Goal: Task Accomplishment & Management: Manage account settings

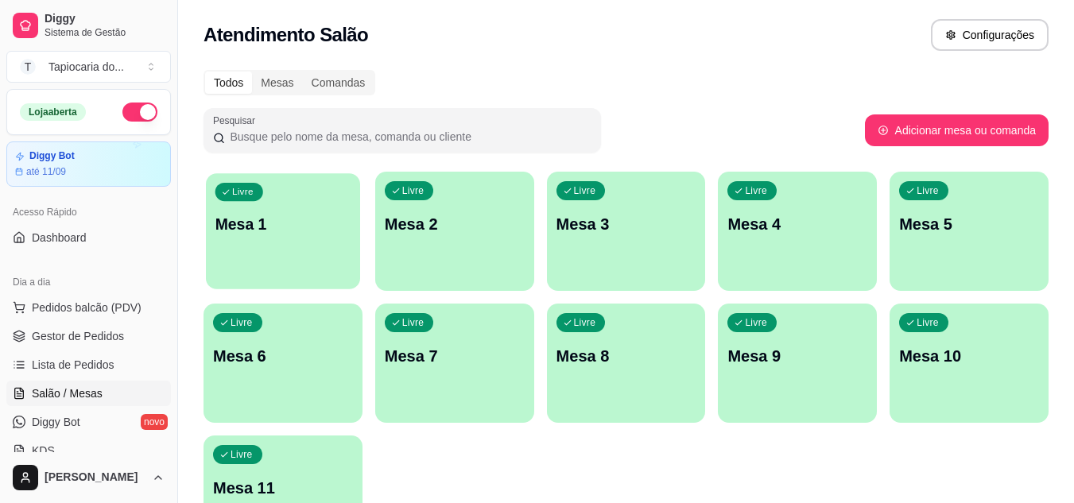
click at [358, 225] on div "Livre Mesa 1" at bounding box center [283, 221] width 154 height 97
click at [493, 248] on div "Livre Mesa 2" at bounding box center [454, 222] width 159 height 100
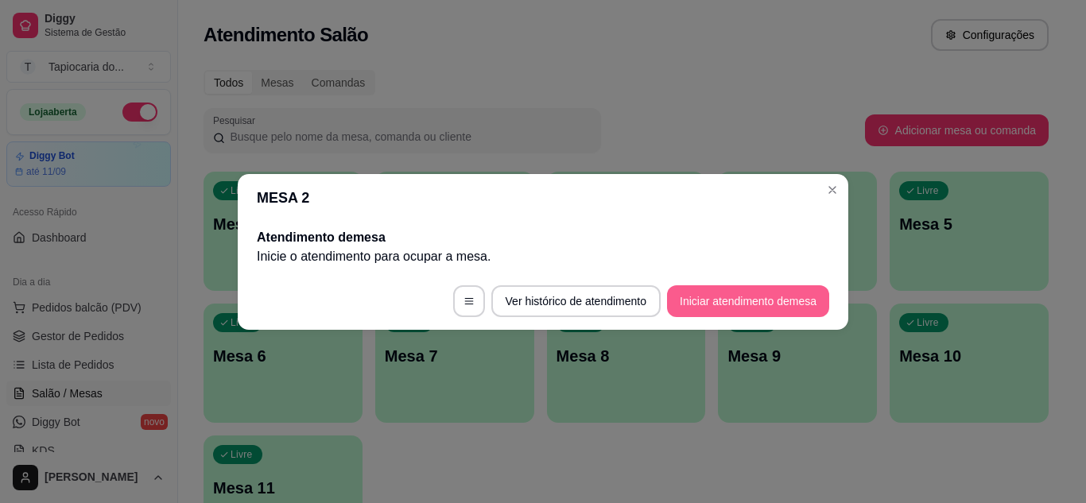
click at [729, 285] on button "Iniciar atendimento de mesa" at bounding box center [748, 301] width 162 height 32
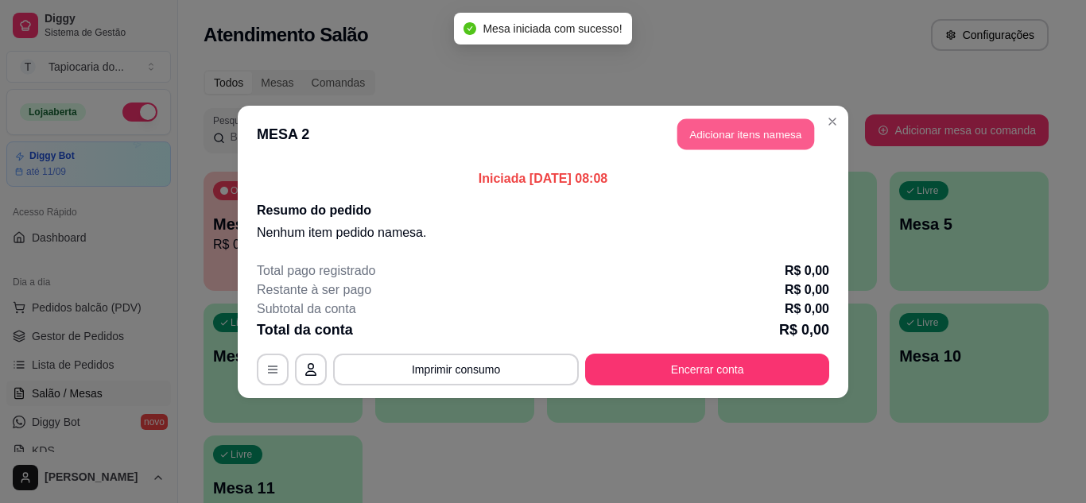
click at [782, 136] on button "Adicionar itens na mesa" at bounding box center [745, 133] width 137 height 31
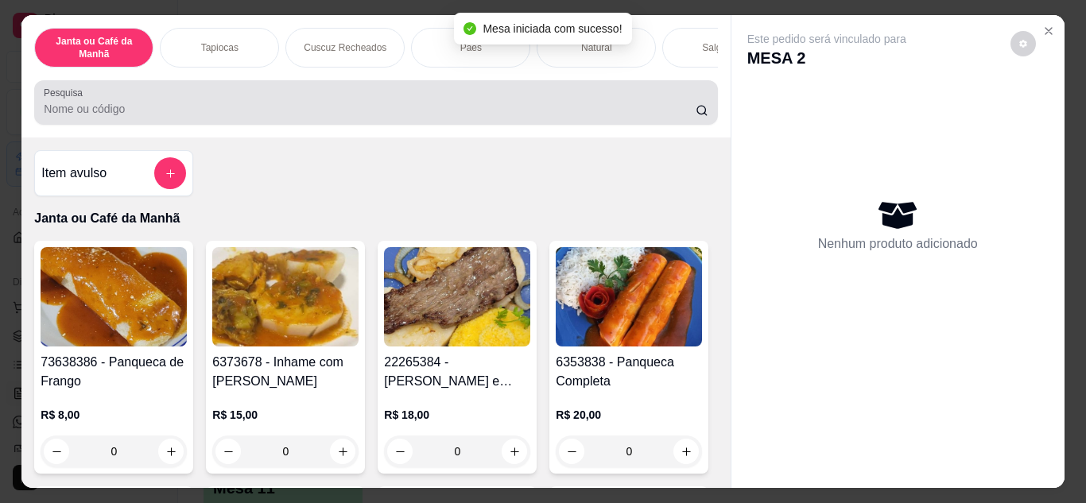
click at [602, 117] on input "Pesquisa" at bounding box center [370, 109] width 652 height 16
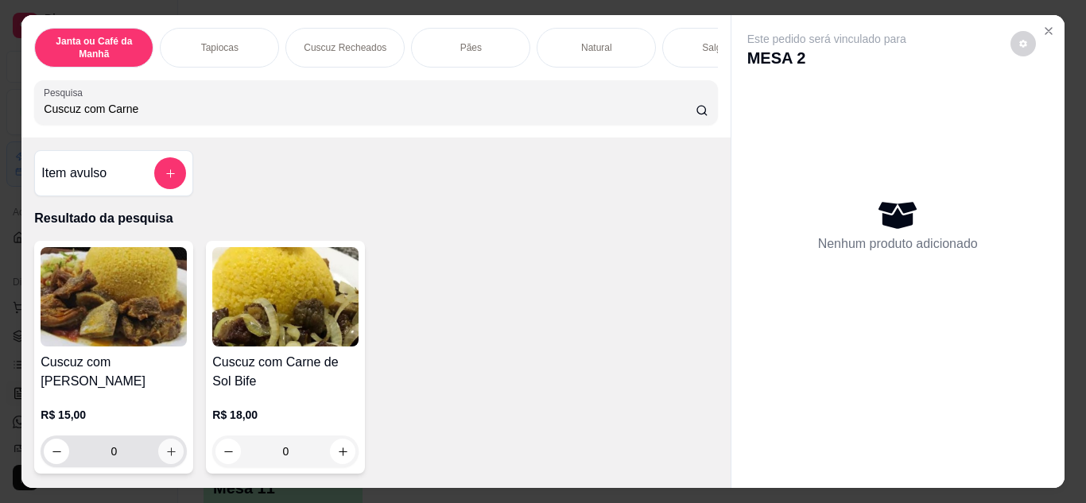
type input "Cuscuz com Carne"
click at [165, 451] on button "increase-product-quantity" at bounding box center [171, 451] width 25 height 25
type input "1"
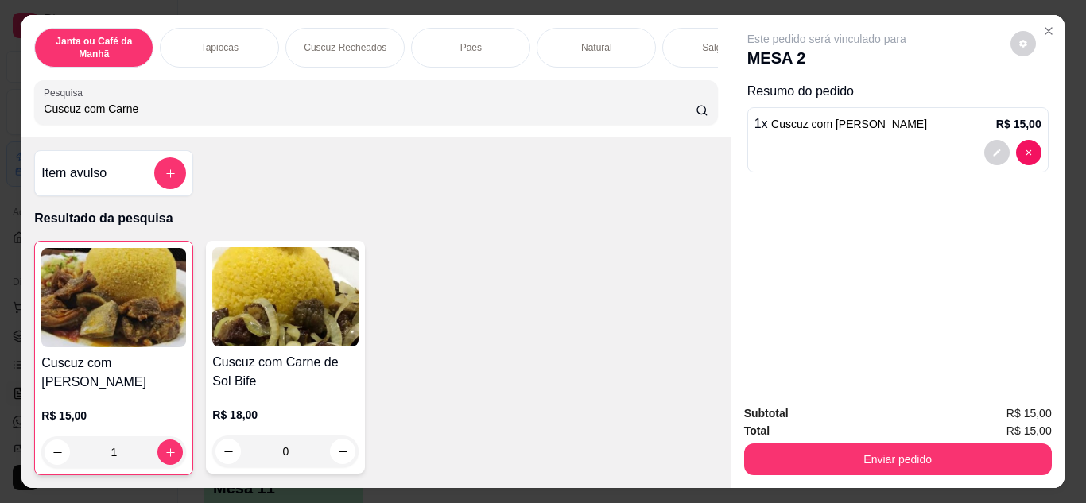
drag, startPoint x: 286, startPoint y: 110, endPoint x: 19, endPoint y: 131, distance: 267.8
click at [21, 131] on div "Janta ou Café da Manhã Tapiocas Cuscuz Recheados Pães Natural Salgados Tapiocas…" at bounding box center [375, 76] width 708 height 122
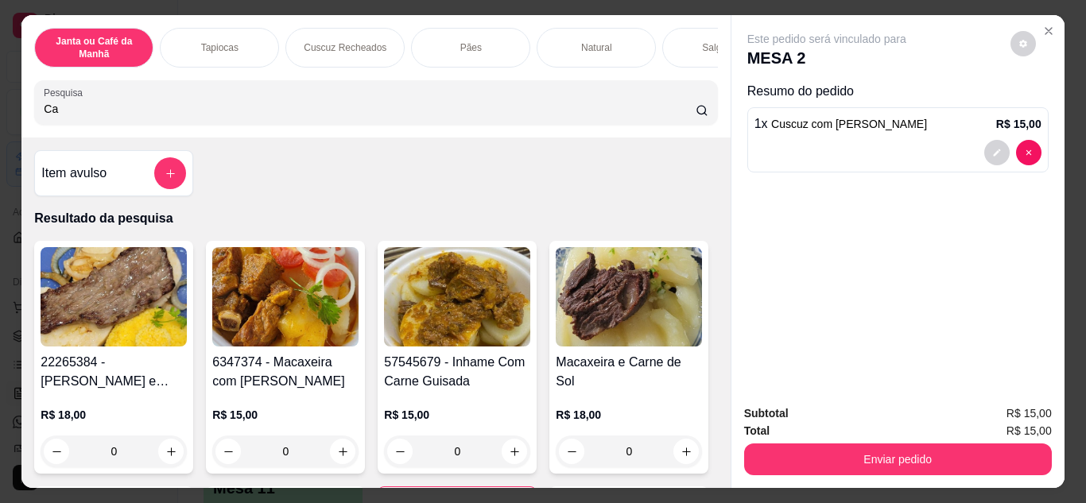
type input "C"
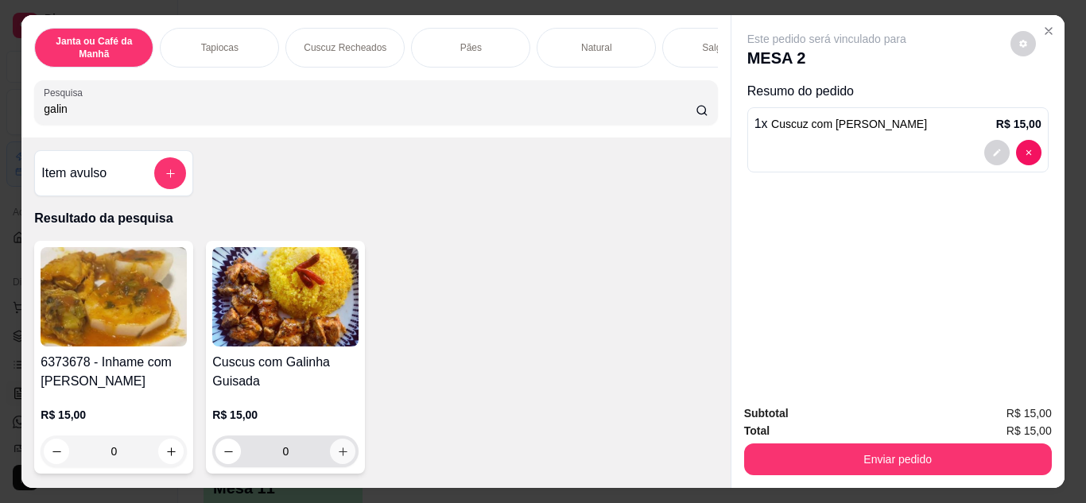
type input "galin"
click at [345, 455] on button "increase-product-quantity" at bounding box center [342, 451] width 25 height 25
type input "1"
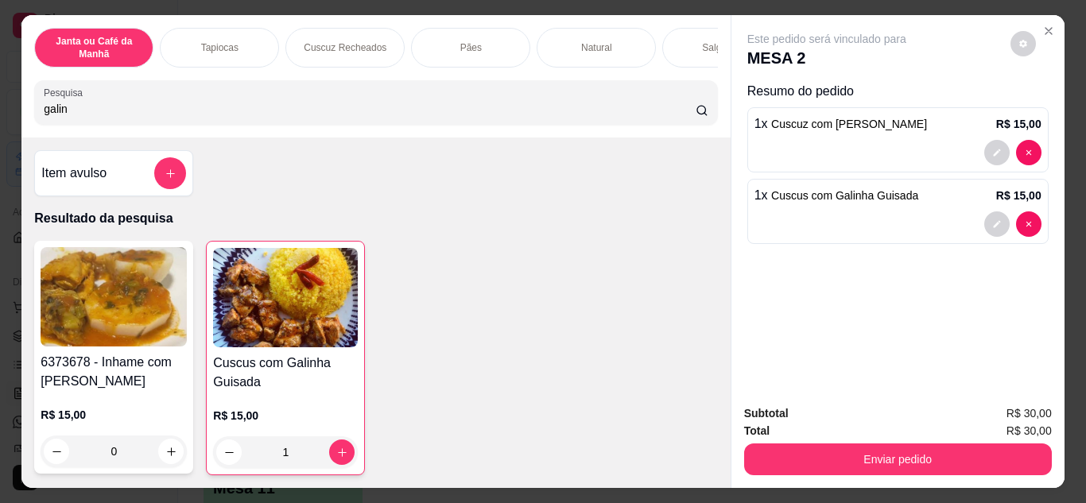
drag, startPoint x: 408, startPoint y: 117, endPoint x: 0, endPoint y: 99, distance: 408.1
click at [0, 99] on div "Janta ou Café da Manhã Tapiocas Cuscuz Recheados Pães Natural Salgados Tapiocas…" at bounding box center [543, 251] width 1086 height 503
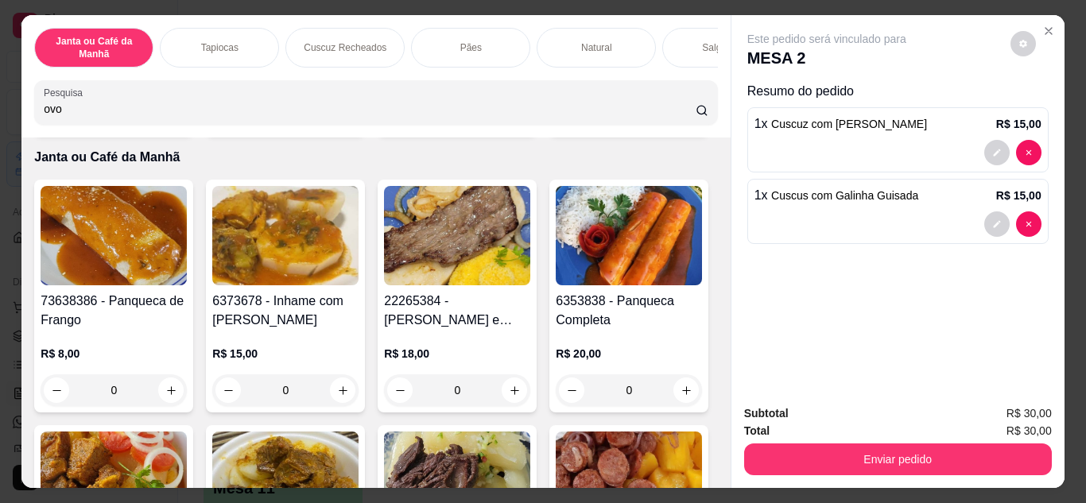
scroll to position [318, 0]
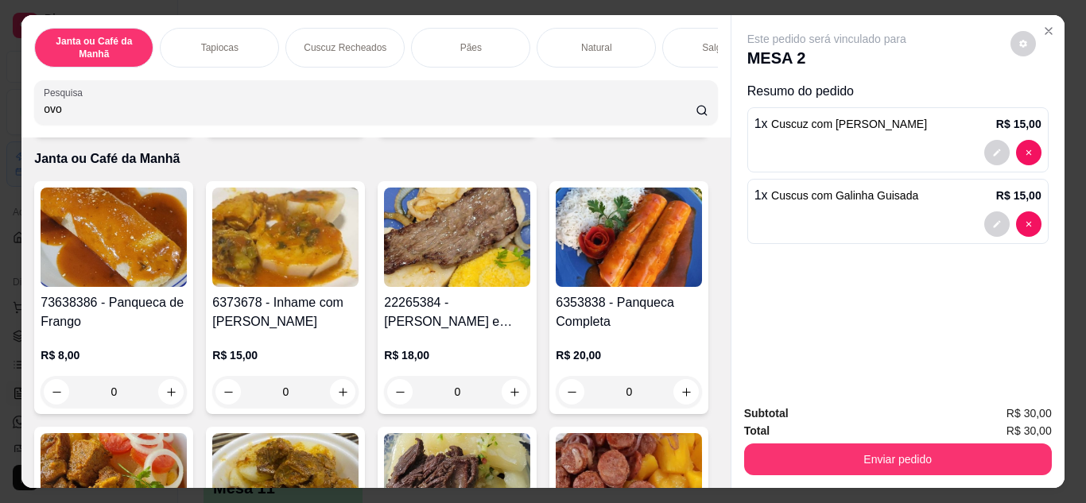
type input "ovo"
click at [680, 121] on icon "increase-product-quantity" at bounding box center [686, 115] width 12 height 12
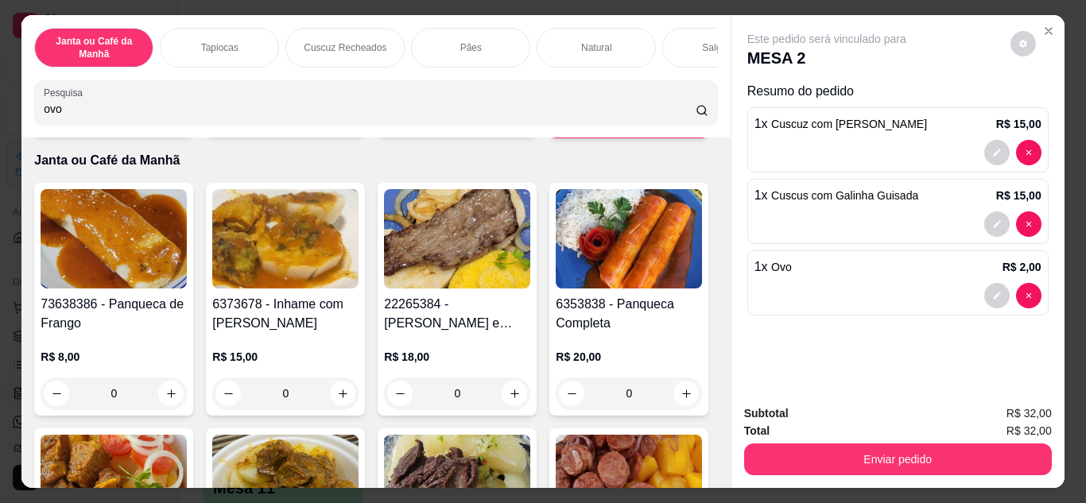
type input "1"
click at [680, 122] on icon "increase-product-quantity" at bounding box center [686, 116] width 12 height 12
type input "2"
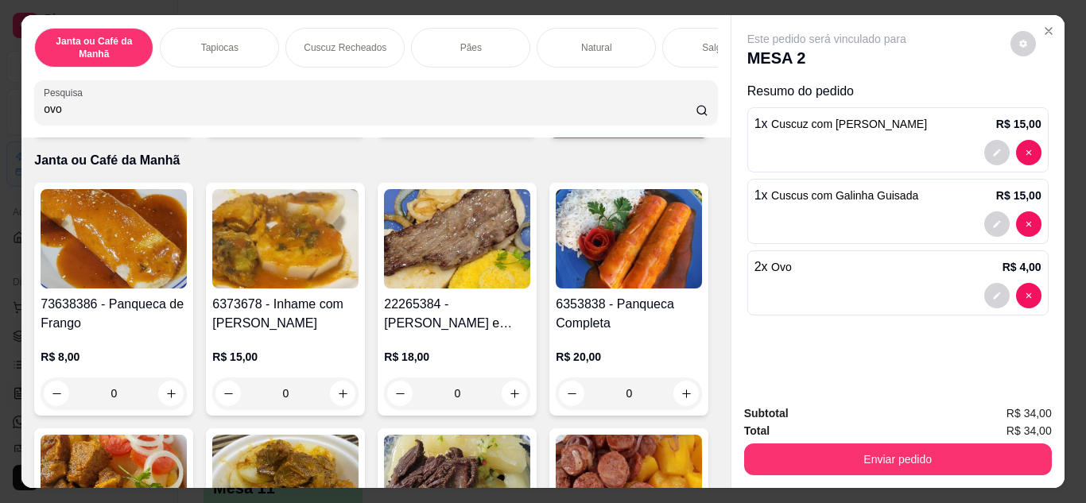
click at [680, 122] on icon "increase-product-quantity" at bounding box center [686, 116] width 12 height 12
type input "3"
drag, startPoint x: 375, startPoint y: 118, endPoint x: 9, endPoint y: 96, distance: 367.0
click at [0, 105] on div "Janta ou Café da Manhã Tapiocas Cuscuz Recheados Pães Natural Salgados Tapiocas…" at bounding box center [543, 251] width 1086 height 503
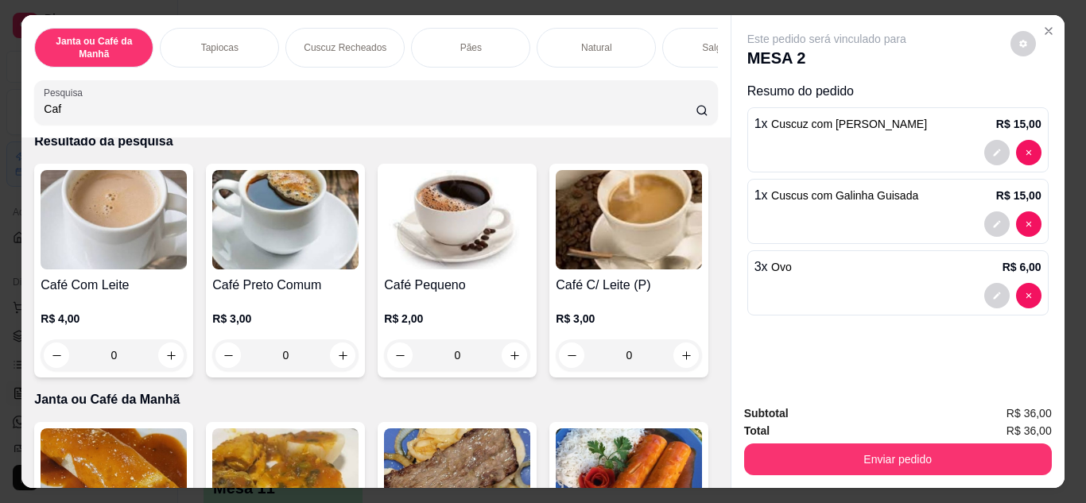
scroll to position [79, 0]
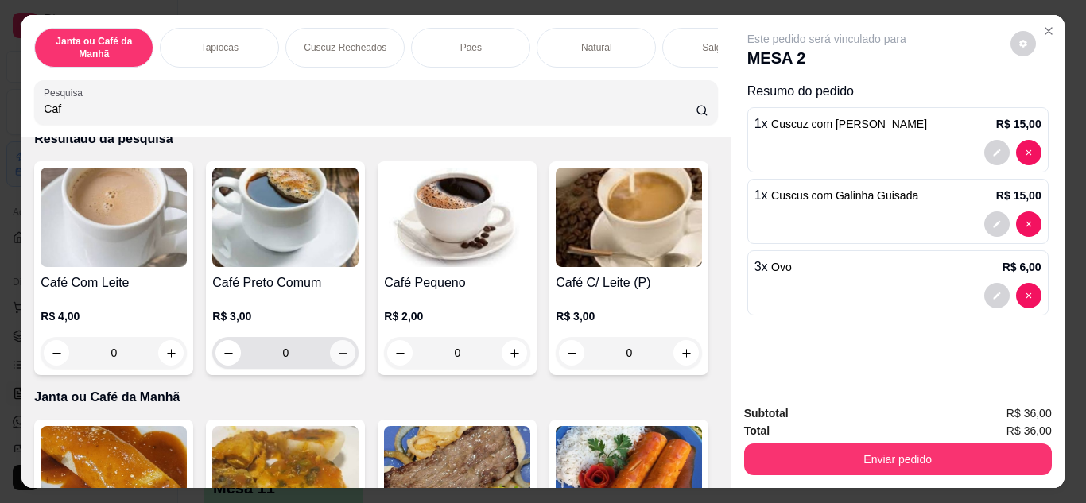
type input "Caf"
click at [339, 365] on button "increase-product-quantity" at bounding box center [342, 352] width 25 height 25
type input "1"
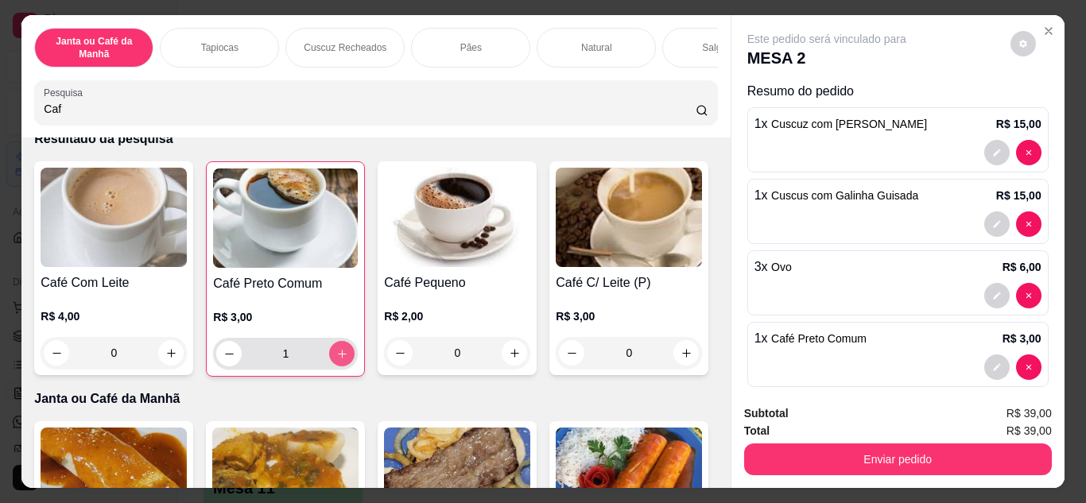
click at [339, 360] on icon "increase-product-quantity" at bounding box center [342, 354] width 12 height 12
type input "2"
drag, startPoint x: 248, startPoint y: 107, endPoint x: 4, endPoint y: 89, distance: 244.7
click at [0, 96] on div "Janta ou Café da Manhã Tapiocas Cuscuz Recheados Pães Natural Salgados Tapiocas…" at bounding box center [543, 251] width 1086 height 503
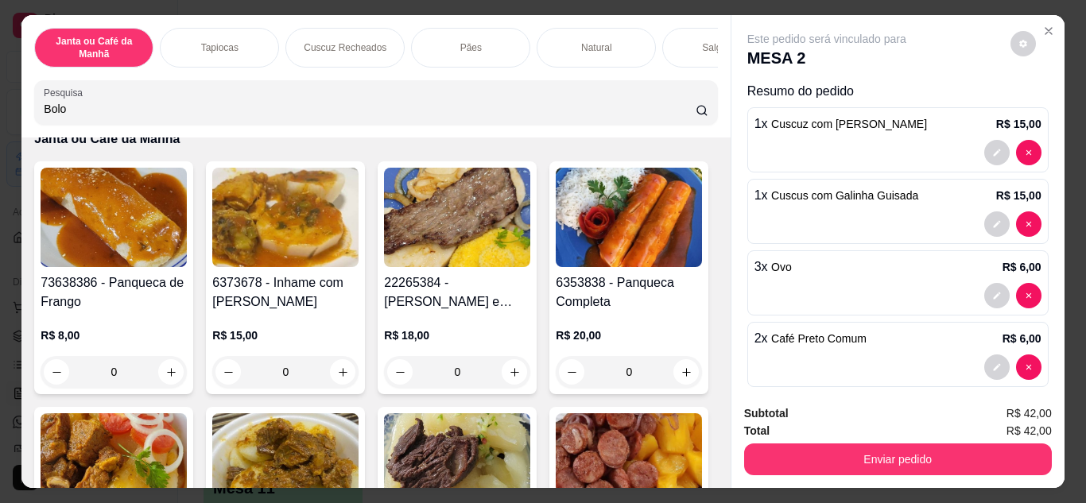
scroll to position [0, 0]
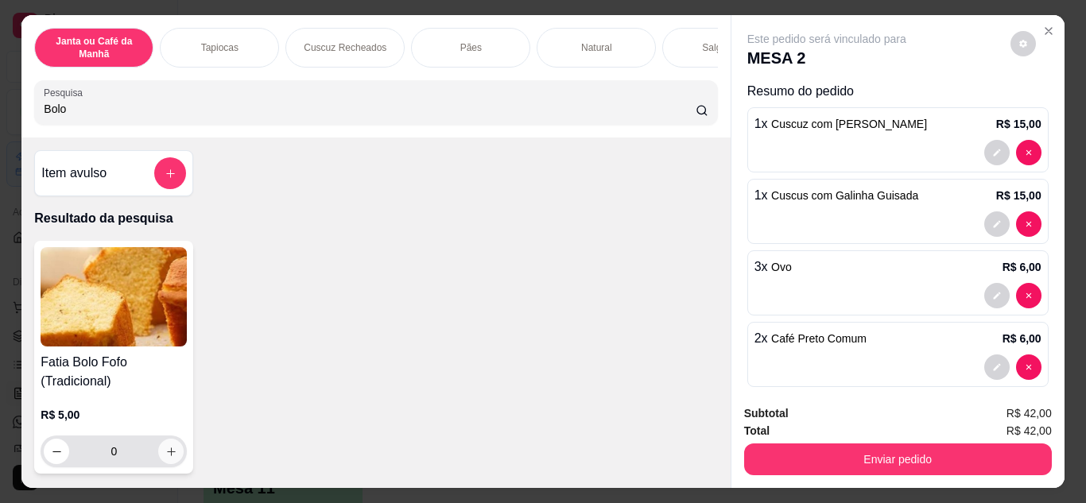
type input "Bolo"
click at [170, 458] on icon "increase-product-quantity" at bounding box center [171, 452] width 12 height 12
type input "1"
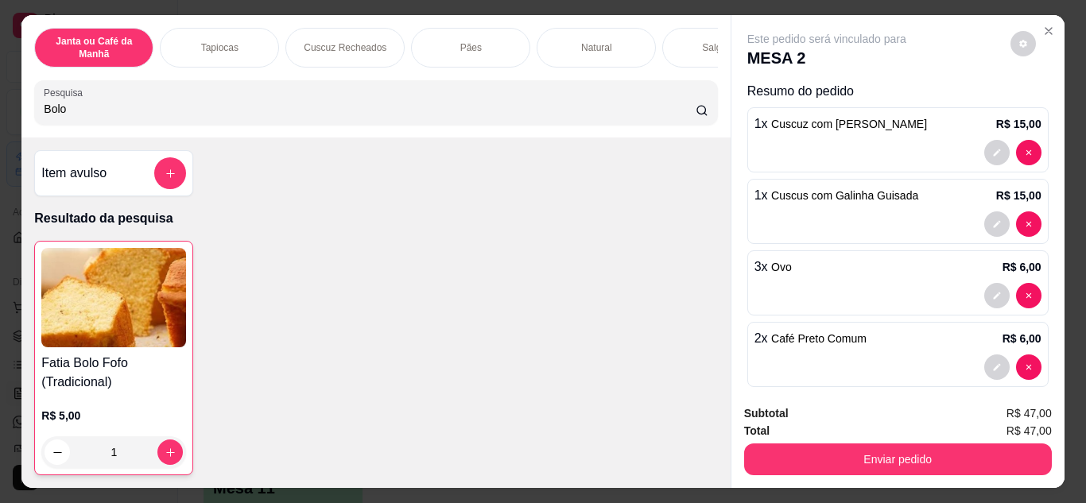
drag, startPoint x: 232, startPoint y: 98, endPoint x: 0, endPoint y: 99, distance: 232.1
click at [0, 99] on div "Janta ou Café da Manhã Tapiocas Cuscuz Recheados Pães Natural Salgados Tapiocas…" at bounding box center [543, 251] width 1086 height 503
drag, startPoint x: 84, startPoint y: 119, endPoint x: 44, endPoint y: 73, distance: 61.4
click at [0, 118] on div "Janta ou Café da Manhã Tapiocas Cuscuz Recheados Pães Natural Salgados Tapiocas…" at bounding box center [543, 251] width 1086 height 503
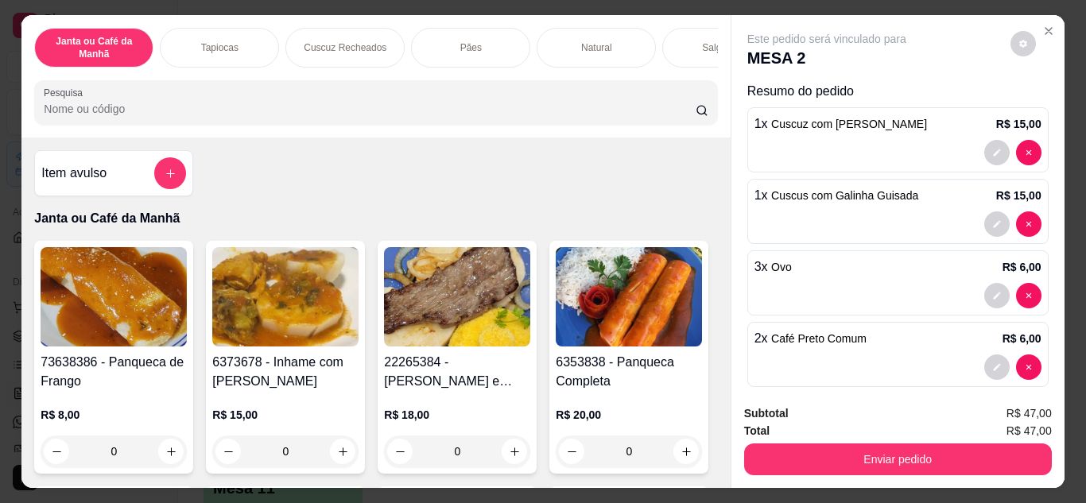
type input "A"
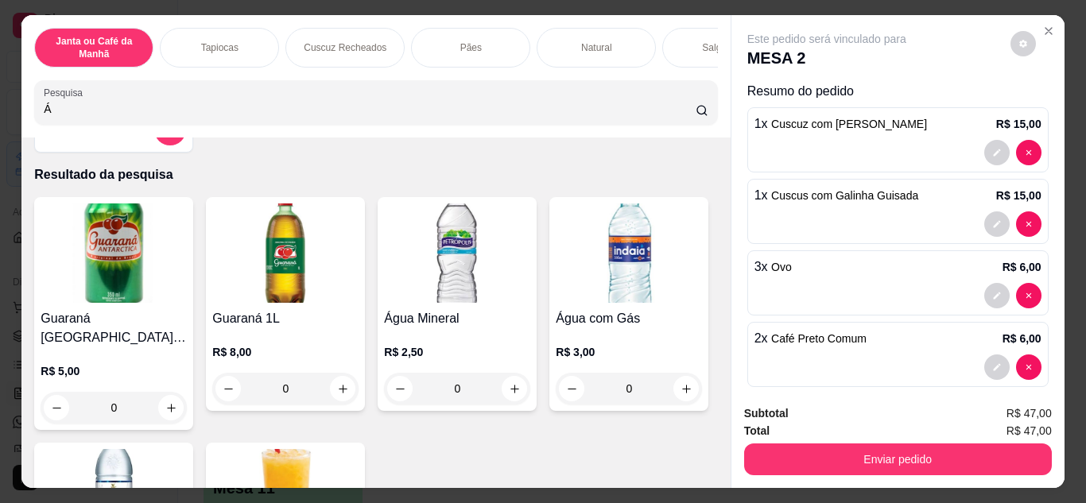
scroll to position [79, 0]
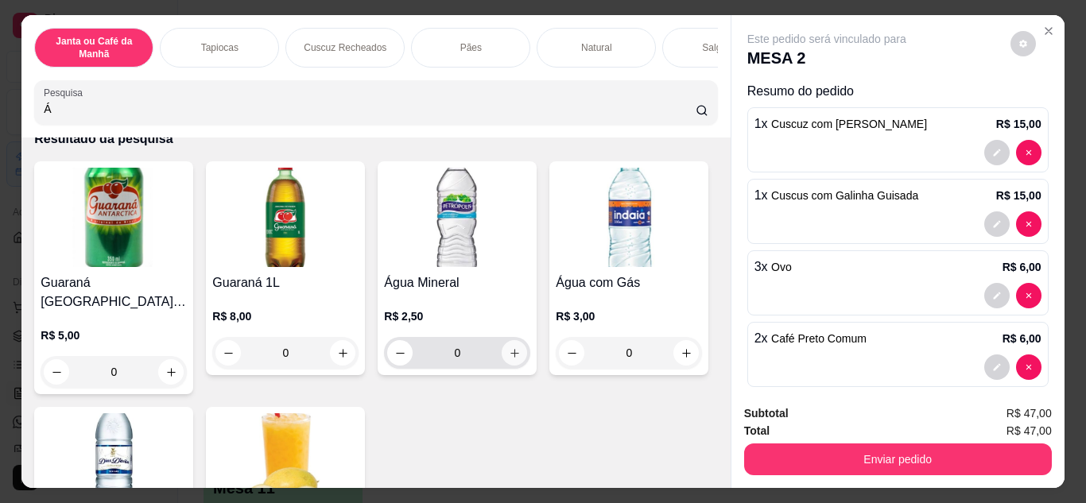
type input "Á"
click at [512, 359] on icon "increase-product-quantity" at bounding box center [515, 353] width 12 height 12
type input "1"
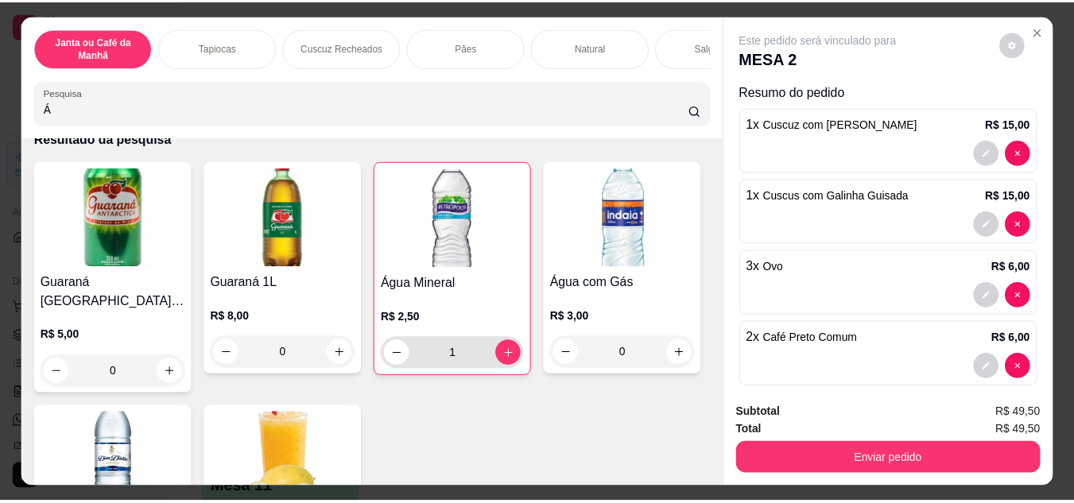
scroll to position [238, 0]
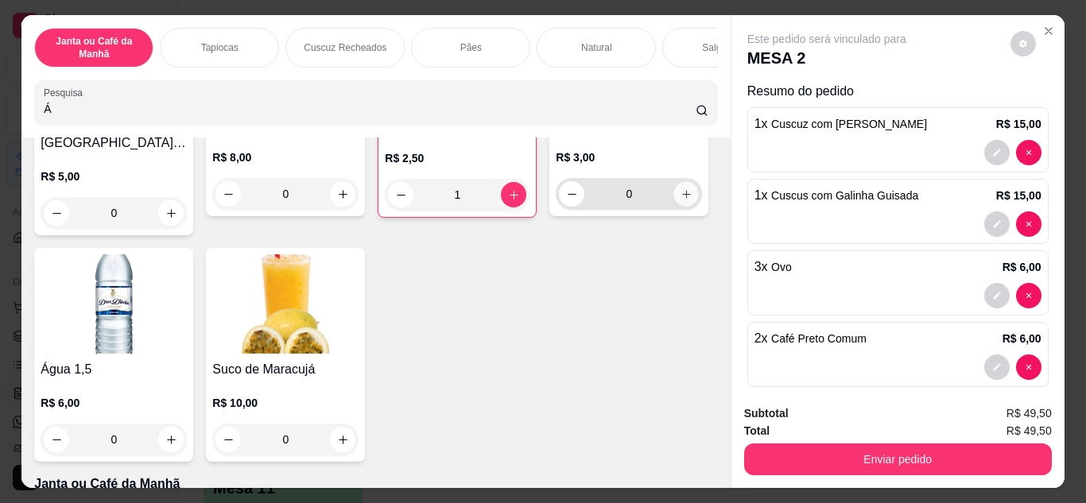
click at [680, 200] on icon "increase-product-quantity" at bounding box center [686, 194] width 12 height 12
type input "1"
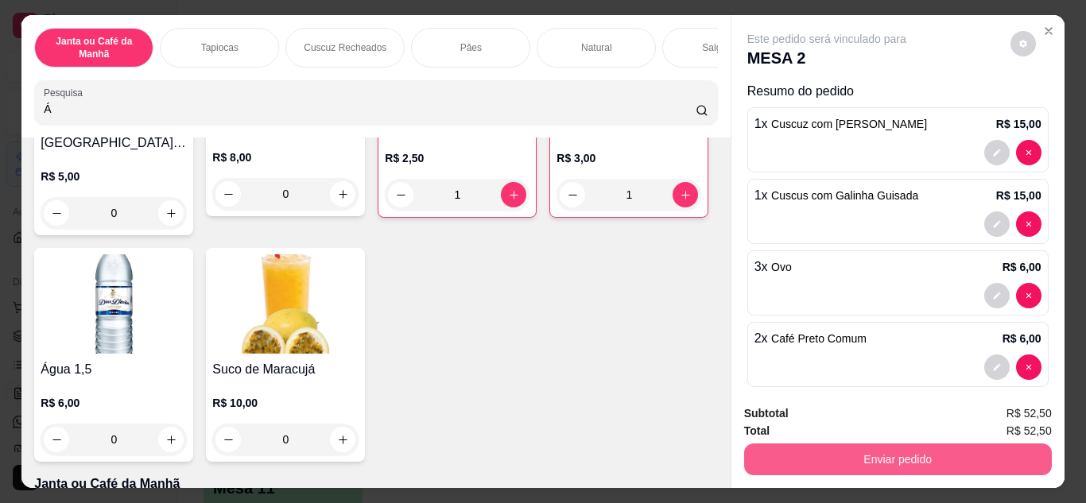
click at [904, 456] on button "Enviar pedido" at bounding box center [898, 459] width 308 height 32
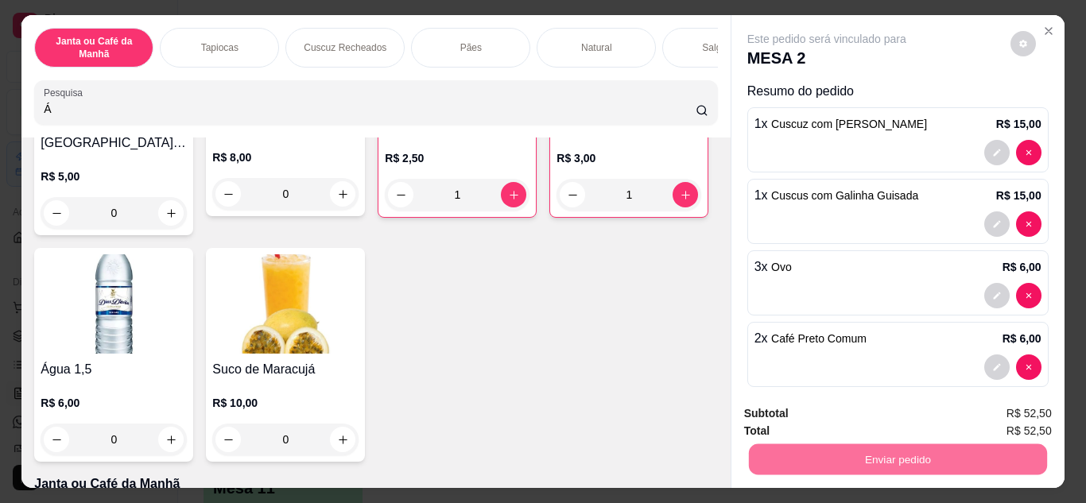
click at [798, 418] on button "Não registrar e enviar pedido" at bounding box center [844, 415] width 165 height 30
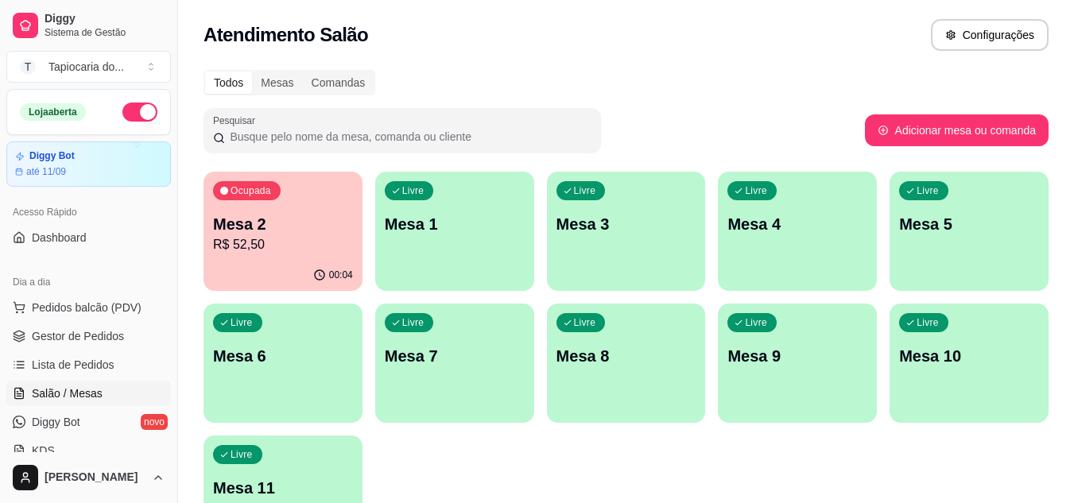
click at [297, 196] on div "Ocupada Mesa 2 R$ 52,50" at bounding box center [282, 216] width 159 height 88
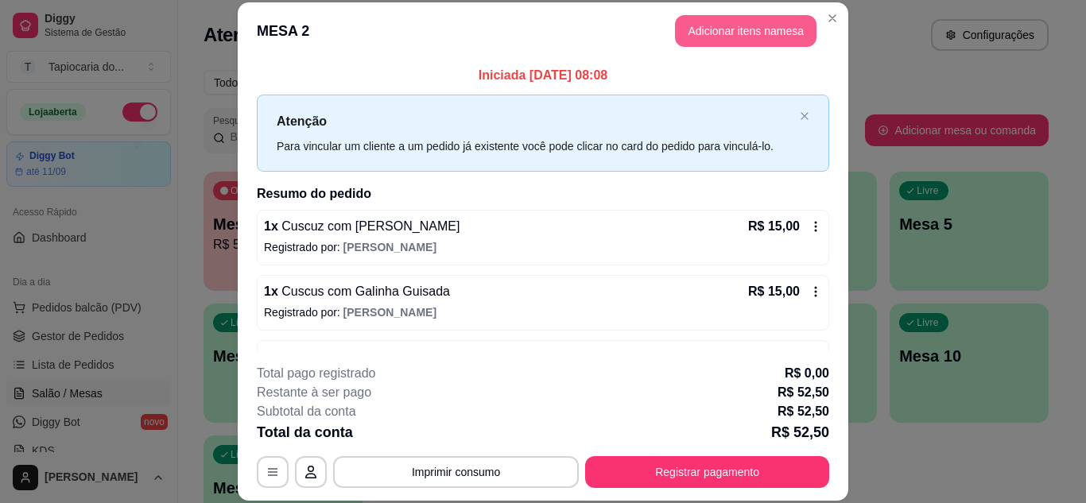
click at [731, 34] on button "Adicionar itens na mesa" at bounding box center [745, 31] width 141 height 32
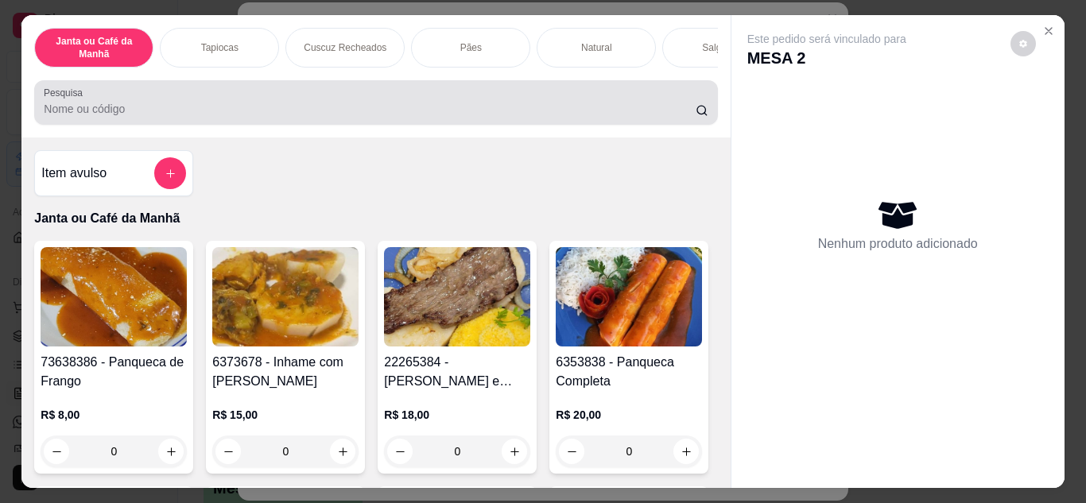
click at [440, 117] on input "Pesquisa" at bounding box center [370, 109] width 652 height 16
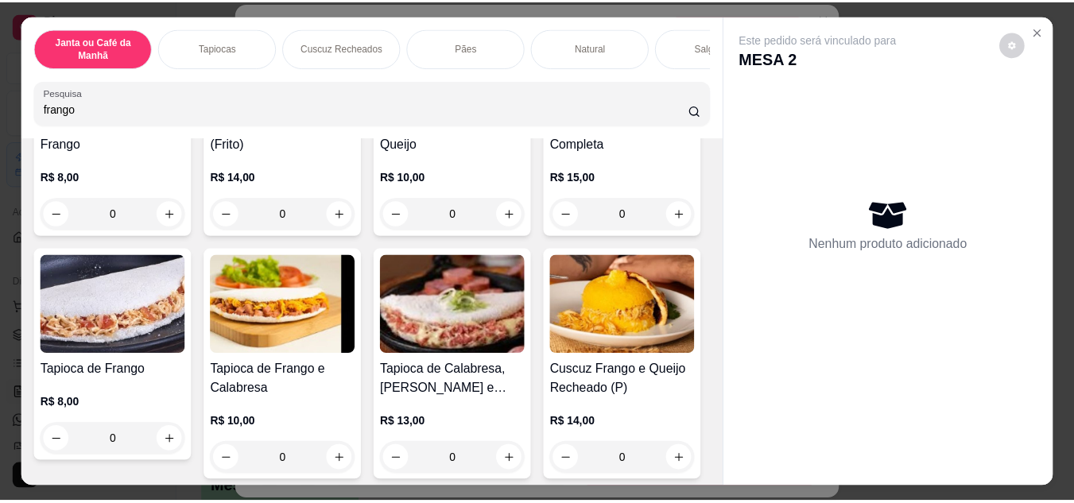
scroll to position [238, 0]
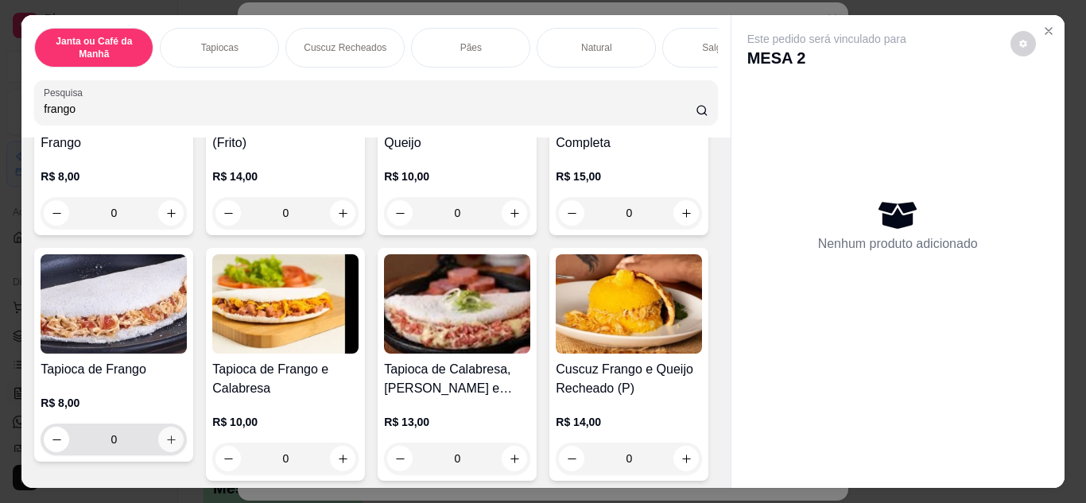
type input "frango"
click at [184, 448] on button "increase-product-quantity" at bounding box center [170, 439] width 25 height 25
type input "1"
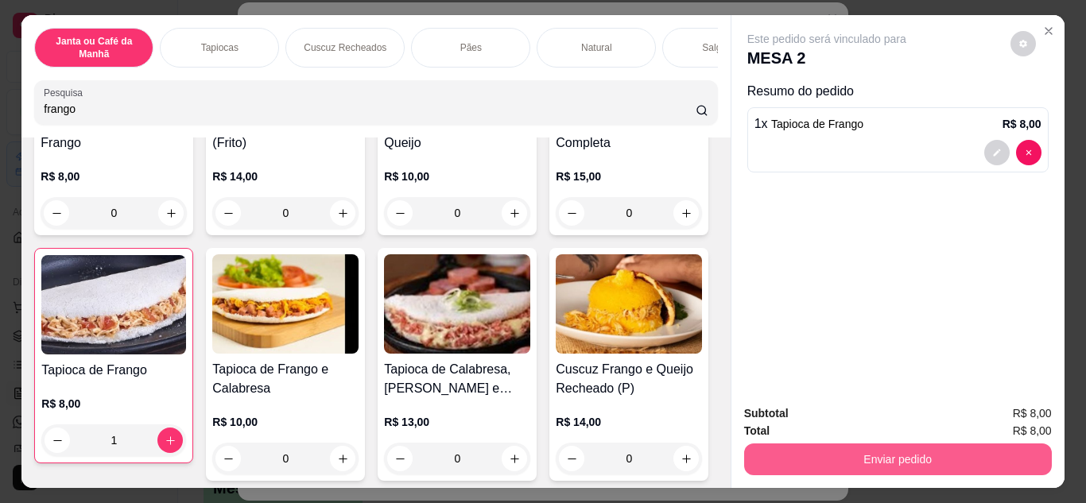
click at [881, 454] on button "Enviar pedido" at bounding box center [898, 459] width 308 height 32
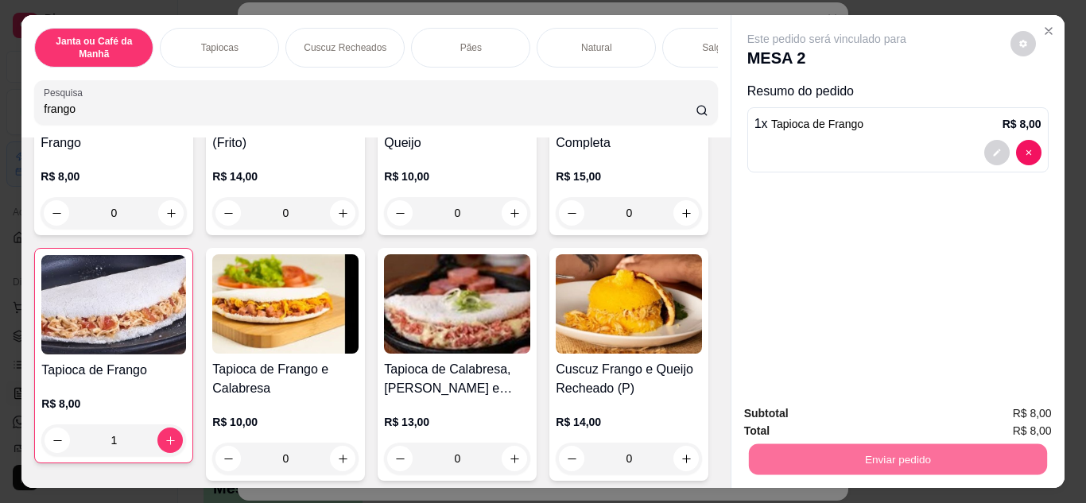
click at [885, 414] on button "Não registrar e enviar pedido" at bounding box center [845, 414] width 161 height 29
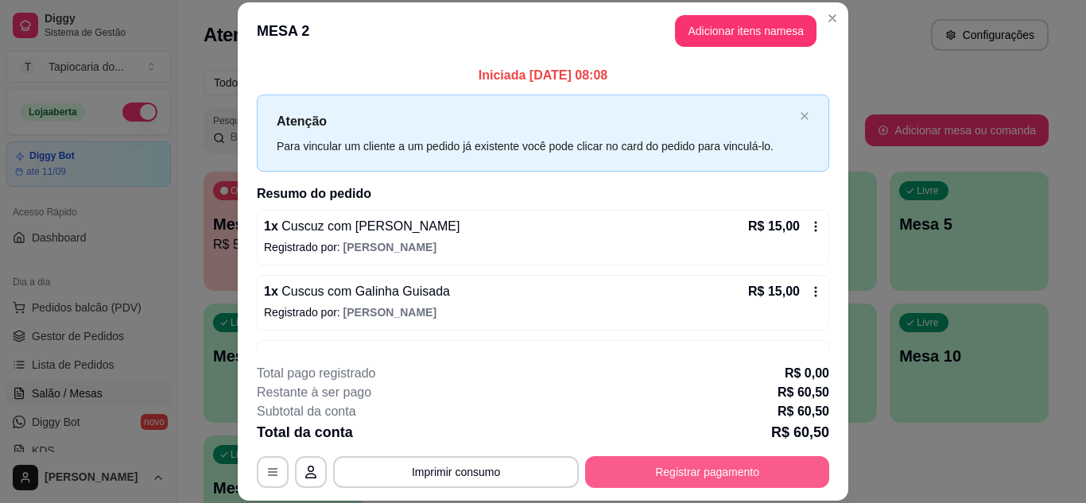
click at [765, 474] on button "Registrar pagamento" at bounding box center [707, 472] width 244 height 32
click at [700, 467] on button "Registrar pagamento" at bounding box center [707, 471] width 237 height 31
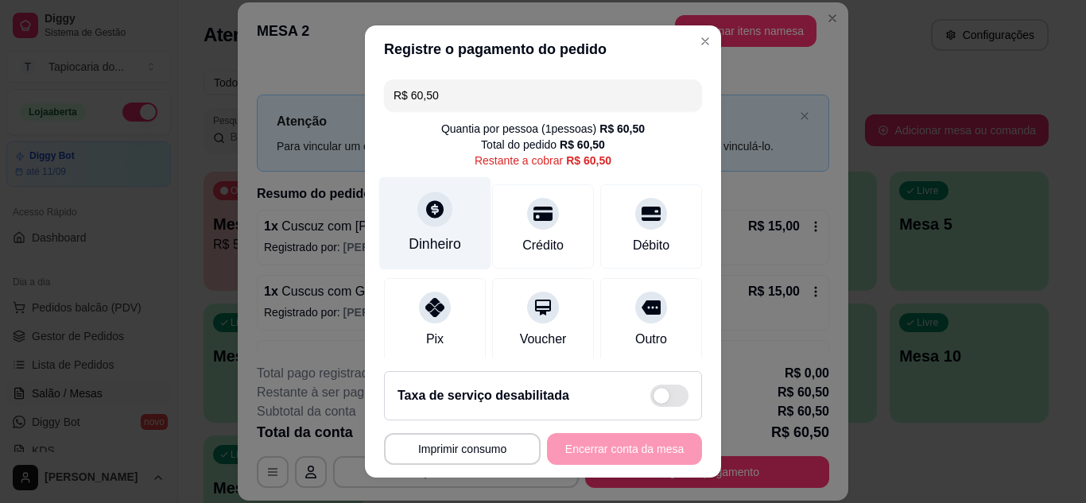
click at [434, 230] on div "Dinheiro" at bounding box center [435, 222] width 112 height 93
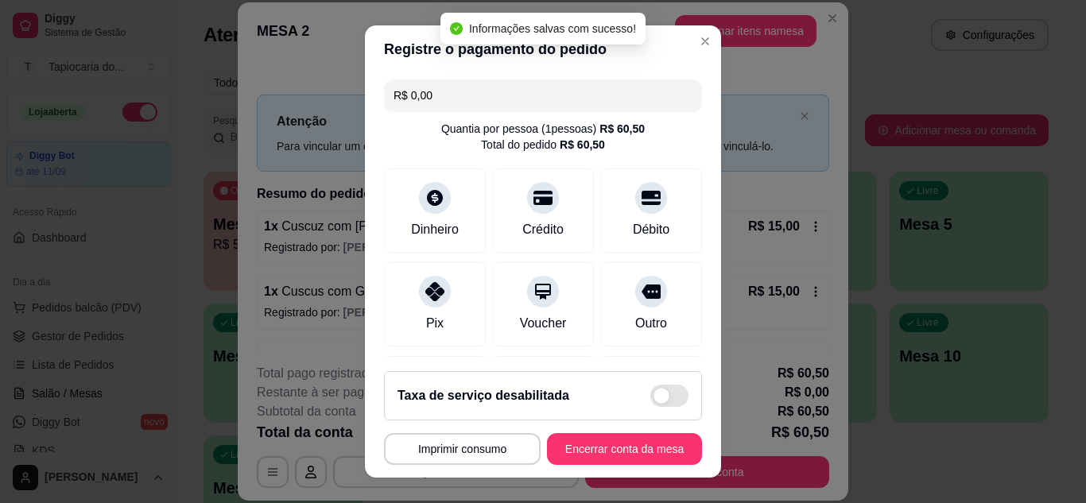
type input "R$ 0,00"
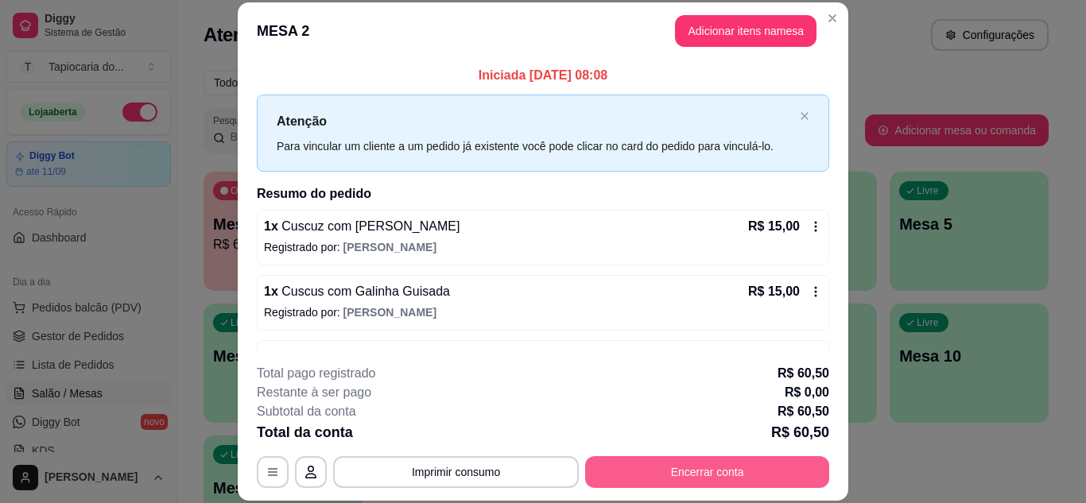
click at [721, 463] on button "Encerrar conta" at bounding box center [707, 472] width 244 height 32
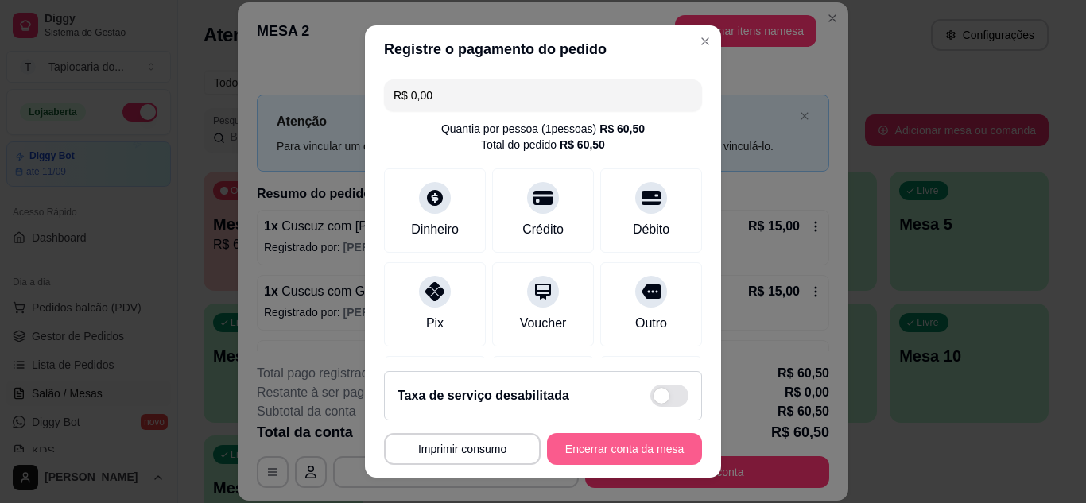
click at [612, 441] on button "Encerrar conta da mesa" at bounding box center [624, 449] width 155 height 32
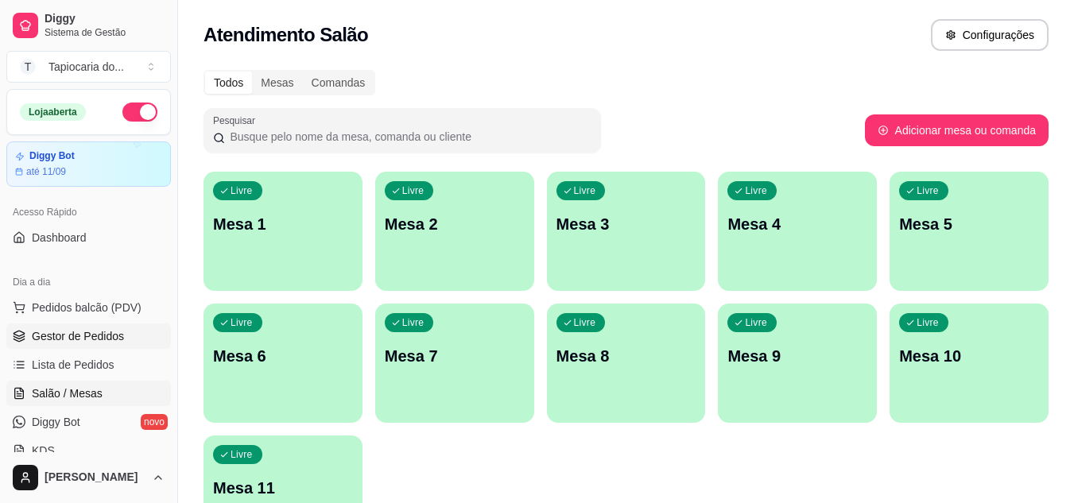
click at [60, 335] on span "Gestor de Pedidos" at bounding box center [78, 336] width 92 height 16
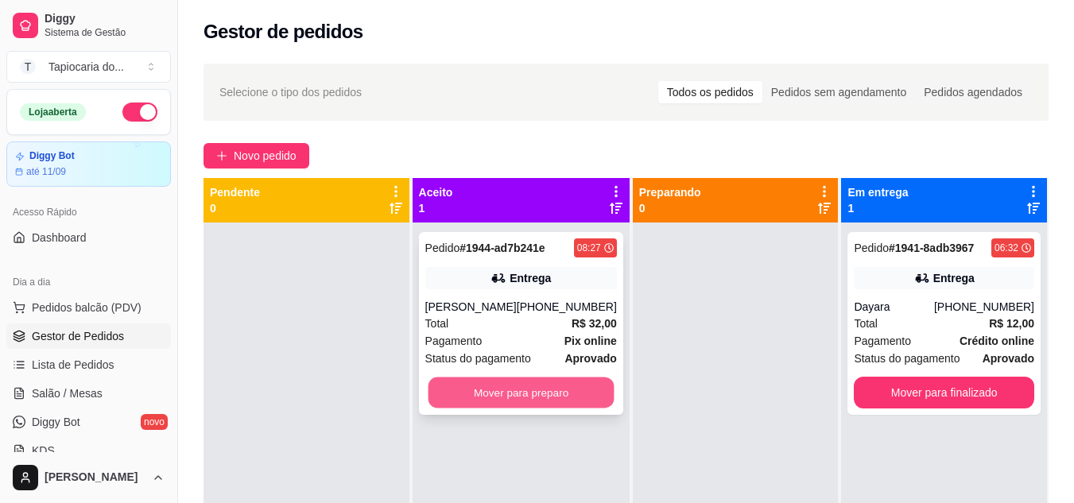
click at [567, 386] on button "Mover para preparo" at bounding box center [521, 393] width 186 height 31
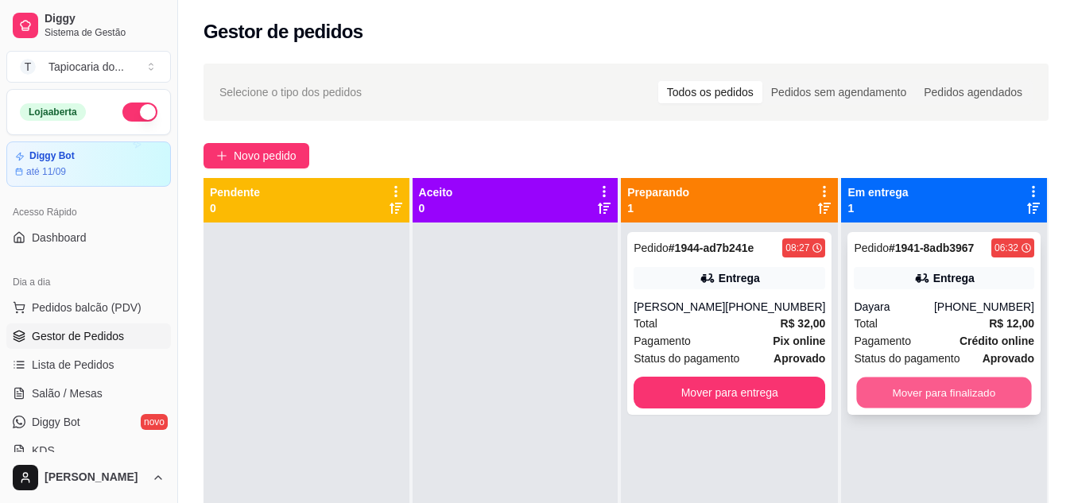
click at [977, 386] on button "Mover para finalizado" at bounding box center [944, 393] width 175 height 31
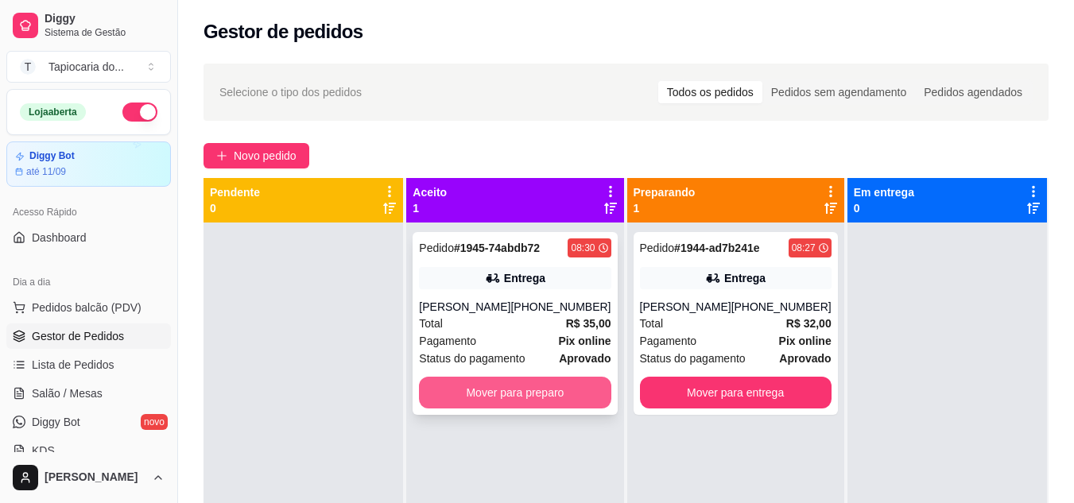
click at [565, 389] on button "Mover para preparo" at bounding box center [515, 393] width 192 height 32
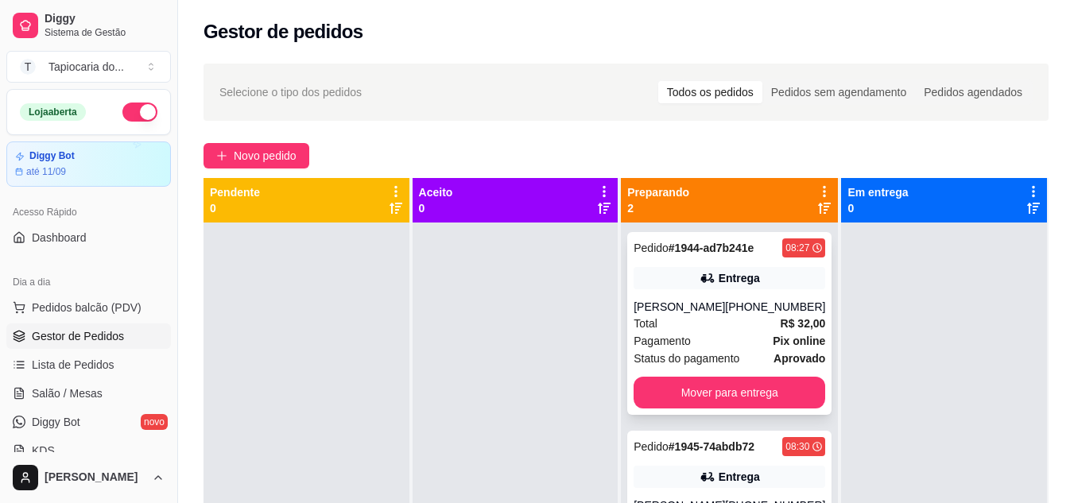
click at [702, 314] on div "[PERSON_NAME]" at bounding box center [678, 307] width 91 height 16
click at [67, 385] on link "Salão / Mesas" at bounding box center [88, 393] width 165 height 25
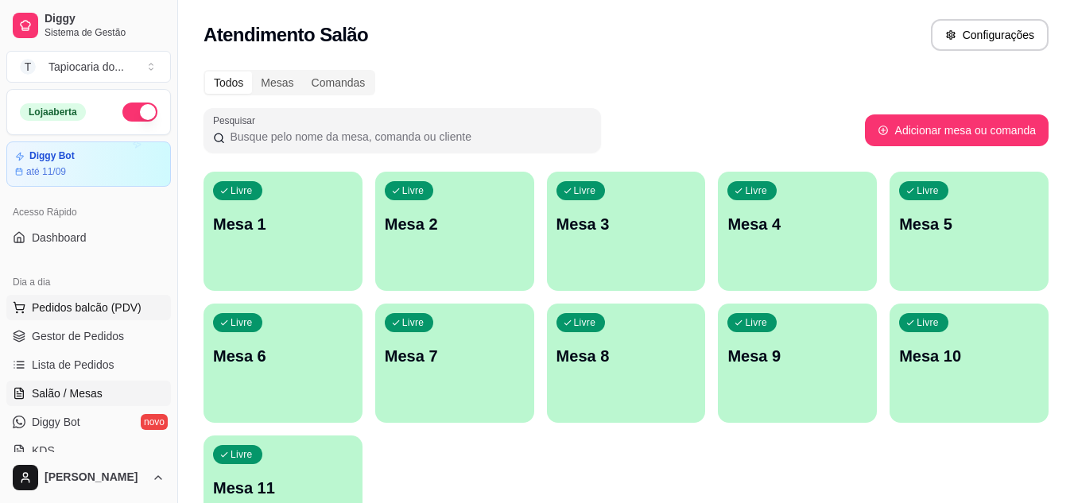
click at [78, 304] on span "Pedidos balcão (PDV)" at bounding box center [87, 308] width 110 height 16
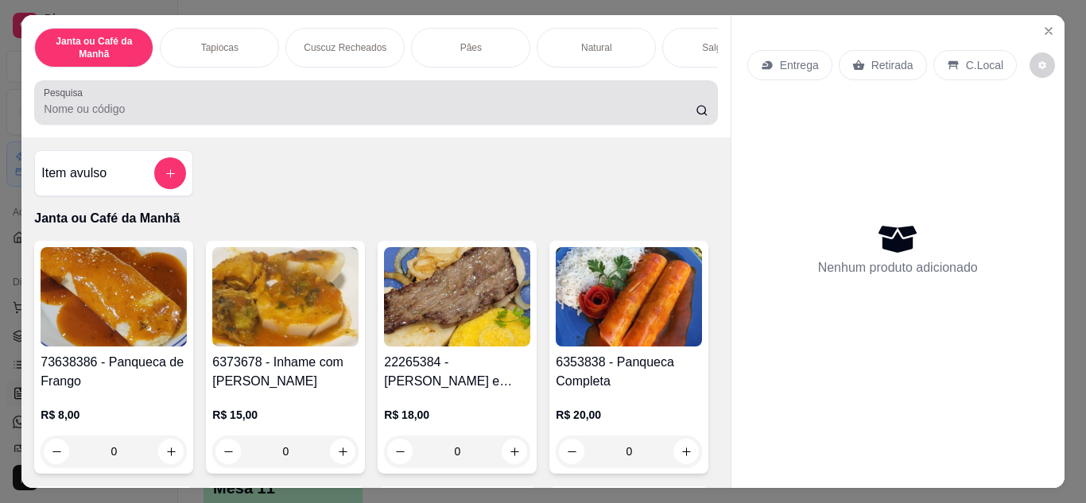
click at [119, 112] on input "Pesquisa" at bounding box center [370, 109] width 652 height 16
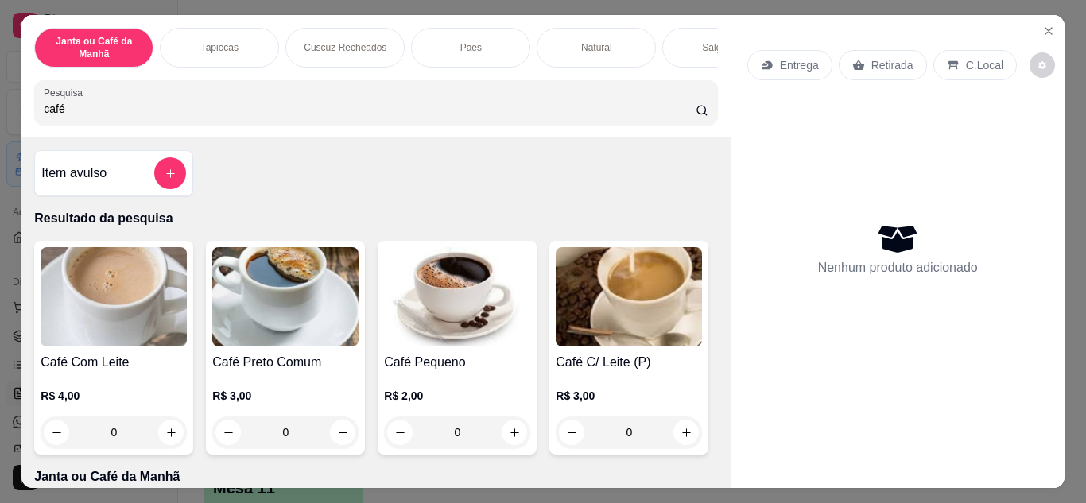
type input "café"
click at [284, 316] on img at bounding box center [285, 296] width 146 height 99
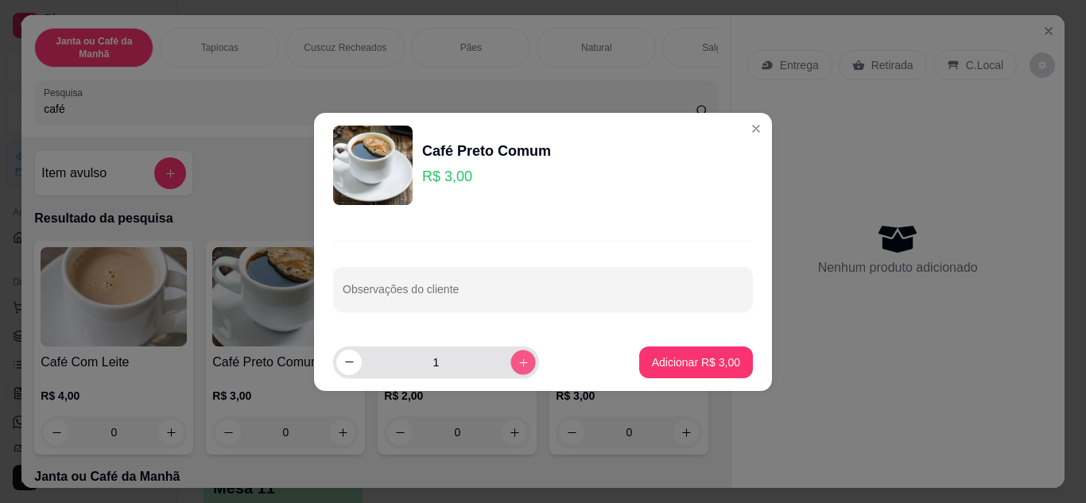
click at [517, 361] on icon "increase-product-quantity" at bounding box center [523, 362] width 12 height 12
click at [347, 358] on icon "decrease-product-quantity" at bounding box center [349, 362] width 12 height 12
type input "2"
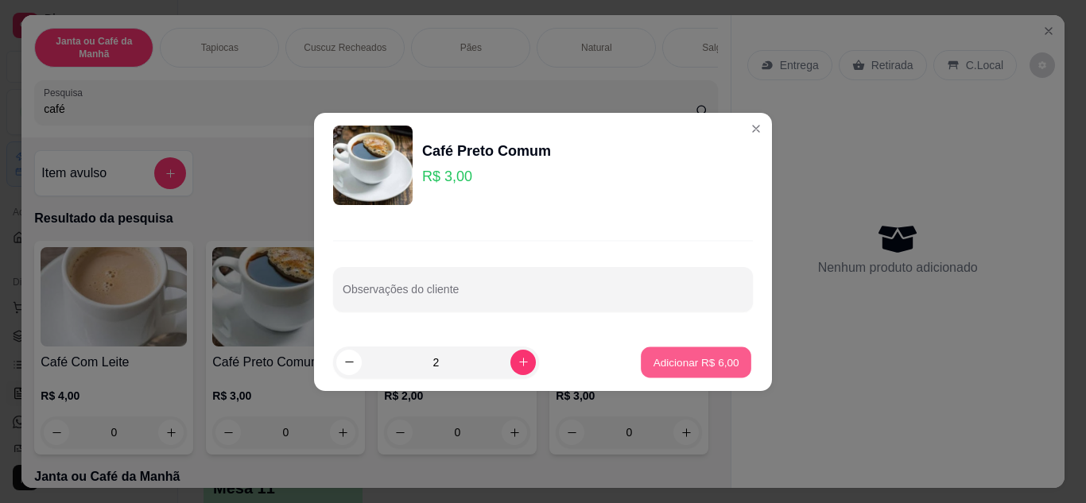
click at [675, 355] on p "Adicionar R$ 6,00" at bounding box center [695, 361] width 86 height 15
type input "2"
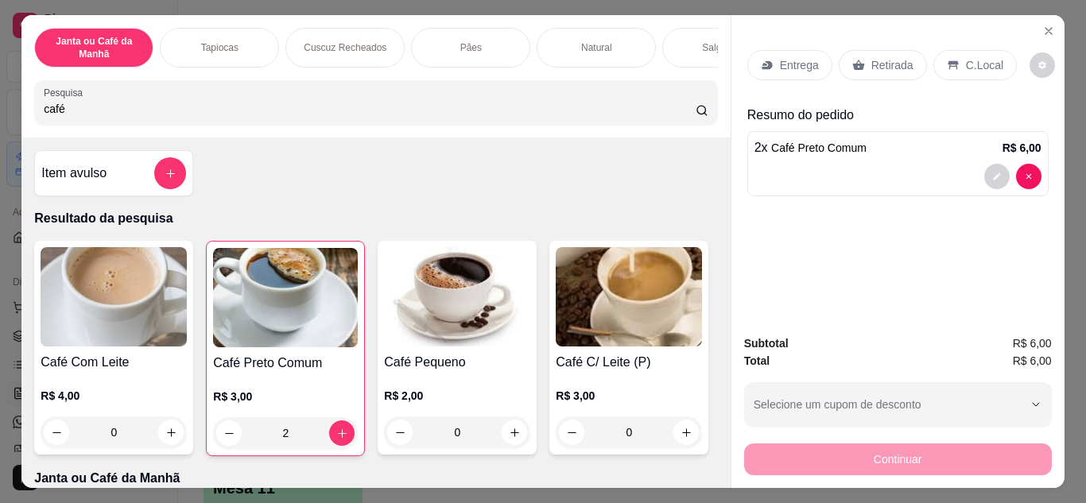
click at [882, 57] on p "Retirada" at bounding box center [892, 65] width 42 height 16
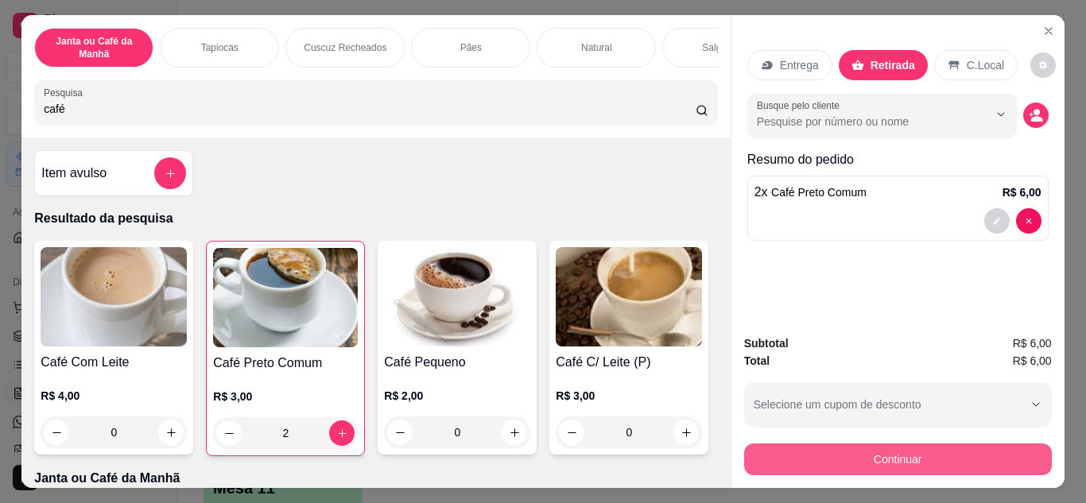
click at [884, 451] on button "Continuar" at bounding box center [898, 459] width 308 height 32
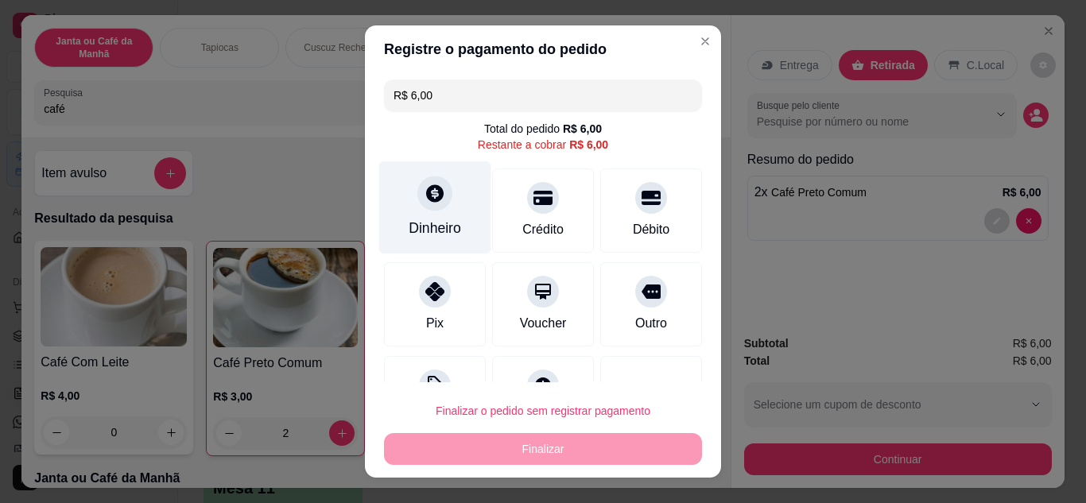
click at [424, 194] on icon at bounding box center [434, 193] width 21 height 21
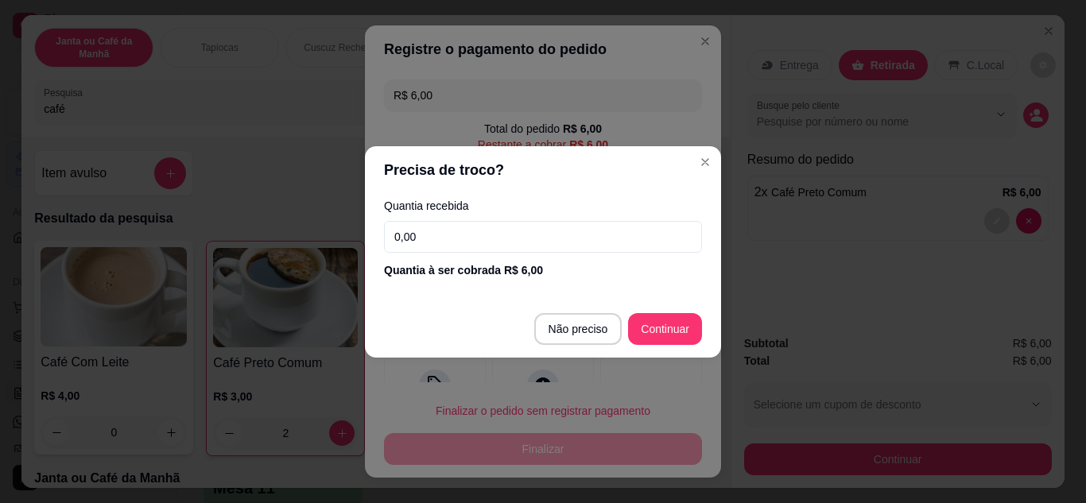
click at [432, 231] on input "0,00" at bounding box center [543, 237] width 318 height 32
type input "6,00"
type input "R$ 0,00"
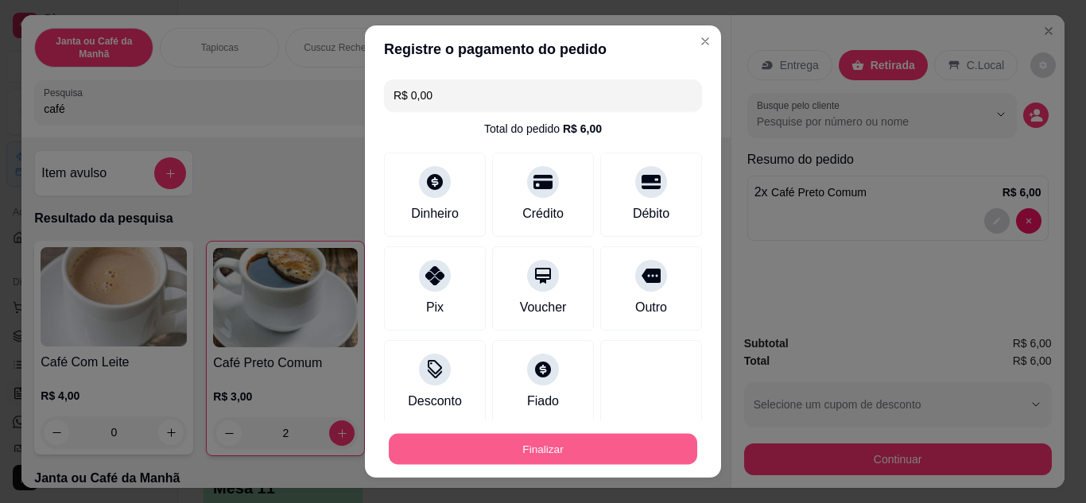
click at [538, 440] on button "Finalizar" at bounding box center [543, 449] width 308 height 31
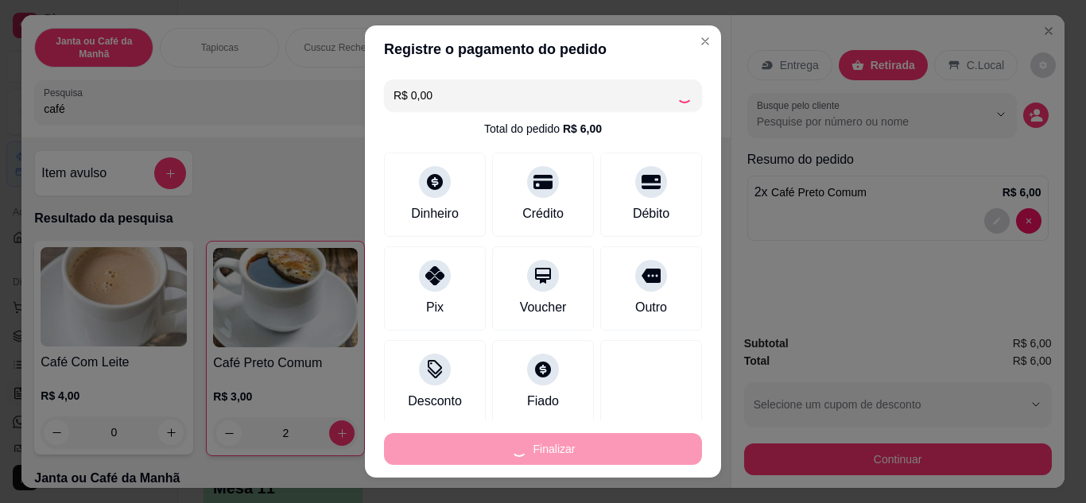
type input "0"
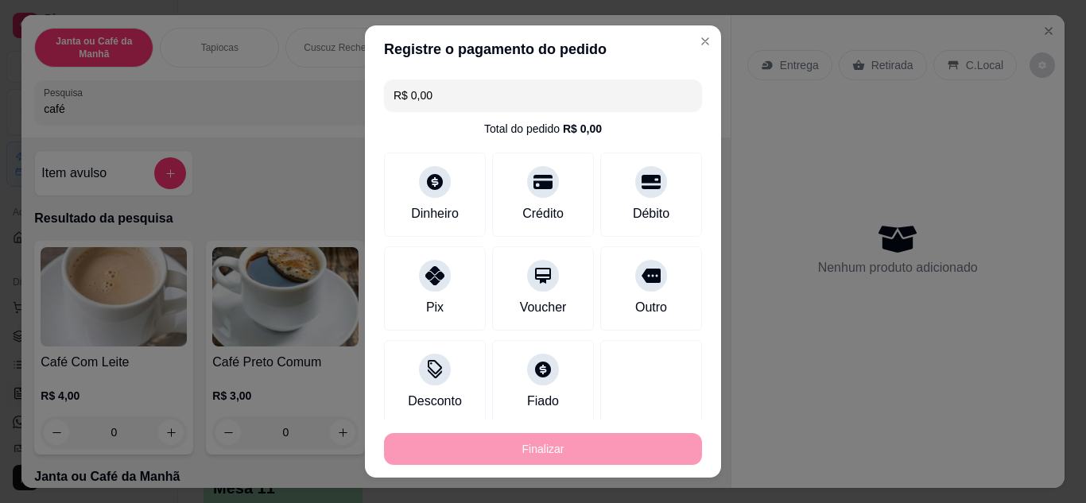
type input "-R$ 6,00"
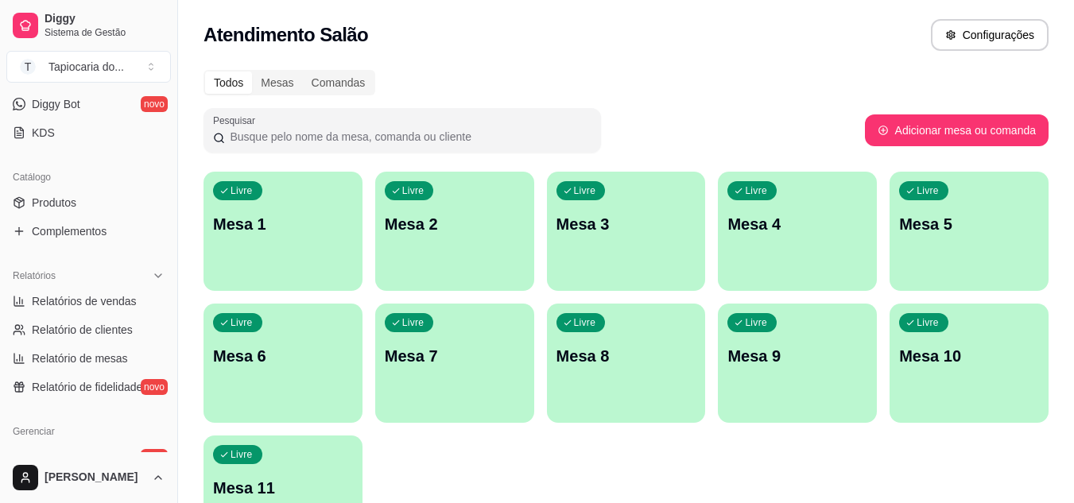
scroll to position [397, 0]
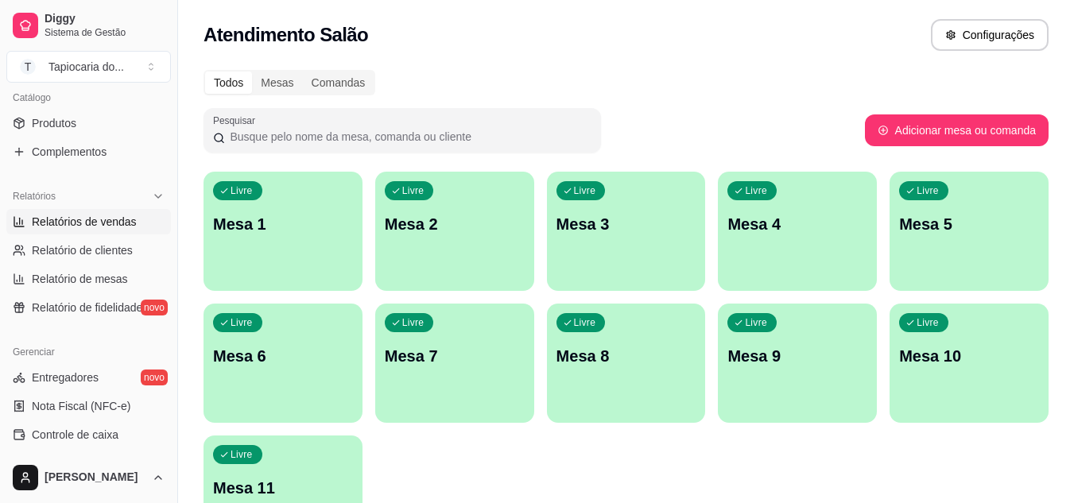
click at [92, 211] on link "Relatórios de vendas" at bounding box center [88, 221] width 165 height 25
select select "ALL"
select select "0"
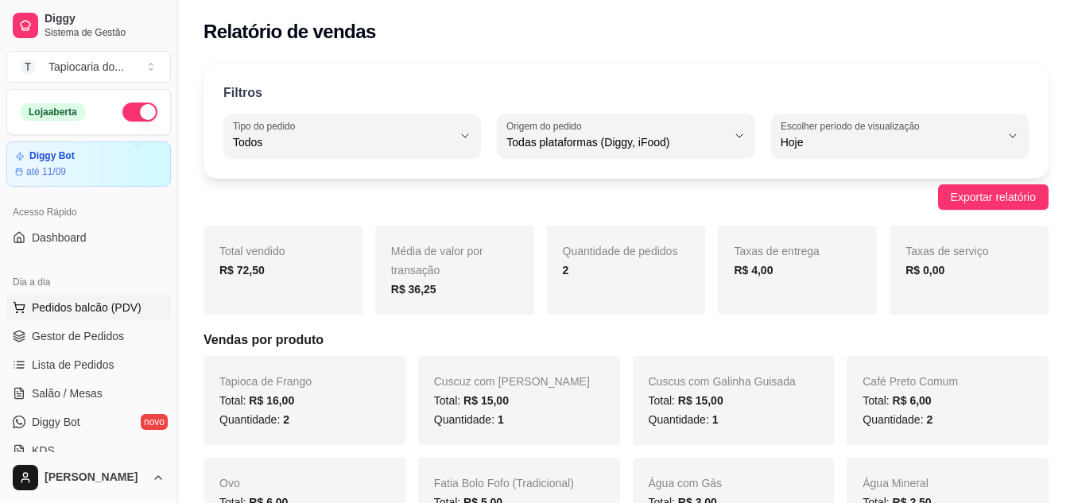
click at [71, 297] on button "Pedidos balcão (PDV)" at bounding box center [88, 307] width 165 height 25
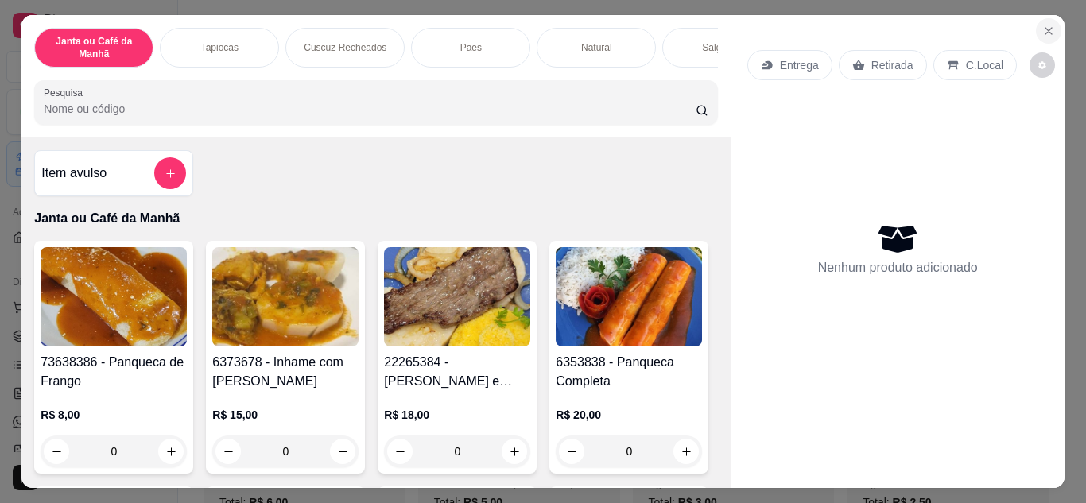
click at [1042, 25] on icon "Close" at bounding box center [1048, 31] width 13 height 13
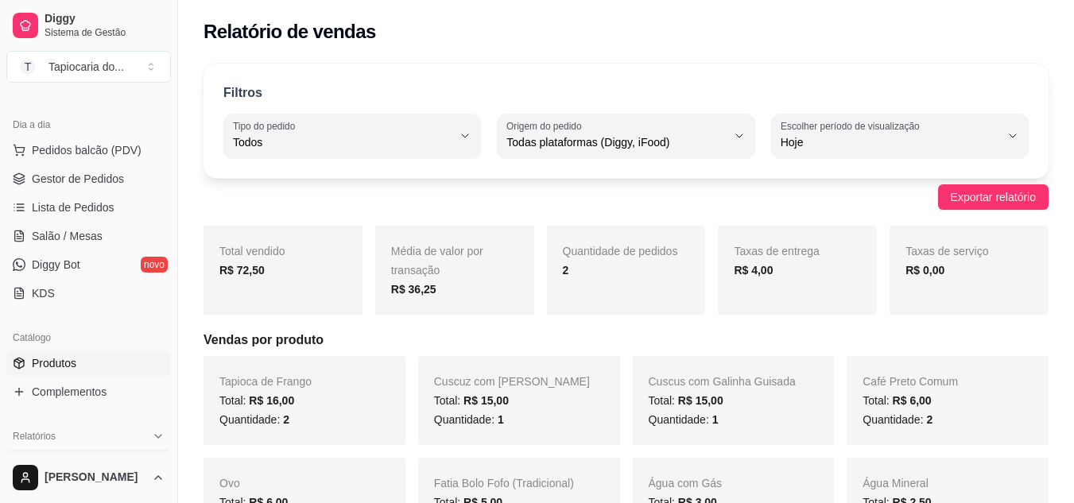
scroll to position [159, 0]
click at [75, 201] on span "Lista de Pedidos" at bounding box center [73, 206] width 83 height 16
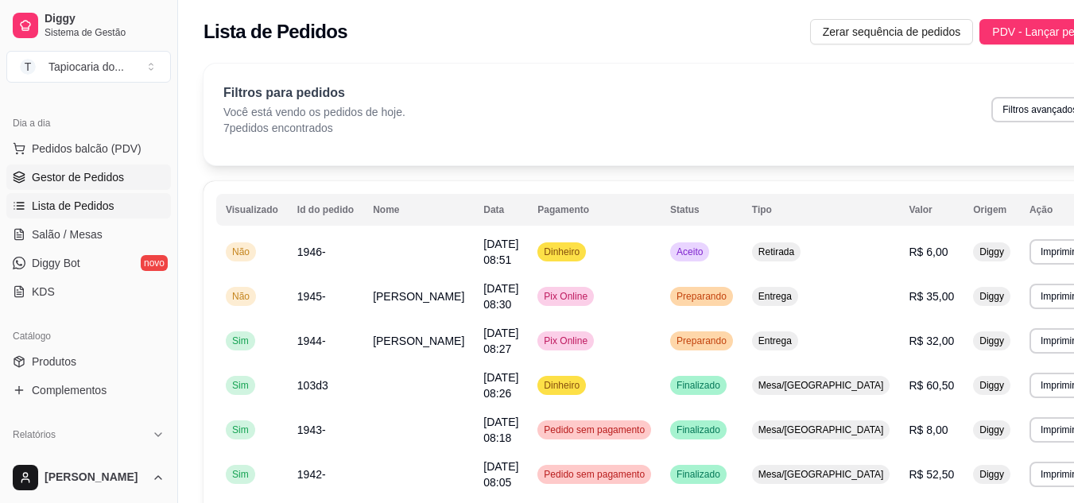
click at [83, 168] on link "Gestor de Pedidos" at bounding box center [88, 177] width 165 height 25
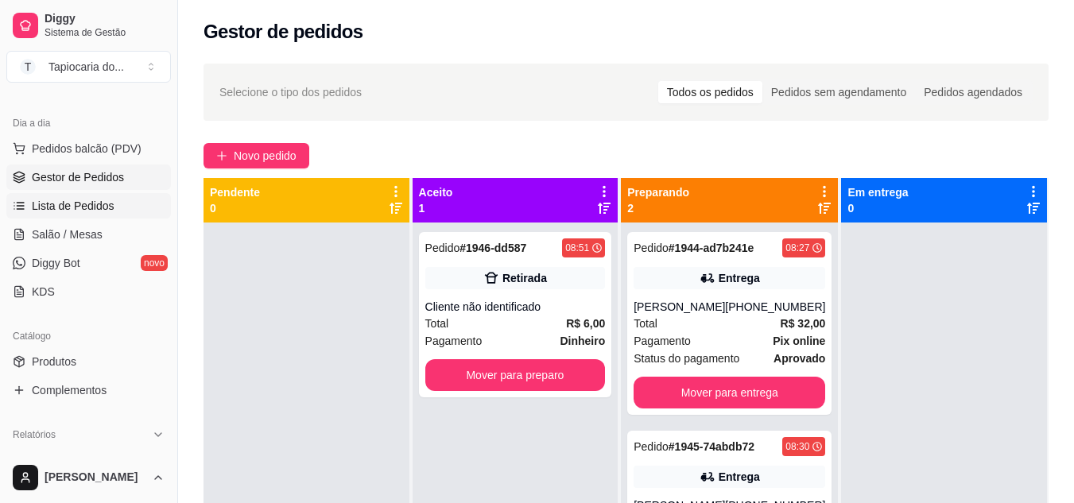
click at [81, 201] on span "Lista de Pedidos" at bounding box center [73, 206] width 83 height 16
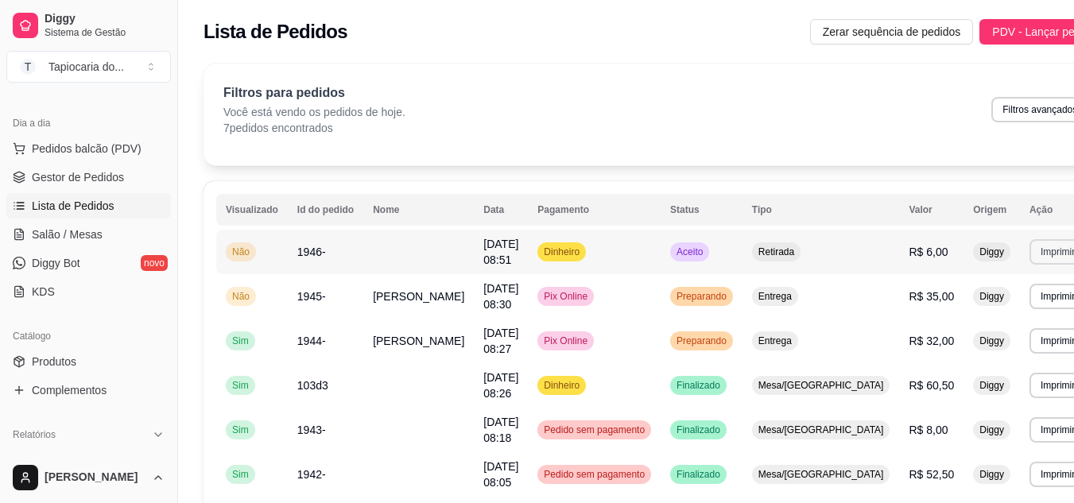
click at [1029, 247] on button "Imprimir" at bounding box center [1057, 251] width 56 height 25
click at [964, 303] on button "Impressora" at bounding box center [969, 304] width 115 height 25
click at [483, 250] on span "[DATE] 08:51" at bounding box center [500, 252] width 35 height 29
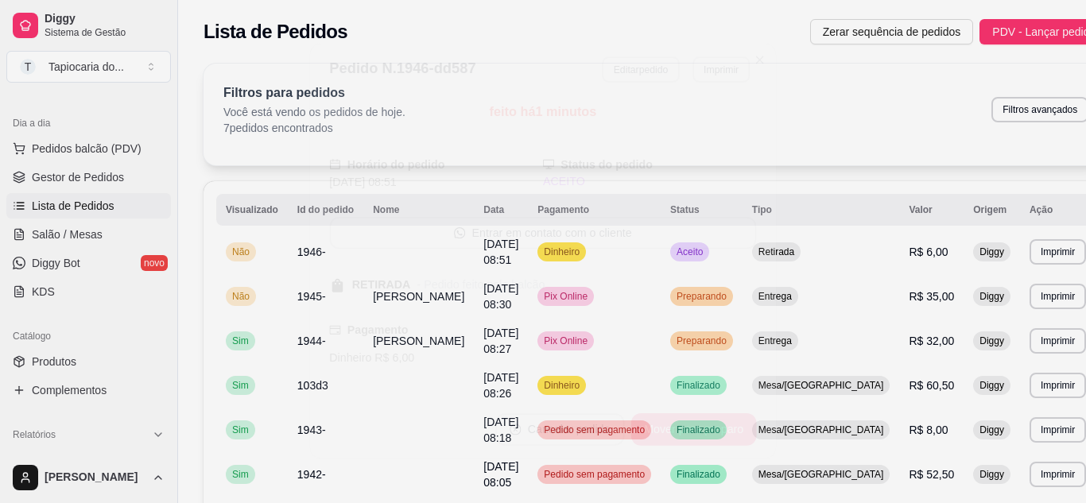
click at [481, 250] on div "feito há 1 minutos Horário do pedido [DATE] 08:51 Status do pedido ACEITO Entra…" at bounding box center [542, 249] width 427 height 292
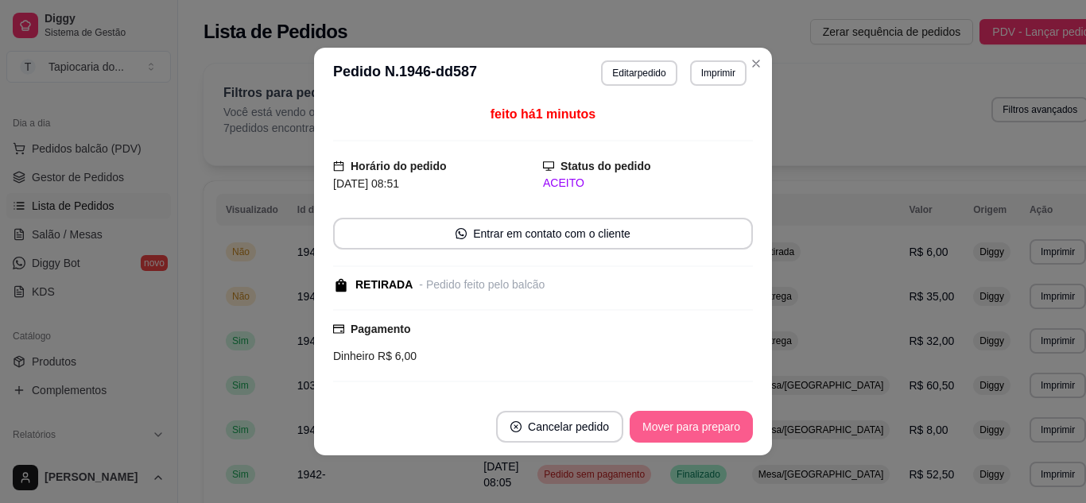
click at [681, 423] on button "Mover para preparo" at bounding box center [690, 427] width 123 height 32
click at [640, 424] on button "Mover para retirada disponível" at bounding box center [664, 427] width 170 height 31
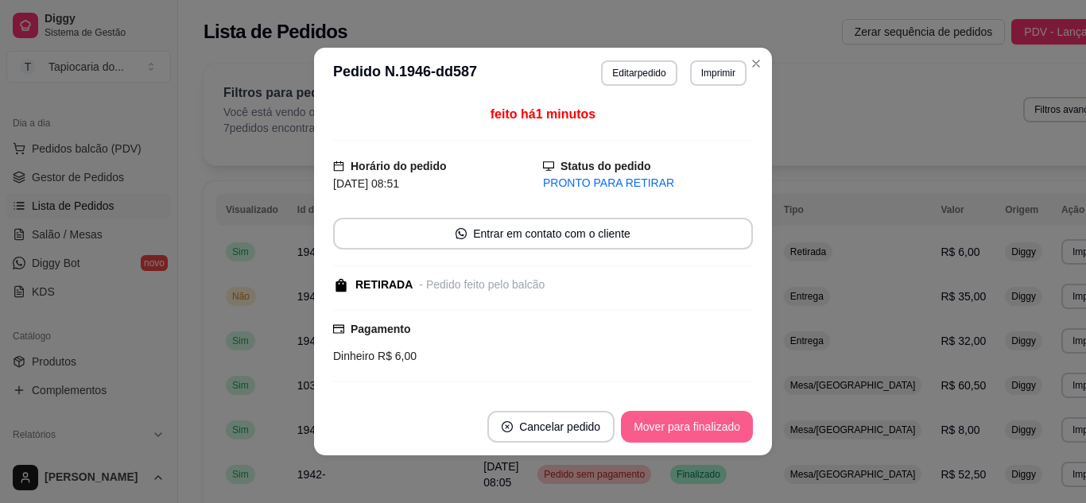
click at [676, 422] on button "Mover para finalizado" at bounding box center [687, 427] width 132 height 32
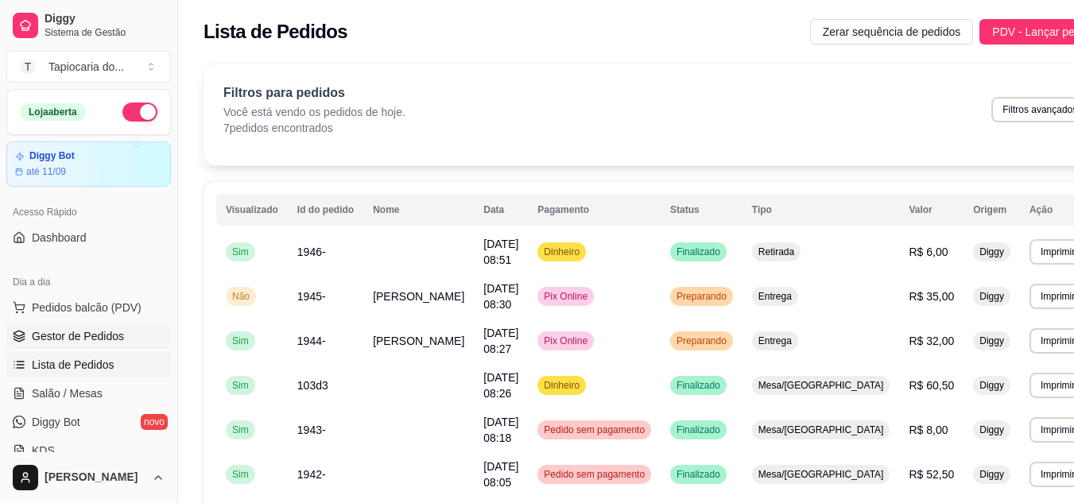
click at [77, 337] on span "Gestor de Pedidos" at bounding box center [78, 336] width 92 height 16
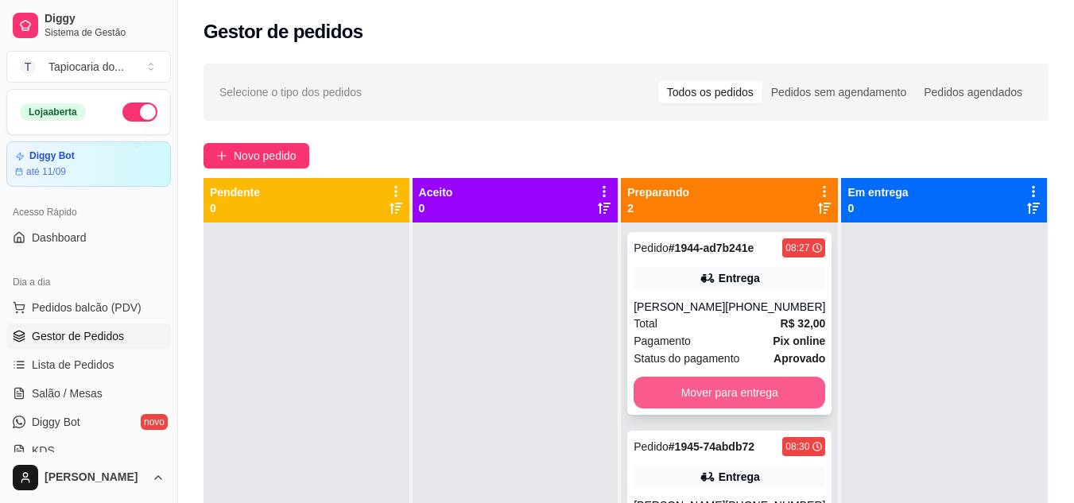
click at [717, 389] on button "Mover para entrega" at bounding box center [729, 393] width 192 height 32
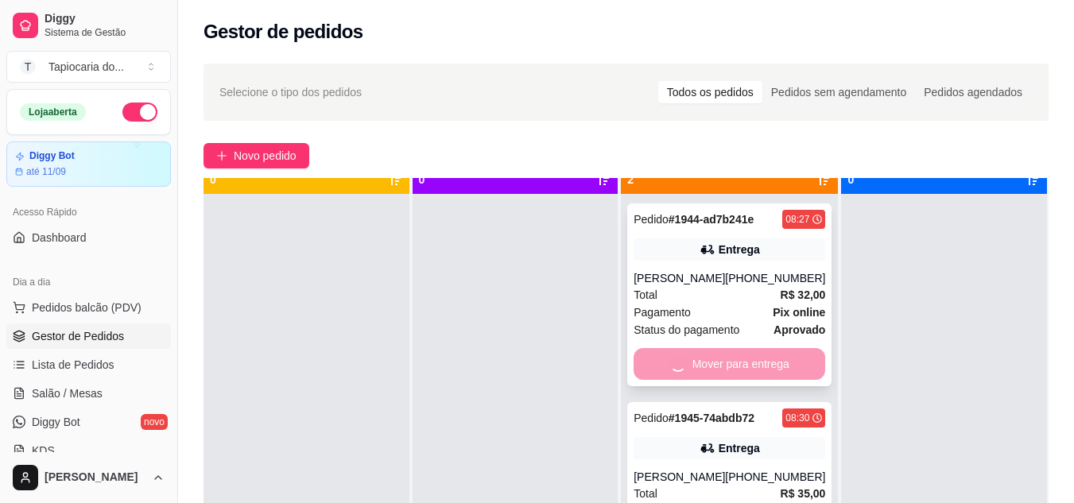
scroll to position [45, 0]
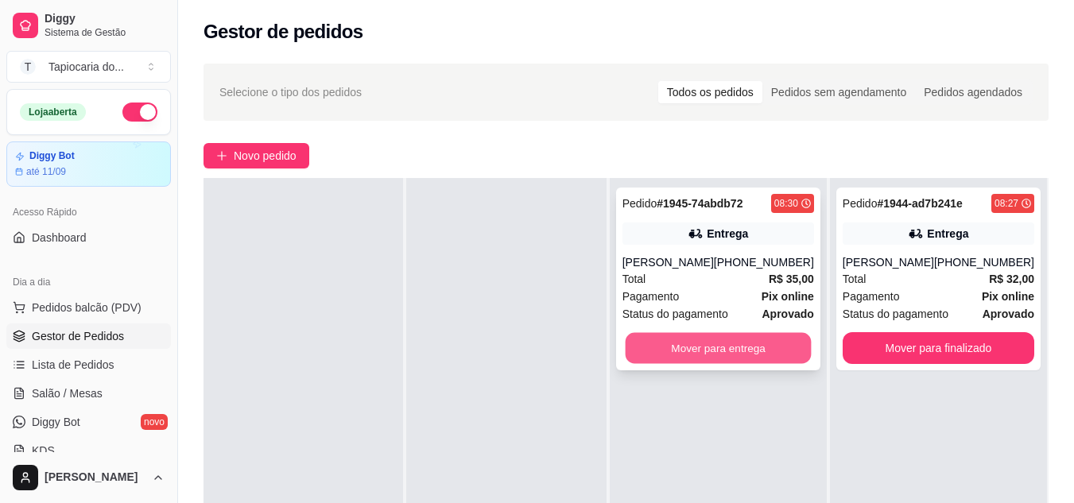
click at [722, 347] on button "Mover para entrega" at bounding box center [718, 348] width 186 height 31
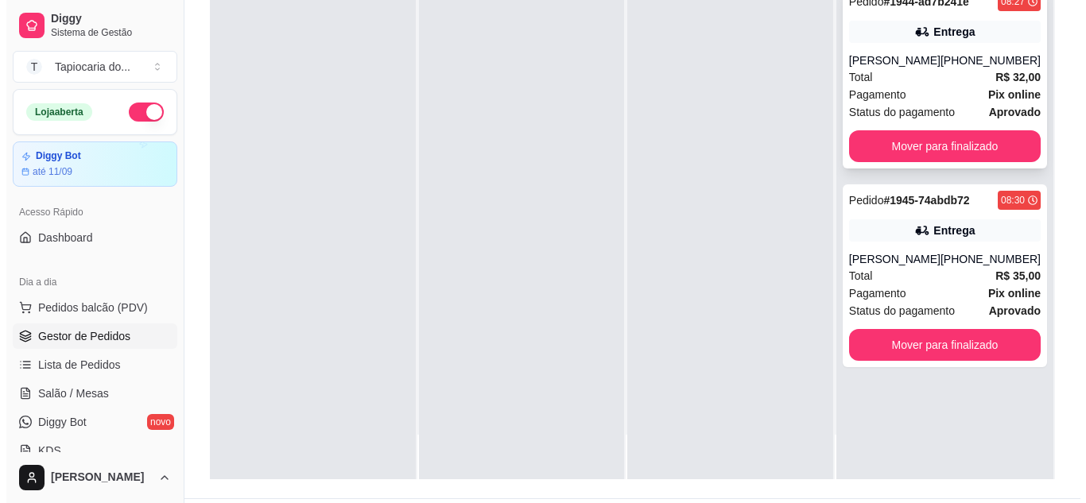
scroll to position [238, 0]
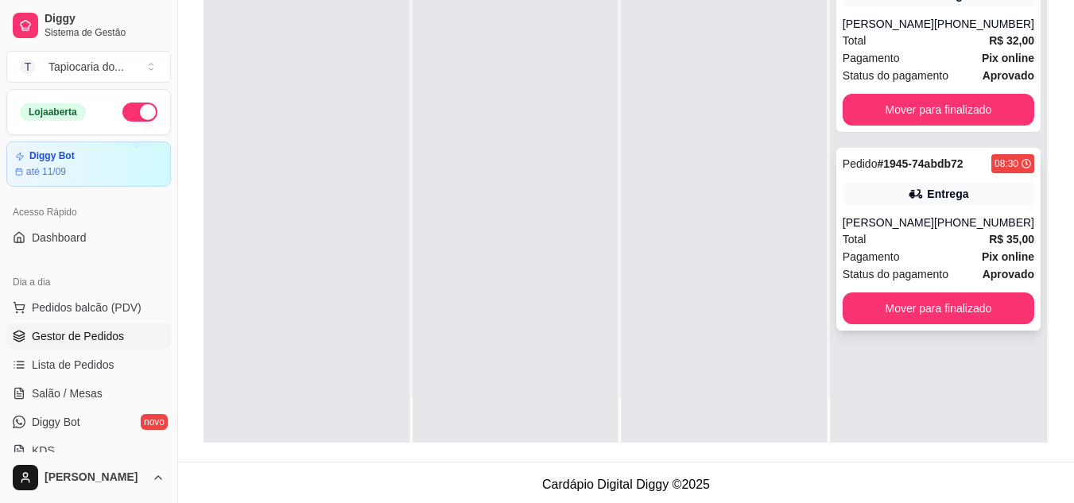
click at [958, 238] on div "Total R$ 35,00" at bounding box center [938, 238] width 192 height 17
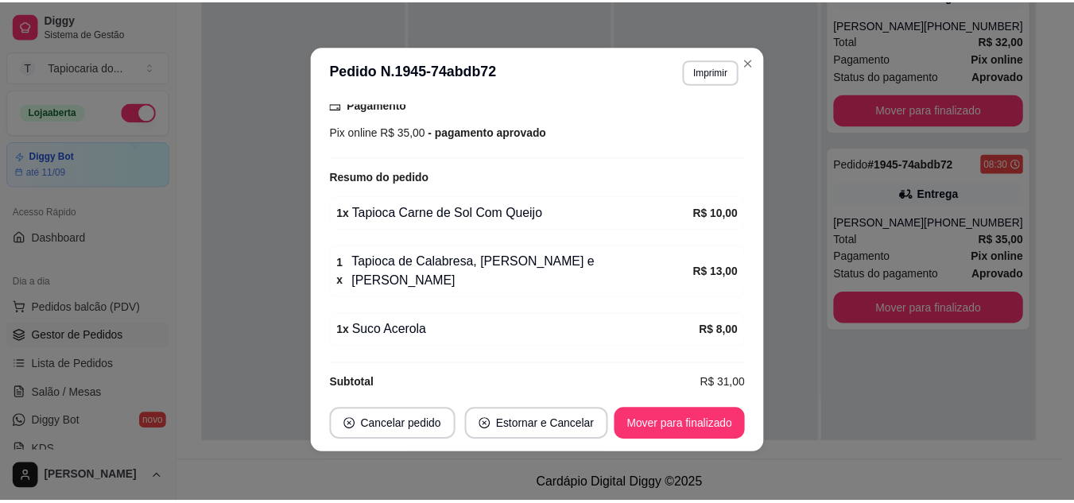
scroll to position [3, 0]
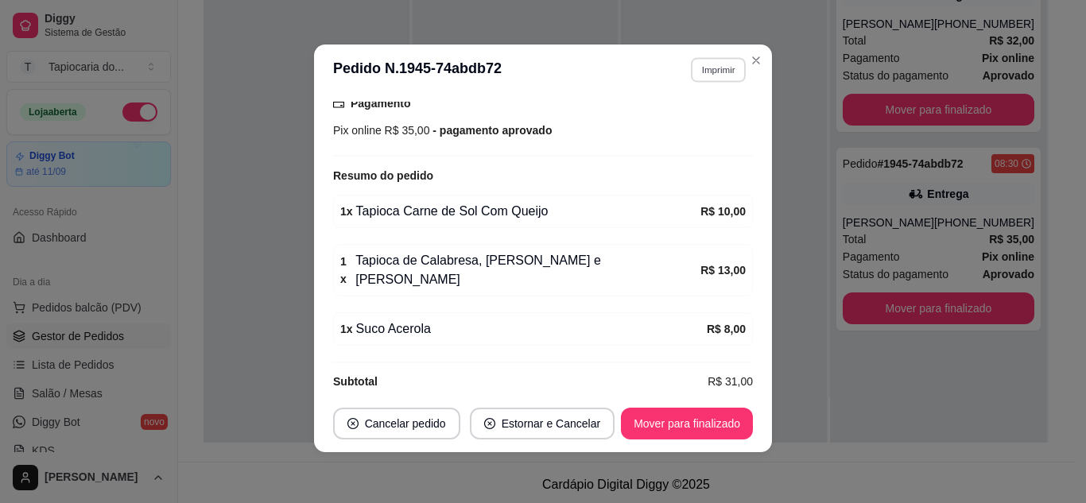
click at [722, 62] on button "Imprimir" at bounding box center [718, 69] width 55 height 25
click at [722, 123] on button "Impressora" at bounding box center [683, 125] width 115 height 25
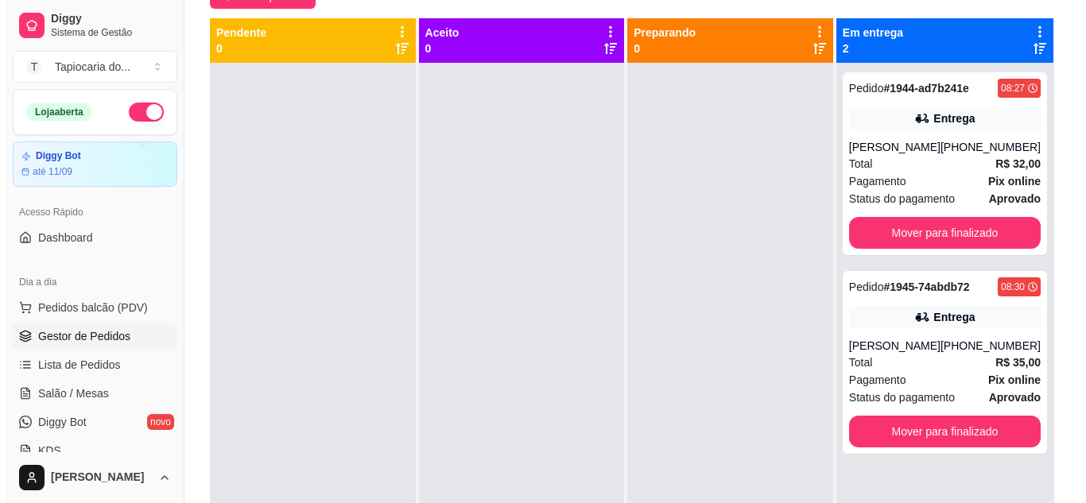
scroll to position [0, 0]
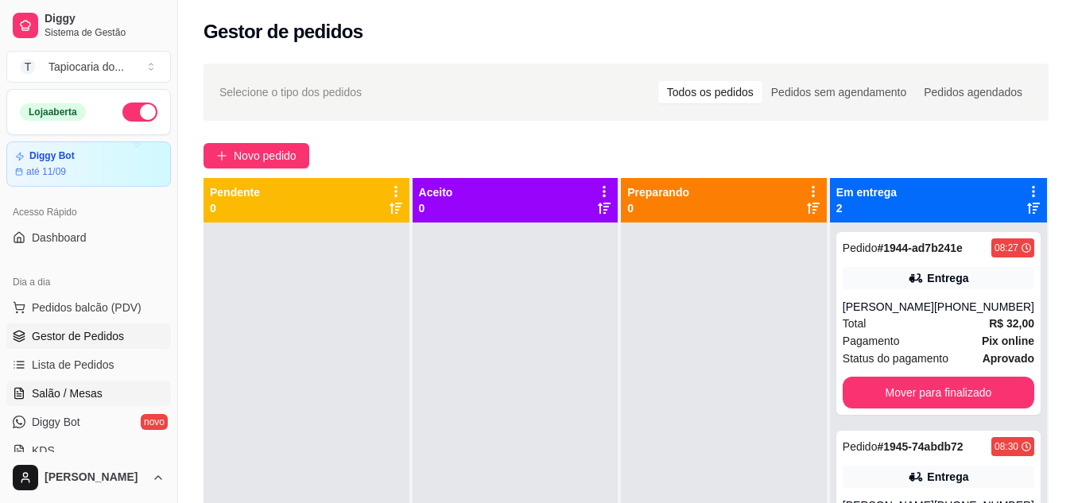
click at [58, 392] on span "Salão / Mesas" at bounding box center [67, 393] width 71 height 16
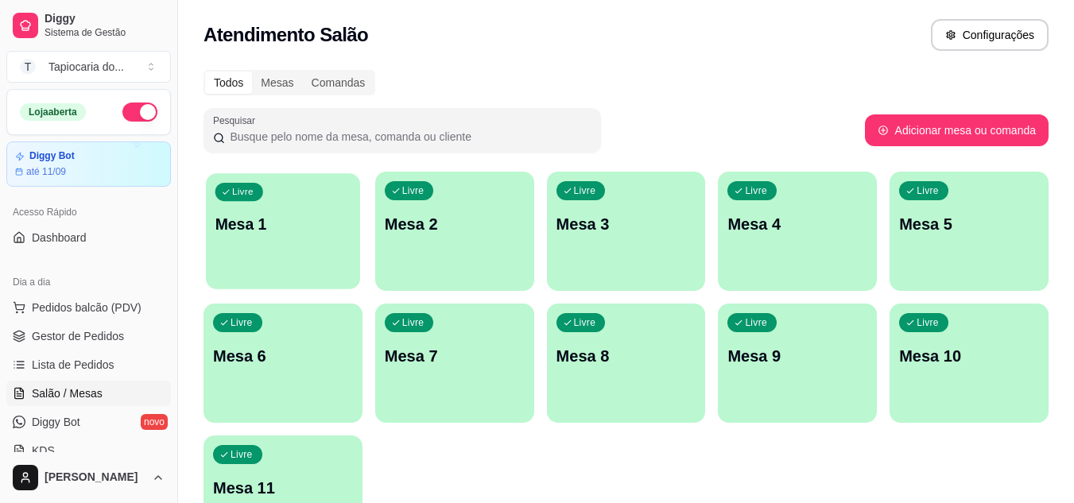
click at [253, 215] on p "Mesa 1" at bounding box center [283, 224] width 136 height 21
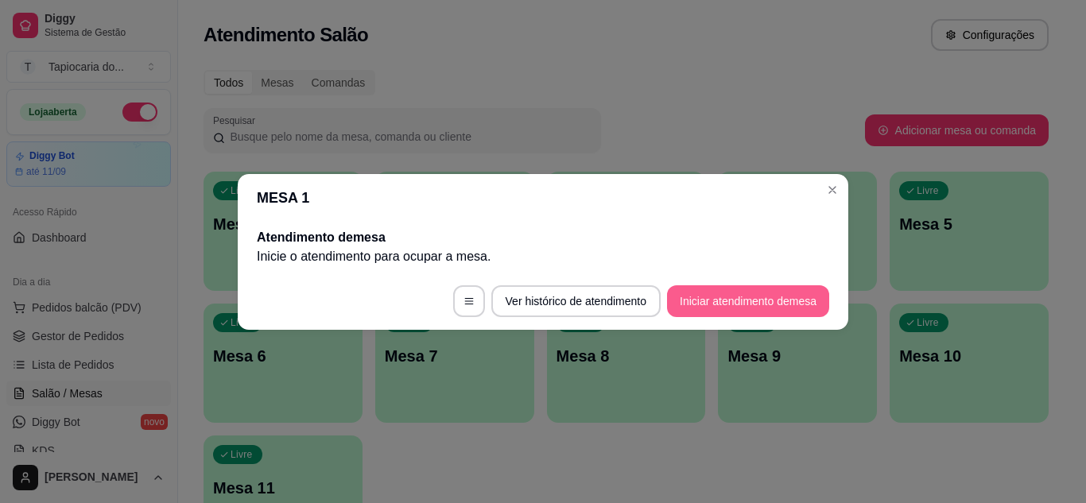
click at [740, 295] on button "Iniciar atendimento de mesa" at bounding box center [748, 301] width 162 height 32
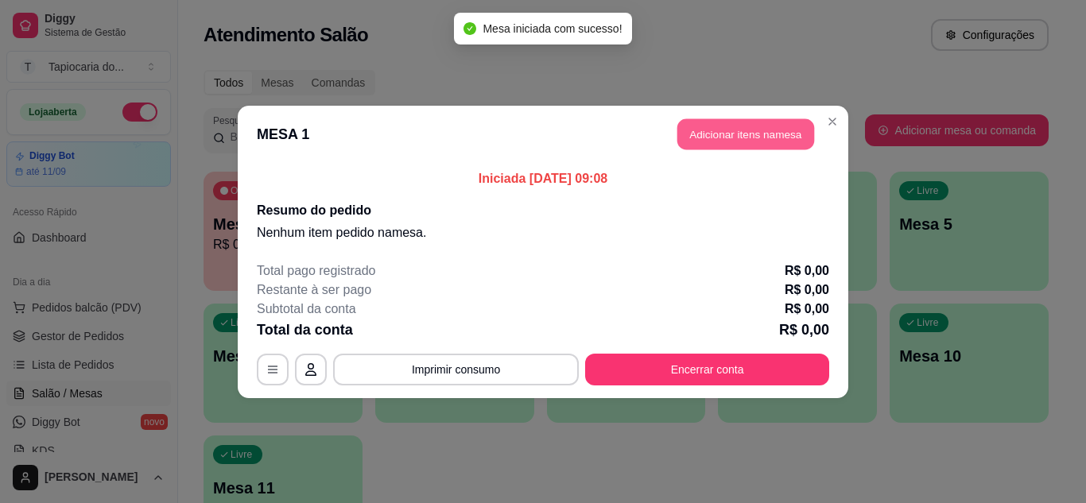
click at [738, 134] on button "Adicionar itens na mesa" at bounding box center [745, 133] width 137 height 31
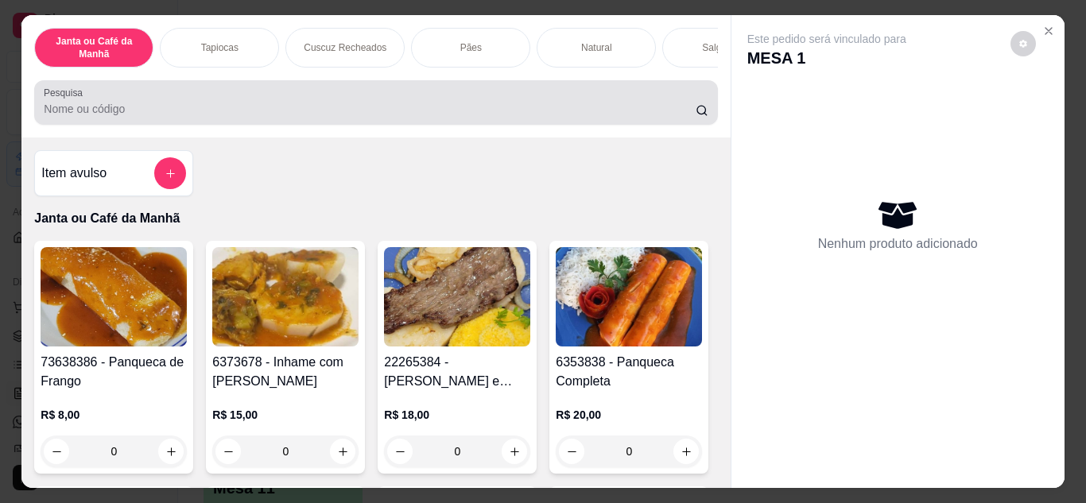
click at [102, 115] on input "Pesquisa" at bounding box center [370, 109] width 652 height 16
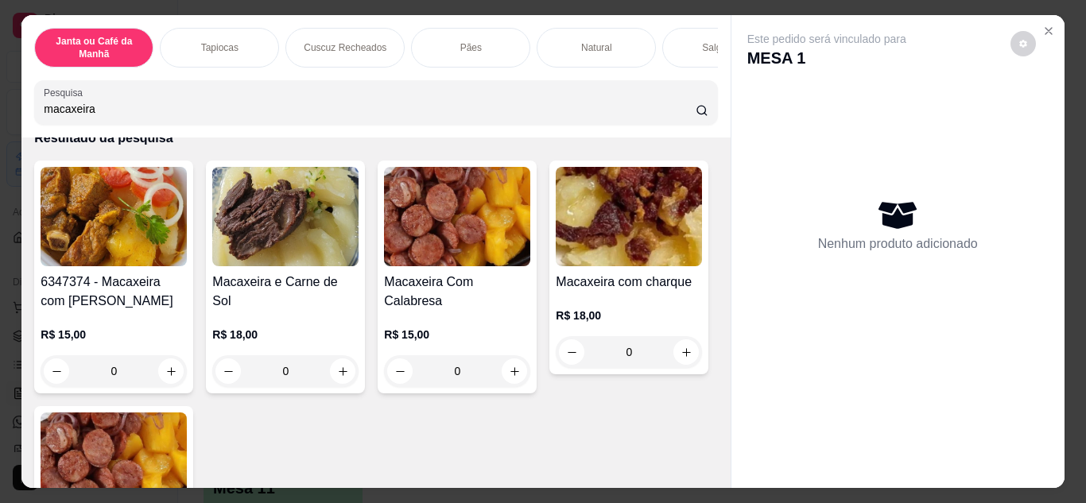
scroll to position [159, 0]
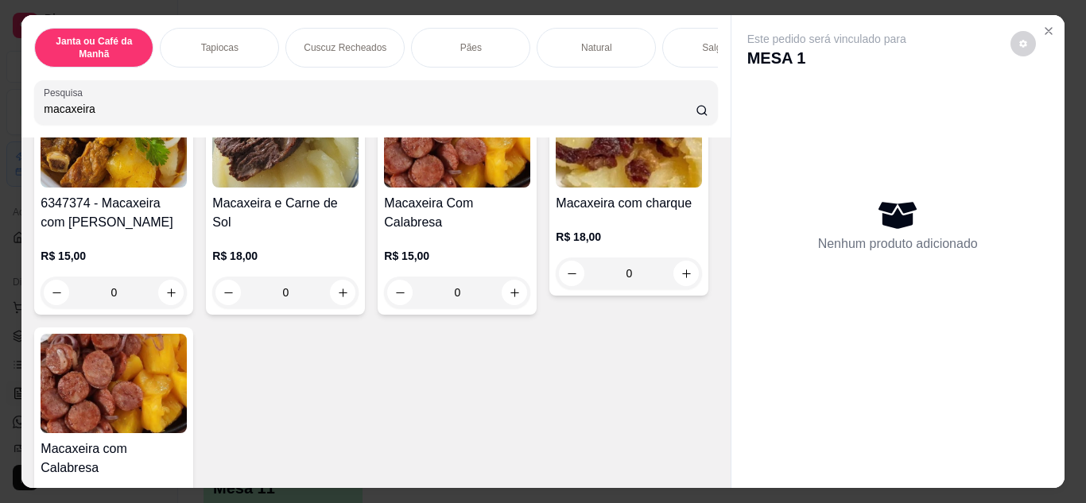
type input "macaxeira"
click at [556, 188] on img at bounding box center [629, 137] width 146 height 99
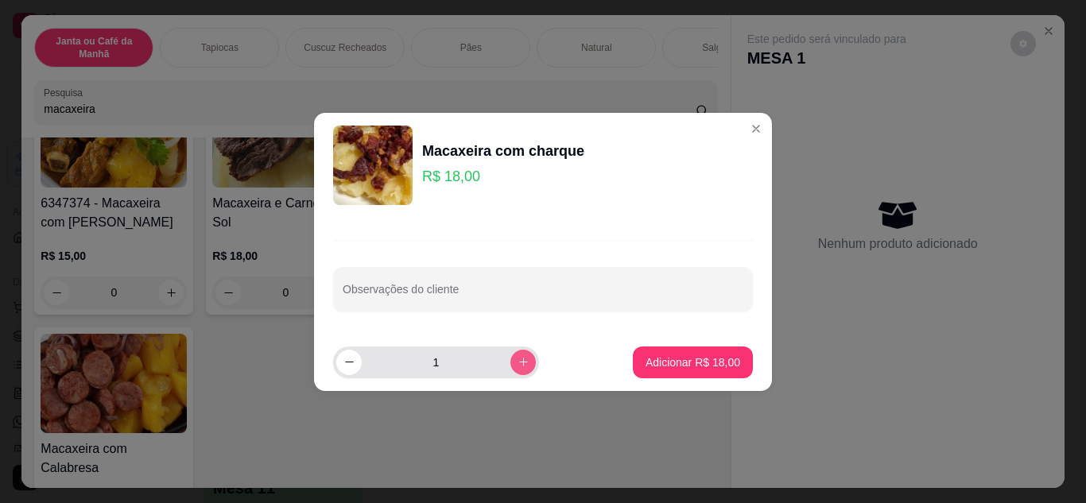
click at [519, 361] on icon "increase-product-quantity" at bounding box center [523, 362] width 9 height 9
type input "2"
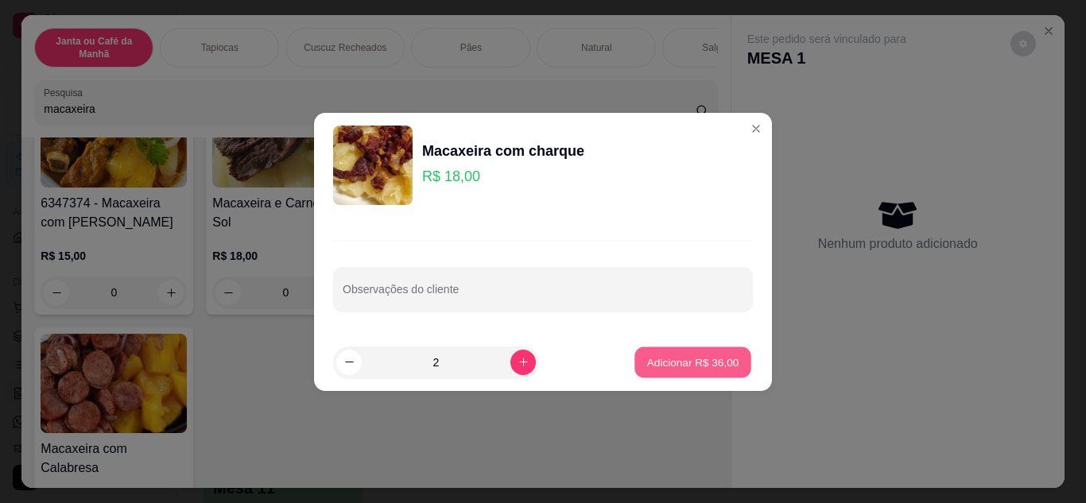
click at [653, 358] on p "Adicionar R$ 36,00" at bounding box center [693, 361] width 92 height 15
type input "2"
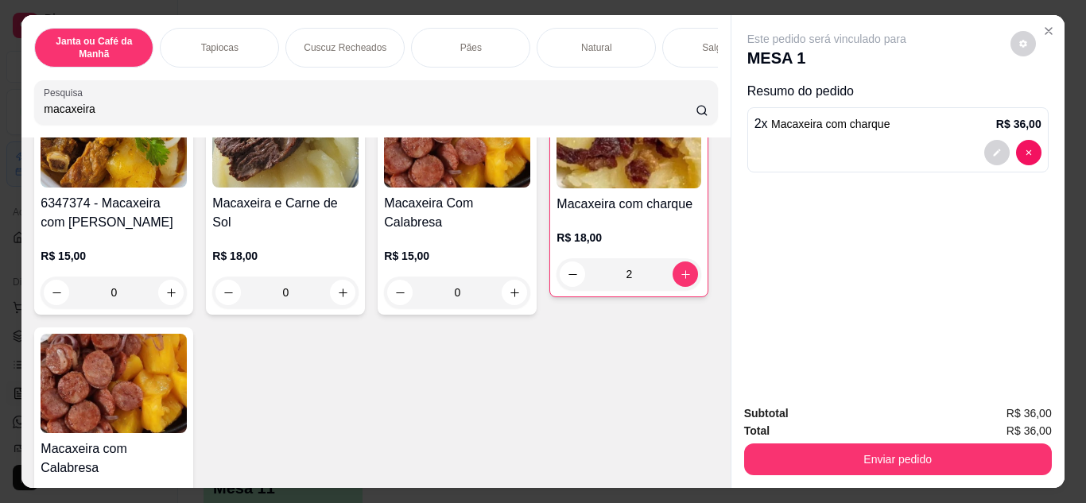
drag, startPoint x: 101, startPoint y: 117, endPoint x: 1, endPoint y: 130, distance: 100.9
click at [2, 130] on div "Janta ou Café da Manhã Tapiocas Cuscuz Recheados Pães Natural Salgados Tapiocas…" at bounding box center [543, 251] width 1086 height 503
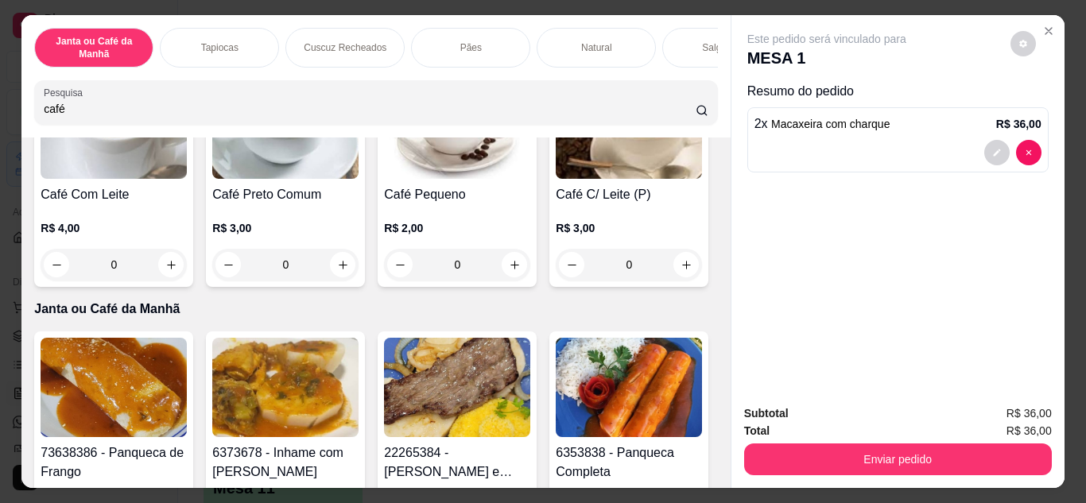
scroll to position [166, 0]
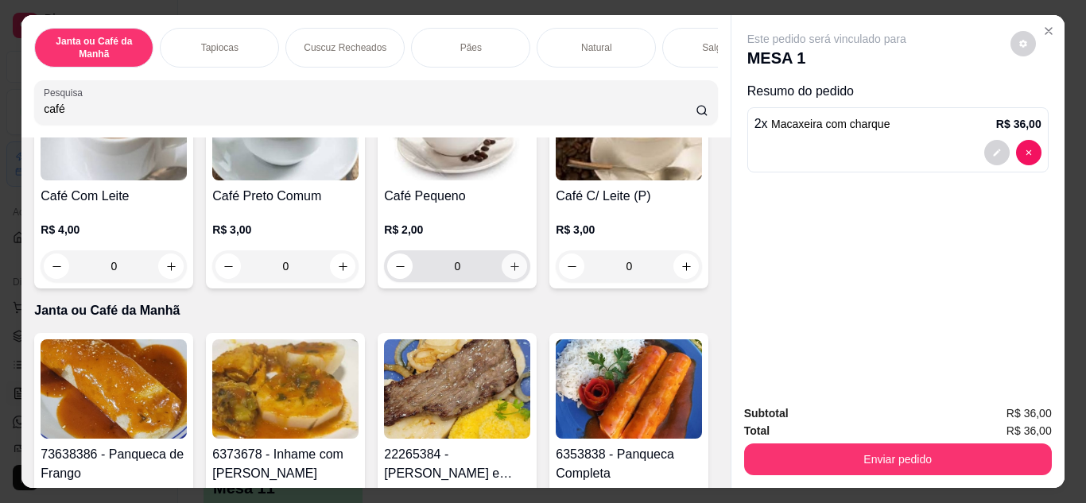
type input "café"
click at [510, 271] on icon "increase-product-quantity" at bounding box center [514, 266] width 9 height 9
type input "1"
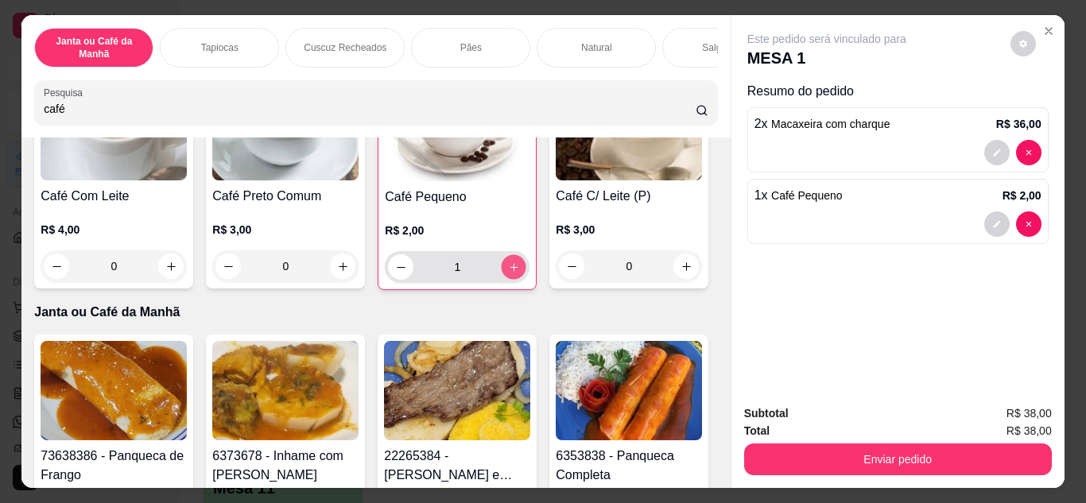
click at [509, 271] on icon "increase-product-quantity" at bounding box center [513, 267] width 8 height 8
type input "2"
click at [509, 272] on icon "increase-product-quantity" at bounding box center [513, 267] width 9 height 9
type input "3"
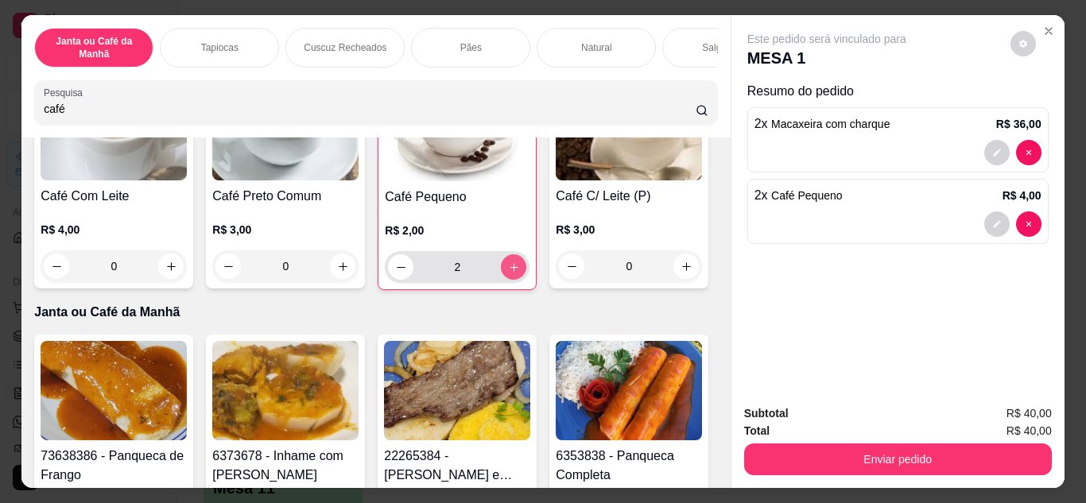
type input "3"
click at [509, 271] on icon "increase-product-quantity" at bounding box center [513, 267] width 8 height 8
type input "4"
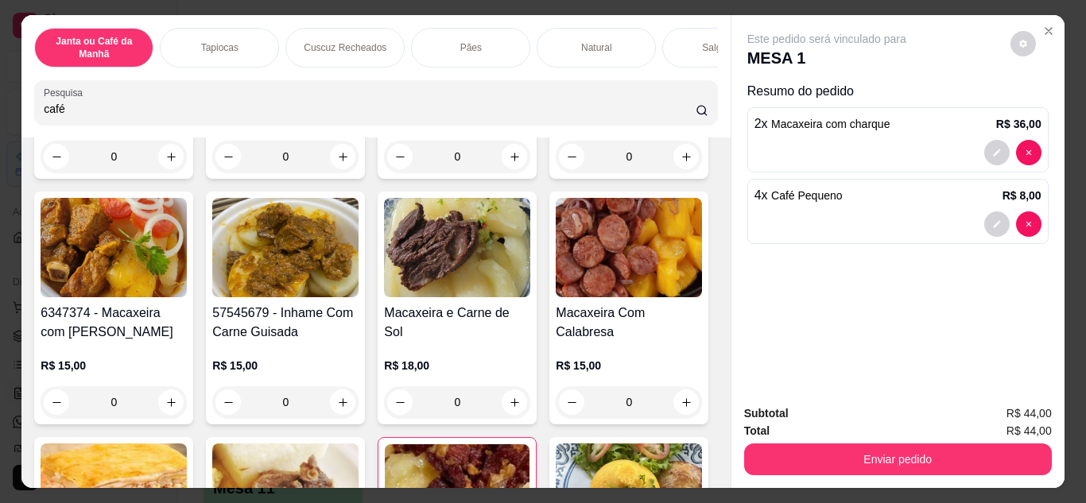
scroll to position [556, 0]
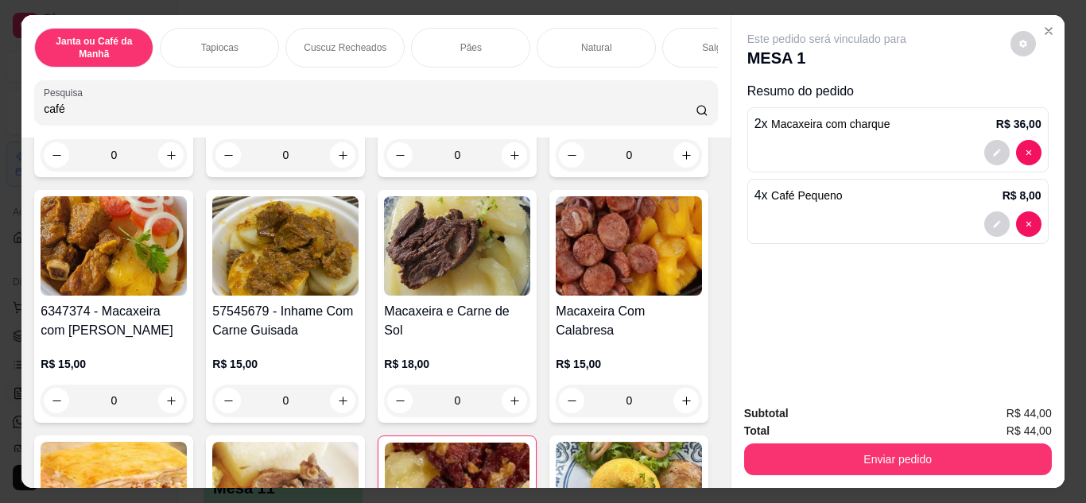
drag, startPoint x: 68, startPoint y: 119, endPoint x: 0, endPoint y: 106, distance: 68.9
click at [0, 112] on div "Janta ou Café da Manhã Tapiocas Cuscuz Recheados Pães Natural Salgados Tapiocas…" at bounding box center [543, 251] width 1086 height 503
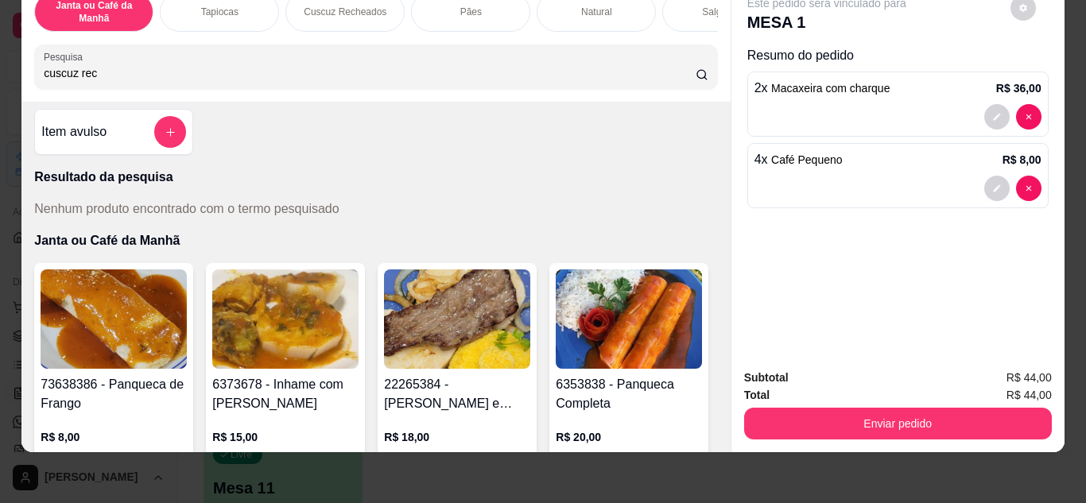
scroll to position [0, 0]
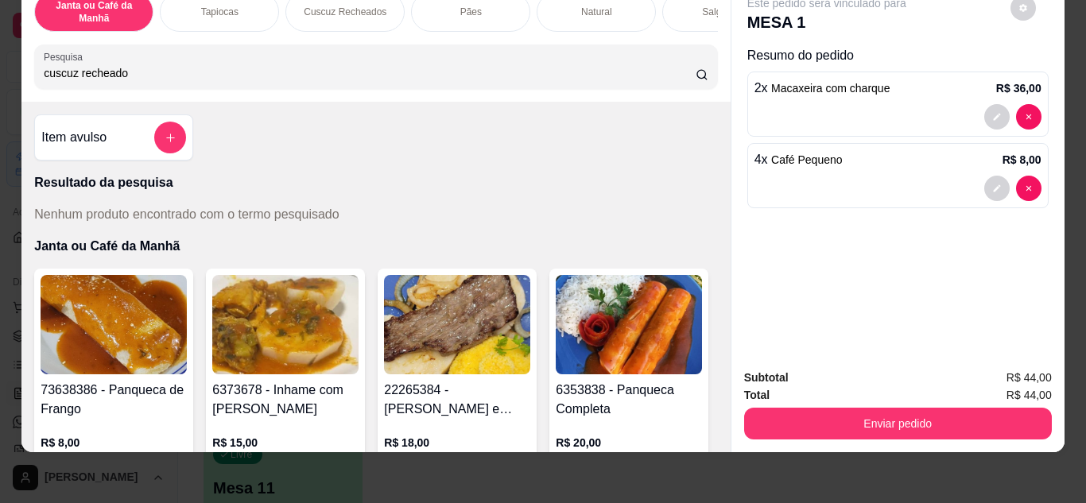
type input "cuscuz recheado"
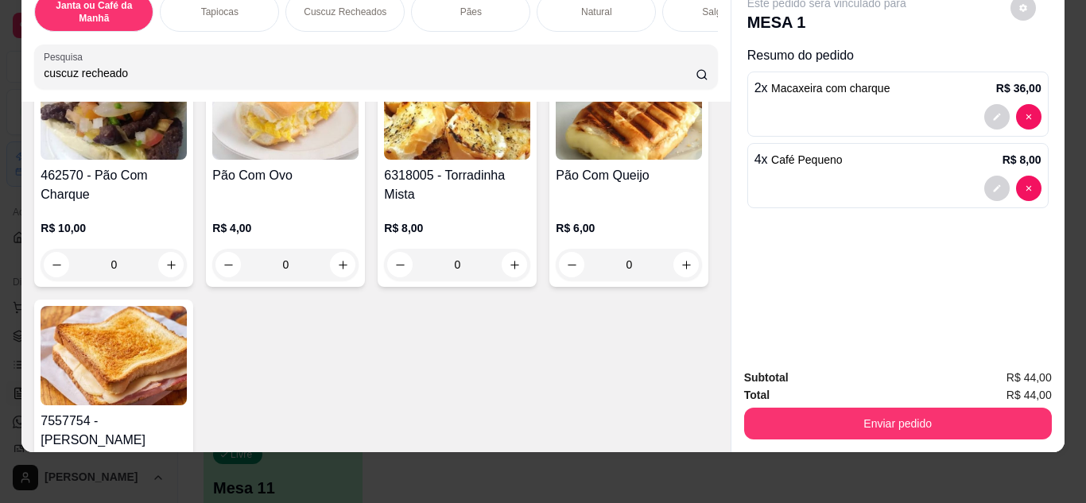
scroll to position [2861, 0]
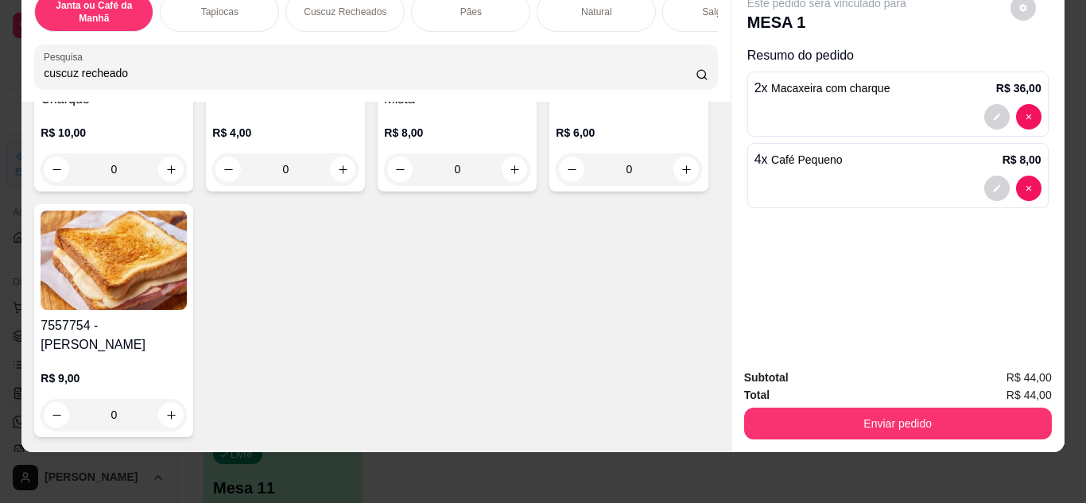
type input "1"
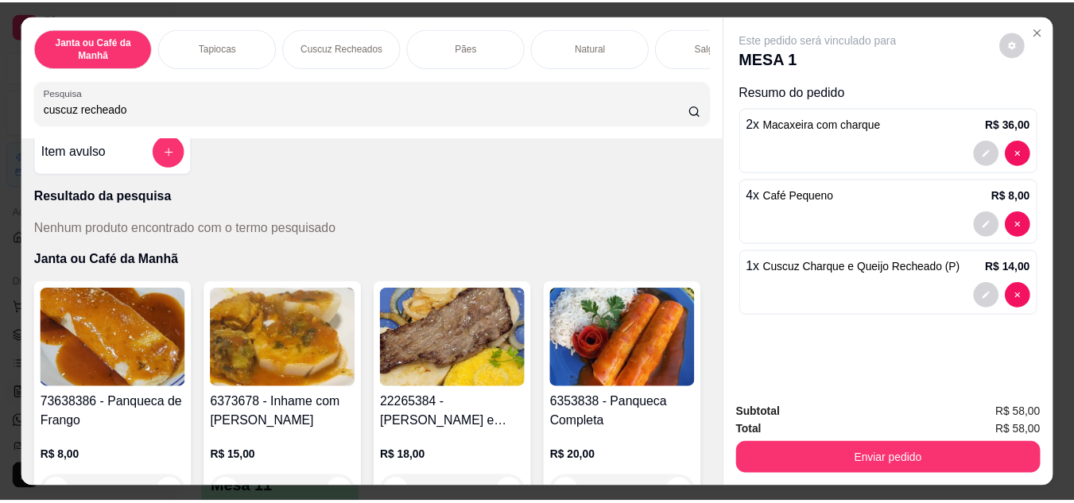
scroll to position [0, 0]
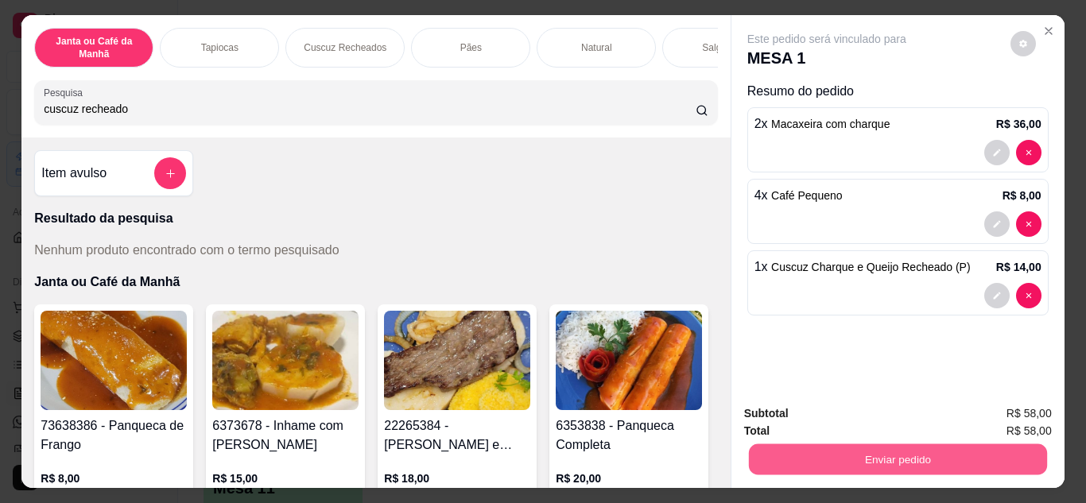
click at [908, 450] on button "Enviar pedido" at bounding box center [897, 459] width 298 height 31
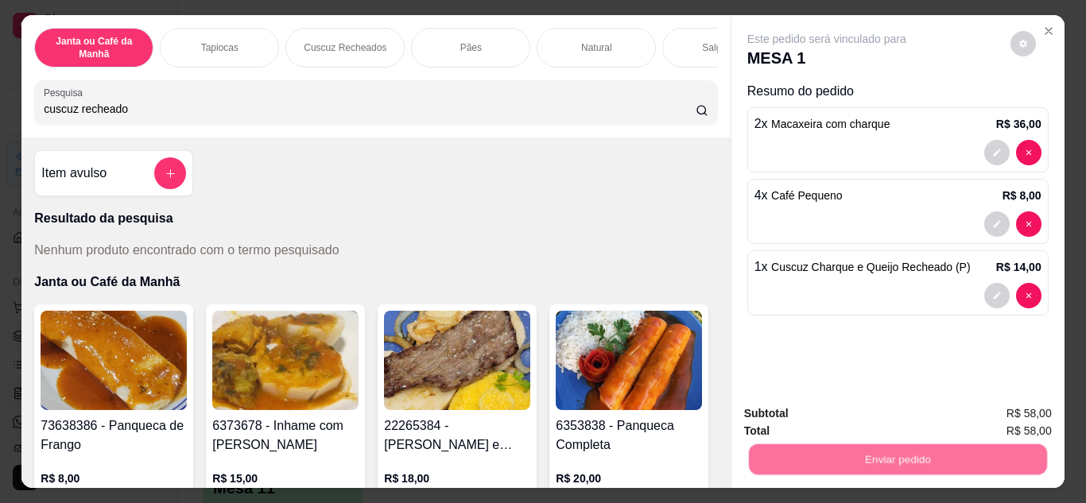
click at [798, 414] on button "Não registrar e enviar pedido" at bounding box center [844, 415] width 165 height 30
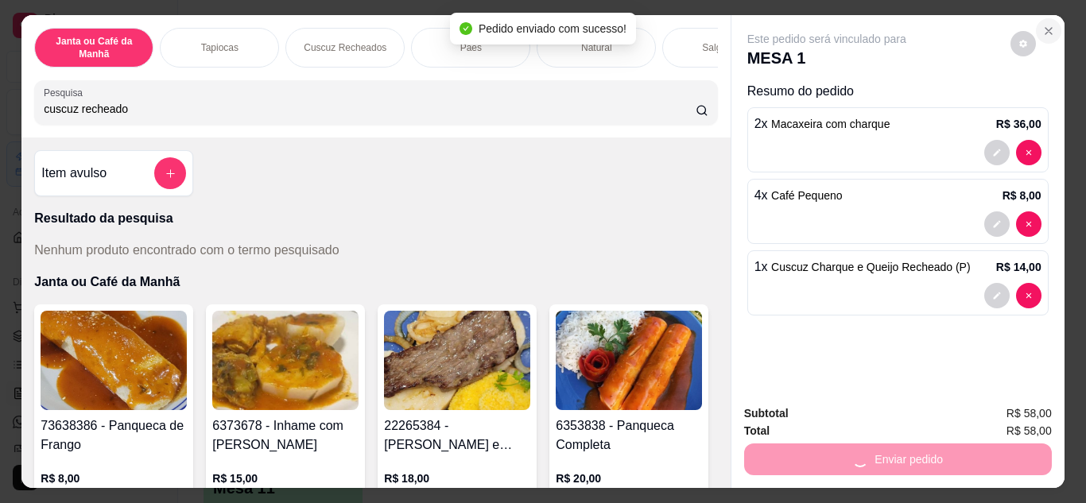
click at [1042, 25] on icon "Close" at bounding box center [1048, 31] width 13 height 13
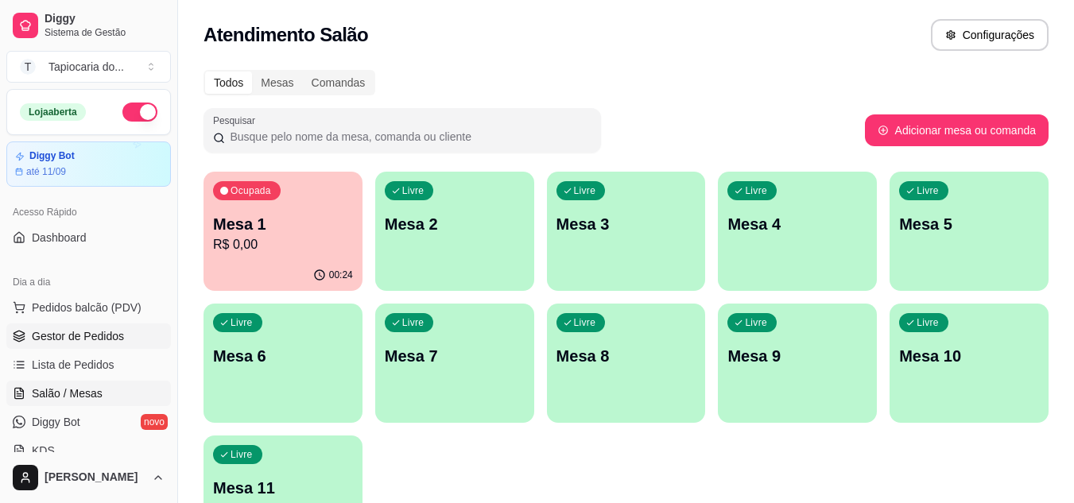
click at [72, 329] on span "Gestor de Pedidos" at bounding box center [78, 336] width 92 height 16
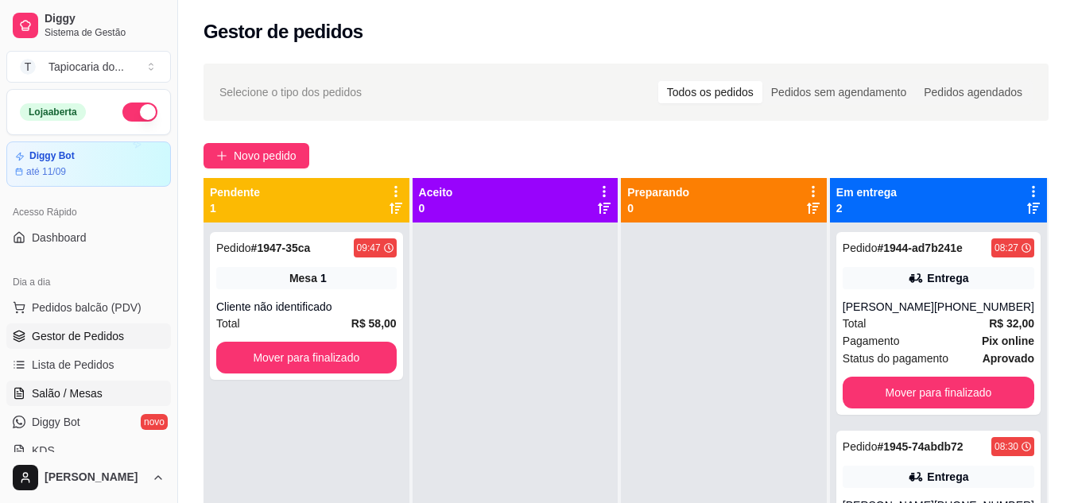
click at [96, 386] on span "Salão / Mesas" at bounding box center [67, 393] width 71 height 16
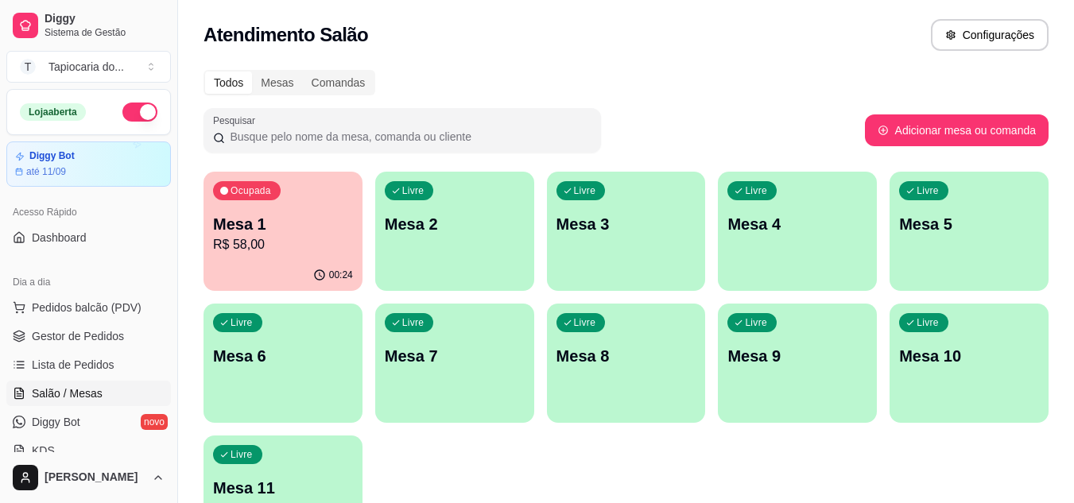
click at [247, 240] on p "R$ 58,00" at bounding box center [283, 244] width 140 height 19
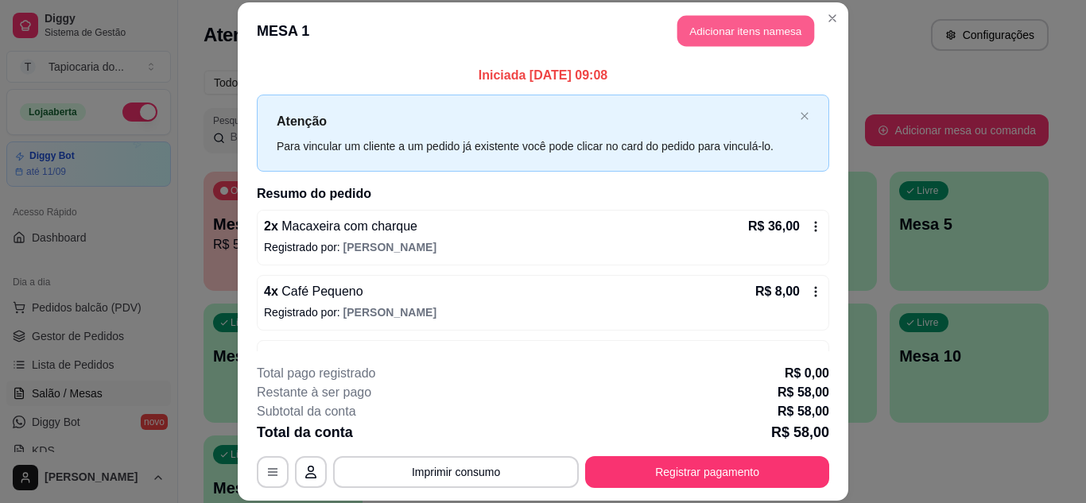
click at [745, 25] on button "Adicionar itens na mesa" at bounding box center [745, 31] width 137 height 31
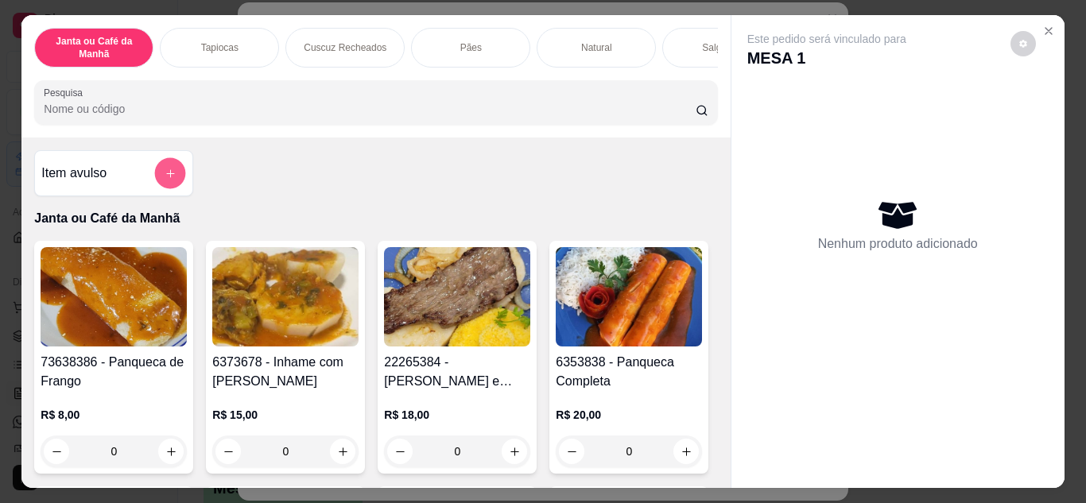
click at [168, 180] on icon "add-separate-item" at bounding box center [171, 174] width 12 height 12
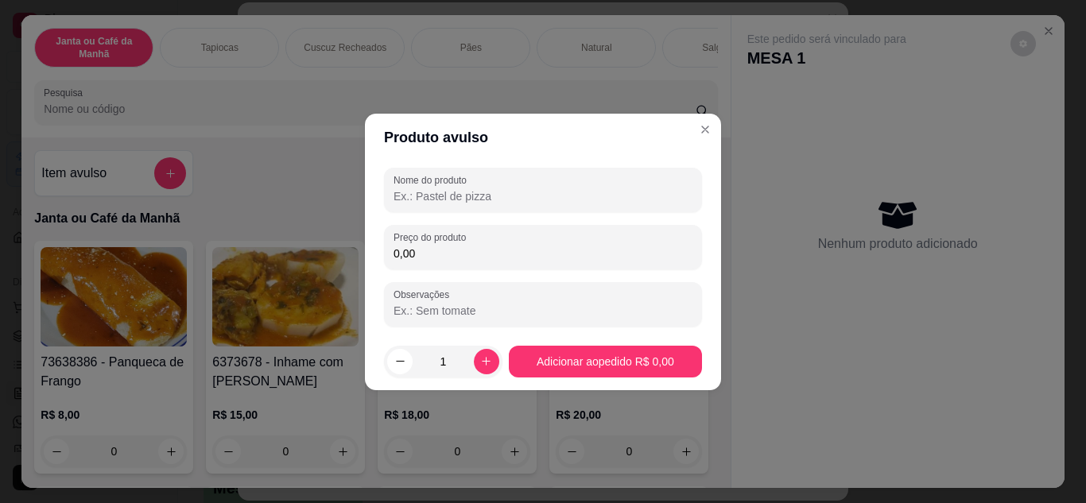
click at [505, 195] on input "Nome do produto" at bounding box center [542, 196] width 299 height 16
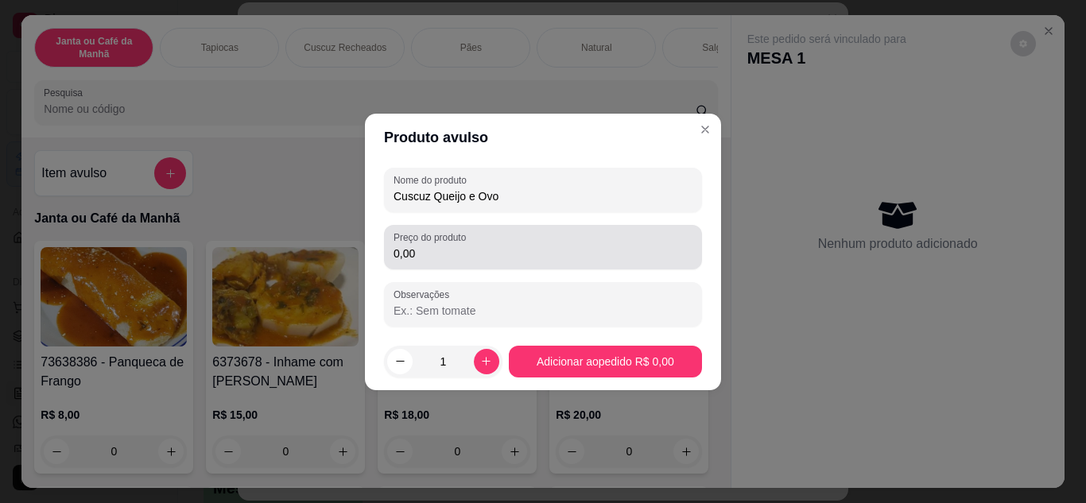
type input "Cuscuz Queijo e Ovo"
click at [488, 239] on div "0,00" at bounding box center [542, 247] width 299 height 32
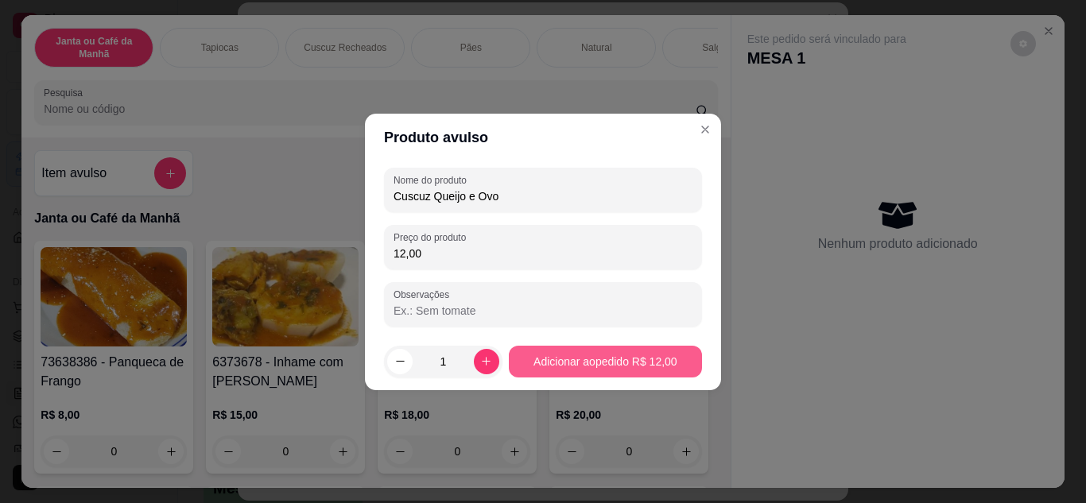
type input "12,00"
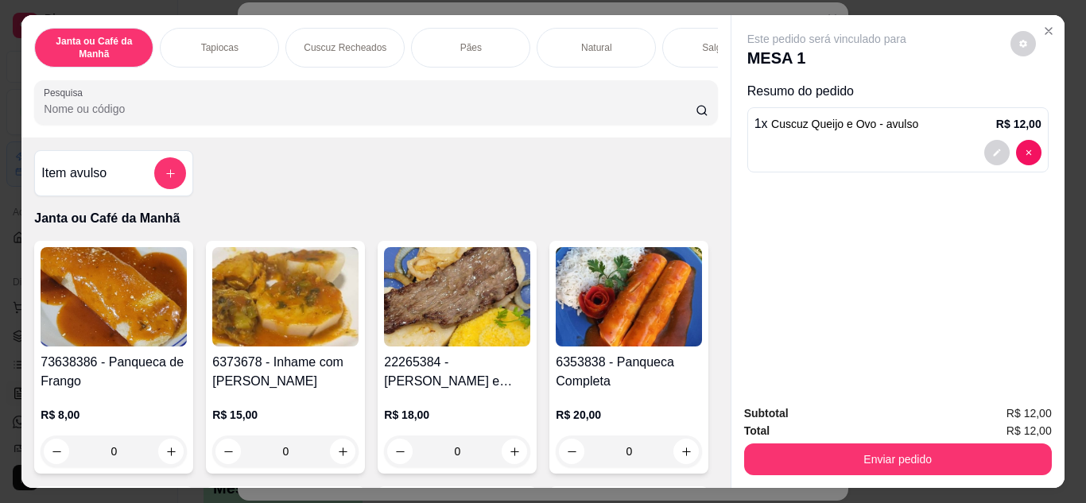
click at [984, 143] on button "decrease-product-quantity" at bounding box center [996, 152] width 25 height 25
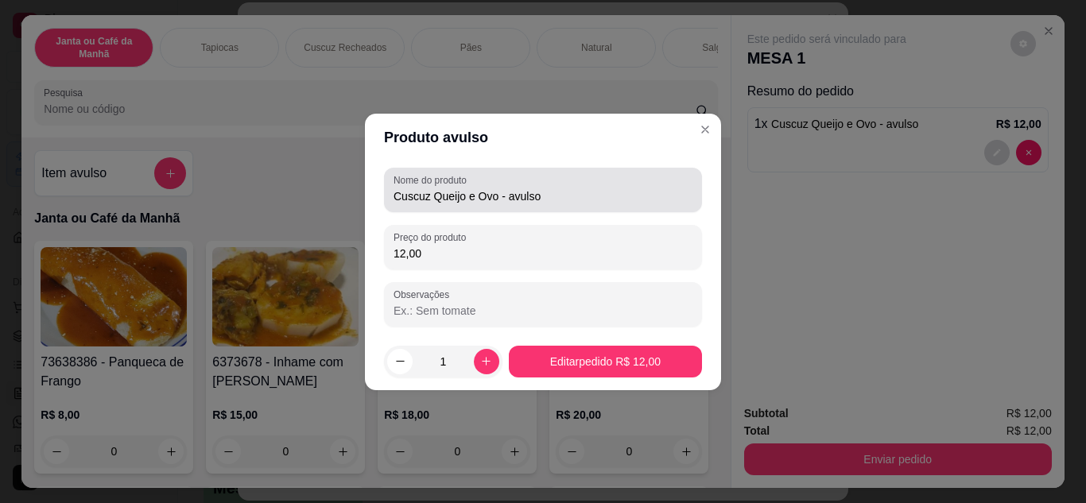
click at [552, 198] on input "Cuscuz Queijo e Ovo - avulso" at bounding box center [542, 196] width 299 height 16
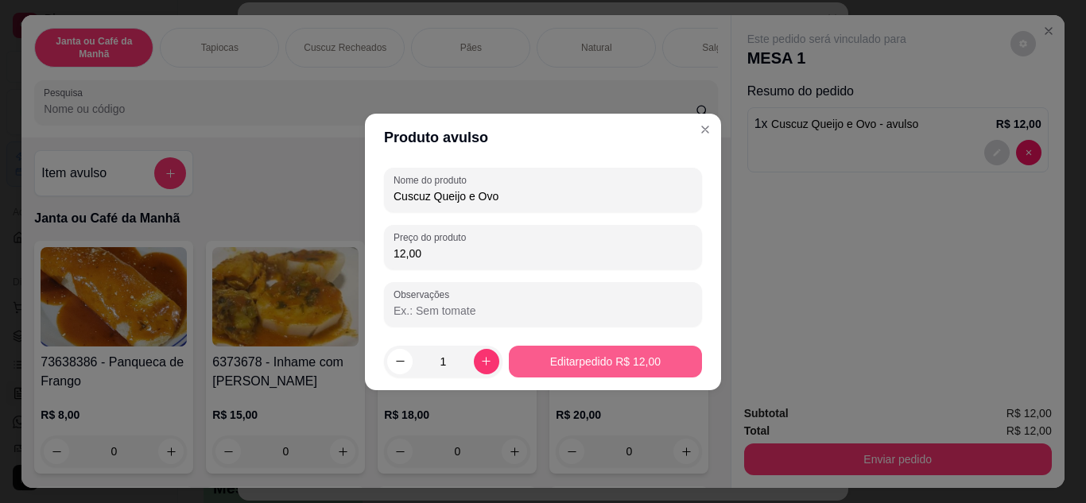
type input "Cuscuz Queijo e Ovo"
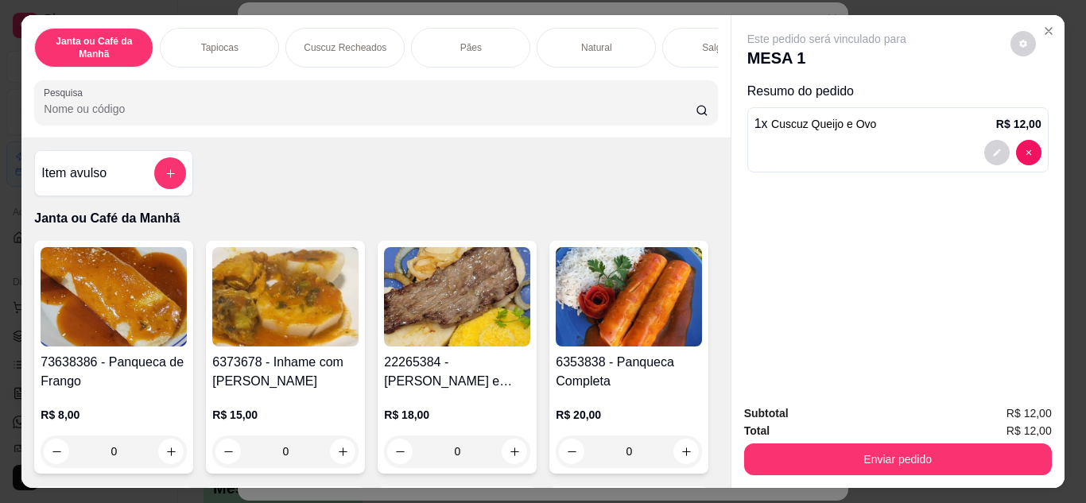
click at [803, 191] on div "Este pedido será vinculado para MESA 1 Resumo do pedido 1 x Cuscuz Queijo e Ovo…" at bounding box center [897, 203] width 333 height 377
drag, startPoint x: 960, startPoint y: 188, endPoint x: 977, endPoint y: 162, distance: 31.1
click at [960, 190] on div "Este pedido será vinculado para MESA 1 Resumo do pedido 1 x Cuscuz Queijo e Ovo…" at bounding box center [897, 203] width 333 height 377
drag, startPoint x: 984, startPoint y: 51, endPoint x: 993, endPoint y: 48, distance: 9.8
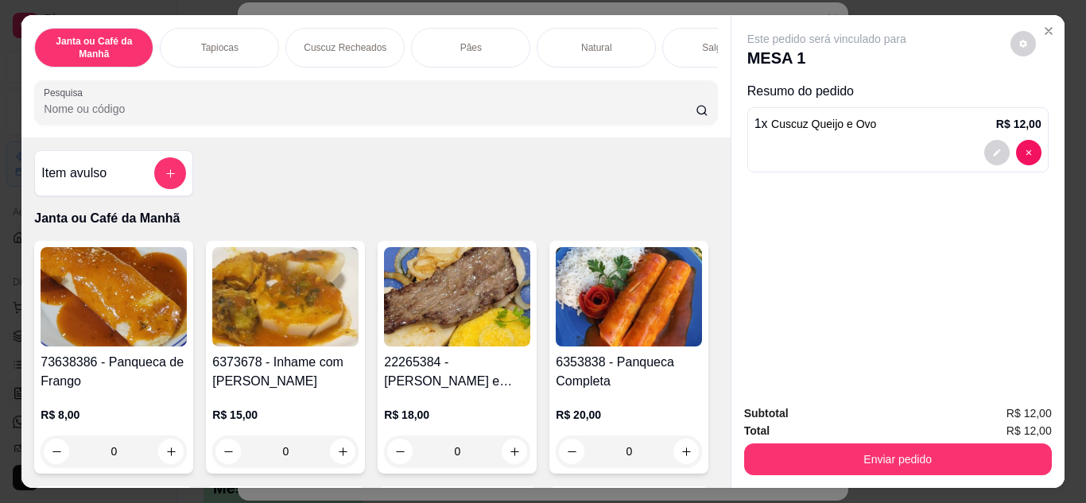
click at [986, 49] on div "Este pedido será vinculado para MESA 1" at bounding box center [891, 50] width 288 height 38
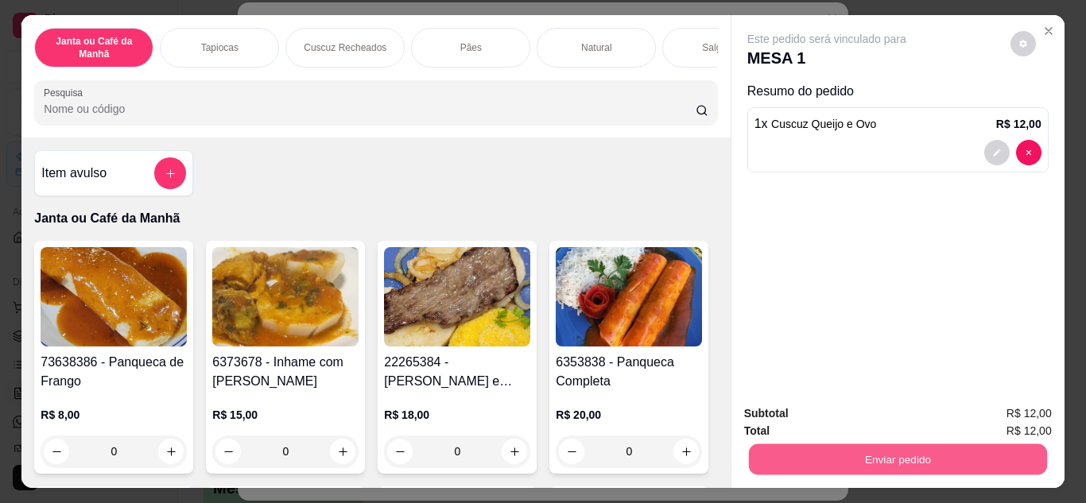
click at [983, 459] on button "Enviar pedido" at bounding box center [897, 459] width 298 height 31
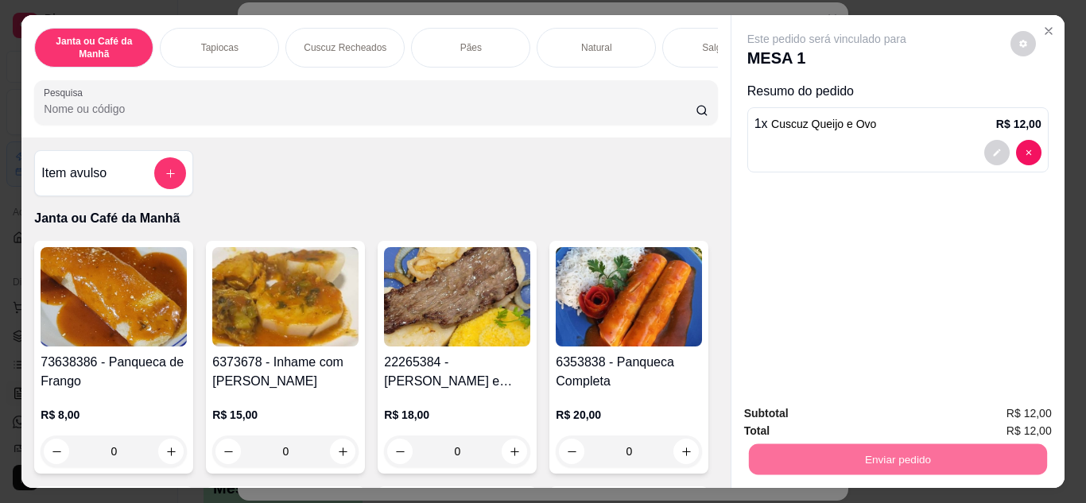
click at [857, 411] on button "Não registrar e enviar pedido" at bounding box center [844, 415] width 165 height 30
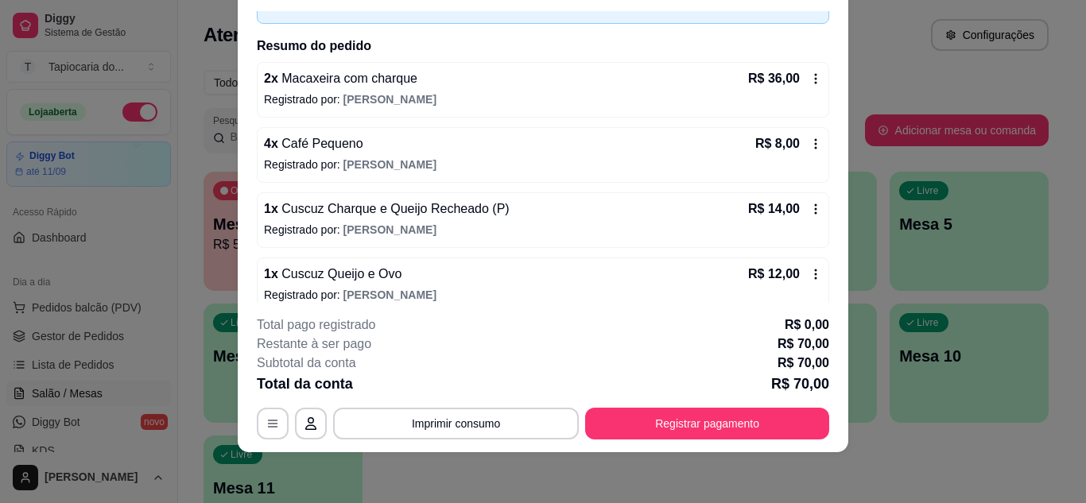
scroll to position [116, 0]
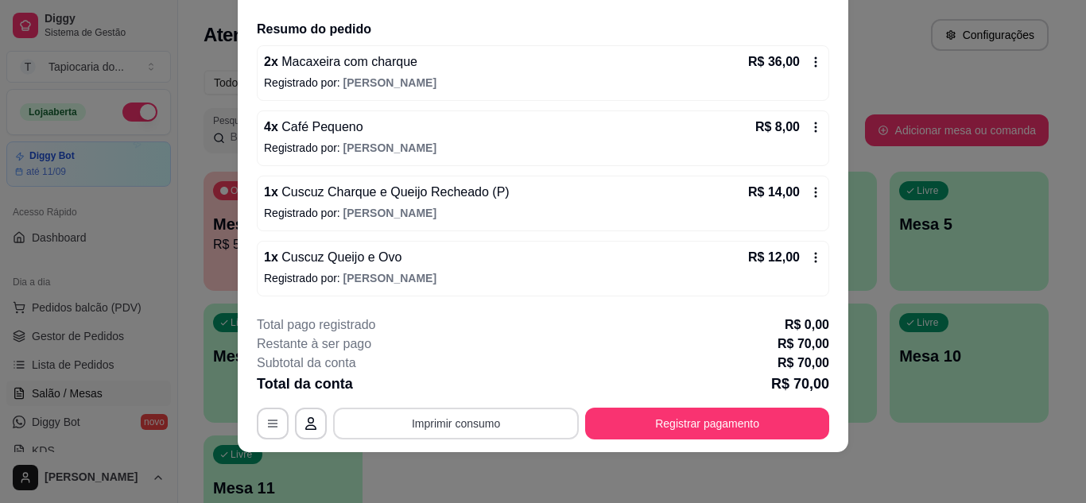
click at [447, 429] on button "Imprimir consumo" at bounding box center [456, 424] width 246 height 32
click at [451, 393] on button "Impressora" at bounding box center [454, 386] width 115 height 25
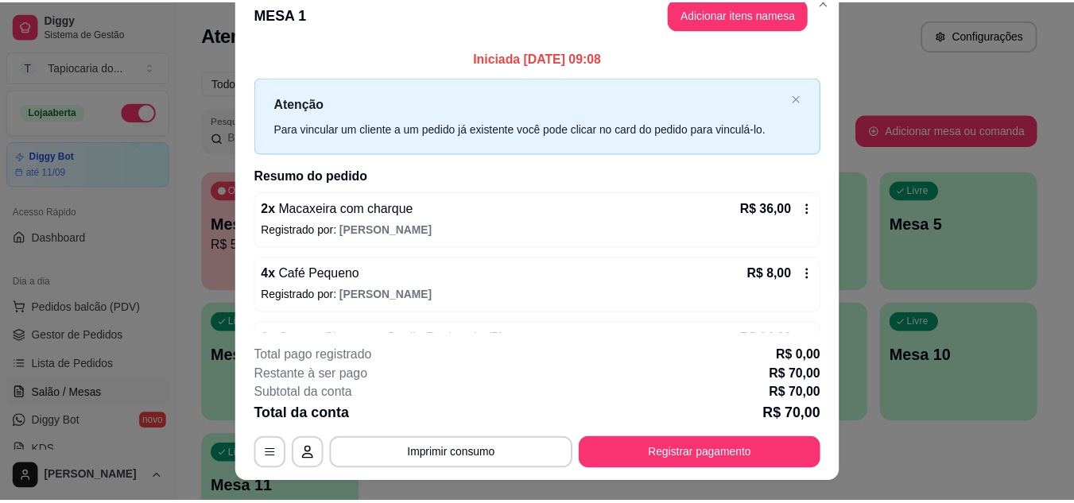
scroll to position [0, 0]
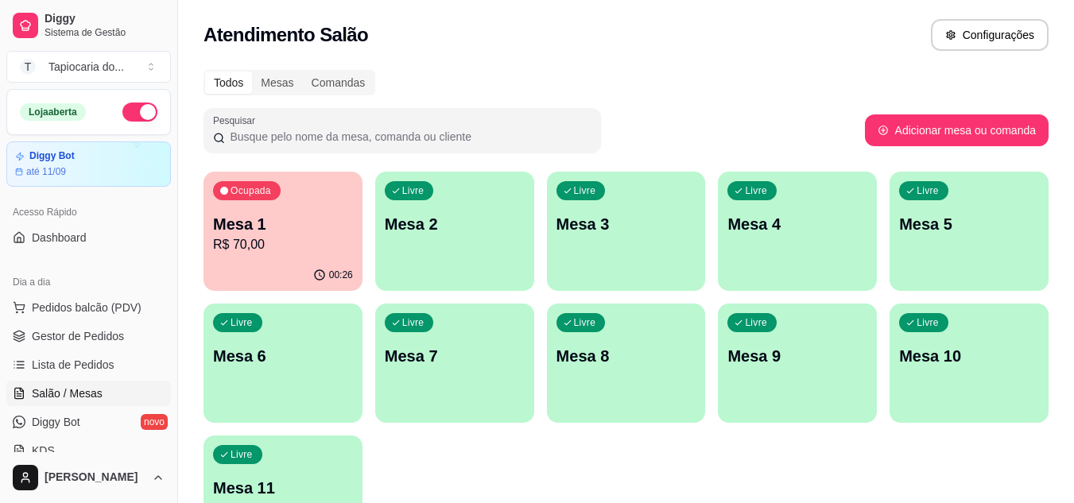
click at [319, 254] on div "Ocupada Mesa 1 R$ 70,00" at bounding box center [282, 216] width 159 height 88
click at [69, 333] on span "Gestor de Pedidos" at bounding box center [78, 336] width 92 height 16
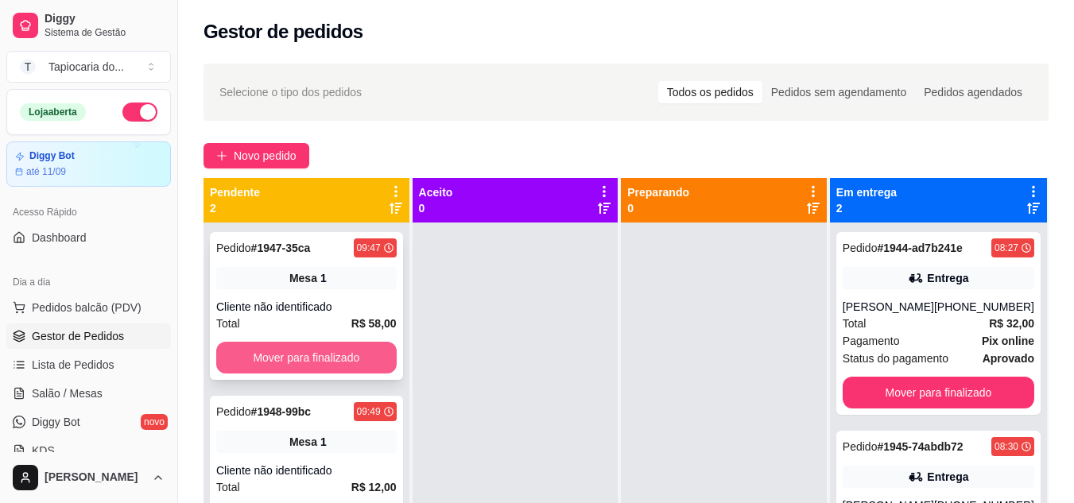
click at [308, 347] on button "Mover para finalizado" at bounding box center [306, 358] width 180 height 32
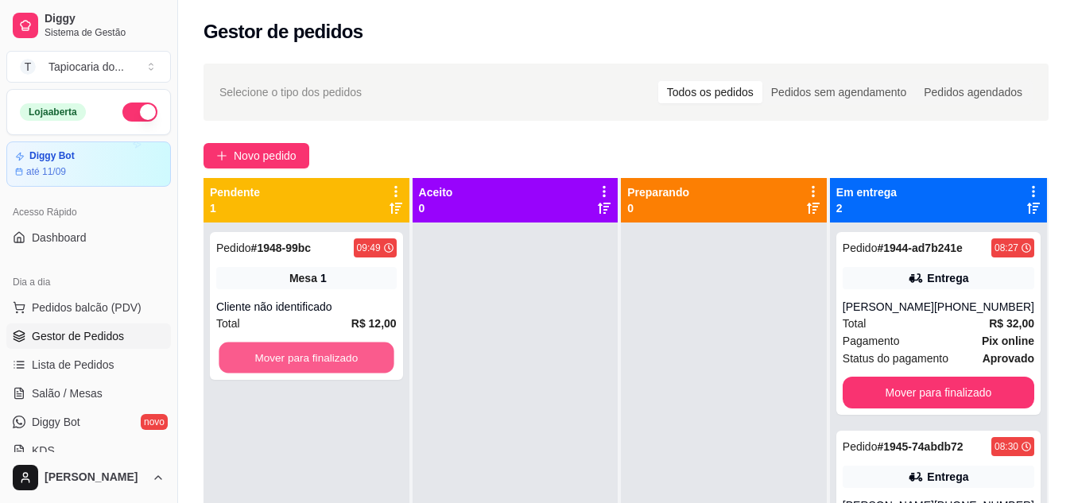
click at [308, 347] on button "Mover para finalizado" at bounding box center [306, 358] width 175 height 31
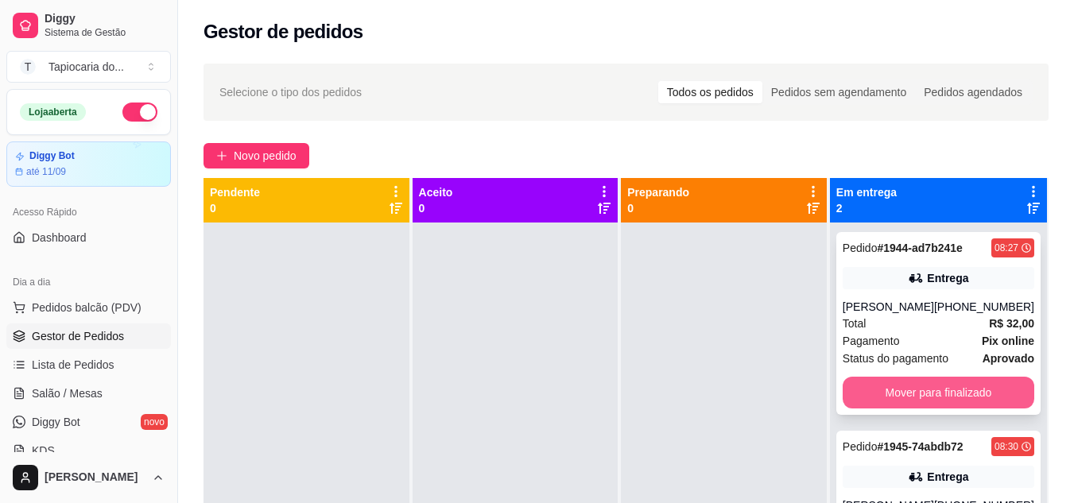
click at [922, 383] on button "Mover para finalizado" at bounding box center [938, 393] width 192 height 32
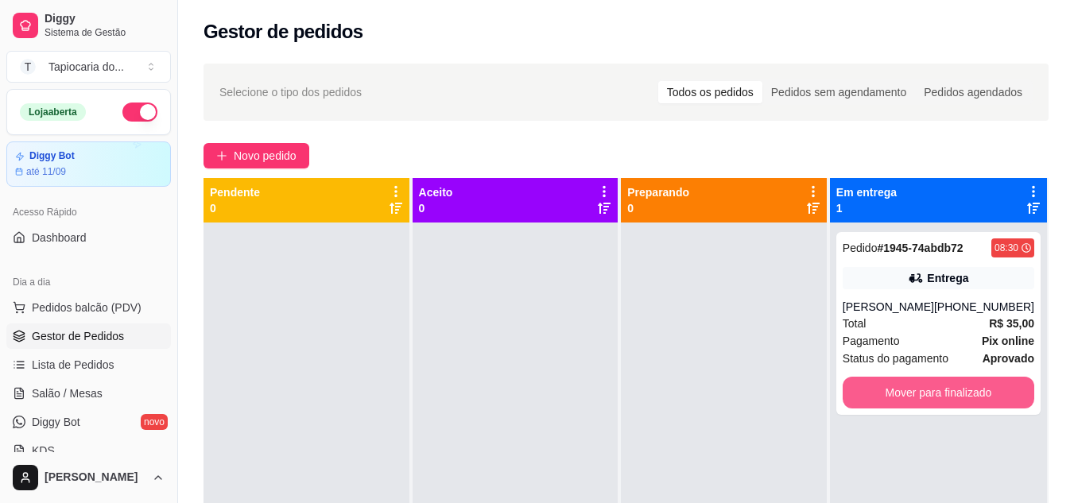
click at [921, 391] on button "Mover para finalizado" at bounding box center [938, 393] width 192 height 32
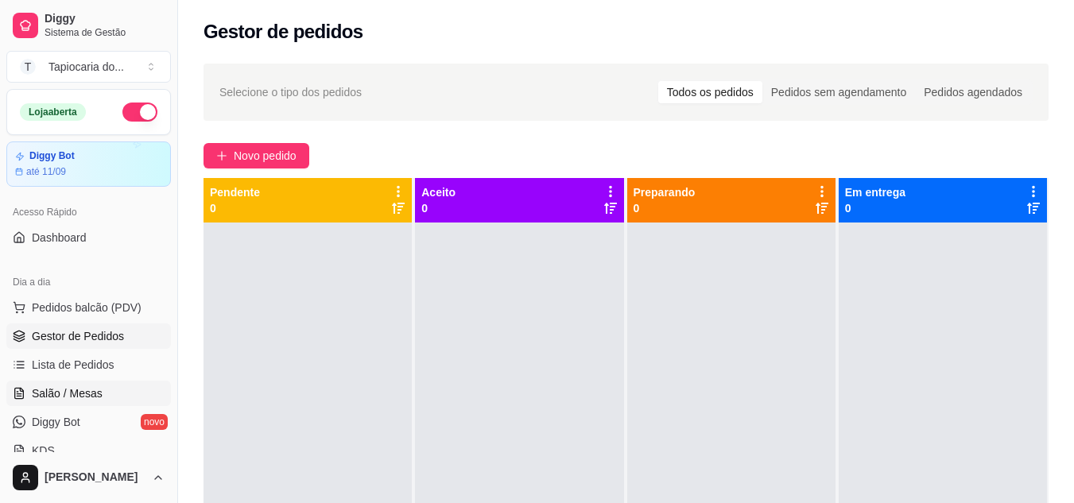
click at [87, 391] on span "Salão / Mesas" at bounding box center [67, 393] width 71 height 16
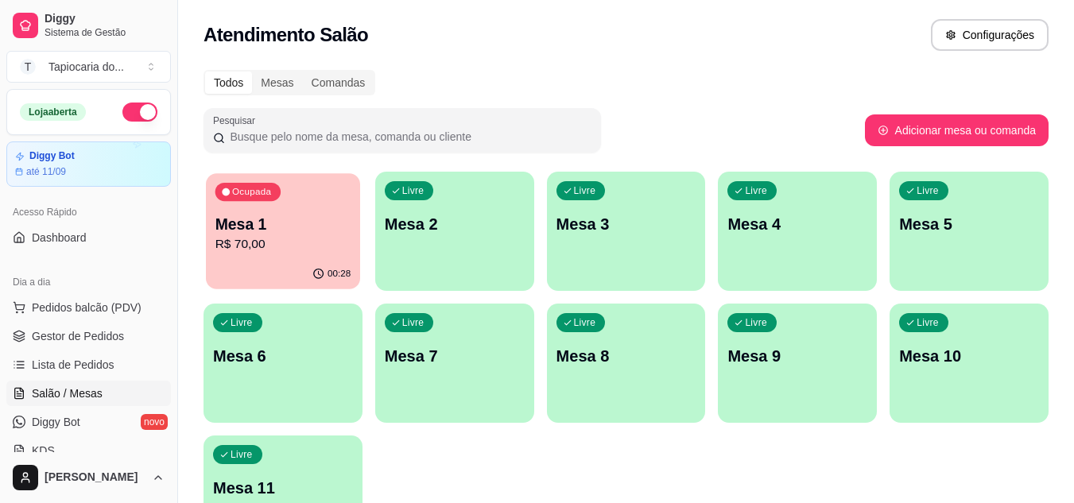
click at [298, 223] on p "Mesa 1" at bounding box center [283, 224] width 136 height 21
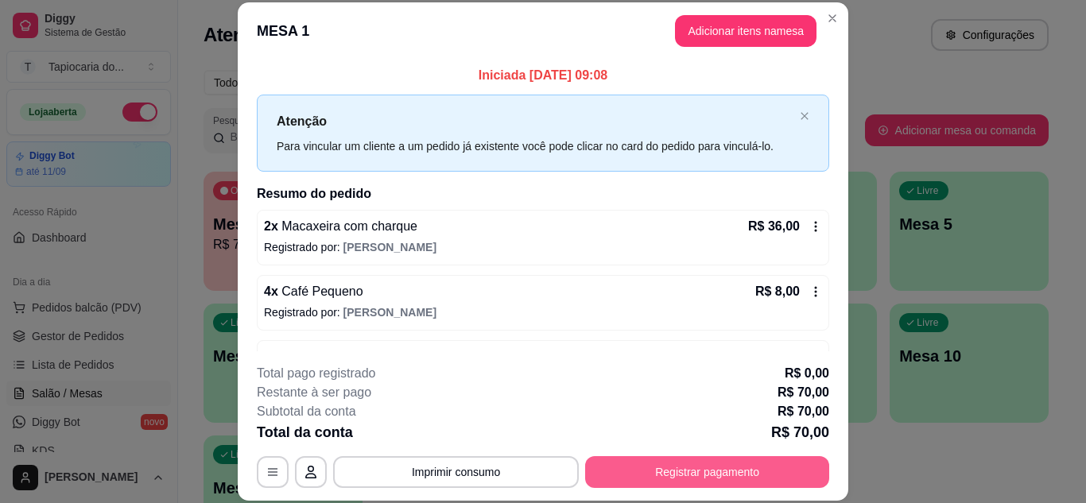
click at [660, 466] on button "Registrar pagamento" at bounding box center [707, 472] width 244 height 32
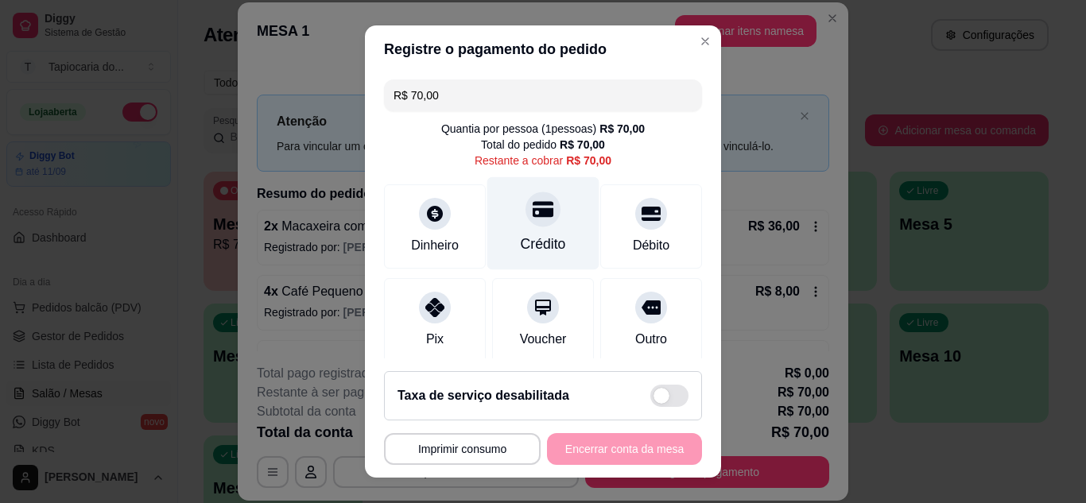
click at [522, 235] on div "Crédito" at bounding box center [543, 244] width 45 height 21
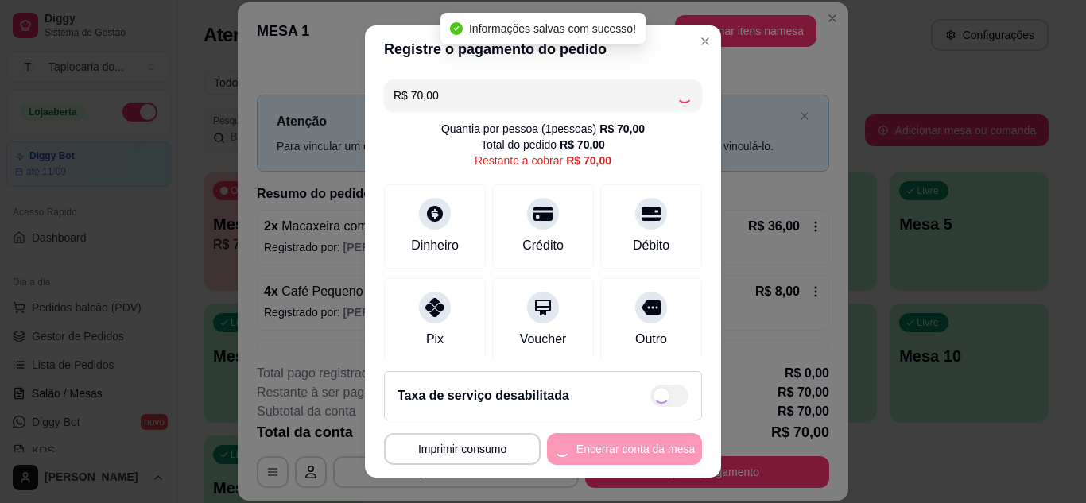
type input "R$ 0,00"
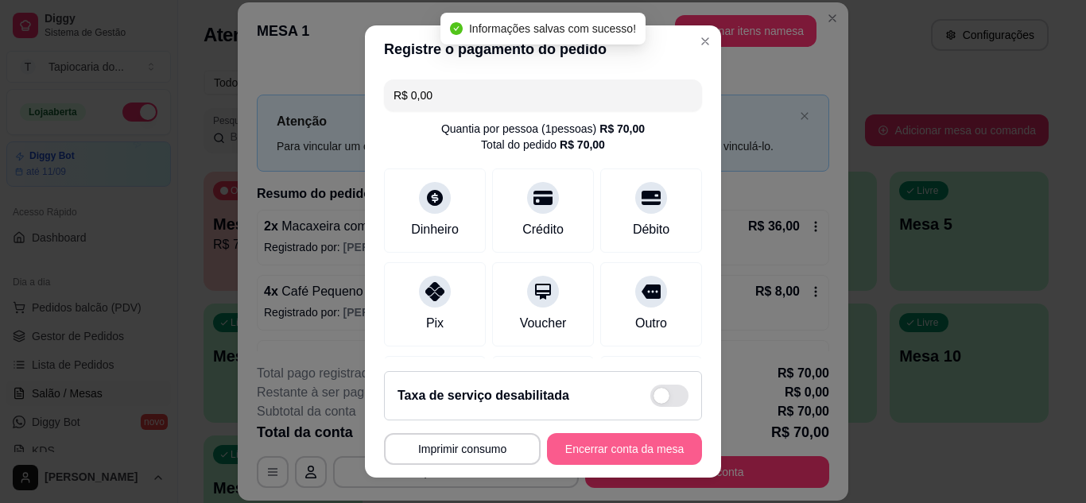
click at [586, 447] on button "Encerrar conta da mesa" at bounding box center [624, 449] width 155 height 32
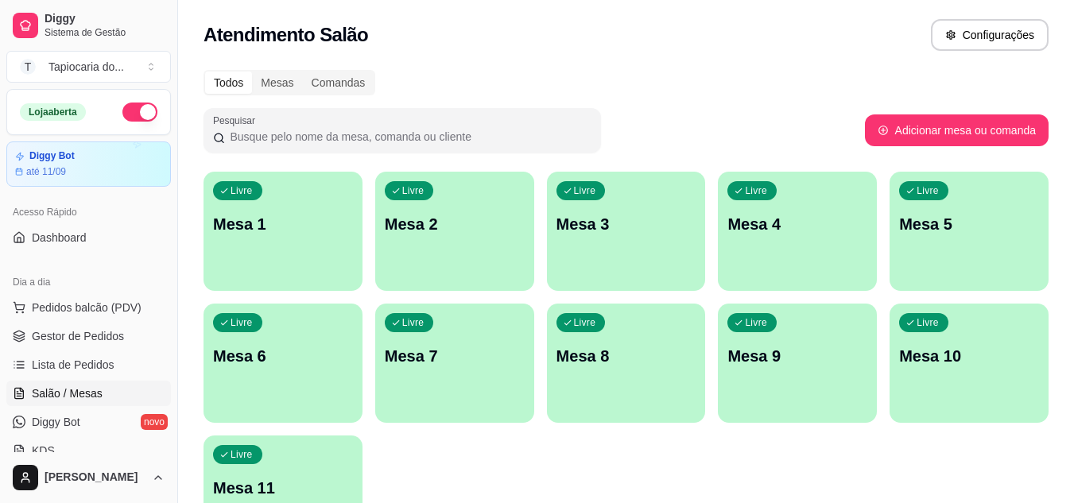
click at [134, 109] on button "button" at bounding box center [139, 112] width 35 height 19
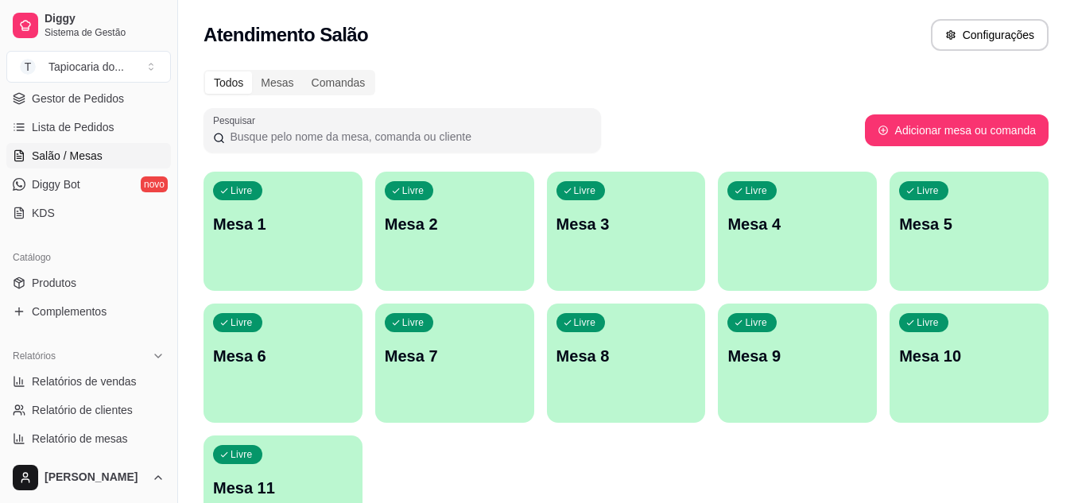
scroll to position [238, 0]
click at [84, 292] on link "Produtos" at bounding box center [88, 281] width 165 height 25
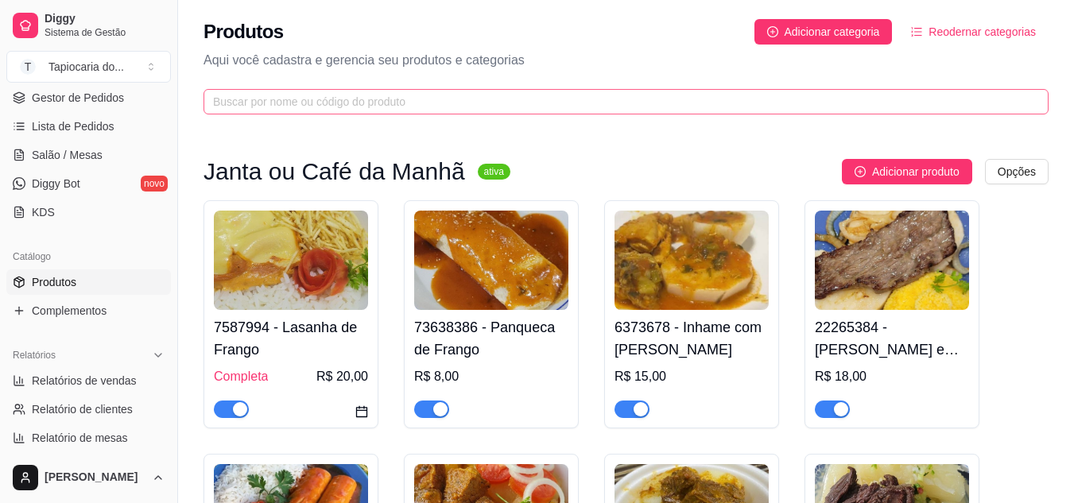
click at [380, 92] on span at bounding box center [625, 101] width 845 height 25
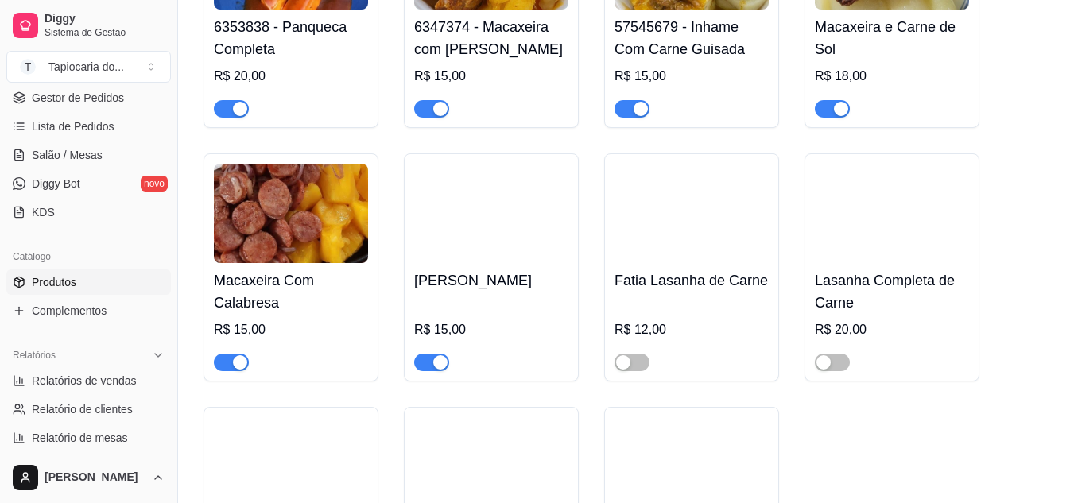
scroll to position [715, 0]
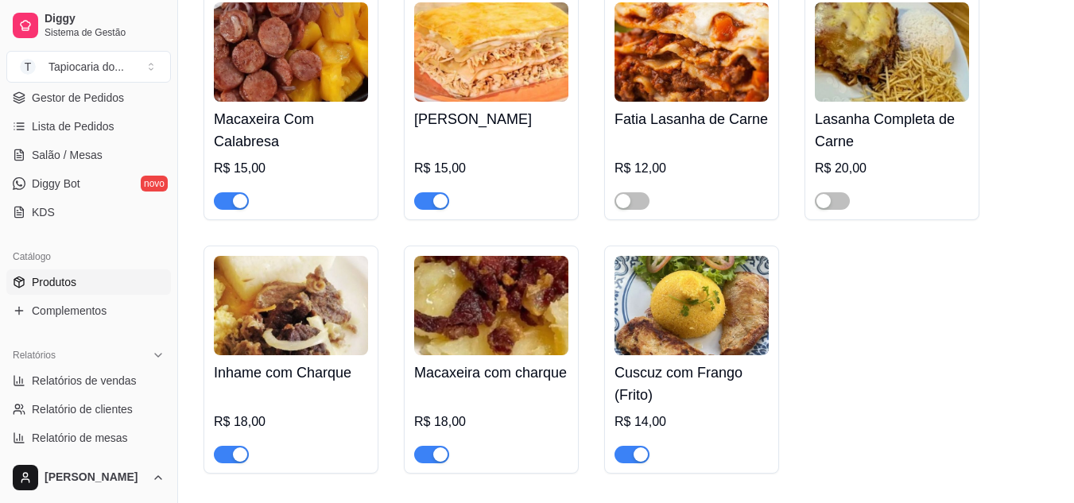
click at [680, 343] on img at bounding box center [691, 305] width 154 height 99
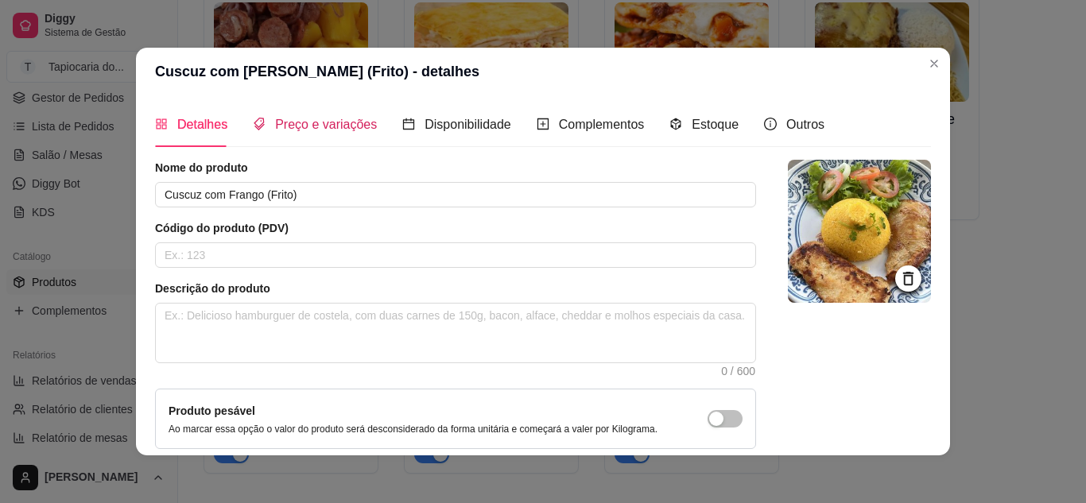
click at [327, 134] on div "Preço e variações" at bounding box center [315, 124] width 124 height 20
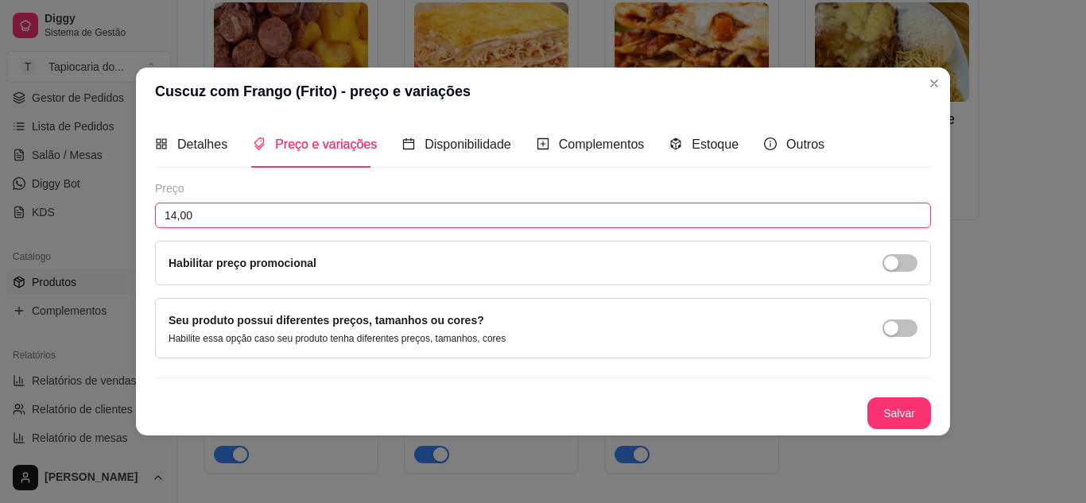
click at [199, 211] on input "14,00" at bounding box center [543, 215] width 776 height 25
type input "16,00"
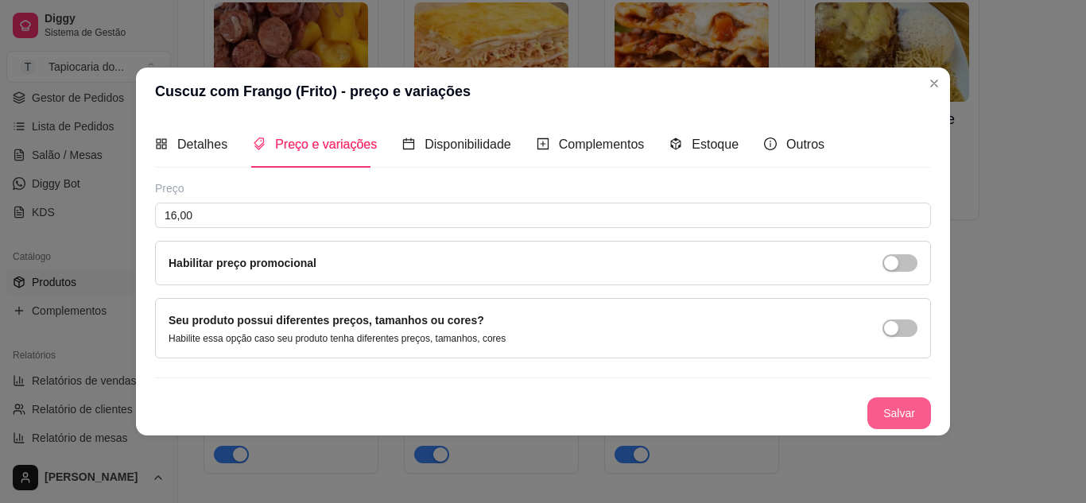
click at [889, 422] on button "Salvar" at bounding box center [899, 413] width 64 height 32
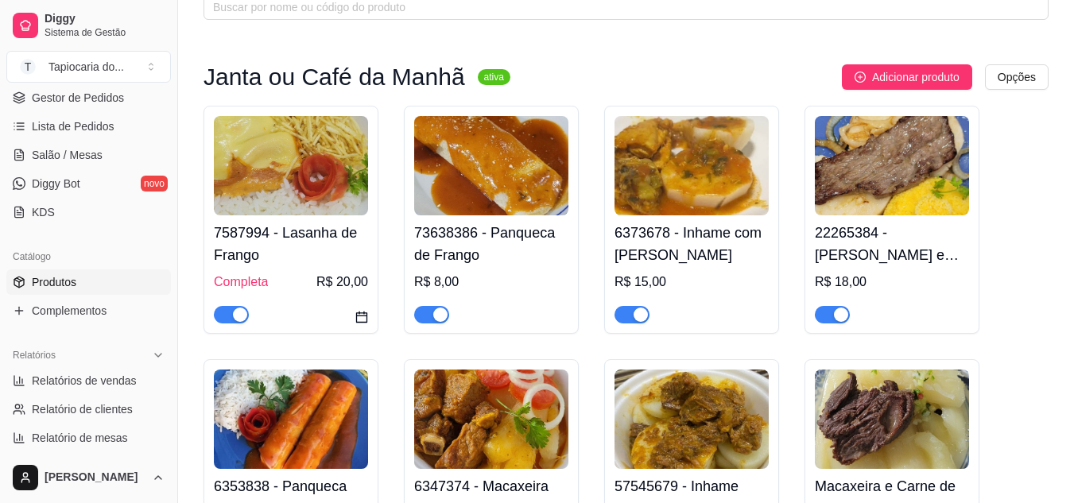
scroll to position [0, 0]
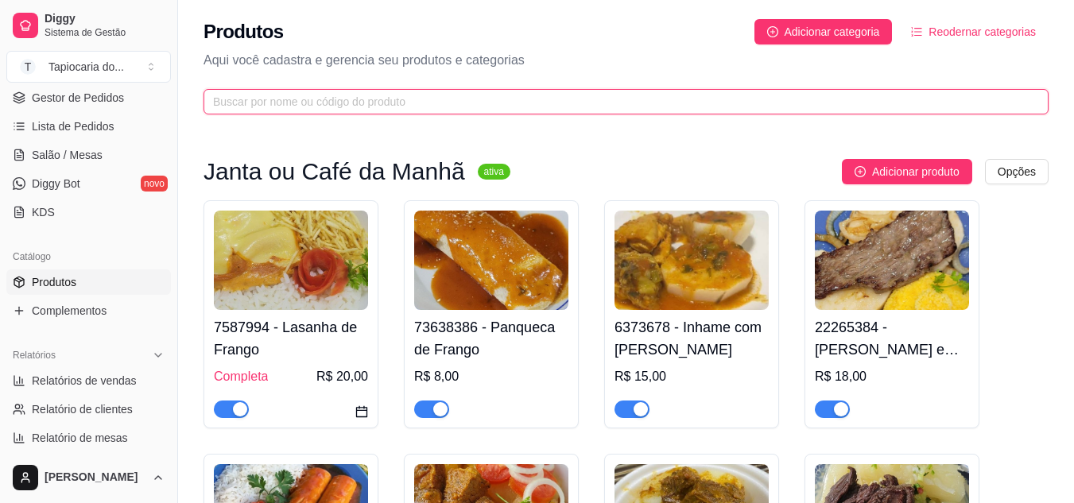
click at [456, 94] on span at bounding box center [625, 101] width 845 height 25
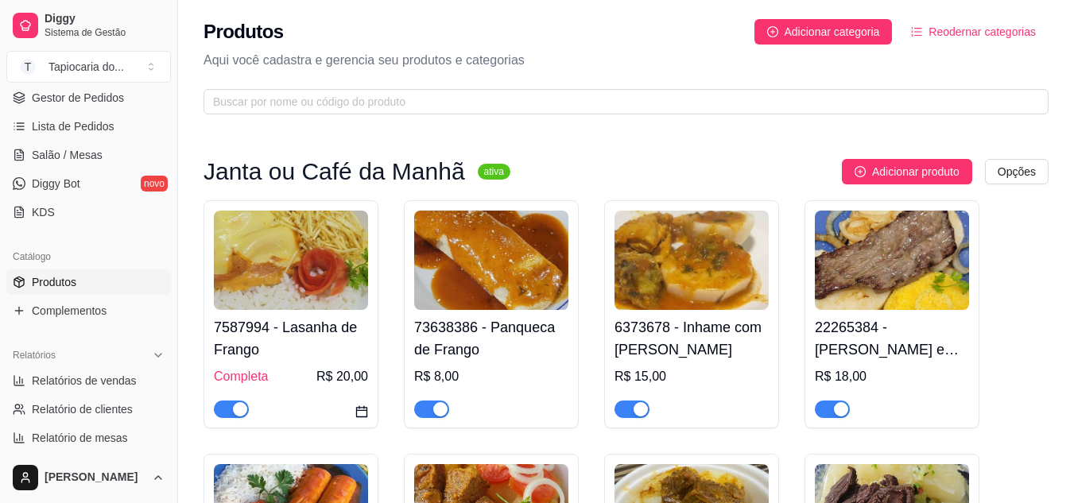
click at [512, 282] on img at bounding box center [491, 260] width 154 height 99
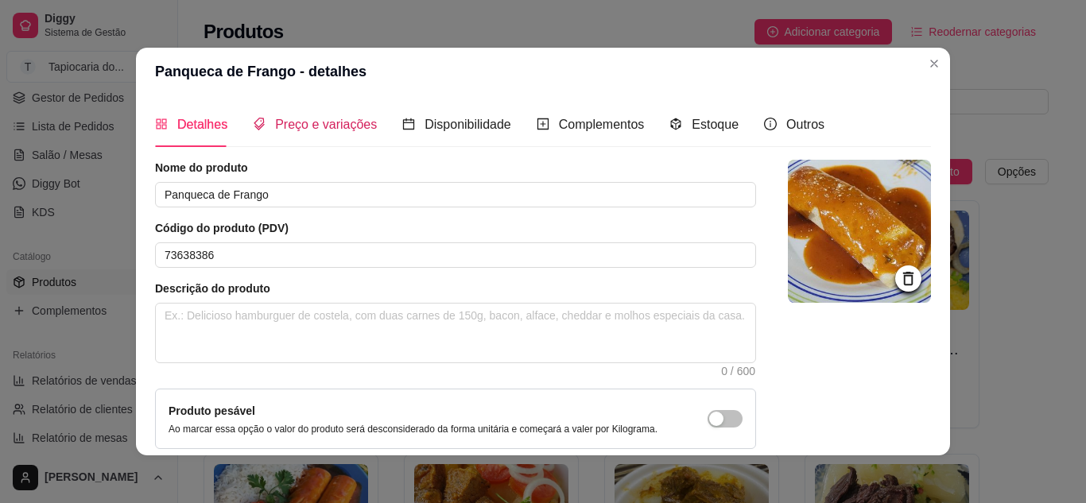
click at [342, 123] on span "Preço e variações" at bounding box center [326, 125] width 102 height 14
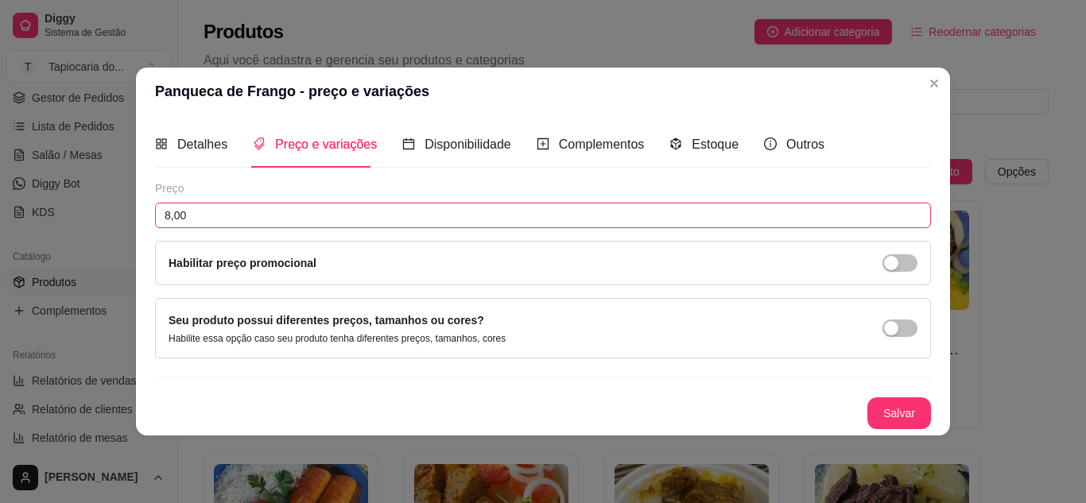
click at [379, 216] on input "8,00" at bounding box center [543, 215] width 776 height 25
type input "9,00"
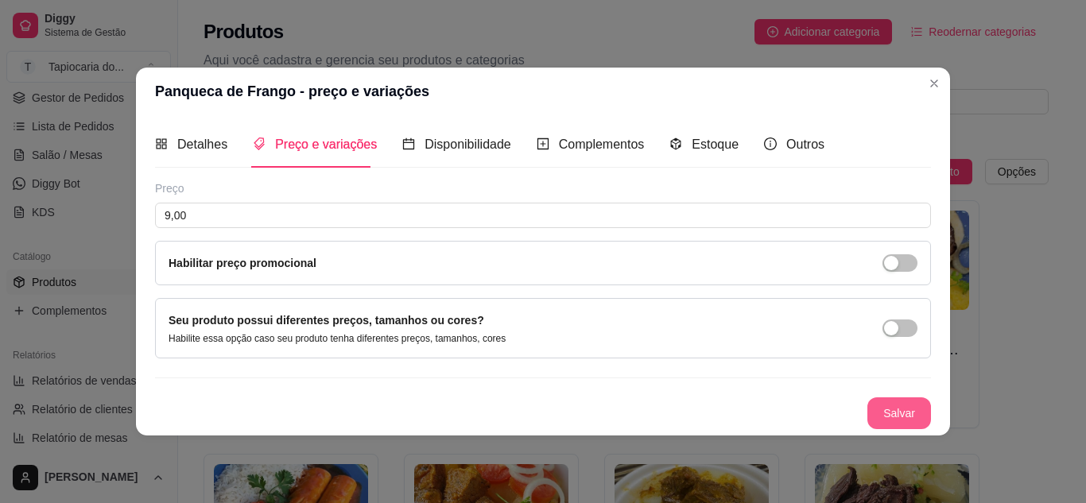
click at [914, 414] on button "Salvar" at bounding box center [899, 413] width 64 height 32
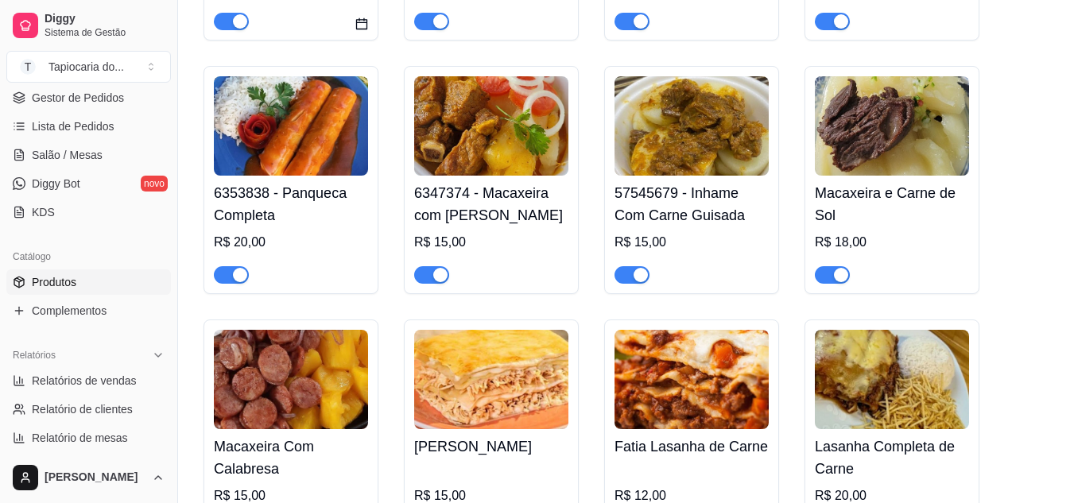
scroll to position [397, 0]
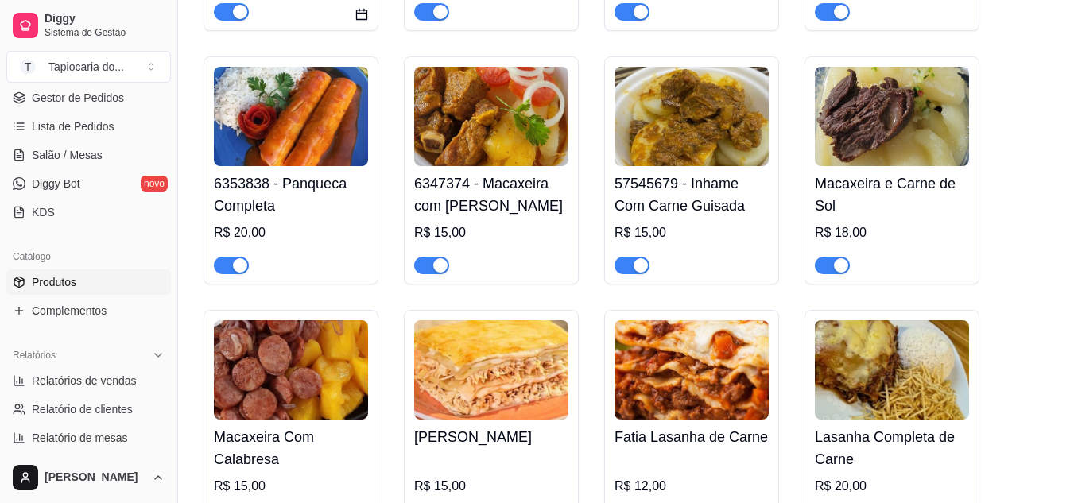
click at [364, 112] on img at bounding box center [291, 116] width 154 height 99
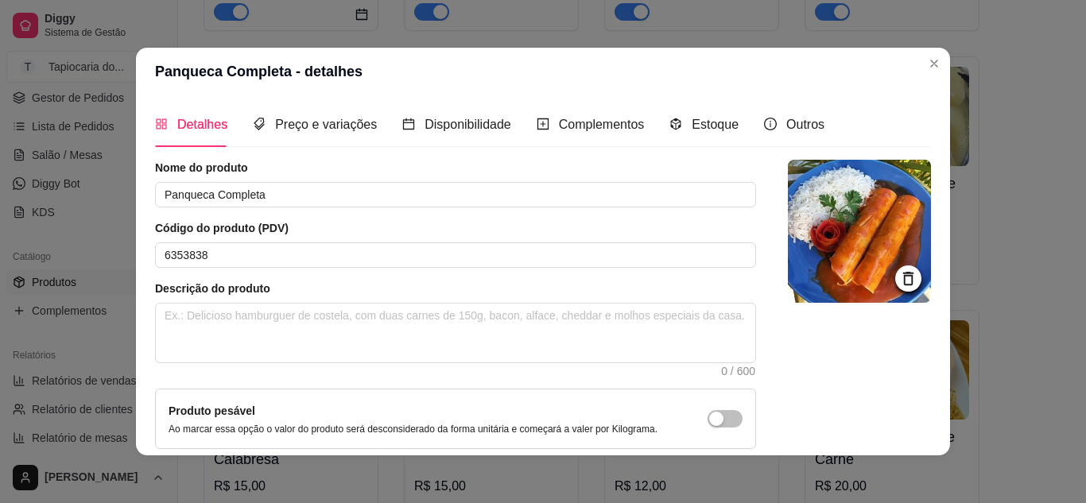
click at [292, 114] on div "Preço e variações" at bounding box center [315, 124] width 124 height 45
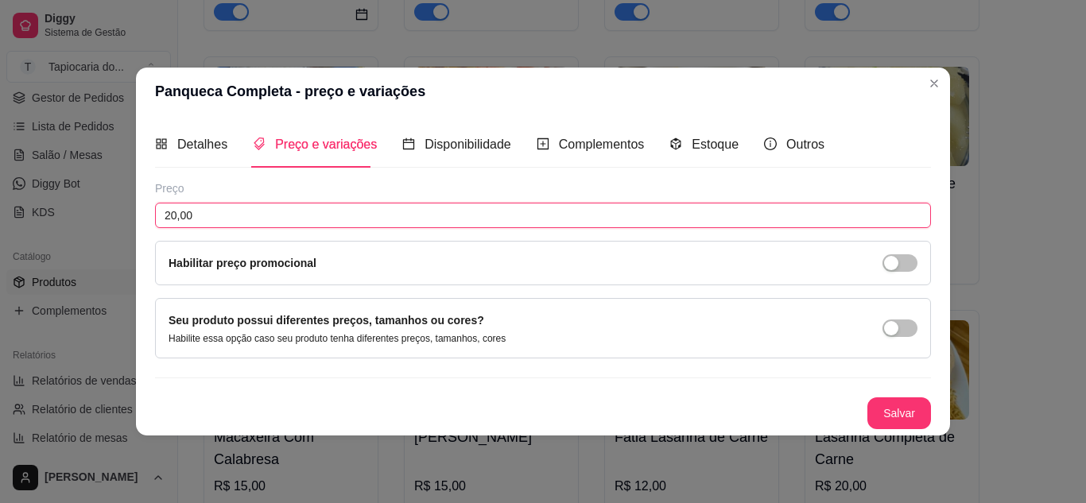
click at [344, 219] on input "20,00" at bounding box center [543, 215] width 776 height 25
type input "22,00"
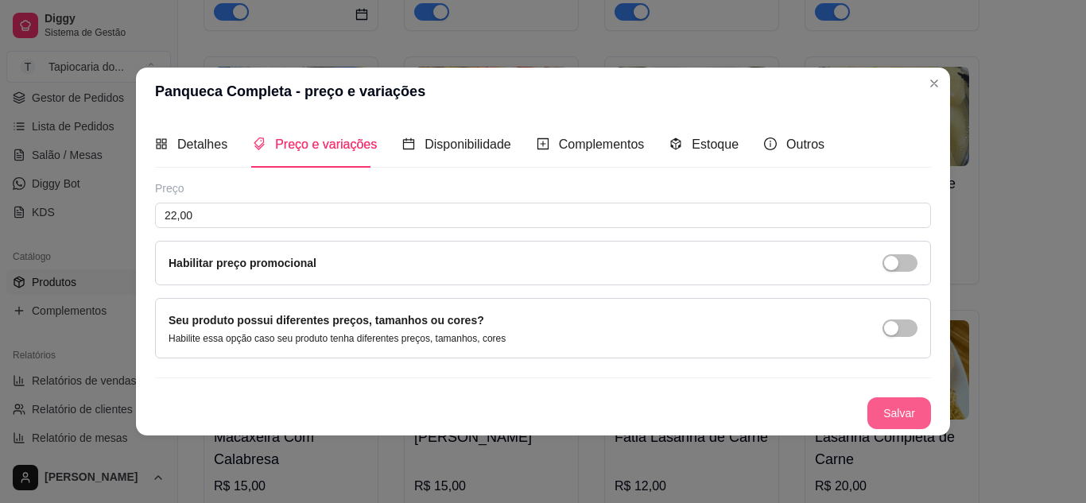
click at [893, 423] on button "Salvar" at bounding box center [899, 413] width 64 height 32
click at [895, 409] on button "Salvar" at bounding box center [899, 412] width 62 height 31
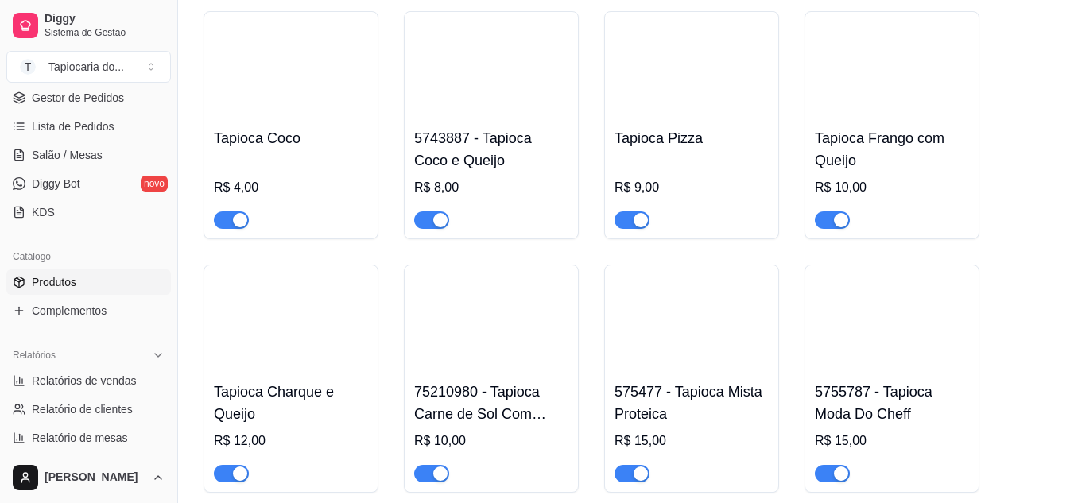
scroll to position [1272, 0]
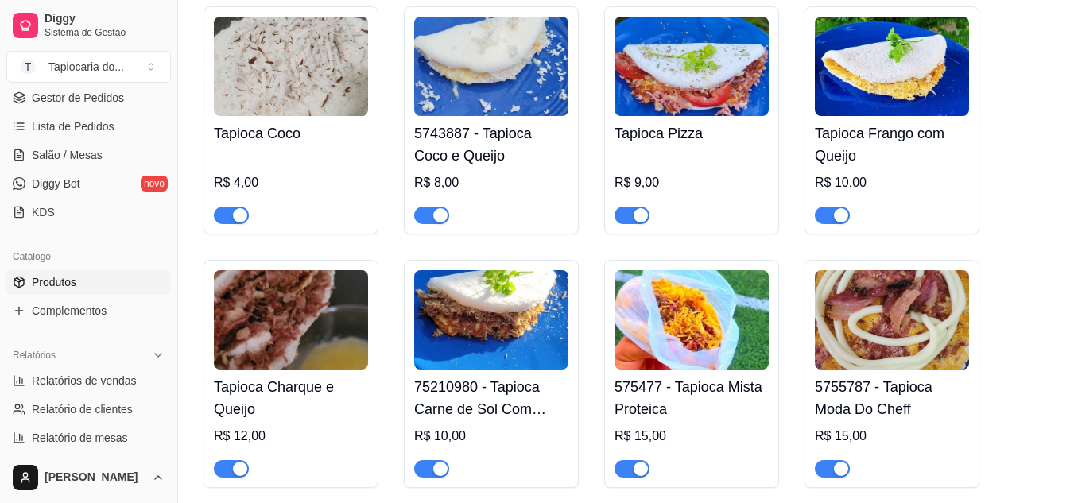
click at [490, 343] on img at bounding box center [491, 319] width 154 height 99
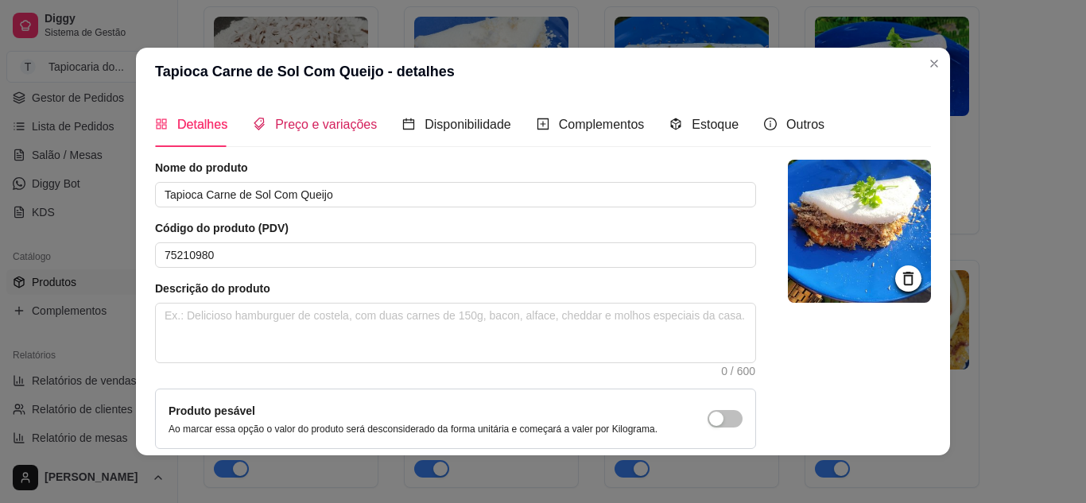
click at [300, 122] on span "Preço e variações" at bounding box center [326, 125] width 102 height 14
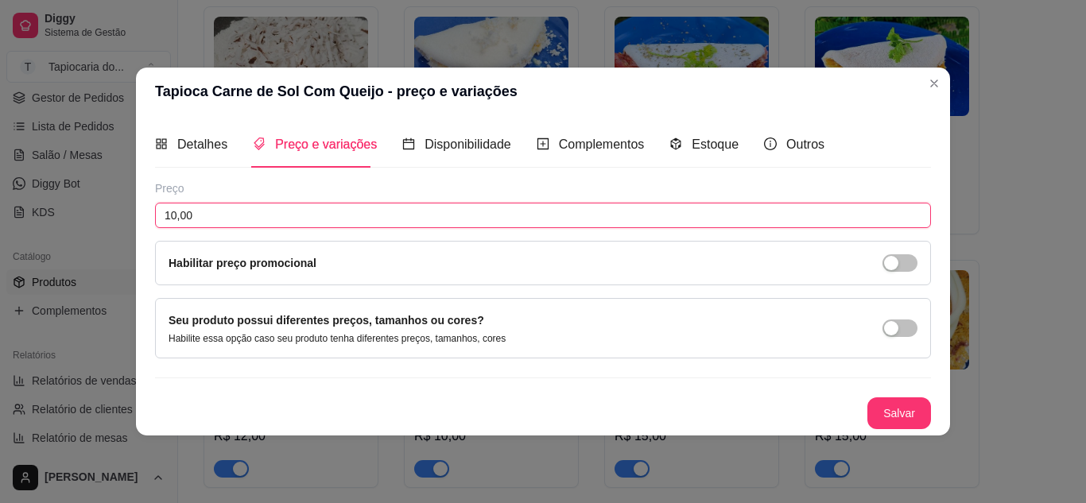
click at [288, 207] on input "10,00" at bounding box center [543, 215] width 776 height 25
type input "11,00"
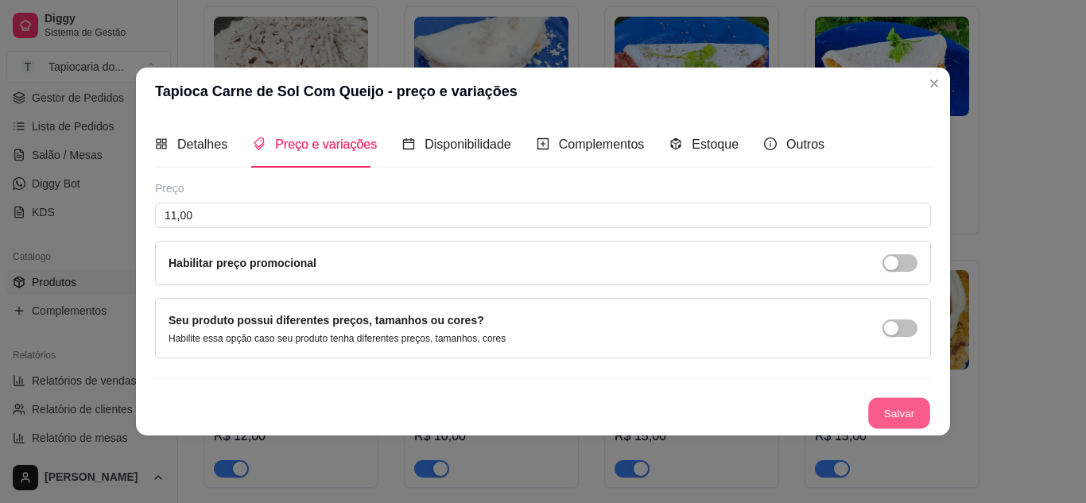
click at [884, 407] on button "Salvar" at bounding box center [899, 412] width 62 height 31
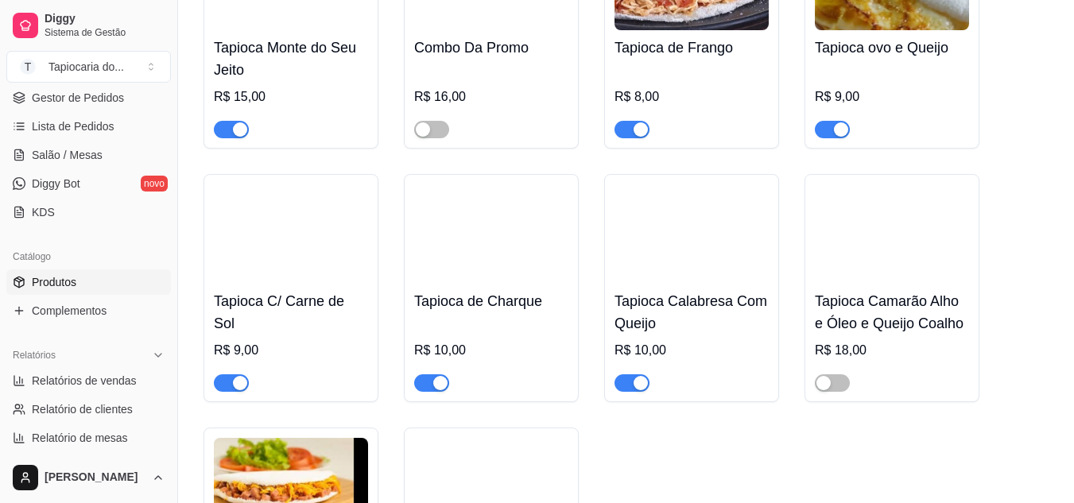
scroll to position [2225, 0]
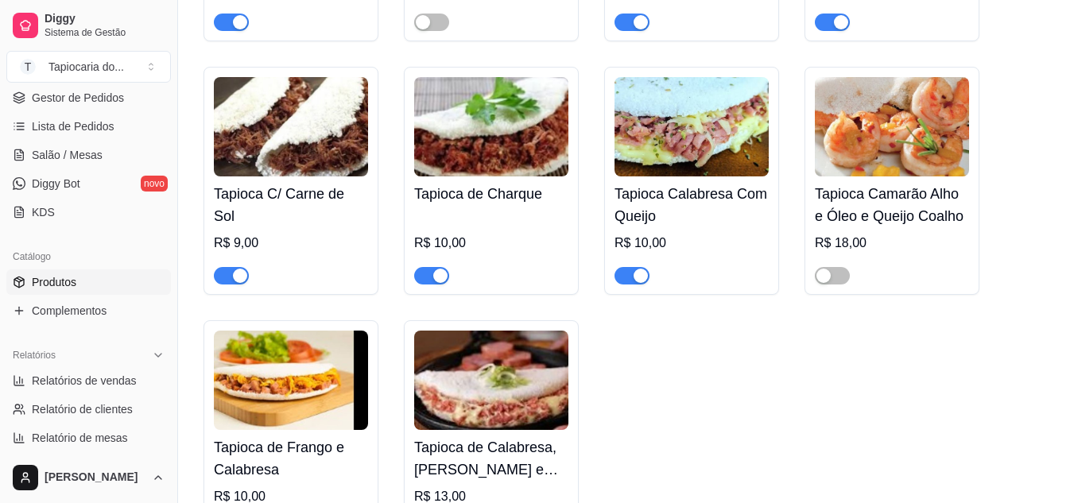
click at [332, 160] on img at bounding box center [291, 126] width 154 height 99
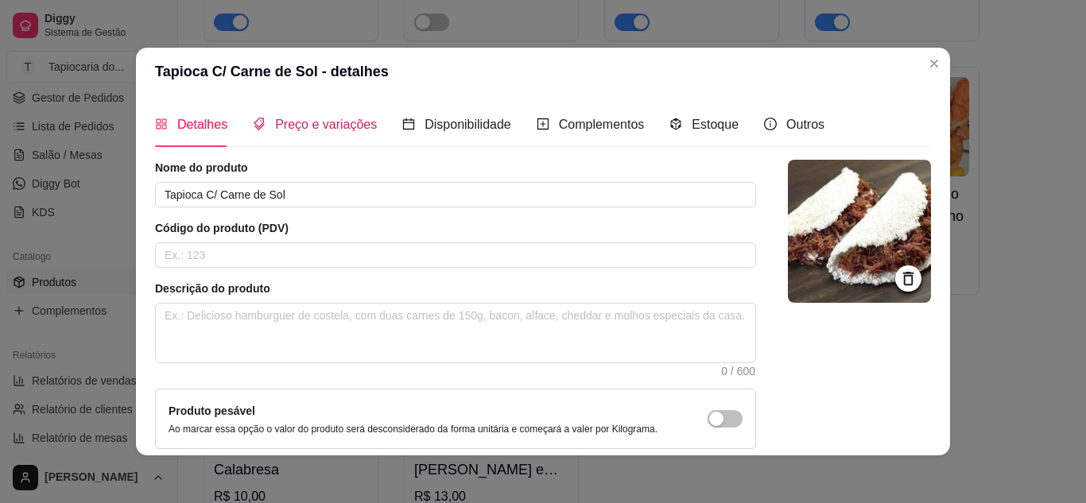
click at [354, 121] on span "Preço e variações" at bounding box center [326, 125] width 102 height 14
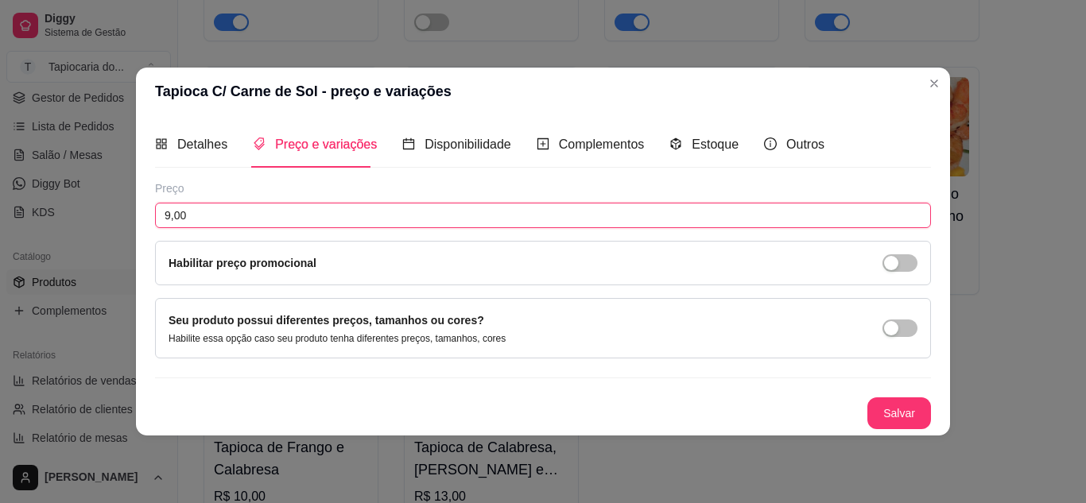
click at [378, 227] on input "9,00" at bounding box center [543, 215] width 776 height 25
type input "10,00"
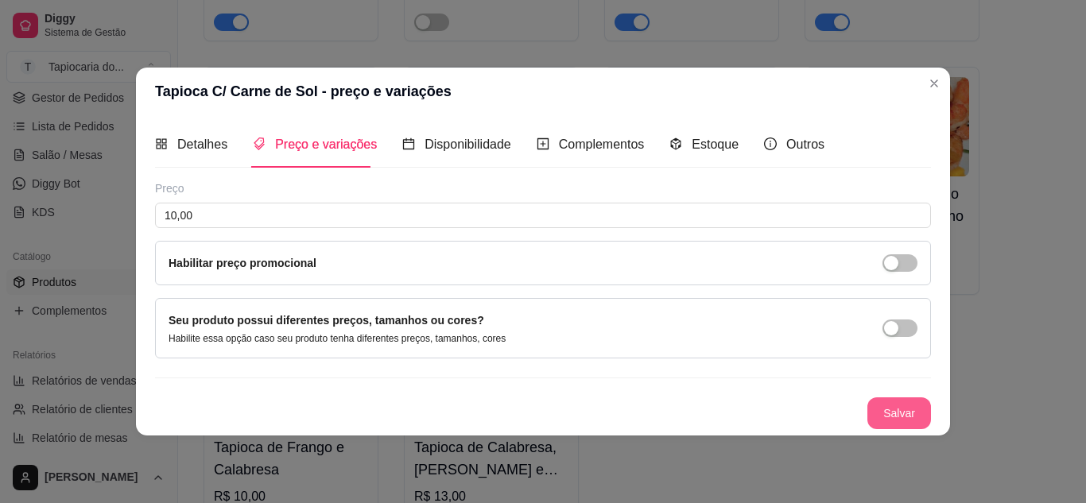
click at [892, 413] on button "Salvar" at bounding box center [899, 413] width 64 height 32
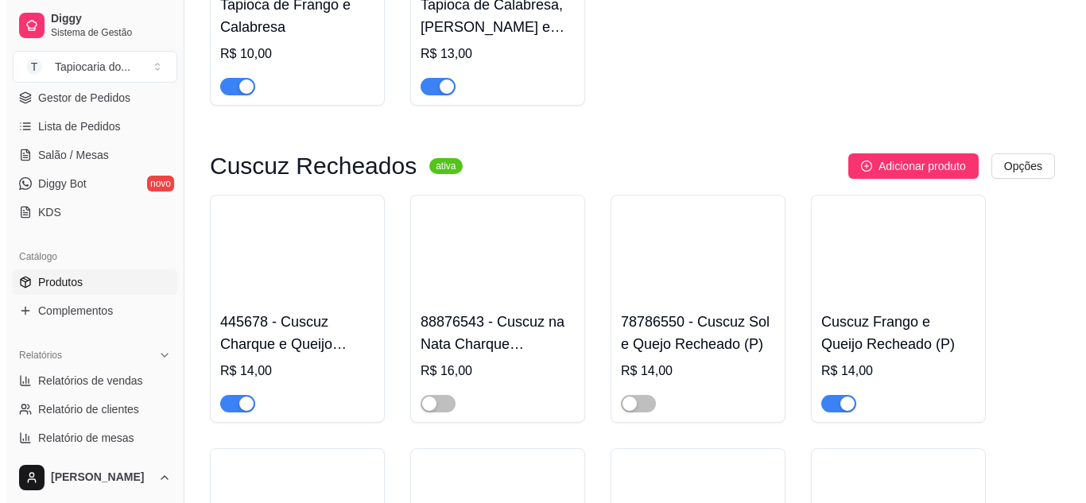
scroll to position [2702, 0]
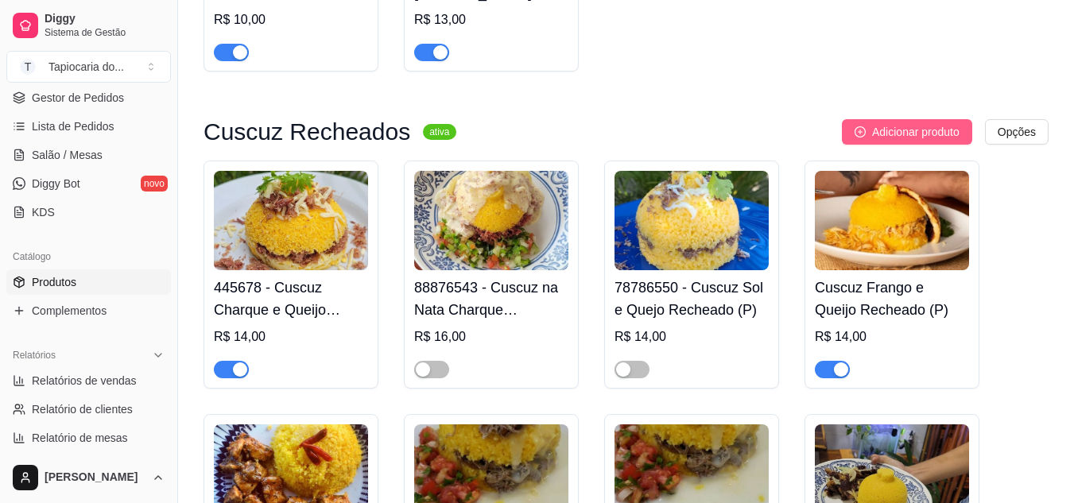
click at [888, 137] on span "Adicionar produto" at bounding box center [915, 131] width 87 height 17
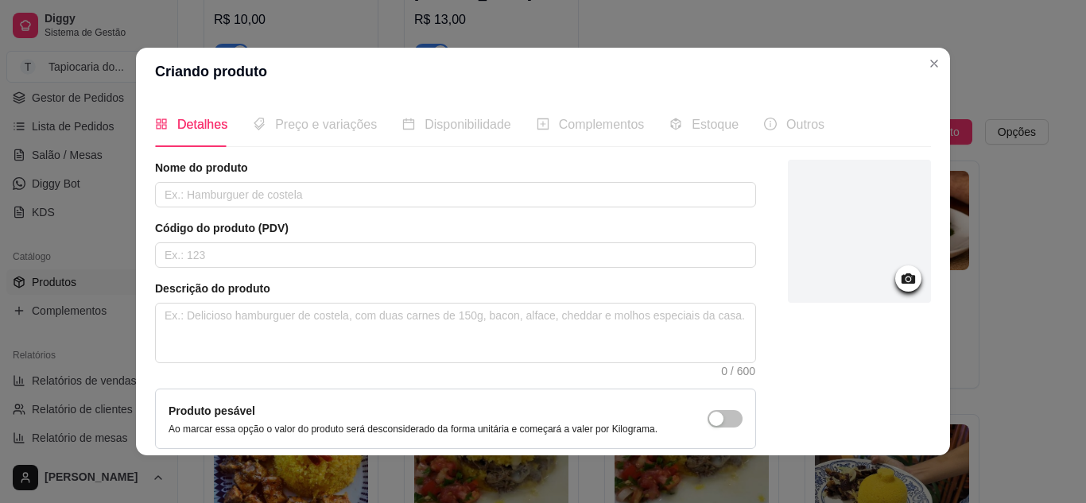
click at [901, 280] on icon at bounding box center [908, 278] width 14 height 10
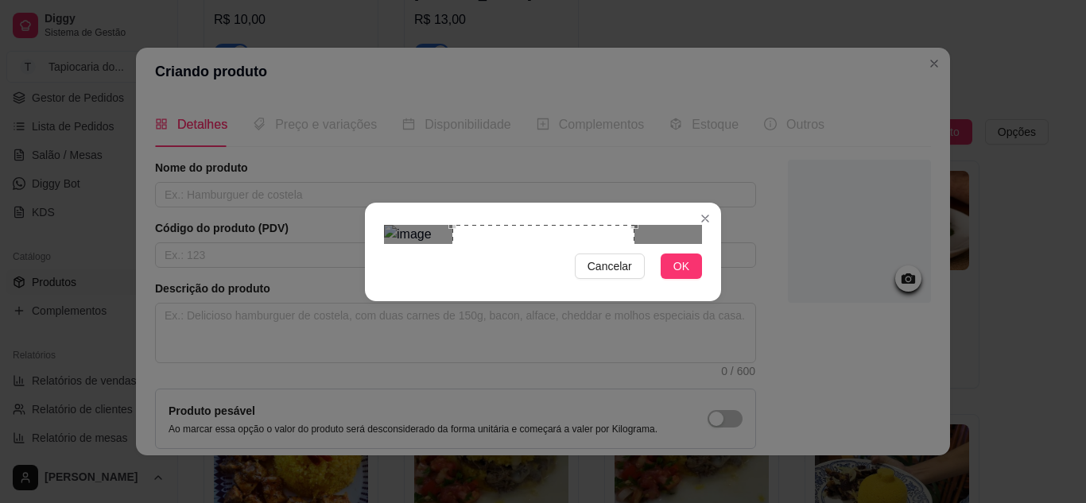
click at [589, 287] on div "Use the arrow keys to move the crop selection area" at bounding box center [543, 316] width 182 height 182
click at [684, 275] on span "OK" at bounding box center [681, 266] width 16 height 17
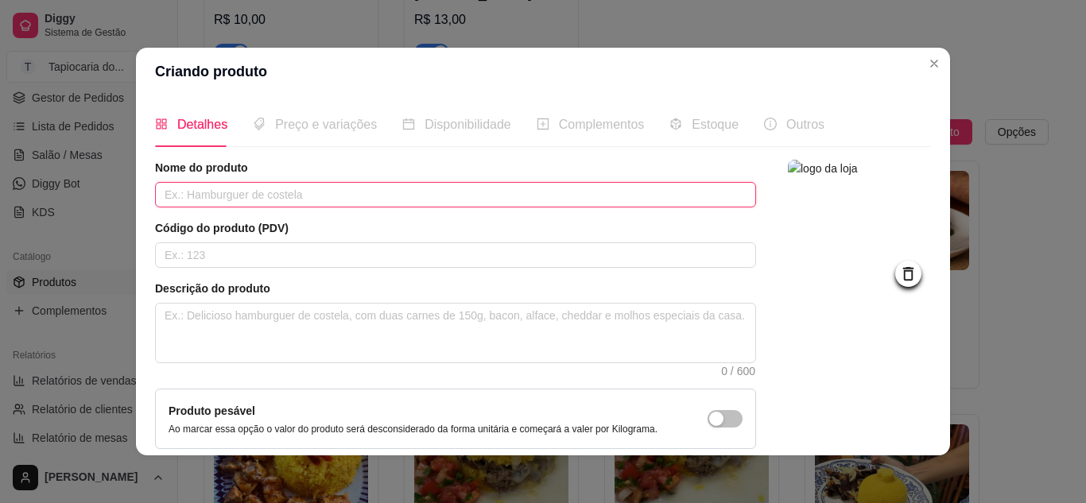
click at [316, 195] on input "text" at bounding box center [455, 194] width 601 height 25
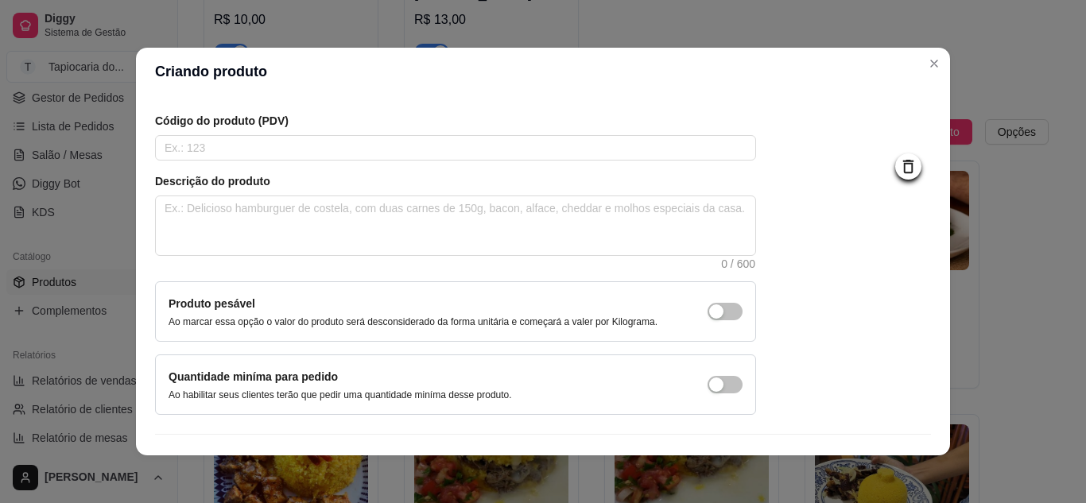
scroll to position [144, 0]
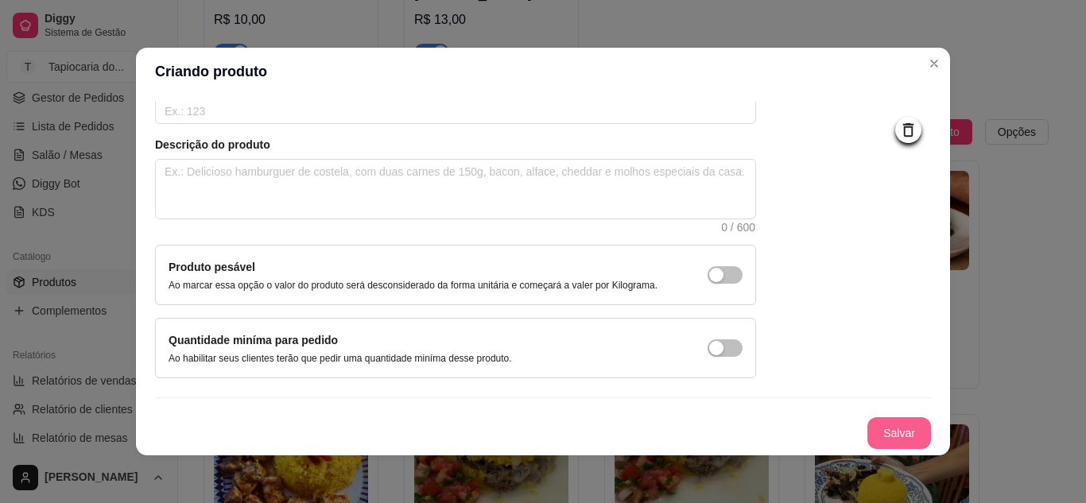
type input "Cuscuz Com Queijo"
click at [902, 430] on button "Salvar" at bounding box center [899, 433] width 62 height 31
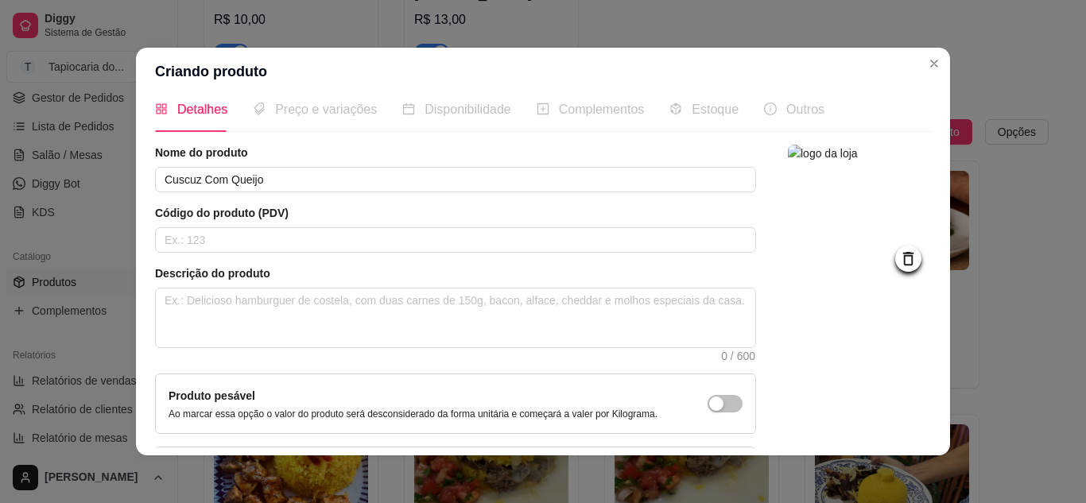
scroll to position [0, 0]
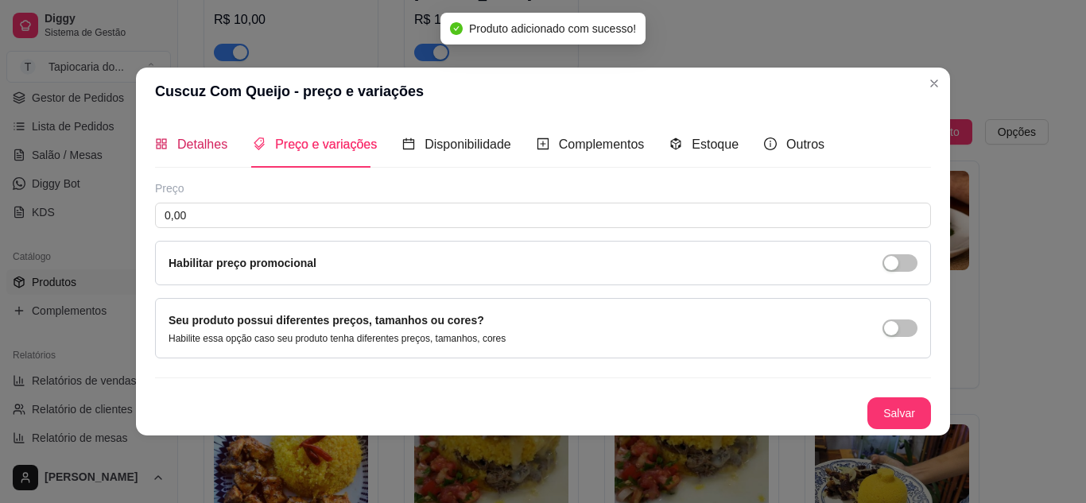
click at [205, 149] on span "Detalhes" at bounding box center [202, 144] width 50 height 14
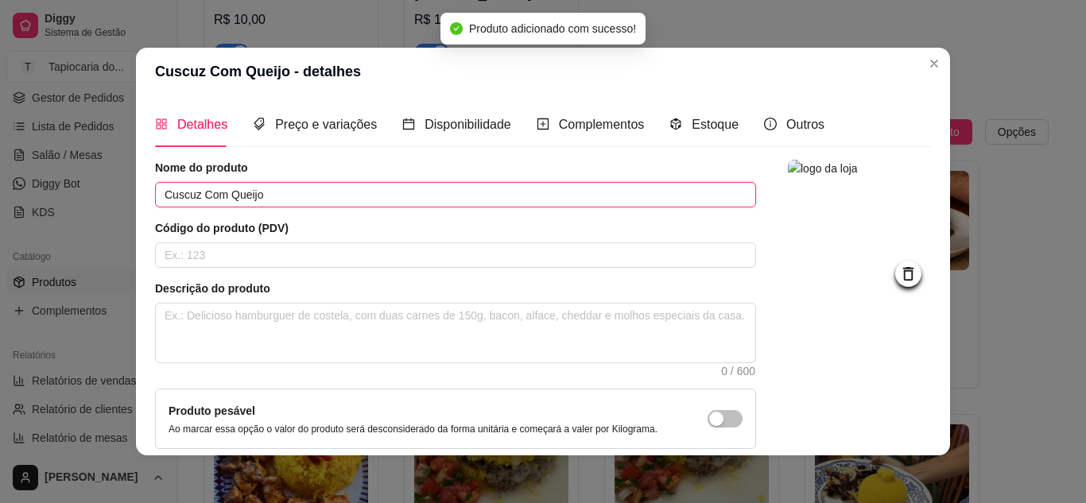
click at [311, 196] on input "Cuscuz Com Queijo" at bounding box center [455, 194] width 601 height 25
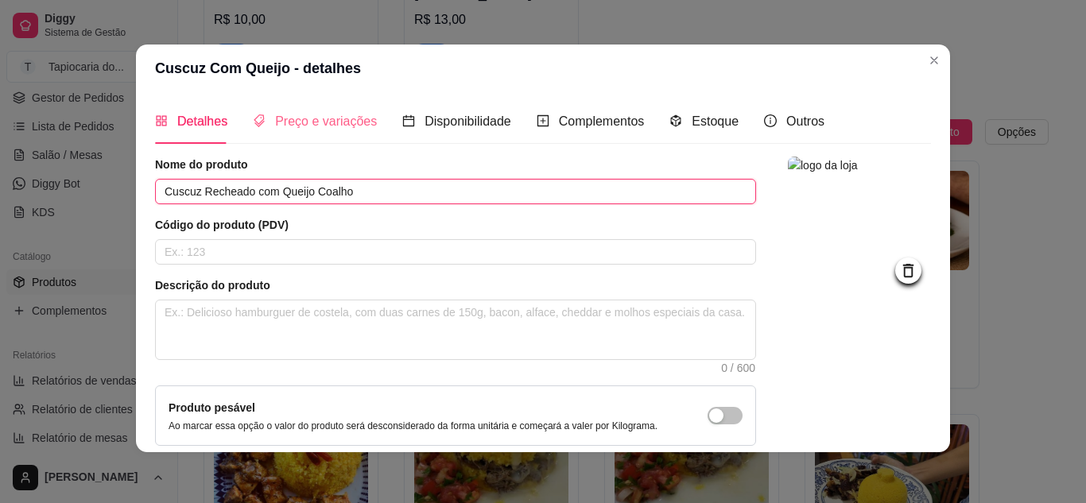
type input "Cuscuz Recheado com Queijo Coalho"
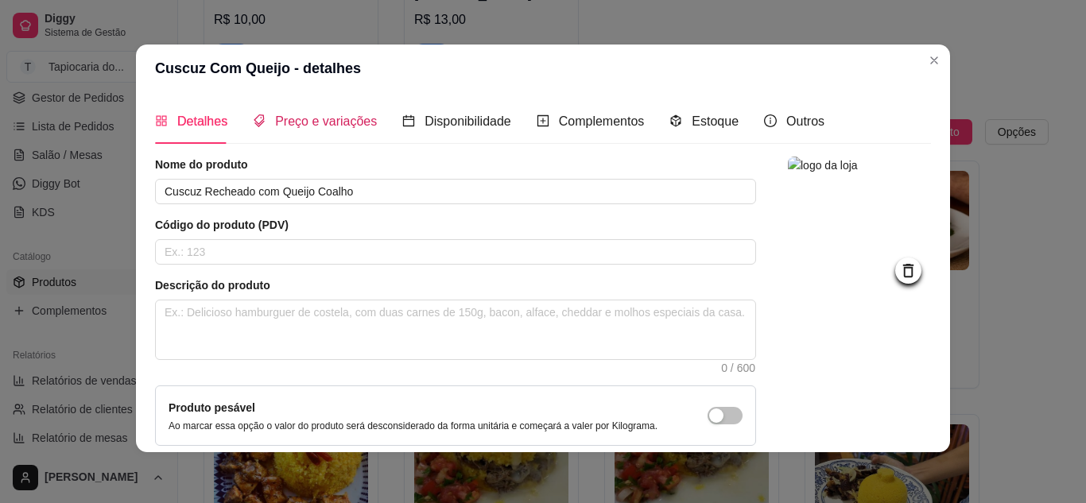
click at [350, 114] on span "Preço e variações" at bounding box center [326, 121] width 102 height 14
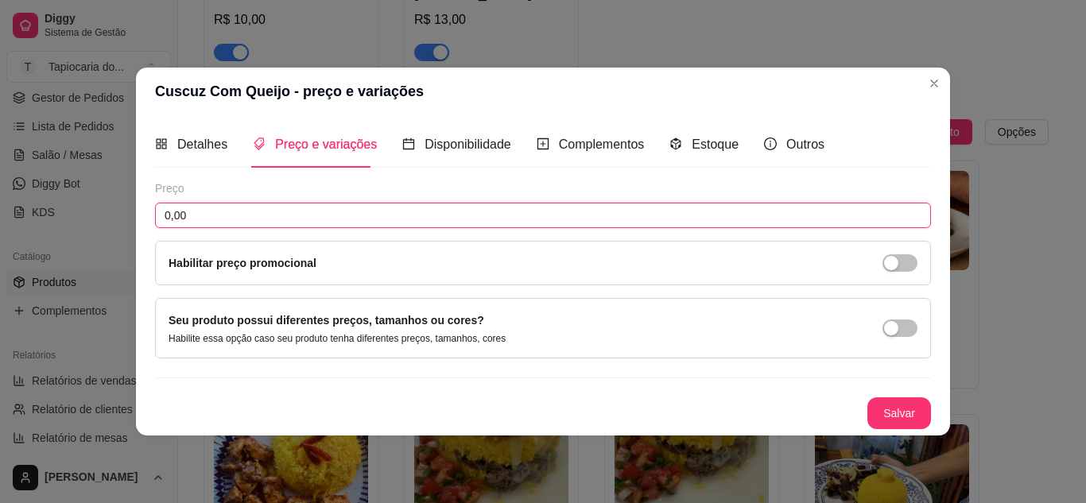
drag, startPoint x: 300, startPoint y: 216, endPoint x: 325, endPoint y: 215, distance: 24.7
click at [301, 217] on input "0,00" at bounding box center [543, 215] width 776 height 25
type input "10,00"
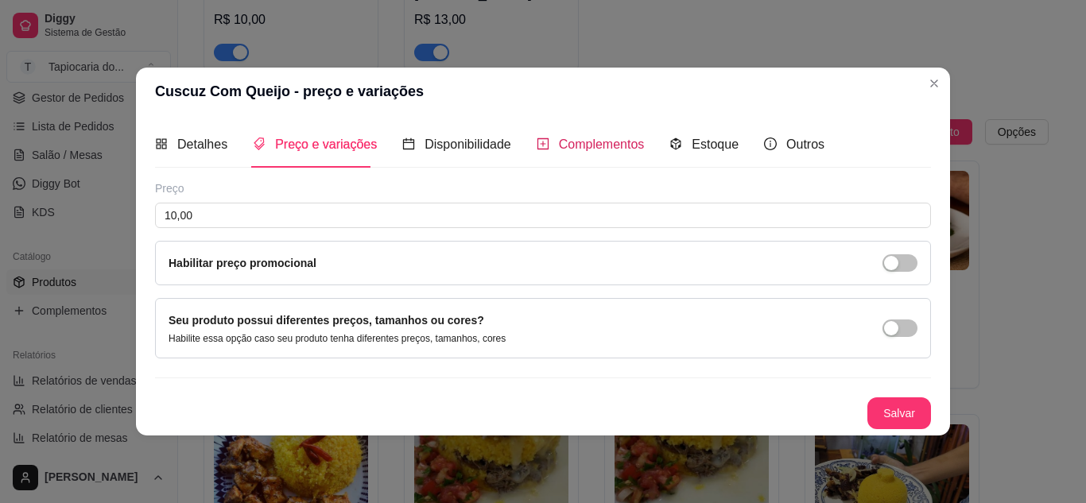
click at [559, 141] on span "Complementos" at bounding box center [602, 144] width 86 height 14
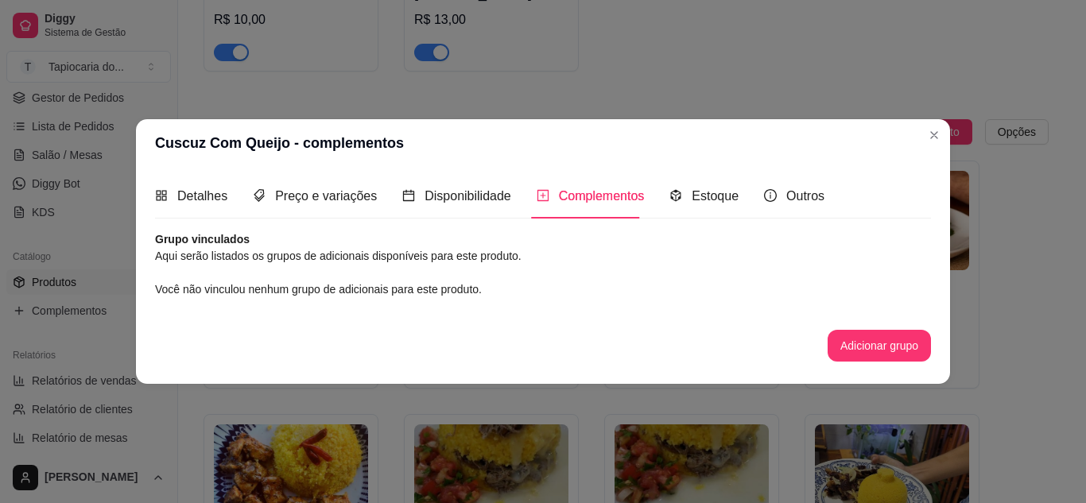
click at [539, 201] on icon "plus-square" at bounding box center [542, 195] width 11 height 11
click at [540, 196] on icon "plus-square" at bounding box center [542, 195] width 13 height 13
click at [858, 343] on button "Adicionar grupo" at bounding box center [879, 346] width 100 height 31
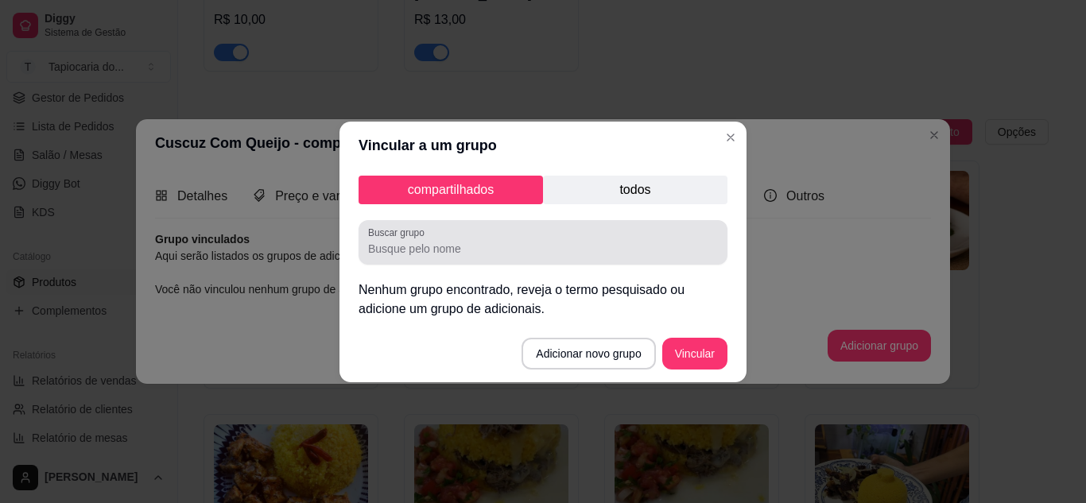
click at [563, 235] on div at bounding box center [543, 243] width 350 height 32
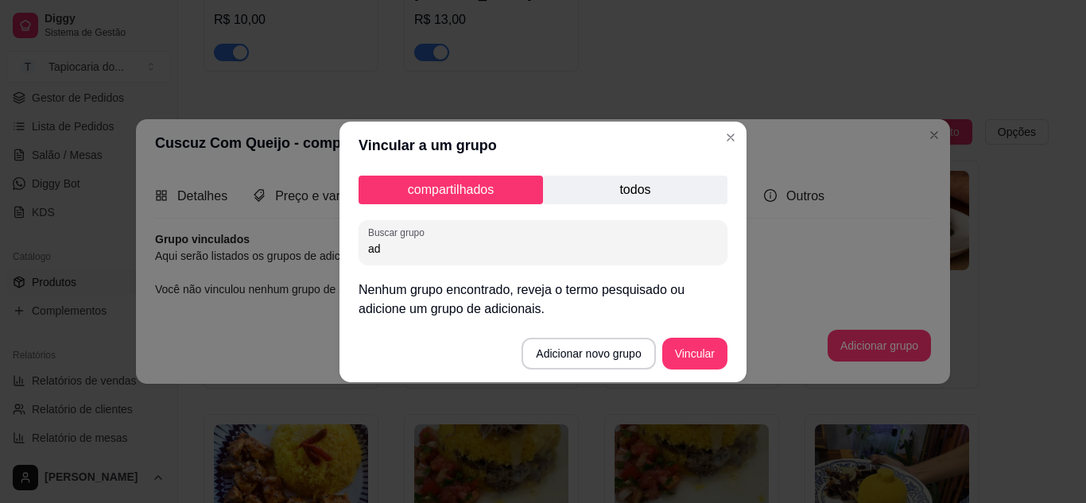
type input "a"
click at [668, 196] on p "todos" at bounding box center [635, 190] width 184 height 29
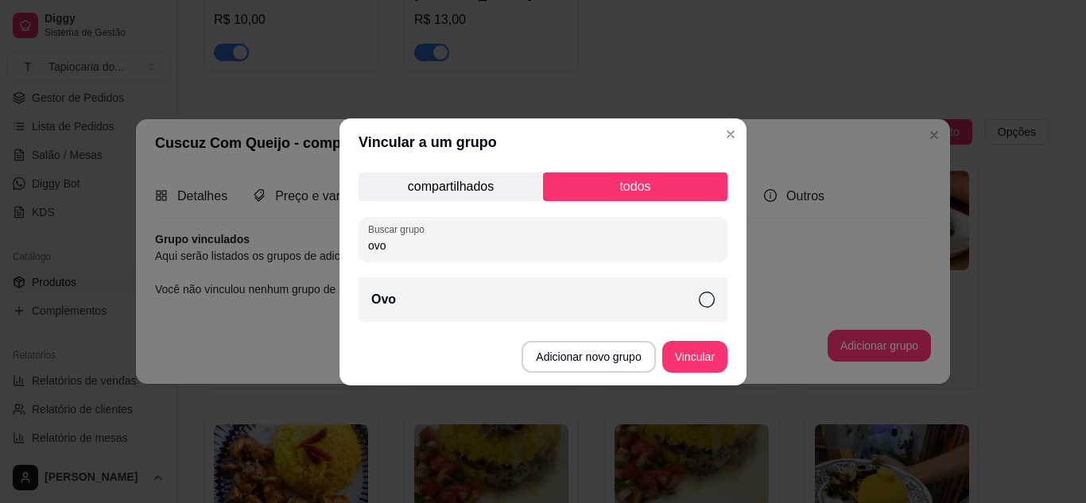
click at [652, 303] on div "Ovo" at bounding box center [542, 299] width 369 height 45
click at [702, 355] on button "Vincular" at bounding box center [694, 357] width 65 height 32
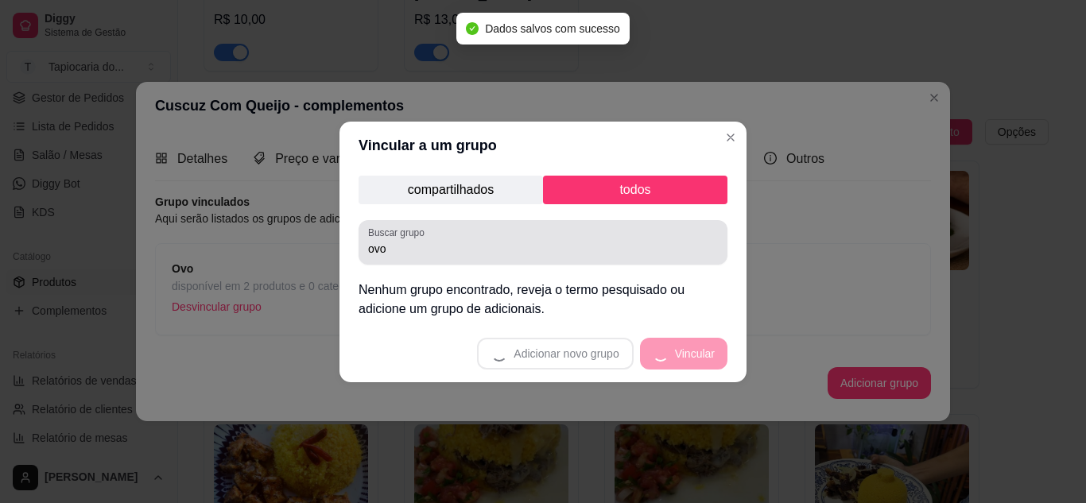
click at [463, 236] on div "ovo" at bounding box center [543, 243] width 350 height 32
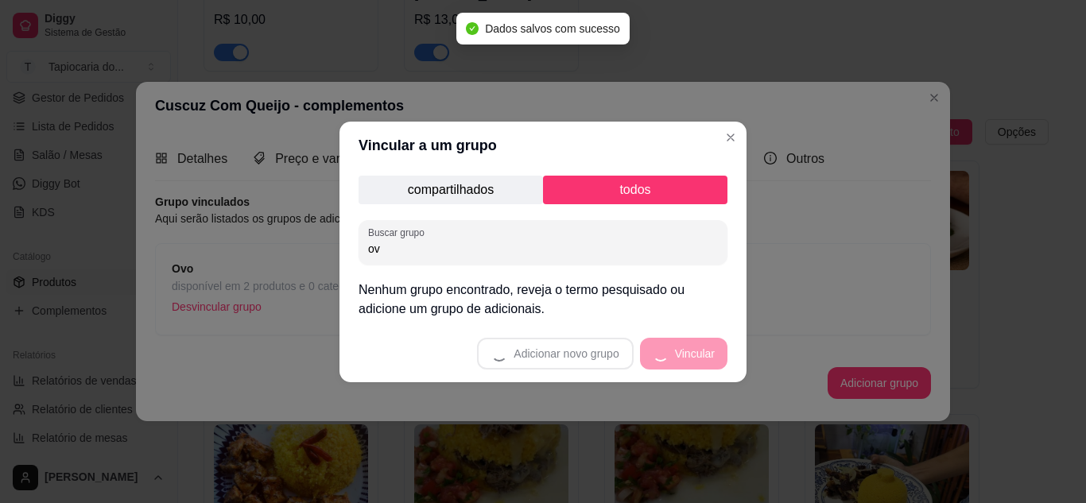
type input "o"
type input "Ba"
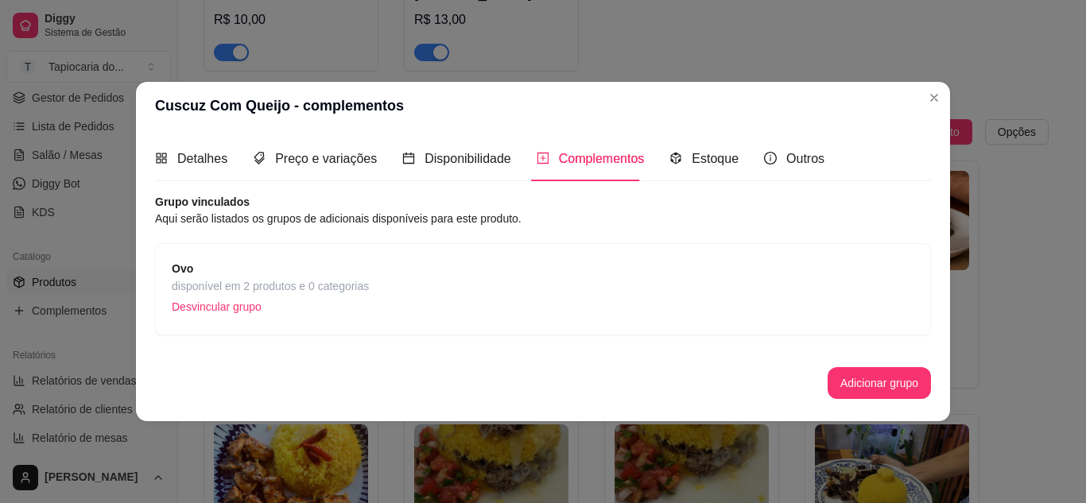
click at [545, 155] on div "Complementos" at bounding box center [590, 159] width 108 height 20
click at [536, 157] on icon "plus-square" at bounding box center [542, 158] width 13 height 13
click at [873, 377] on button "Adicionar grupo" at bounding box center [878, 383] width 103 height 32
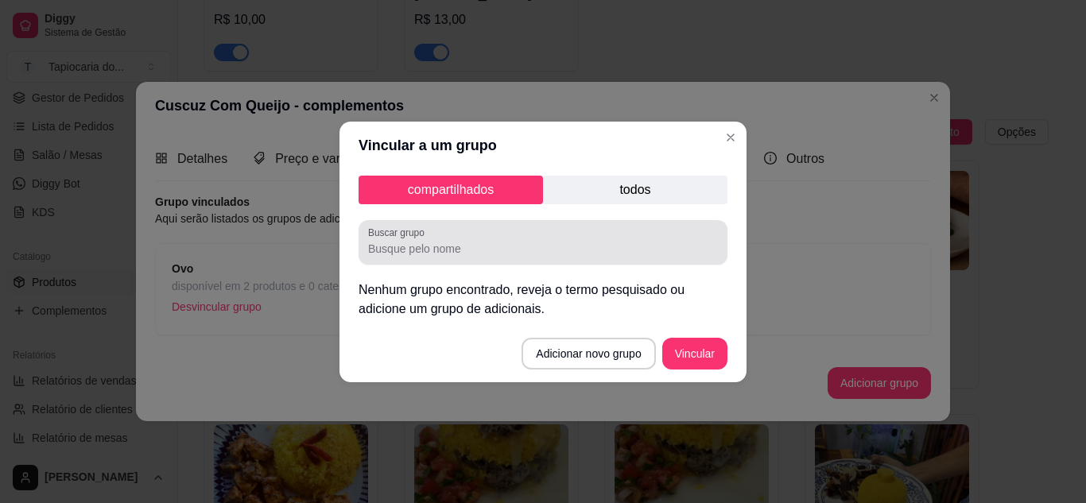
click at [482, 242] on input "Buscar grupo" at bounding box center [543, 249] width 350 height 16
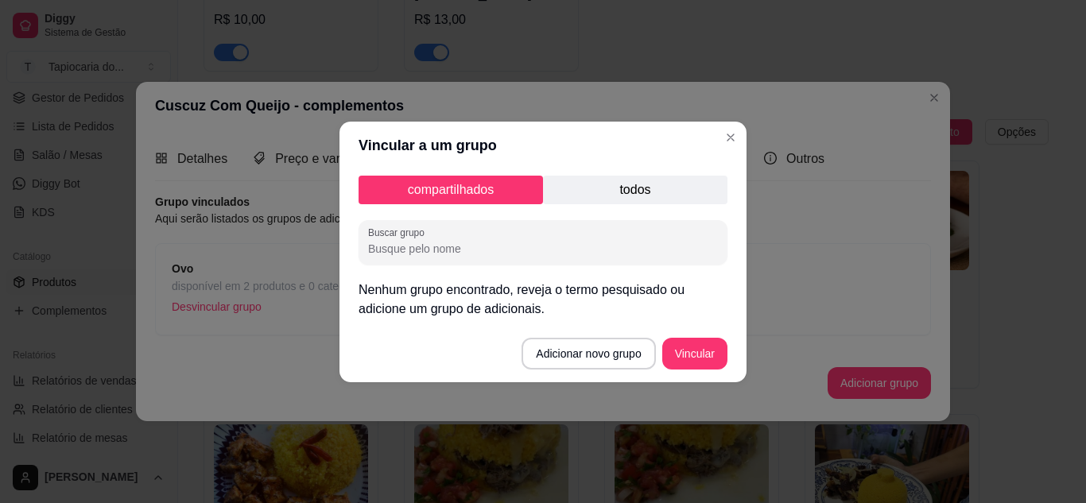
type input "C"
type input "Bacon"
click at [692, 353] on button "Vincular" at bounding box center [695, 353] width 64 height 31
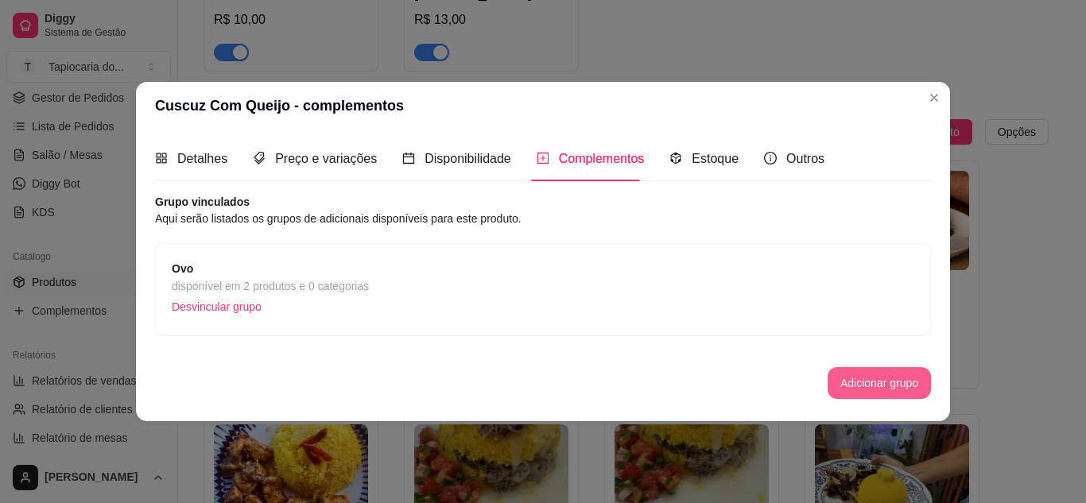
click at [886, 384] on button "Adicionar grupo" at bounding box center [878, 383] width 103 height 32
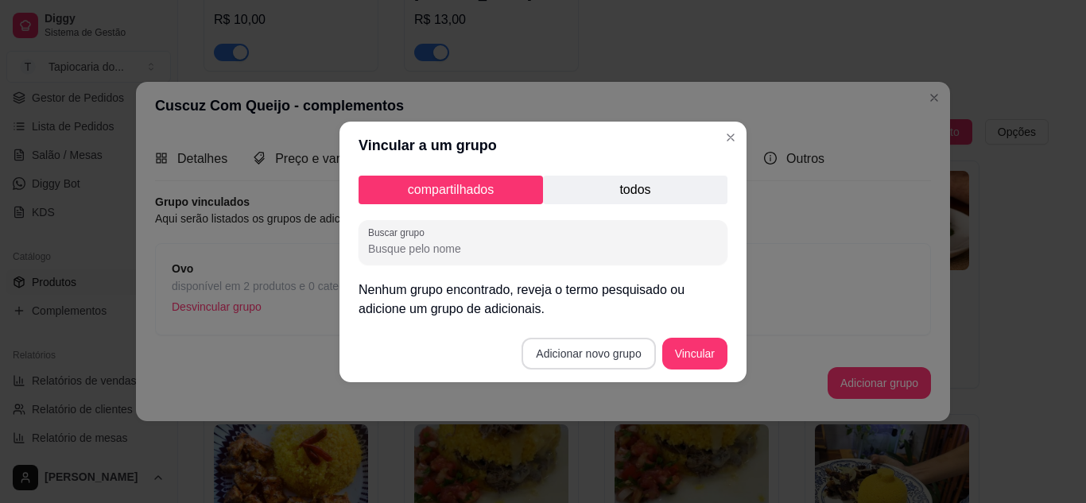
click at [616, 350] on button "Adicionar novo grupo" at bounding box center [588, 354] width 134 height 32
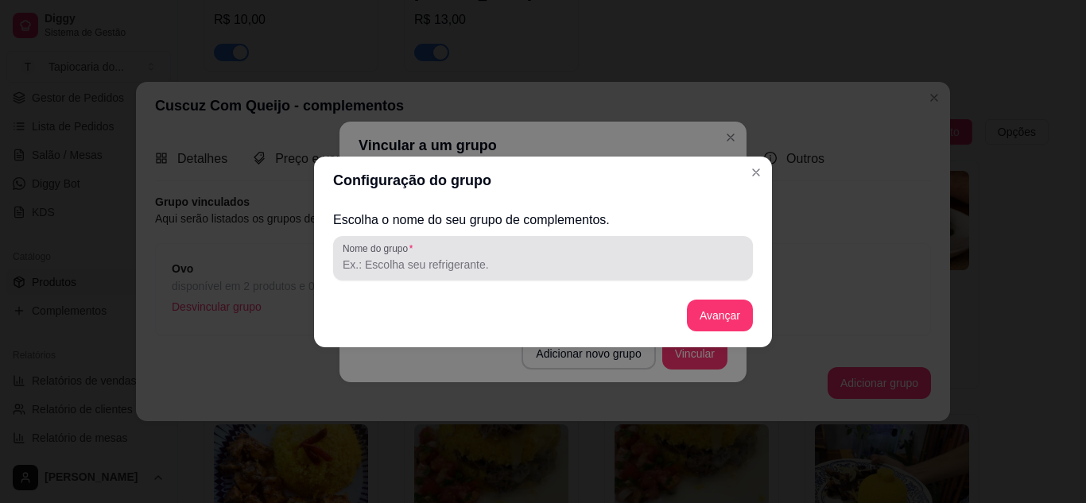
click at [637, 254] on div at bounding box center [543, 258] width 401 height 32
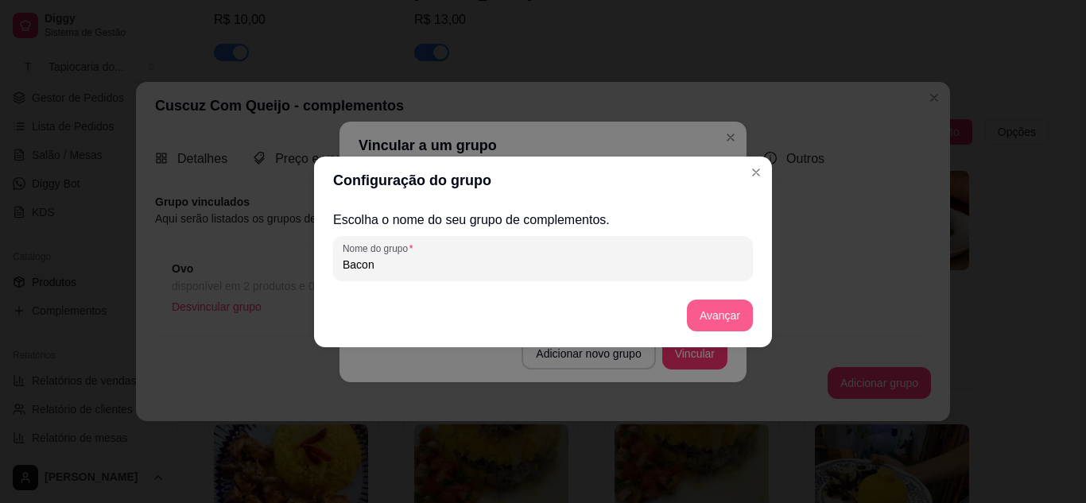
type input "Bacon"
click at [729, 312] on button "Avançar" at bounding box center [720, 316] width 66 height 32
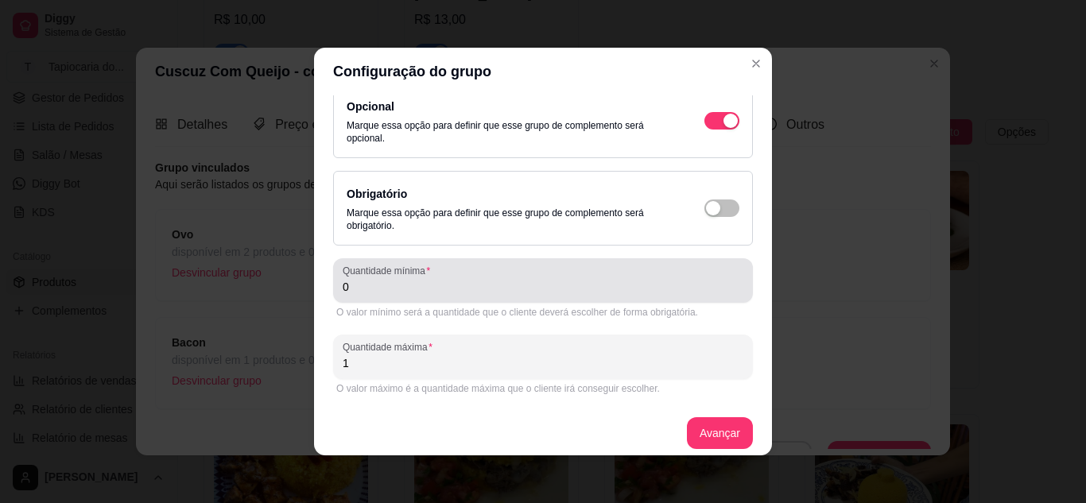
scroll to position [28, 0]
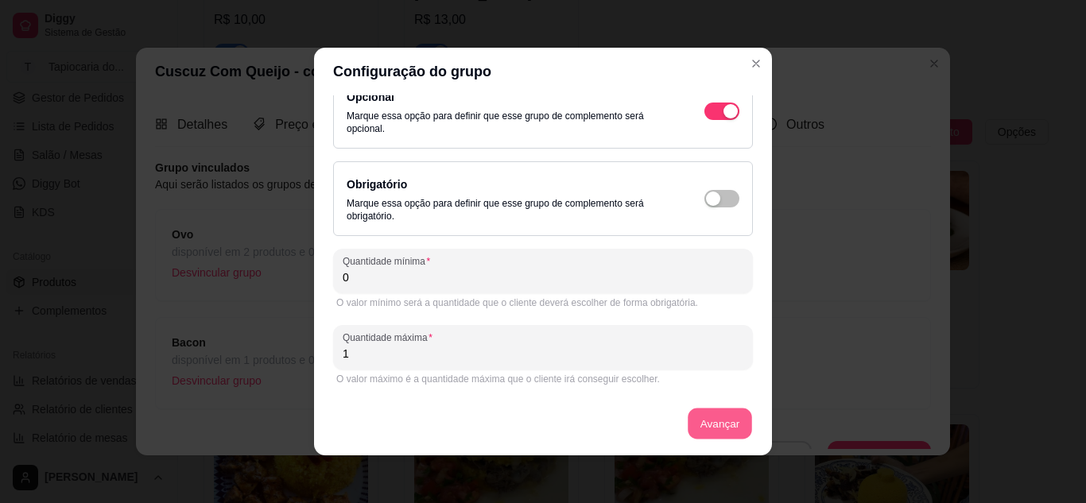
click at [691, 424] on button "Avançar" at bounding box center [719, 424] width 64 height 31
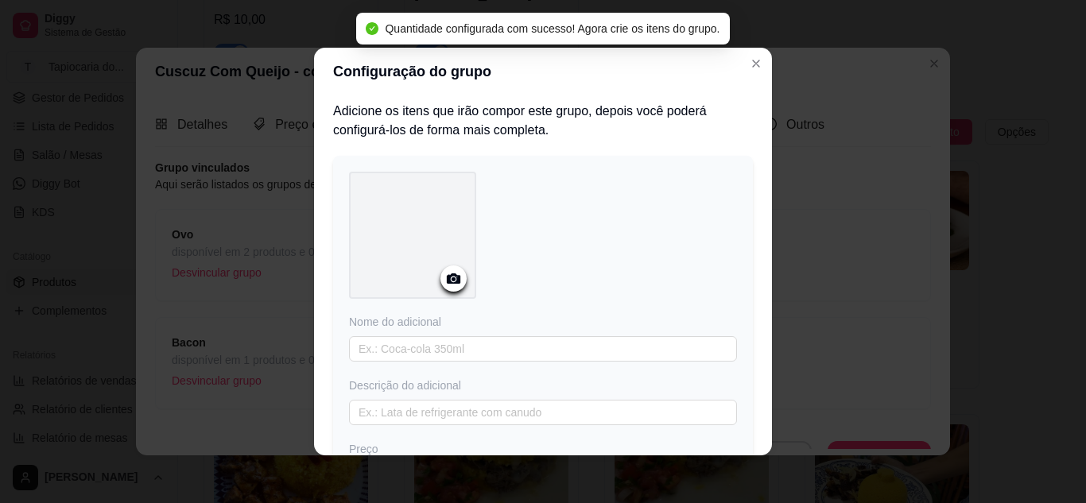
click at [425, 247] on div at bounding box center [412, 235] width 127 height 127
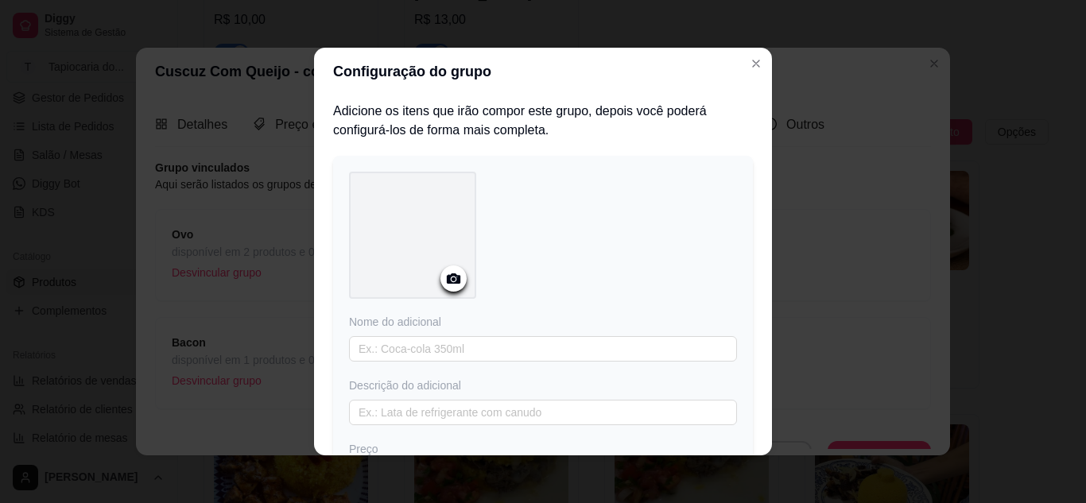
click at [451, 279] on circle at bounding box center [453, 279] width 4 height 4
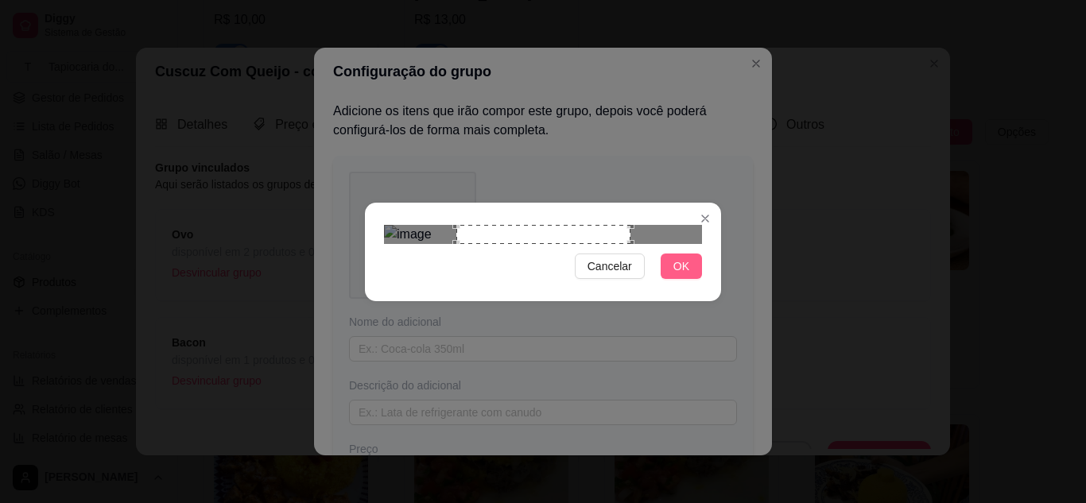
click at [679, 275] on span "OK" at bounding box center [681, 266] width 16 height 17
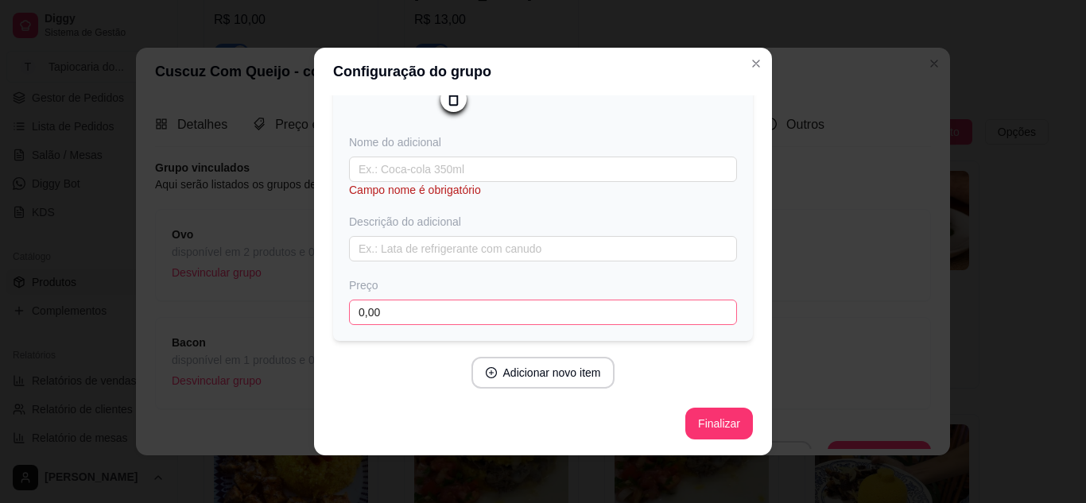
scroll to position [179, 0]
click at [544, 324] on input "0,00" at bounding box center [543, 312] width 388 height 25
type input "3,00"
click at [709, 422] on button "Finalizar" at bounding box center [718, 424] width 65 height 31
click at [496, 168] on input "text" at bounding box center [543, 169] width 388 height 25
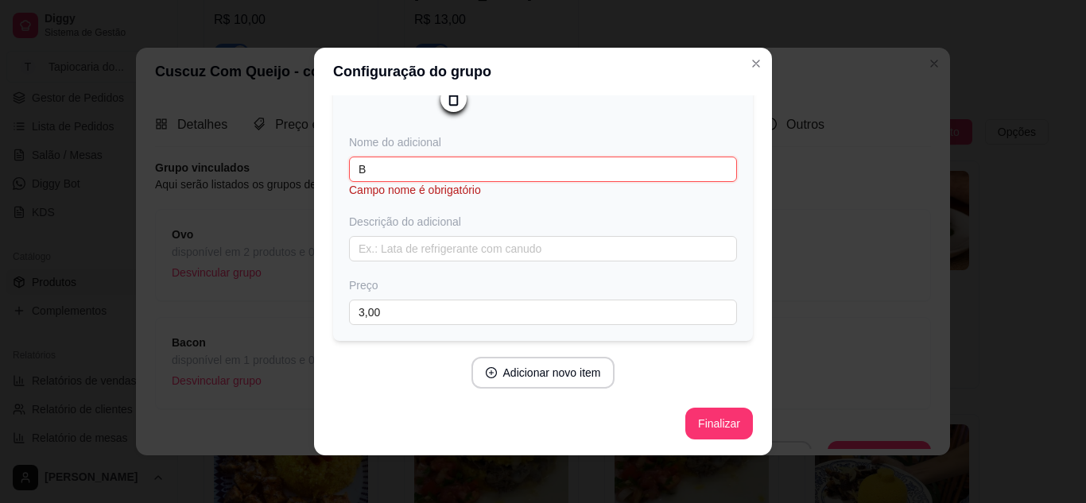
scroll to position [163, 0]
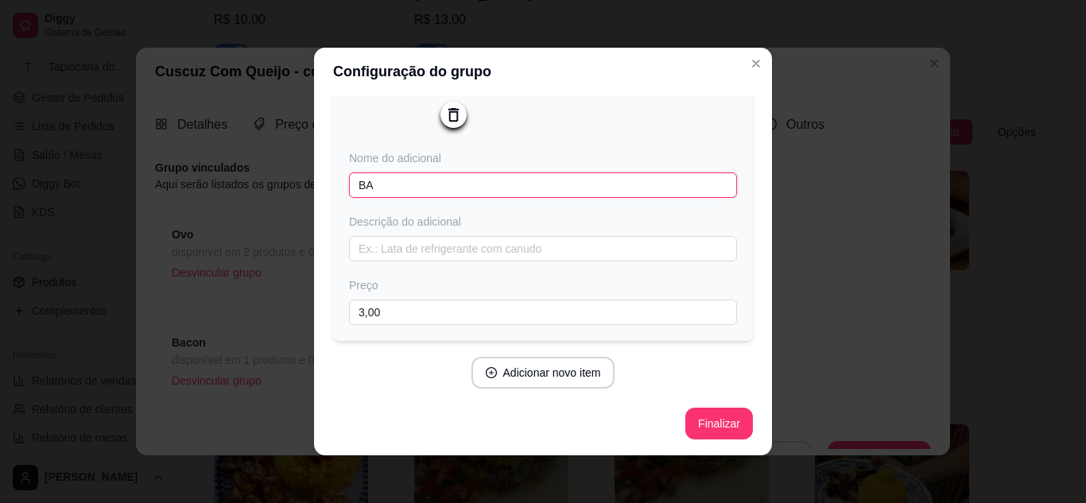
type input "B"
type input "Bacon"
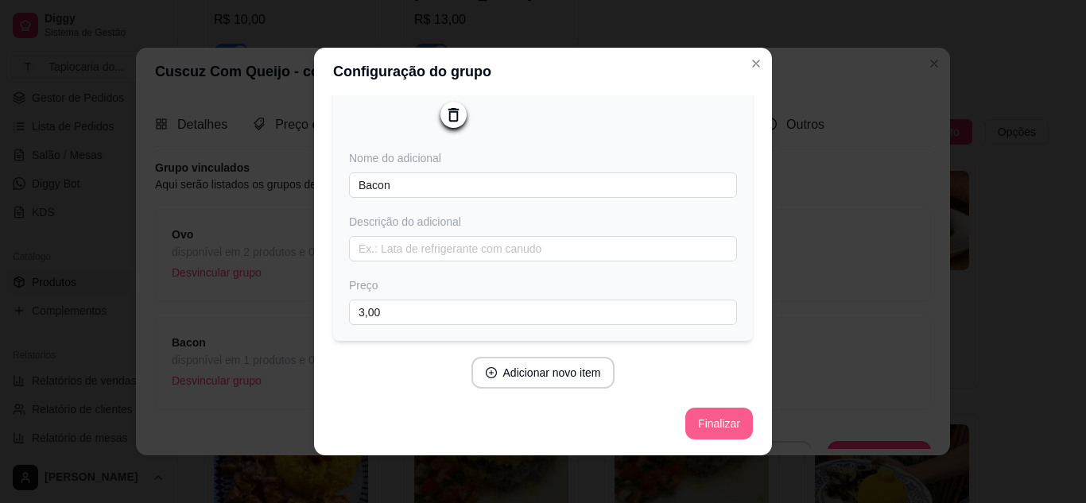
click at [701, 432] on button "Finalizar" at bounding box center [719, 424] width 68 height 32
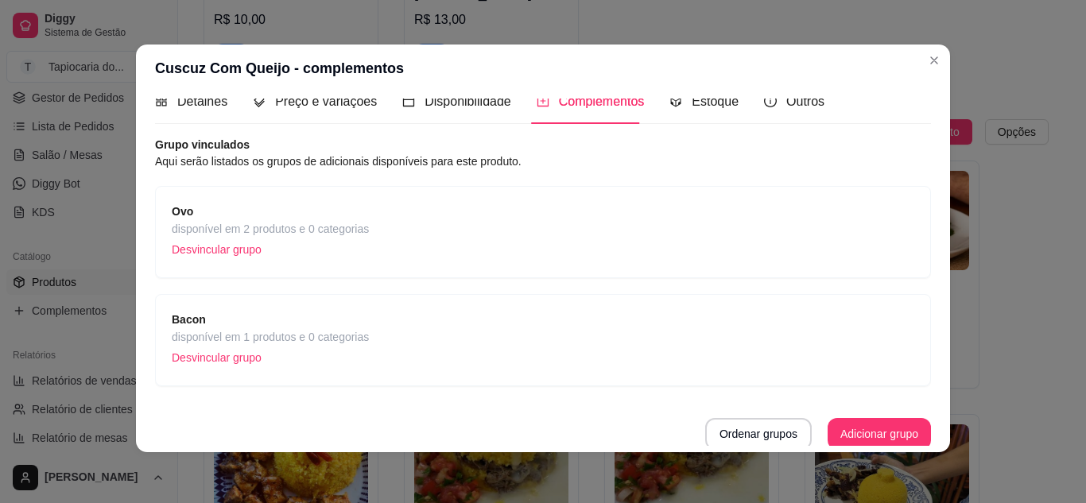
scroll to position [24, 0]
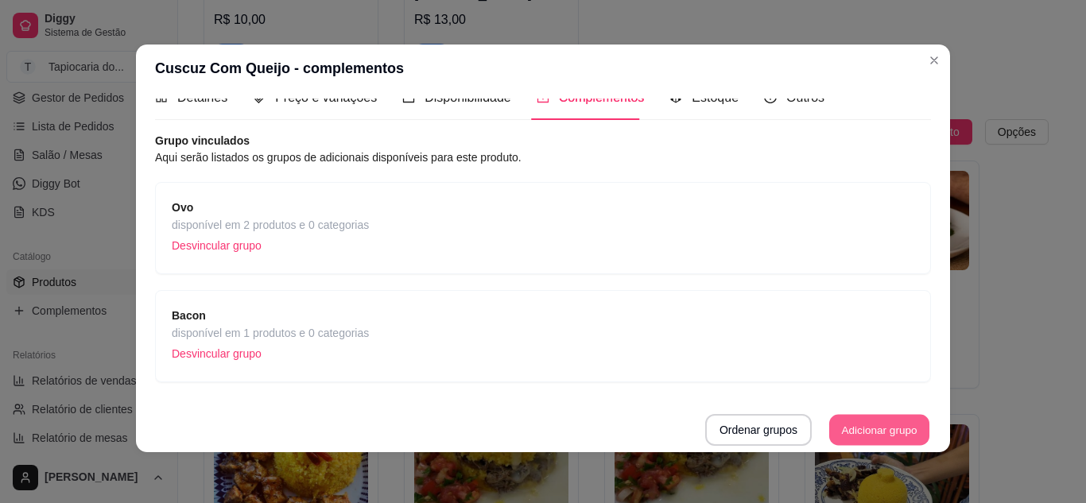
click at [836, 424] on button "Adicionar grupo" at bounding box center [879, 430] width 100 height 31
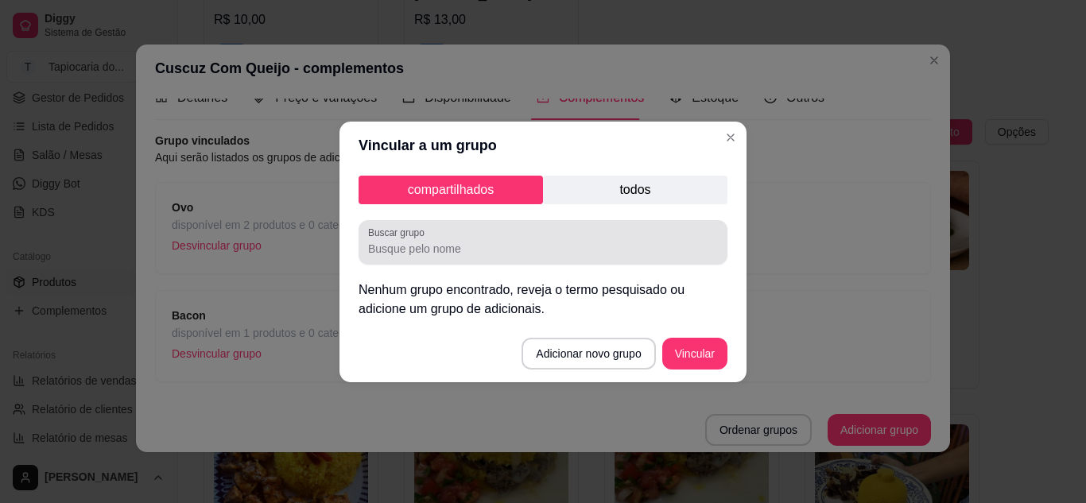
click at [498, 258] on div at bounding box center [543, 243] width 350 height 32
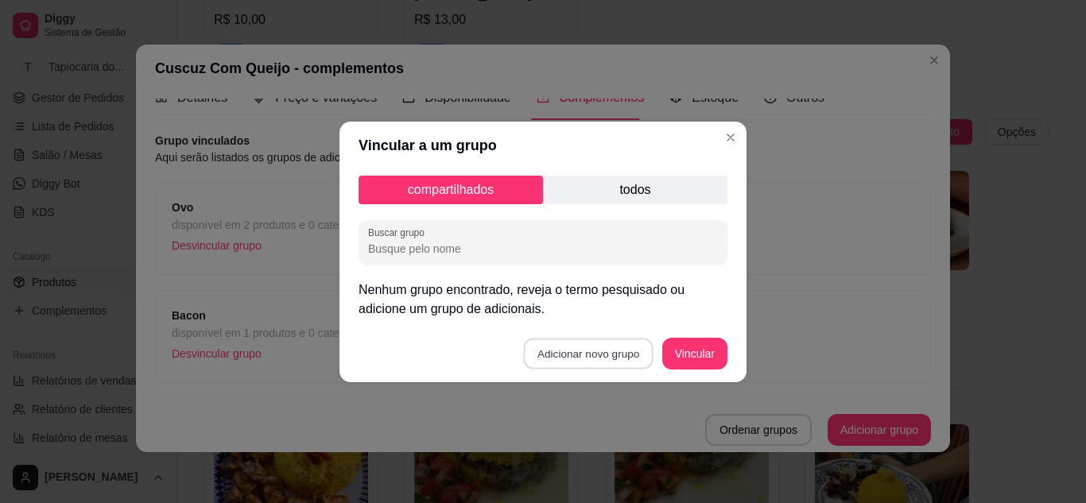
click at [594, 357] on button "Adicionar novo grupo" at bounding box center [589, 353] width 130 height 31
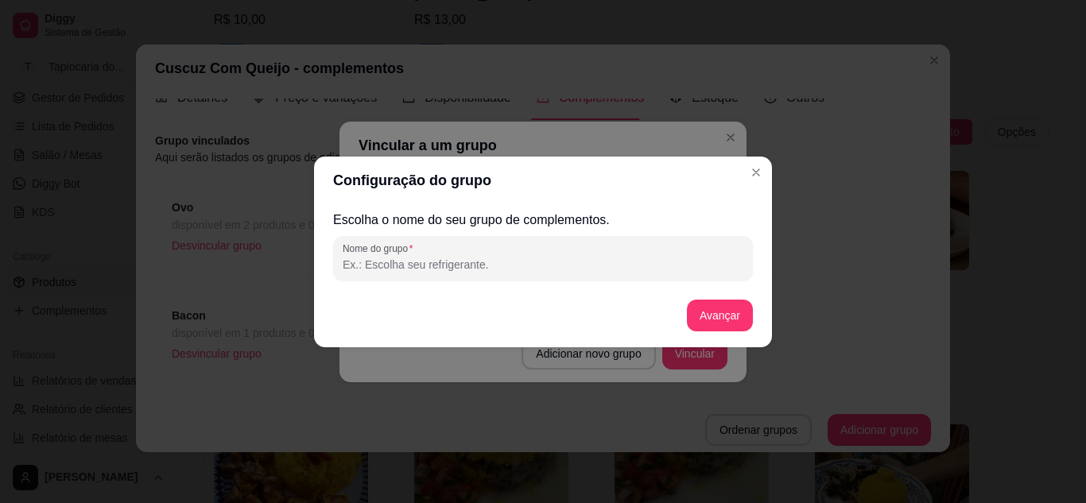
click at [622, 258] on input "Nome do grupo" at bounding box center [543, 265] width 401 height 16
type input "A"
click at [714, 316] on button "Avançar" at bounding box center [720, 316] width 66 height 32
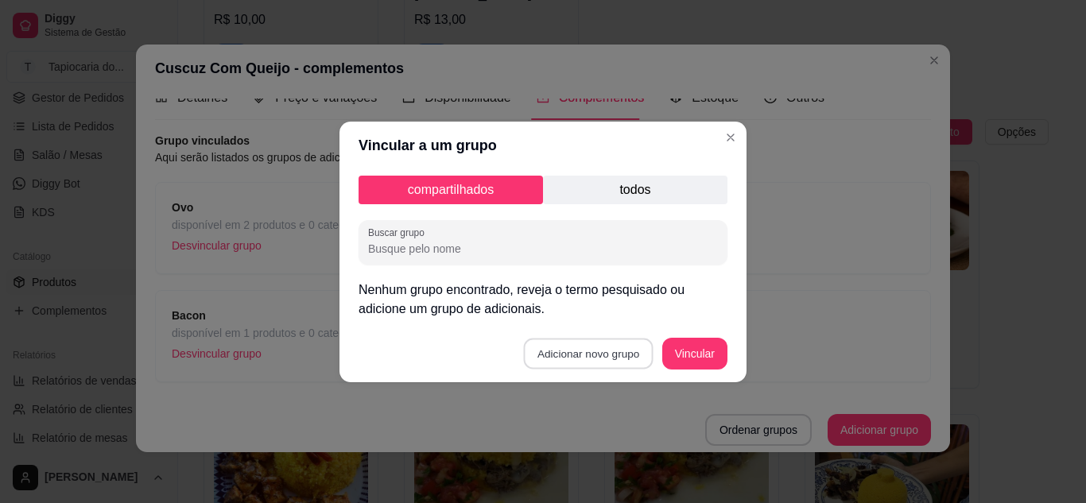
click at [622, 350] on button "Adicionar novo grupo" at bounding box center [589, 353] width 130 height 31
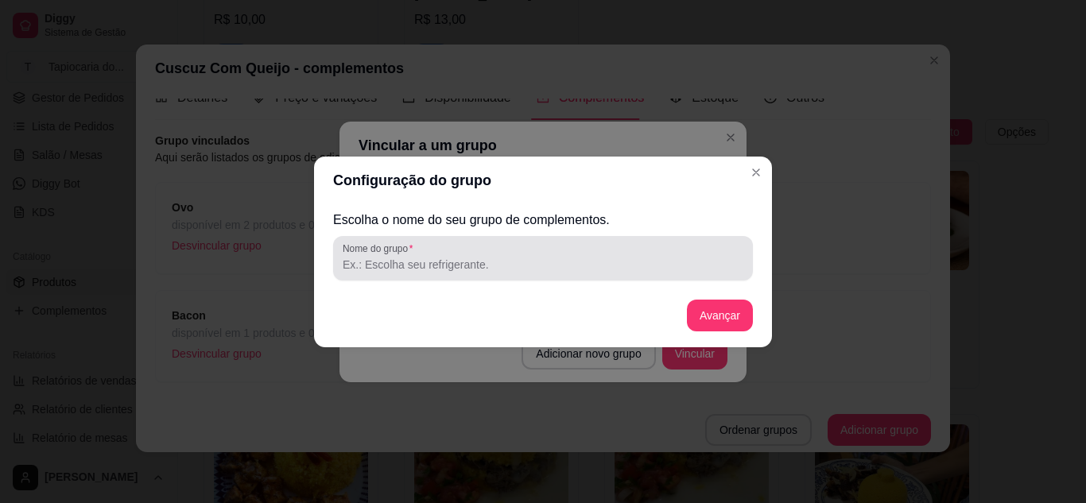
click at [467, 259] on input "Nome do grupo" at bounding box center [543, 265] width 401 height 16
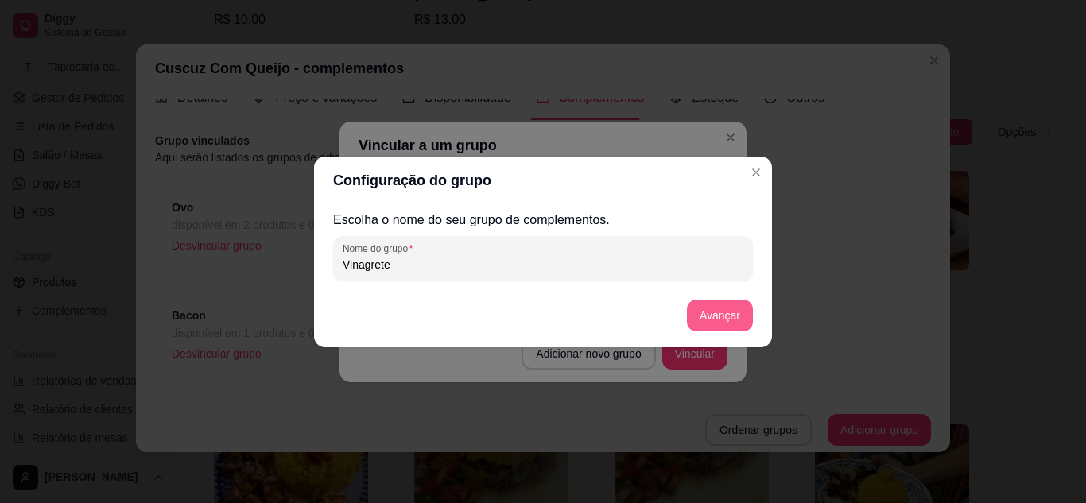
type input "Vinagrete"
click at [725, 319] on button "Avançar" at bounding box center [720, 316] width 66 height 32
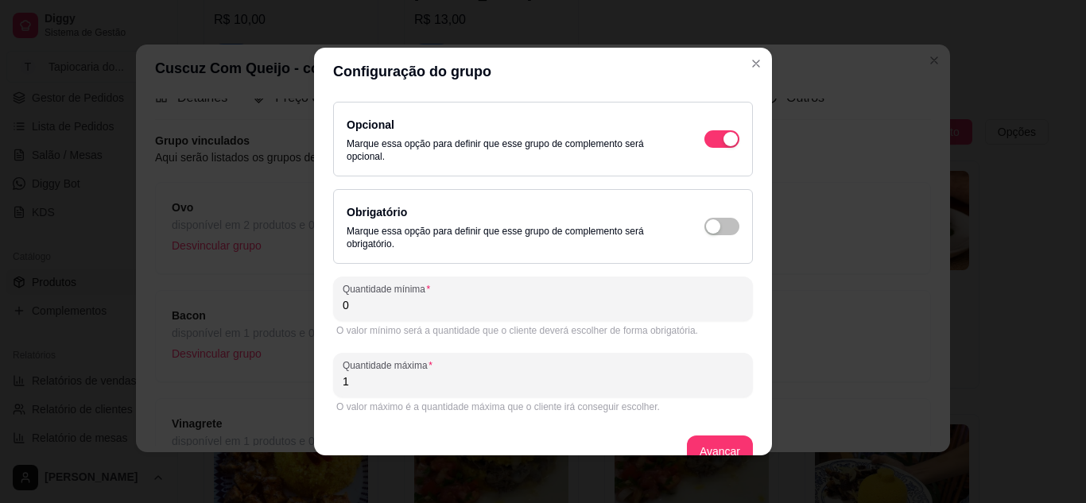
click at [570, 326] on div "O valor mínimo será a quantidade que o cliente deverá escolher de forma obrigat…" at bounding box center [542, 330] width 413 height 13
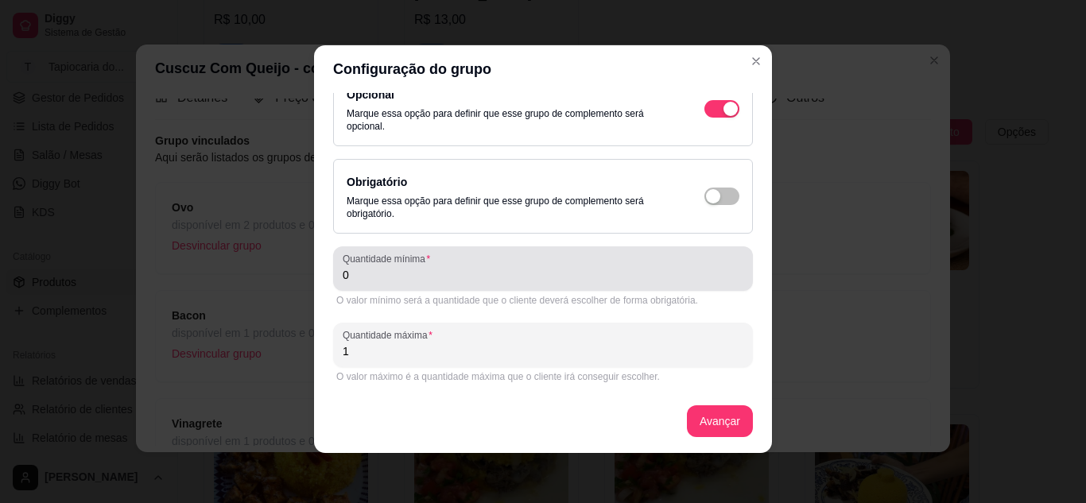
scroll to position [3, 0]
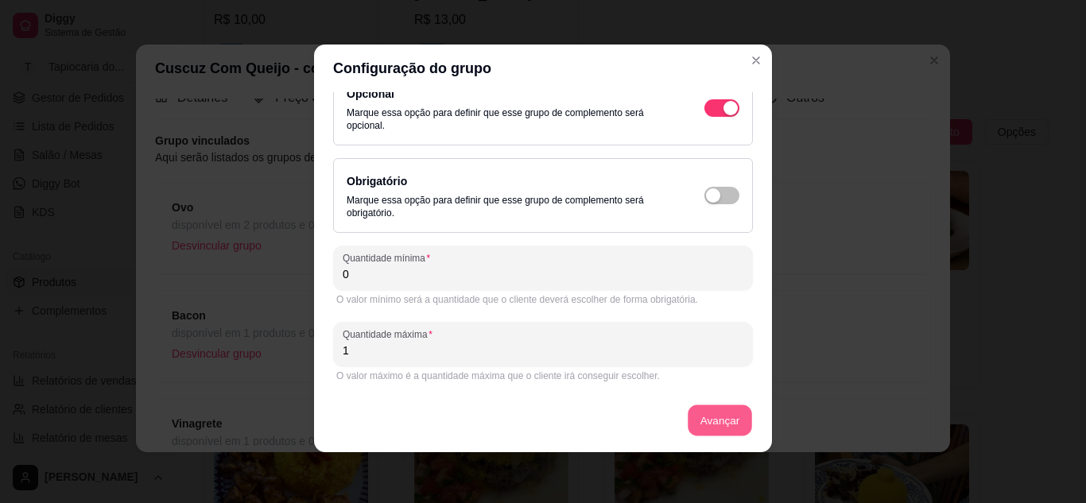
click at [691, 428] on button "Avançar" at bounding box center [719, 420] width 64 height 31
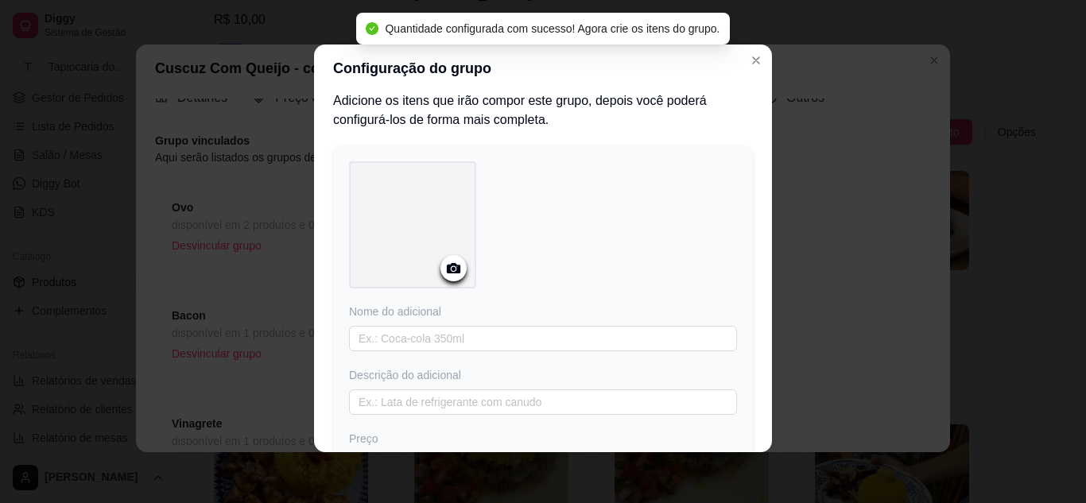
scroll to position [0, 0]
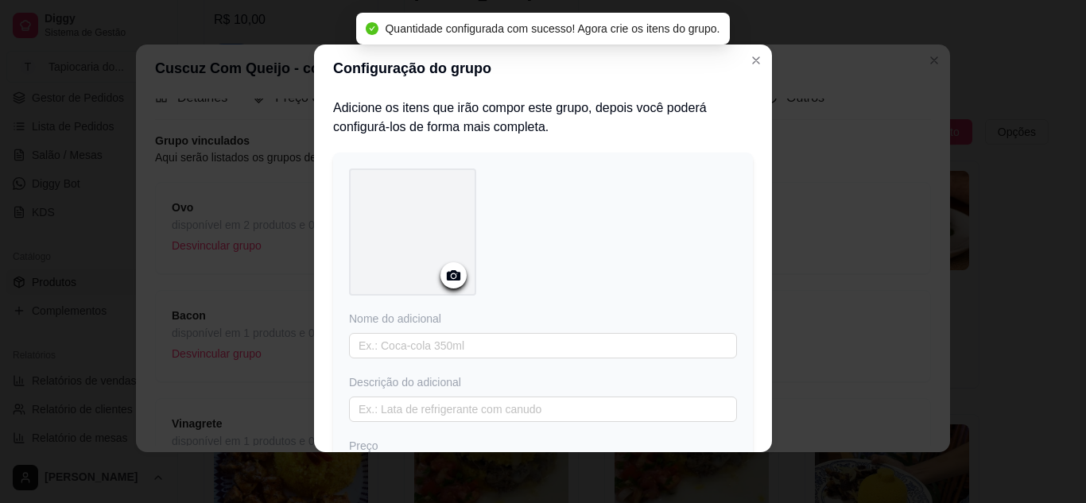
click at [451, 277] on circle at bounding box center [453, 276] width 4 height 4
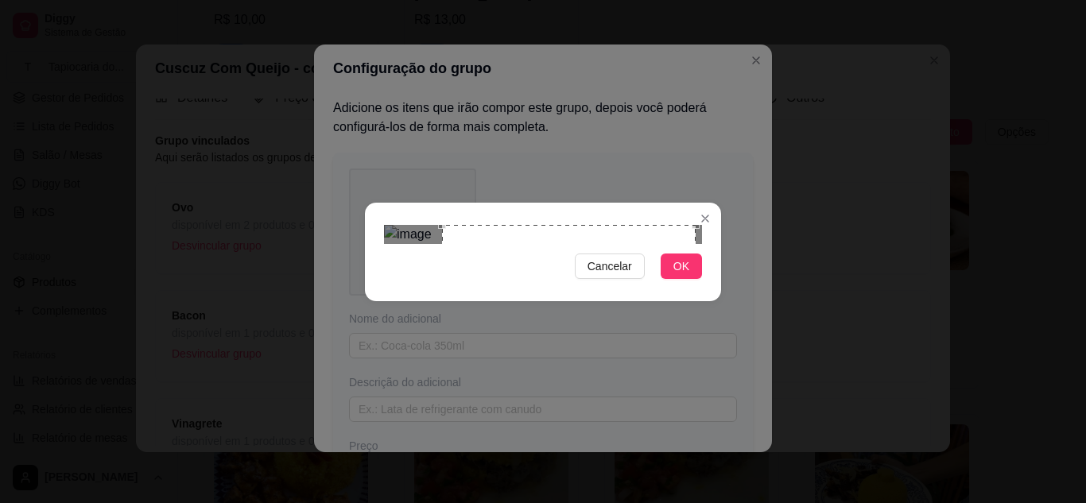
click at [644, 312] on div "Use the arrow keys to move the crop selection area" at bounding box center [569, 352] width 254 height 254
click at [684, 275] on span "OK" at bounding box center [681, 266] width 16 height 17
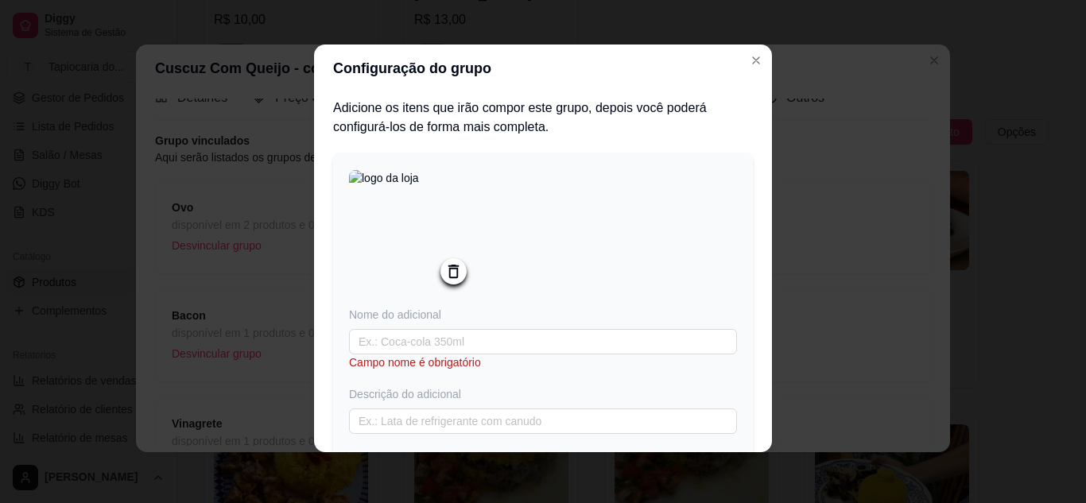
click at [382, 238] on img at bounding box center [412, 233] width 127 height 127
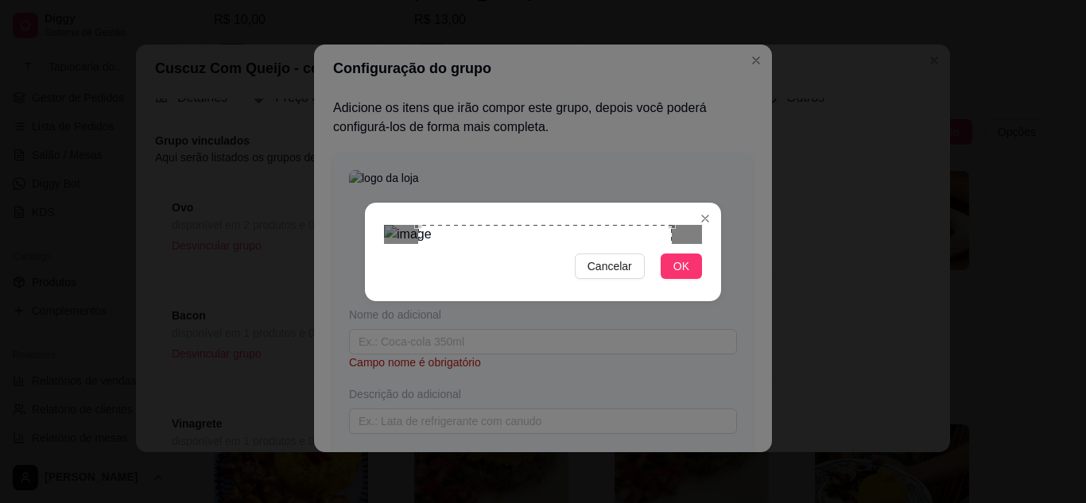
click at [650, 323] on div "Use the arrow keys to move the crop selection area" at bounding box center [545, 352] width 254 height 254
click at [693, 279] on button "OK" at bounding box center [680, 266] width 41 height 25
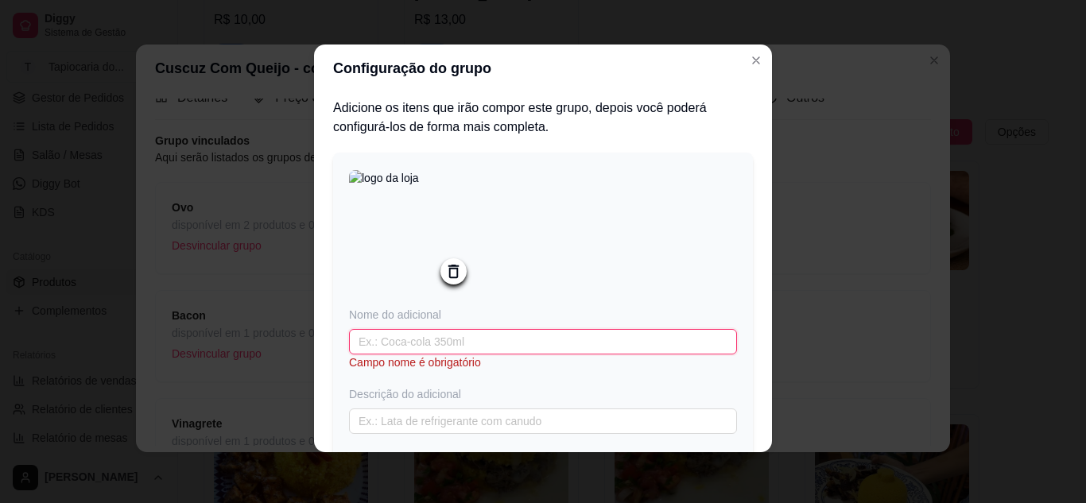
click at [461, 344] on input "text" at bounding box center [543, 341] width 388 height 25
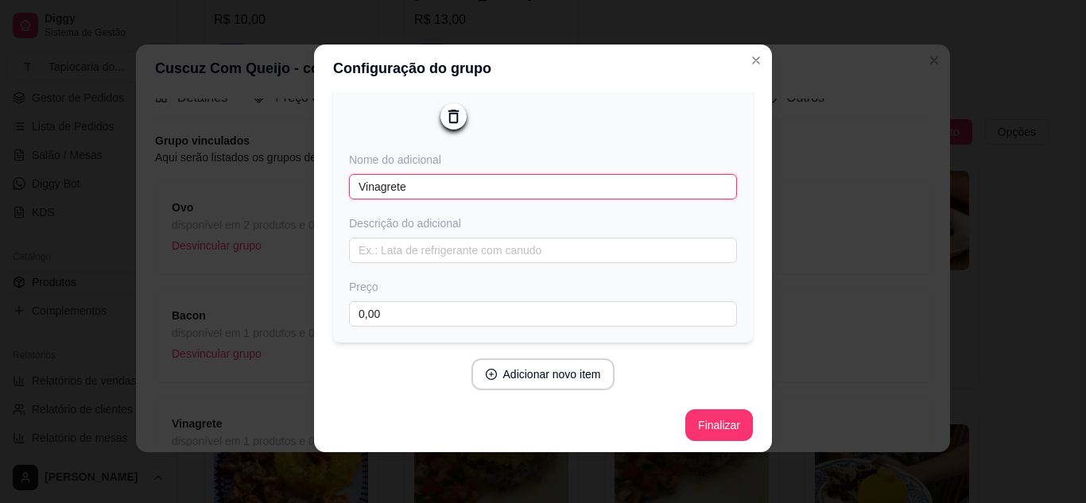
scroll to position [163, 0]
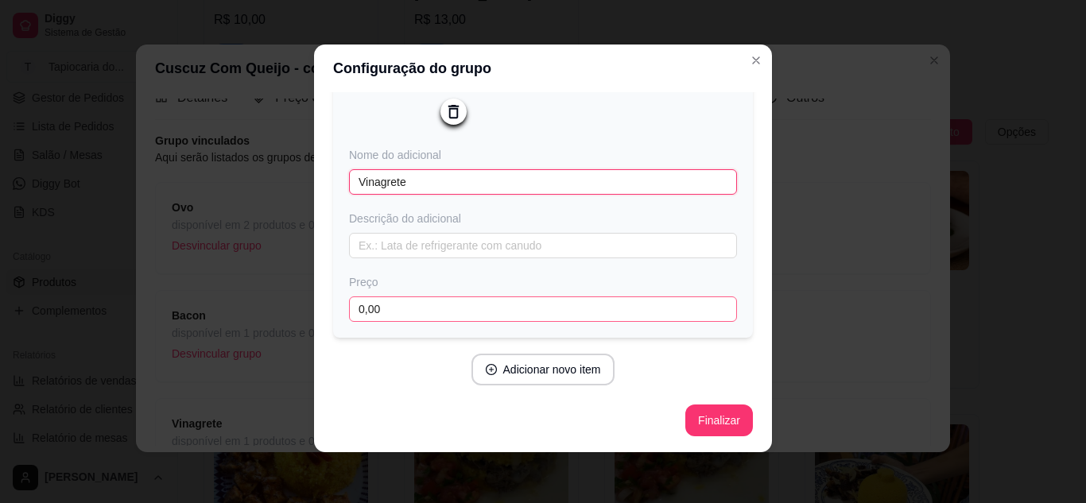
type input "Vinagrete"
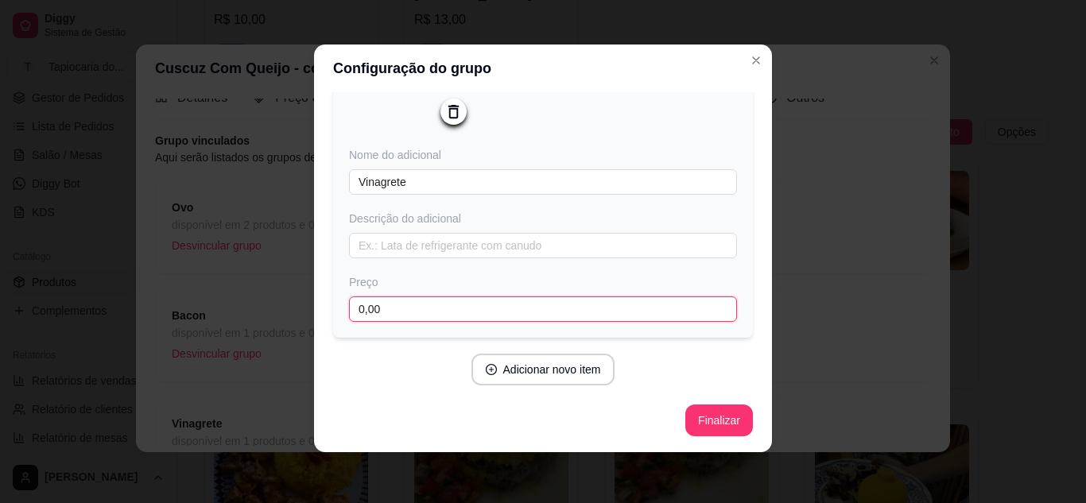
click at [490, 302] on input "0,00" at bounding box center [543, 308] width 388 height 25
type input "1,00"
click at [714, 414] on button "Finalizar" at bounding box center [719, 421] width 68 height 32
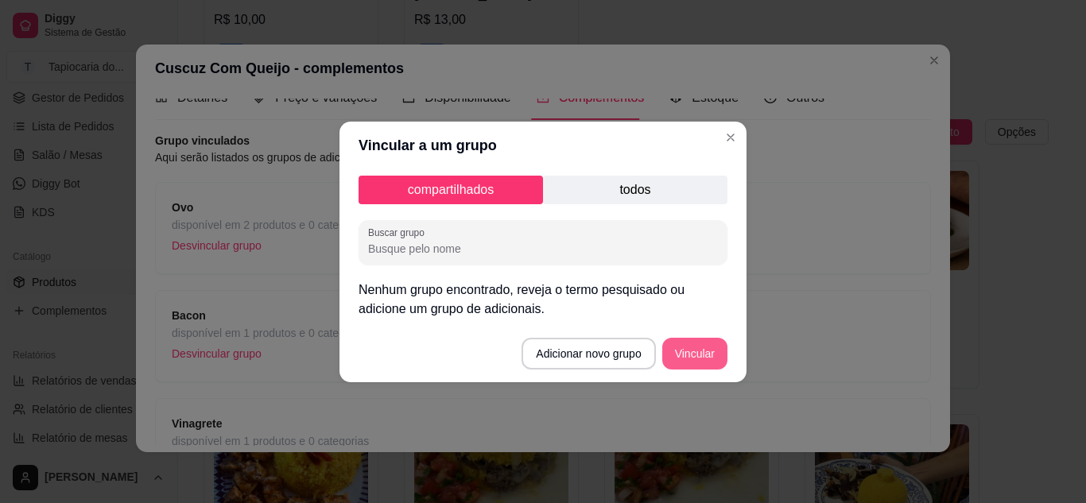
click at [704, 350] on button "Vincular" at bounding box center [694, 354] width 65 height 32
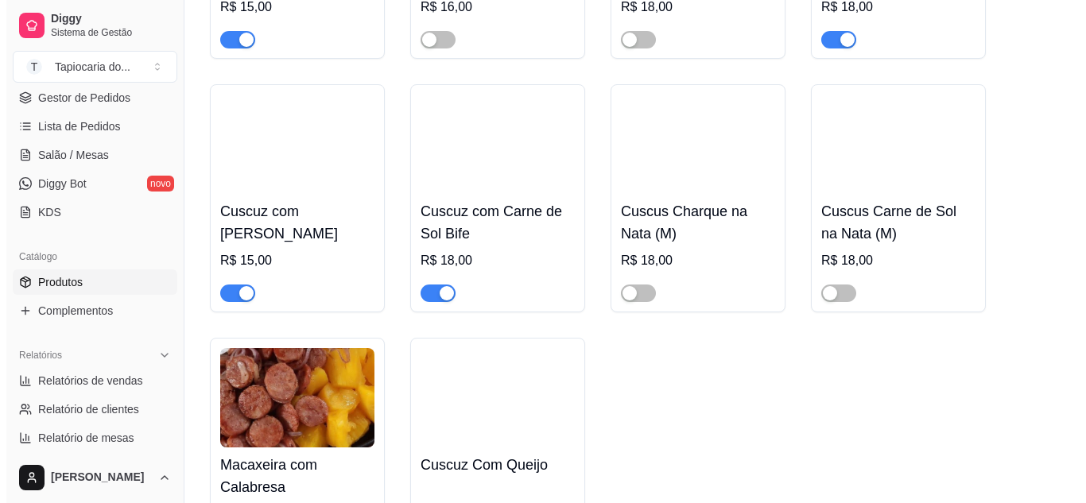
scroll to position [3417, 0]
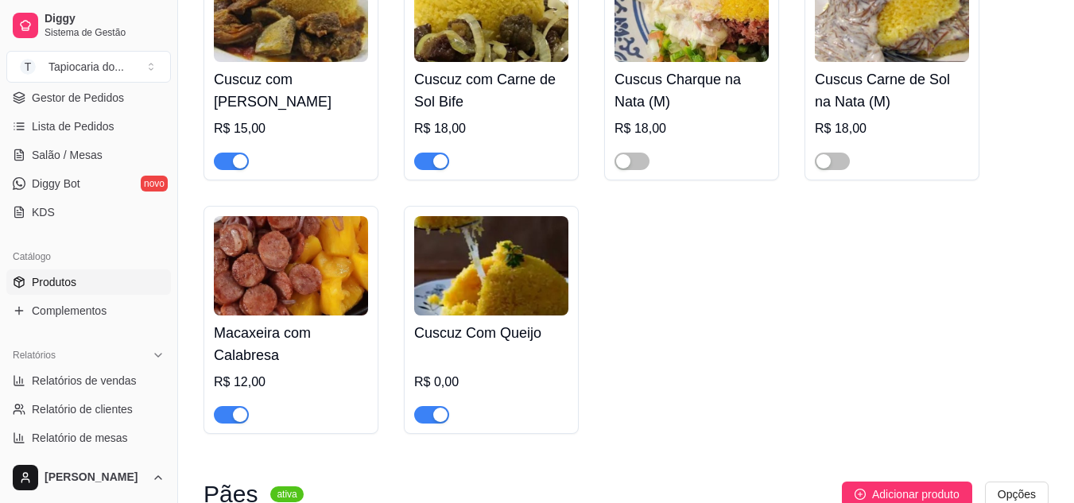
click at [501, 297] on img at bounding box center [491, 265] width 154 height 99
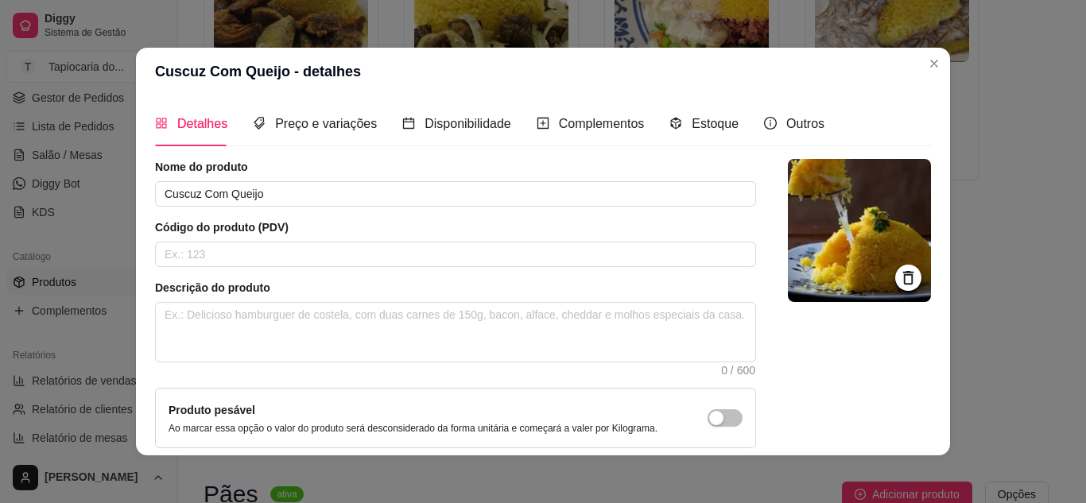
scroll to position [0, 0]
click at [637, 132] on div "Detalhes Preço e variações Disponibilidade Complementos Estoque Outros" at bounding box center [489, 124] width 669 height 45
drag, startPoint x: 629, startPoint y: 130, endPoint x: 621, endPoint y: 132, distance: 8.3
click at [623, 130] on span "Complementos" at bounding box center [602, 125] width 86 height 14
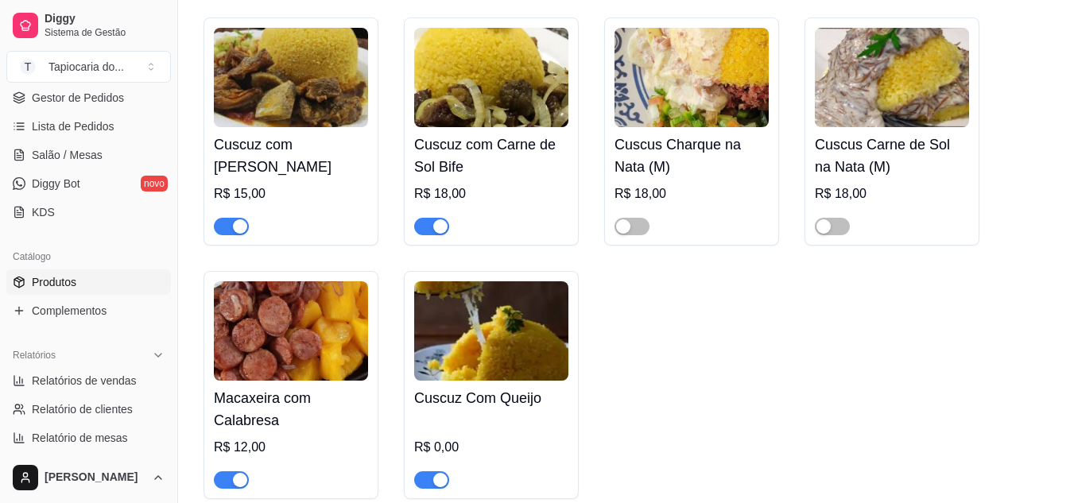
scroll to position [3497, 0]
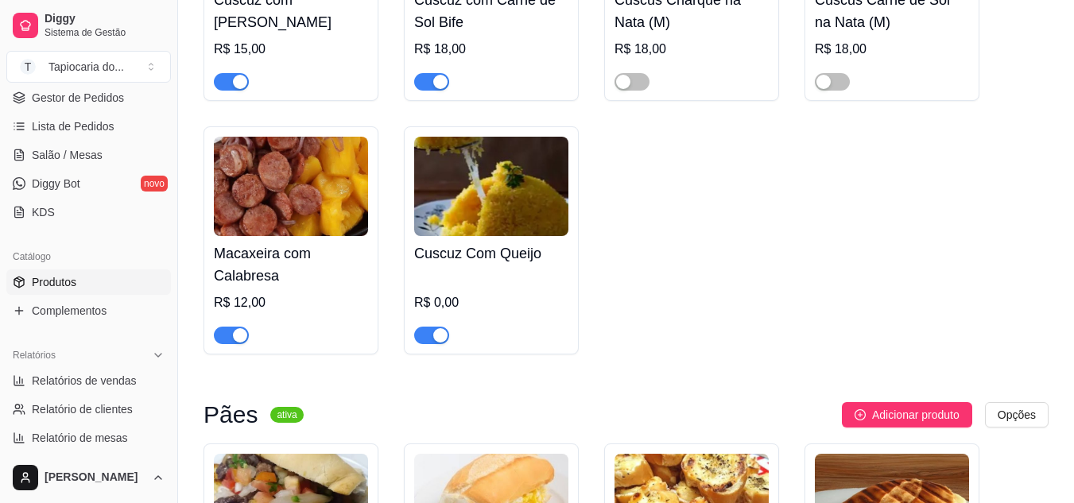
click at [531, 213] on img at bounding box center [491, 186] width 154 height 99
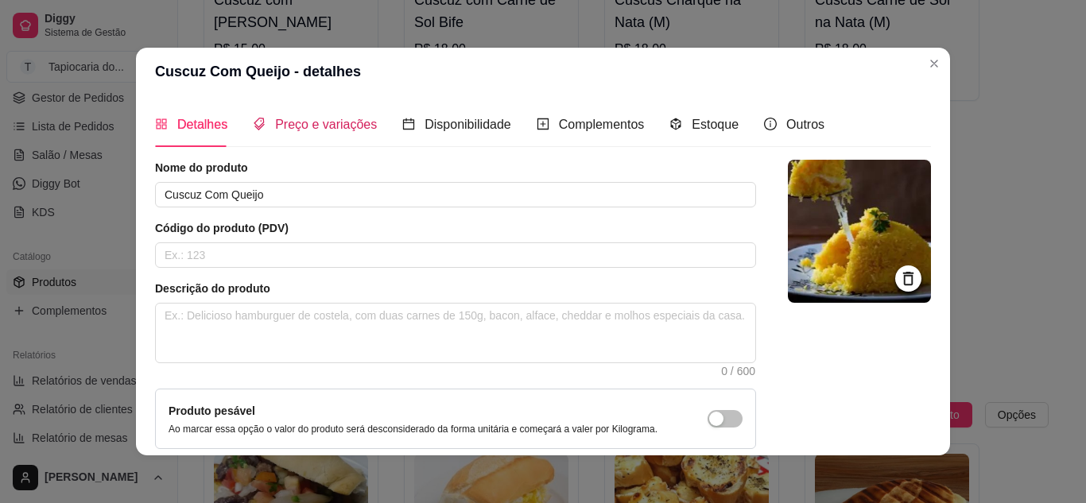
click at [331, 122] on span "Preço e variações" at bounding box center [326, 125] width 102 height 14
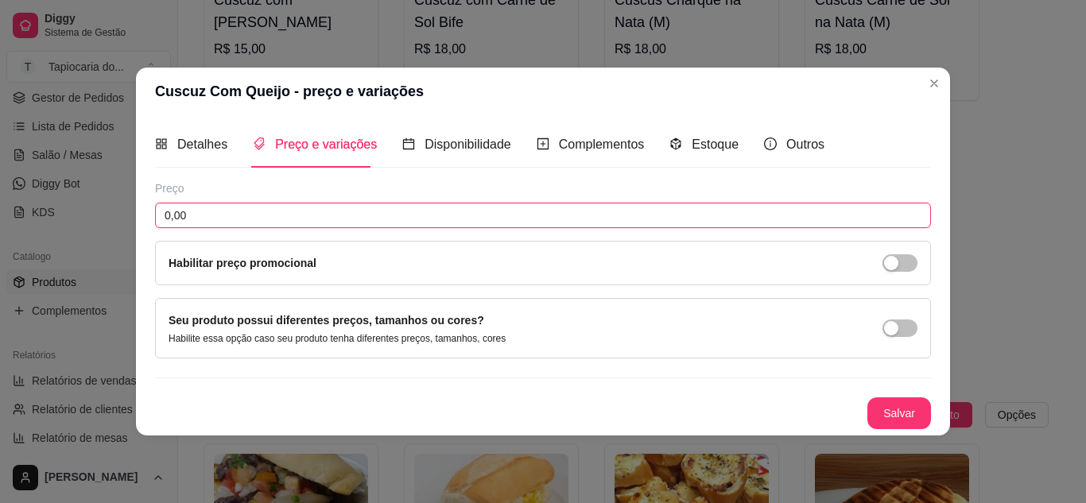
click at [361, 215] on input "0,00" at bounding box center [543, 215] width 776 height 25
type input "10,00"
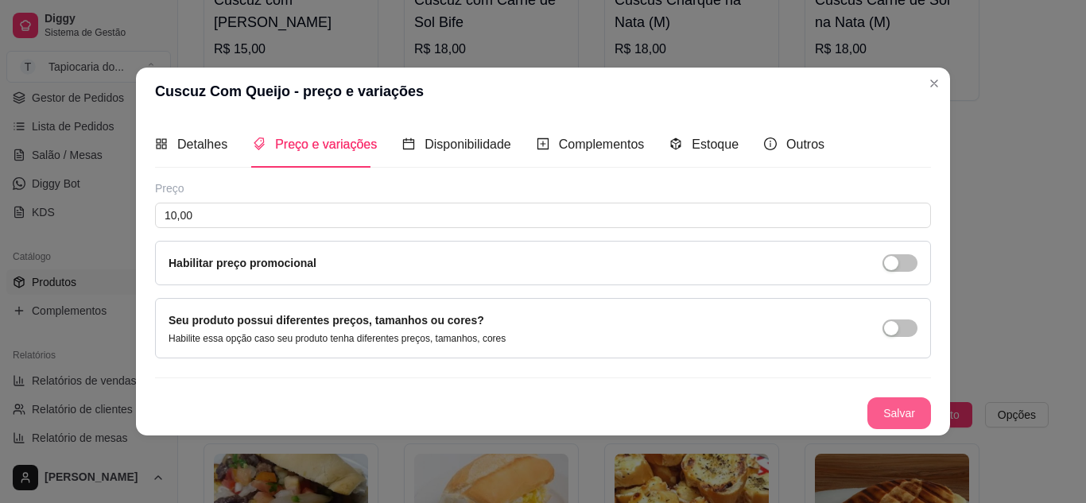
click at [915, 409] on button "Salvar" at bounding box center [899, 413] width 64 height 32
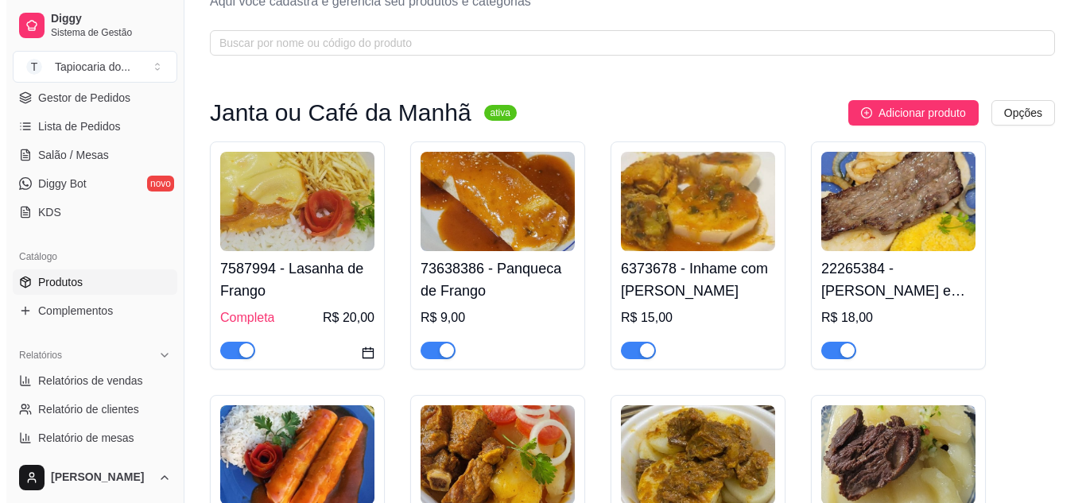
scroll to position [0, 0]
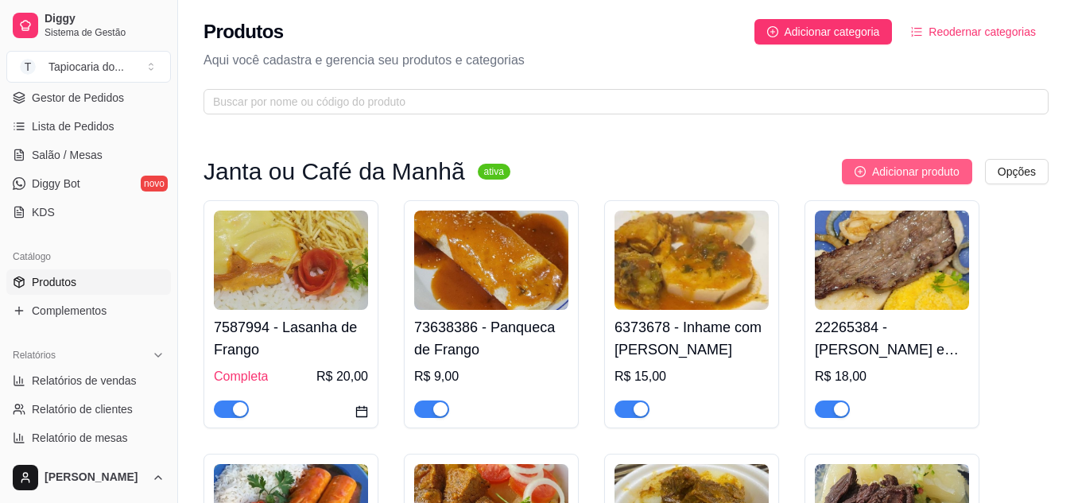
click at [952, 175] on span "Adicionar produto" at bounding box center [915, 171] width 87 height 17
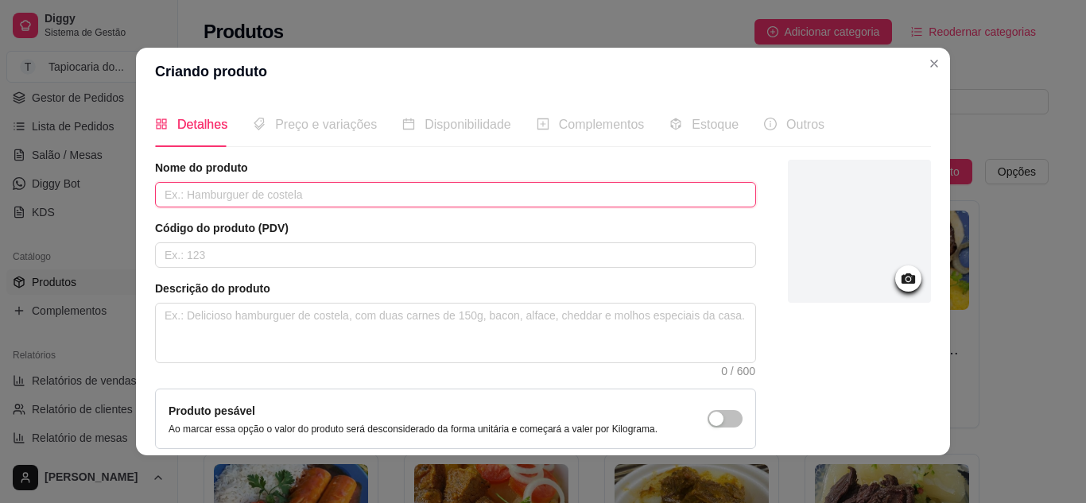
click at [462, 190] on input "text" at bounding box center [455, 194] width 601 height 25
type input "Rubacão Com Charque"
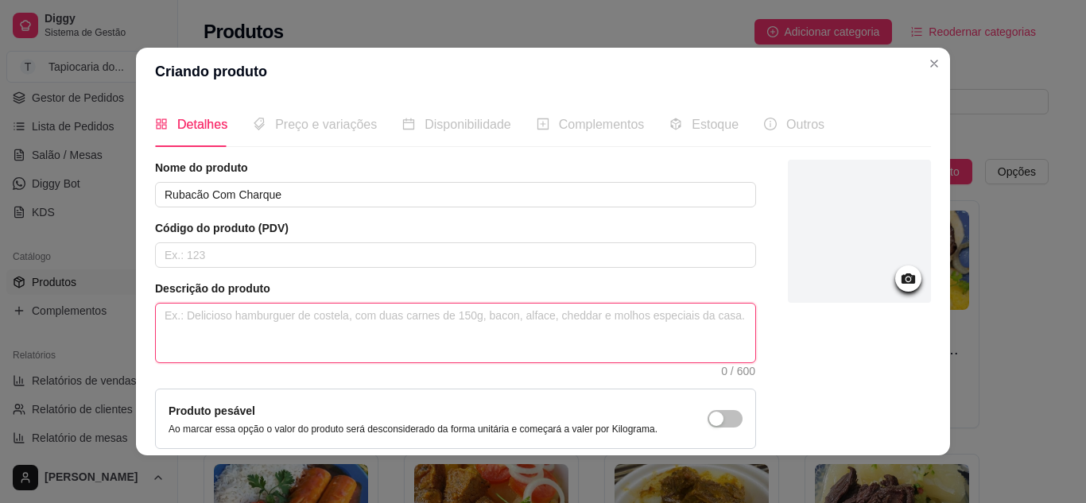
click at [417, 343] on textarea at bounding box center [455, 333] width 599 height 59
type textarea "F"
type textarea "Fe"
type textarea "Fei"
type textarea "Feij"
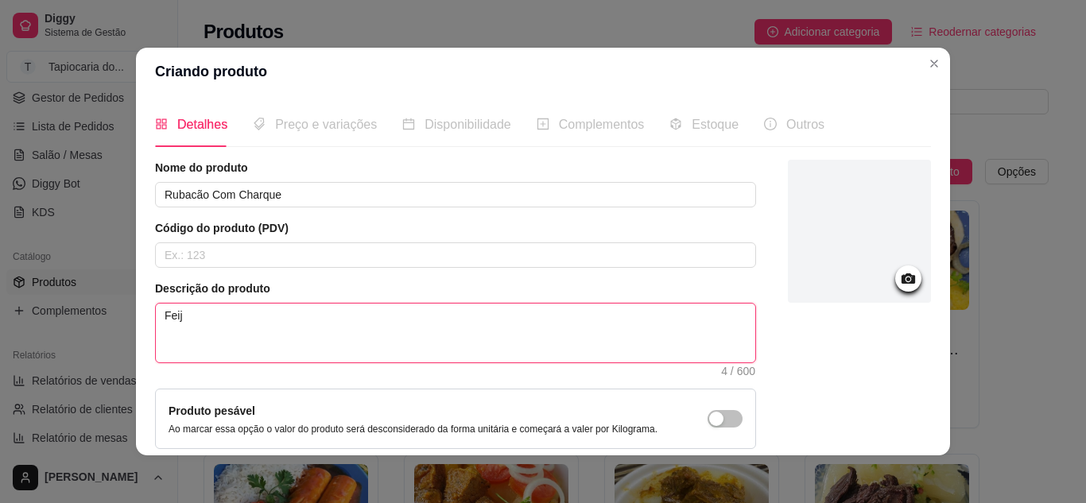
type textarea "Feijç"
type textarea "Feij"
type textarea "Feijã"
type textarea "Feijão"
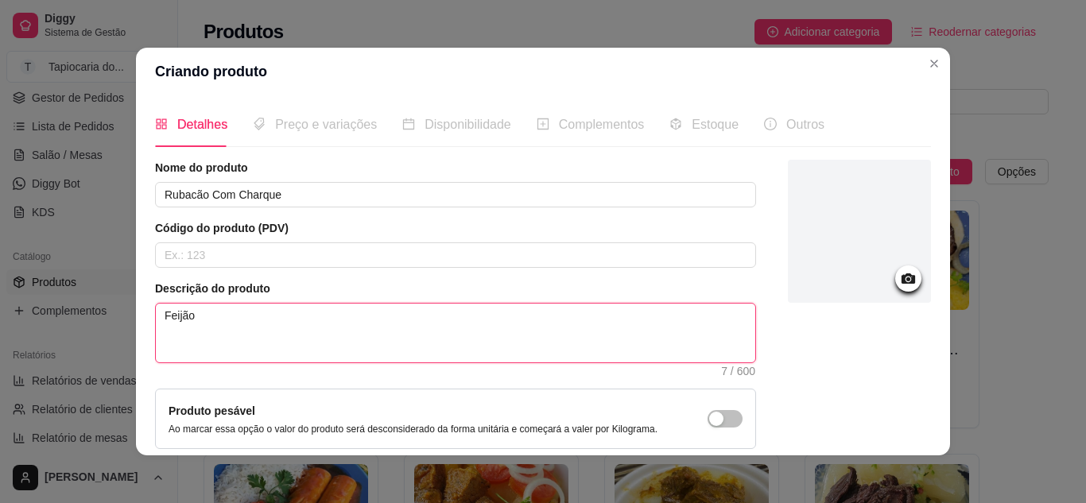
type textarea "Feijão V"
type textarea "Feijão Ve"
type textarea "Feijão Ver"
type textarea "Feijão Verd"
type textarea "Feijão Verde"
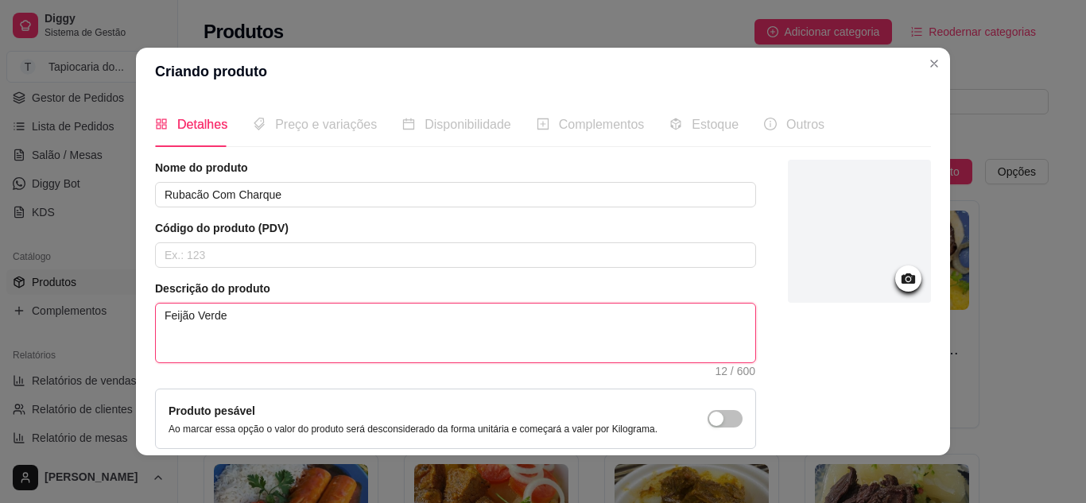
type textarea "Feijão Verde,"
type textarea "Feijão Verde, A"
type textarea "Feijão Verde, Ar"
type textarea "Feijão Verde, Arr"
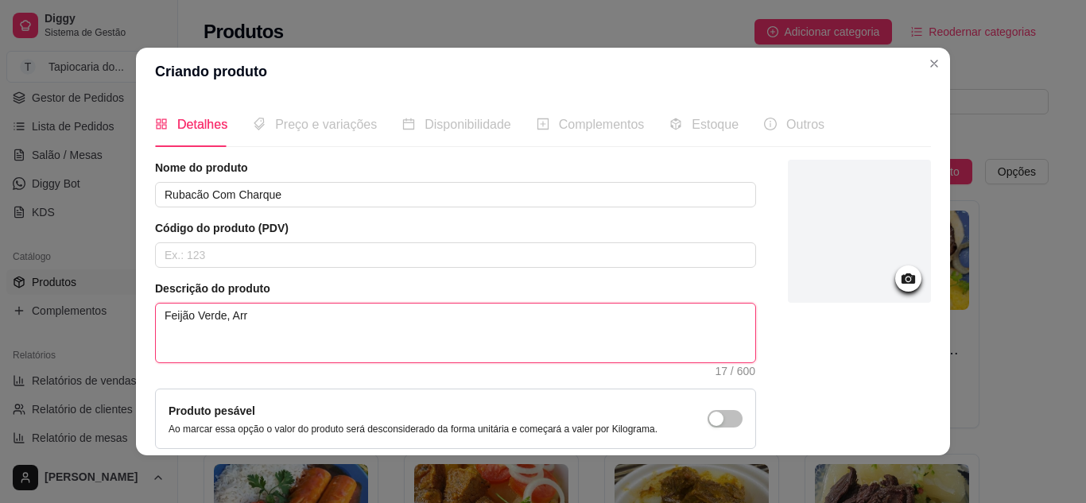
type textarea "Feijão Verde, Arro"
type textarea "Feijão Verde, Arroz"
type textarea "Feijão Verde, Arroz,"
type textarea "Feijão Verde, Arroz, Q"
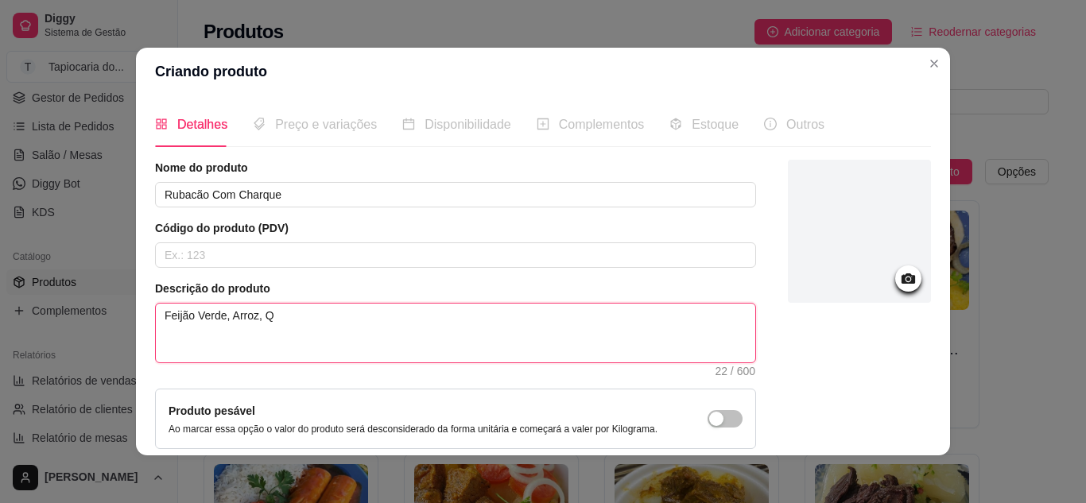
type textarea "Feijão Verde, Arroz, Qu"
type textarea "Feijão Verde, Arroz, Que"
type textarea "Feijão Verde, Arroz, Quei"
type textarea "Feijão Verde, Arroz, Queij"
type textarea "Feijão Verde, Arroz, Queijo"
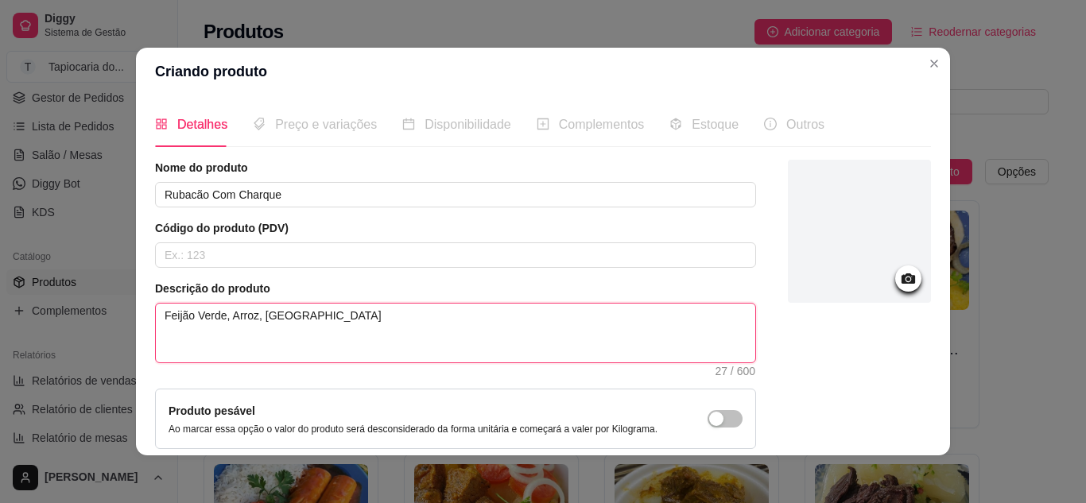
type textarea "Feijão Verde, Arroz, Queijo,"
click at [379, 319] on textarea "Feijão Verde, Arroz, Queijo," at bounding box center [455, 333] width 599 height 59
type textarea "Feijão Verde, Arroz, Queijo, C"
type textarea "Feijão Verde, Arroz, Queijo, Cr"
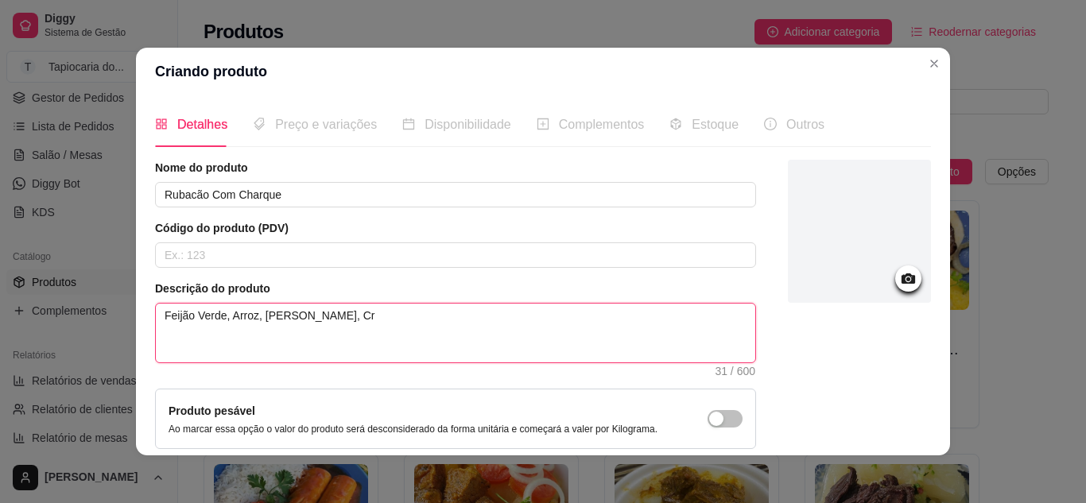
type textarea "Feijão Verde, Arroz, Queijo, Cre"
type textarea "Feijão Verde, Arroz, Queijo, Crem"
type textarea "Feijão Verde, Arroz, Queijo, Creme"
type textarea "Feijão Verde, Arroz, Queijo, Creme d"
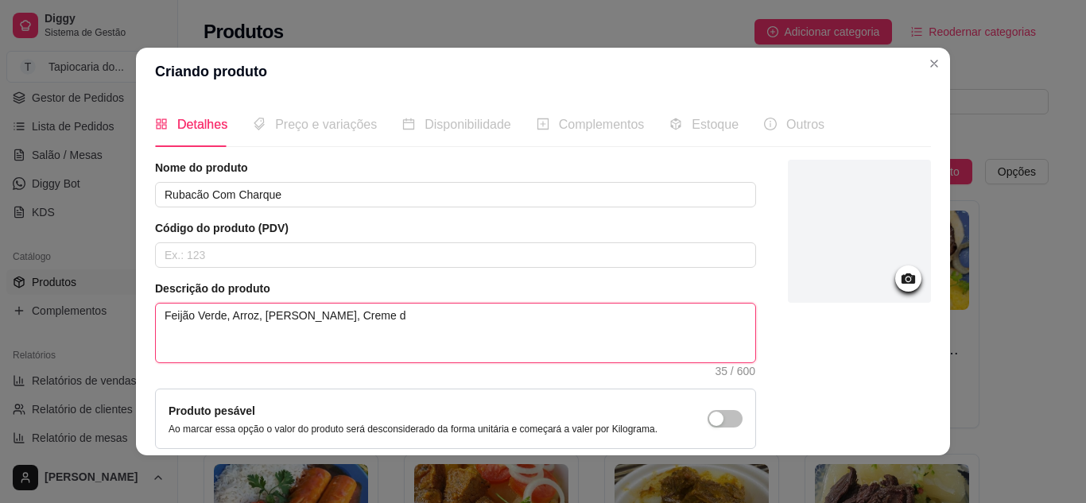
type textarea "Feijão Verde, Arroz, Queijo, Creme de"
type textarea "Feijão Verde, Arroz, Queijo, Creme de L"
type textarea "Feijão Verde, Arroz, Queijo, Creme de Le"
type textarea "Feijão Verde, Arroz, Queijo, Creme de Lei"
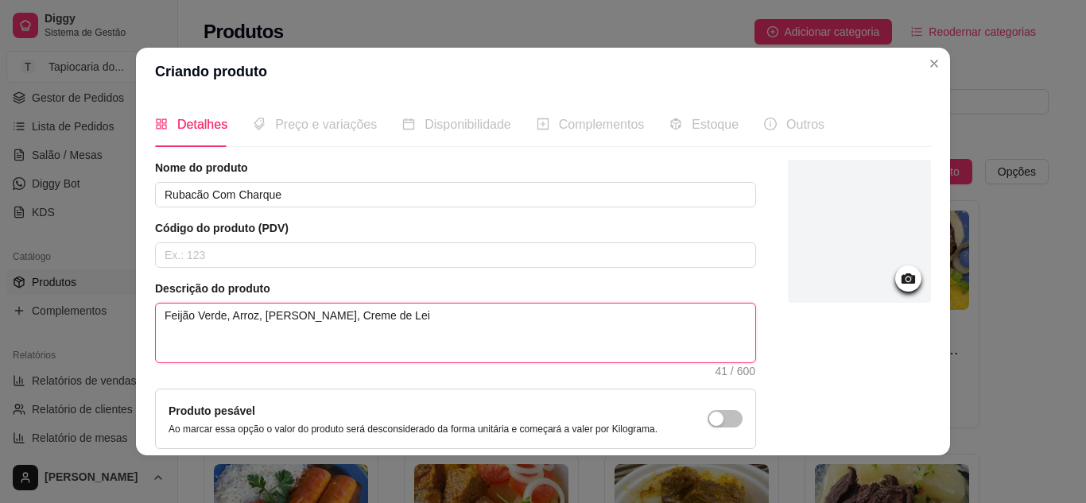
type textarea "Feijão Verde, Arroz, Queijo, Creme de Leit"
type textarea "Feijão Verde, Arroz, Queijo, Creme de Leite"
type textarea "Feijão Verde, Arroz, Queijo, Creme de Leite e"
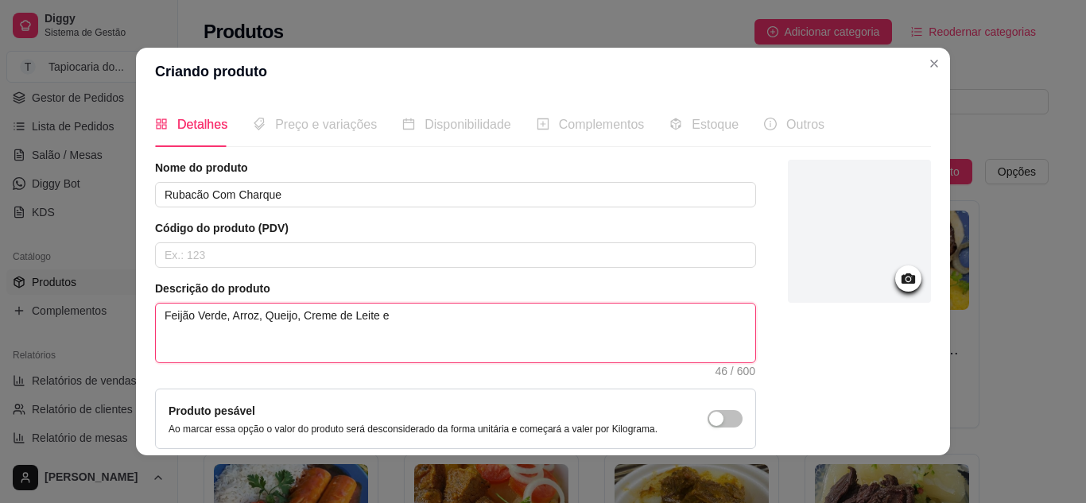
type textarea "Feijão Verde, Arroz, Queijo, Creme de Leite e C"
type textarea "Feijão Verde, Arroz, Queijo, Creme de Leite e Ch"
type textarea "Feijão Verde, Arroz, Queijo, Creme de Leite e Cha"
type textarea "Feijão Verde, Arroz, Queijo, Creme de Leite e Char"
type textarea "Feijão Verde, Arroz, Queijo, Creme de Leite e Charq"
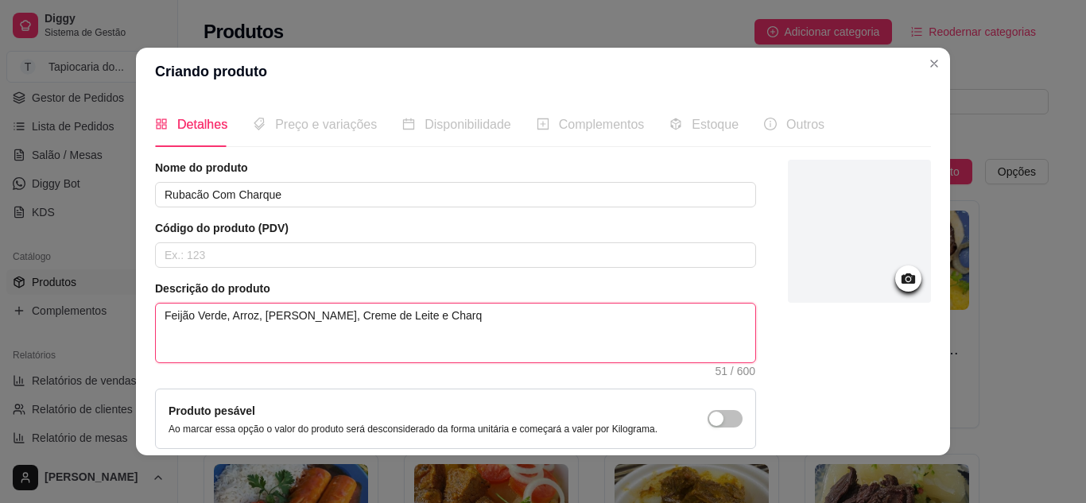
type textarea "Feijão Verde, Arroz, Queijo, Creme de Leite e Charqu"
type textarea "Feijão Verde, Arroz, Queijo, Creme de Leite e Charque"
type textarea "Feijão Verde, Arroz, Queijo, Creme de Leite e Charque."
type textarea "Feijão Verde, Arroz, Queijo, Creme de Leite e Charque"
type textarea "Feijão Verde, Arroz, Queijo, Creme de Leite e Charqu"
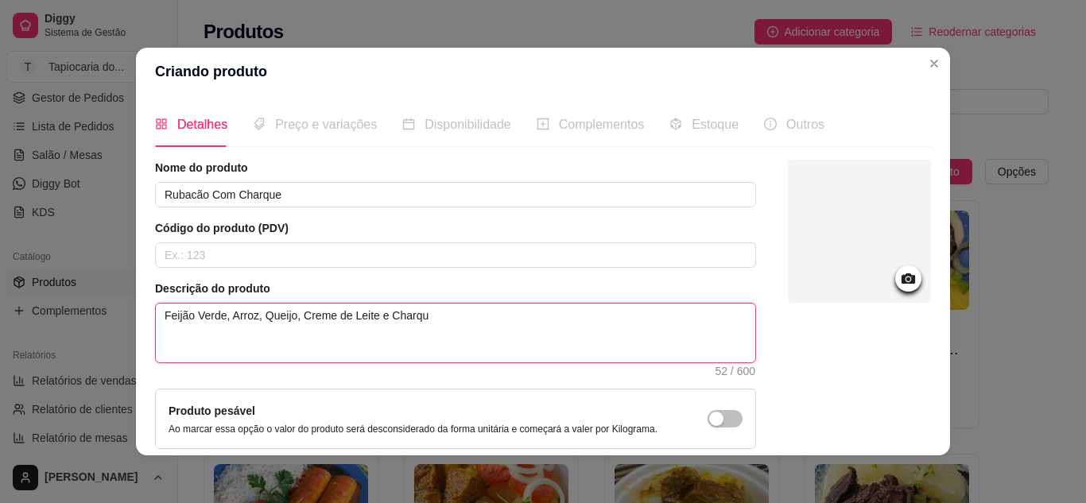
type textarea "Feijão Verde, Arroz, Queijo, Creme de Leite e Charq"
type textarea "Feijão Verde, Arroz, Queijo, Creme de Leite e Char"
type textarea "Feijão Verde, Arroz, Queijo, Creme de Leite e Cha"
type textarea "Feijão Verde, Arroz, Queijo, Creme de Leite e Ch"
type textarea "Feijão Verde, Arroz, Queijo, Creme de Leite e C"
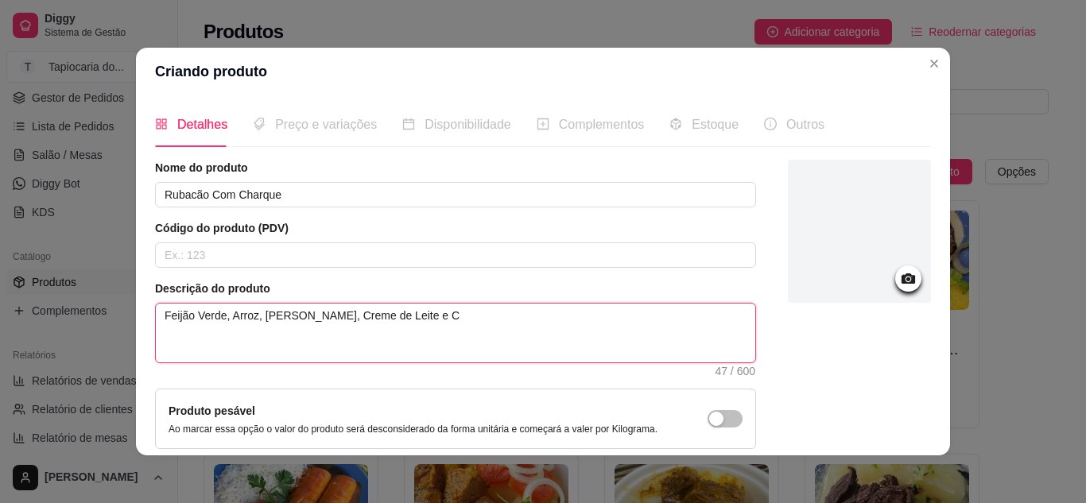
type textarea "Feijão Verde, Arroz, Queijo, Creme de Leite e Ca"
type textarea "Feijão Verde, Arroz, Queijo, Creme de Leite e Car"
type textarea "Feijão Verde, Arroz, Queijo, Creme de Leite e Carn"
type textarea "Feijão Verde, Arroz, Queijo, Creme de Leite e Carne"
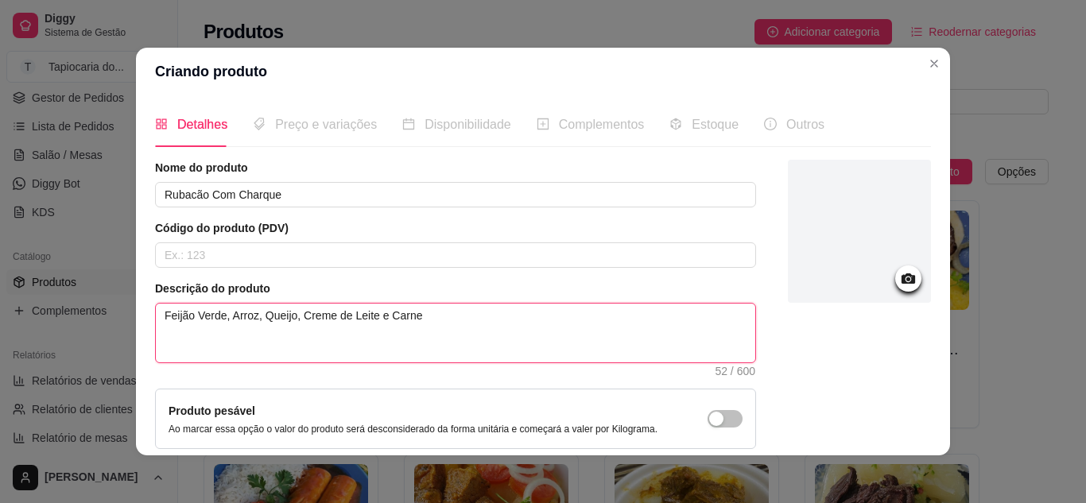
type textarea "Feijão Verde, Arroz, Queijo, Creme de Leite e Carne S"
type textarea "Feijão Verde, Arroz, Queijo, Creme de Leite e Carne Se"
type textarea "Feijão Verde, Arroz, Queijo, Creme de Leite e Carne Sec"
type textarea "Feijão Verde, Arroz, Queijo, Creme de Leite e Carne Seca"
type textarea "Feijão Verde, Arroz, Queijo, Creme de Leite e Carne Seca."
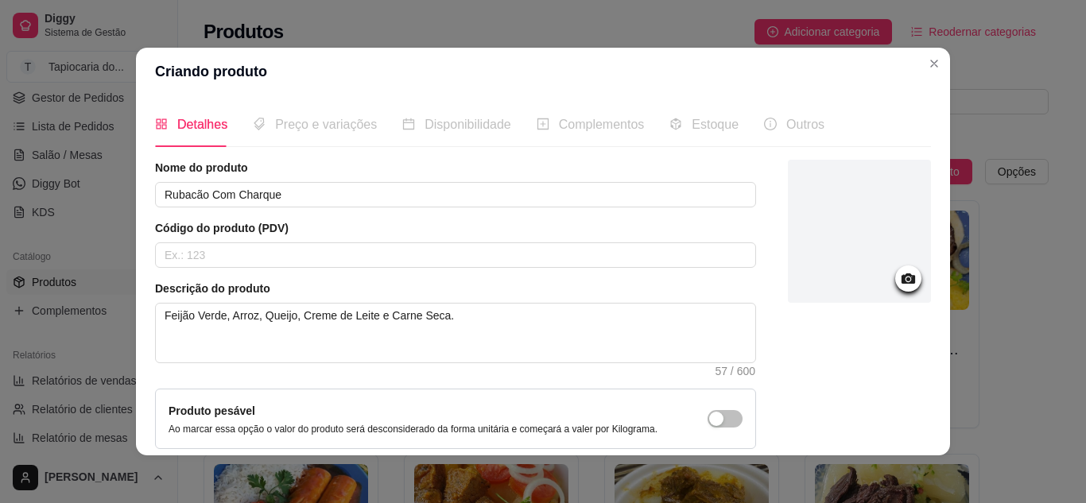
click at [313, 126] on span "Preço e variações" at bounding box center [326, 125] width 102 height 14
click at [899, 273] on icon at bounding box center [908, 278] width 18 height 18
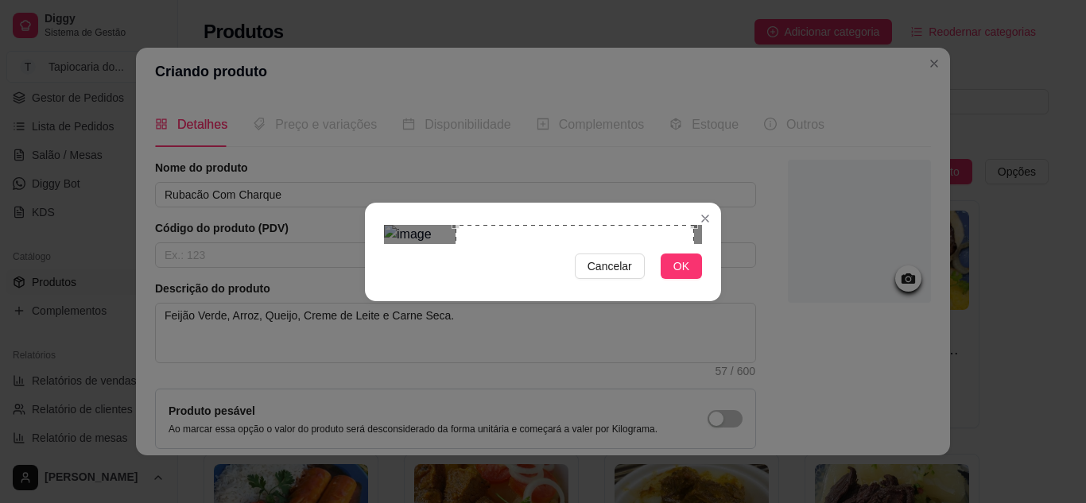
click at [591, 274] on div "Use the arrow keys to move the crop selection area" at bounding box center [574, 344] width 238 height 238
click at [691, 279] on button "OK" at bounding box center [680, 266] width 41 height 25
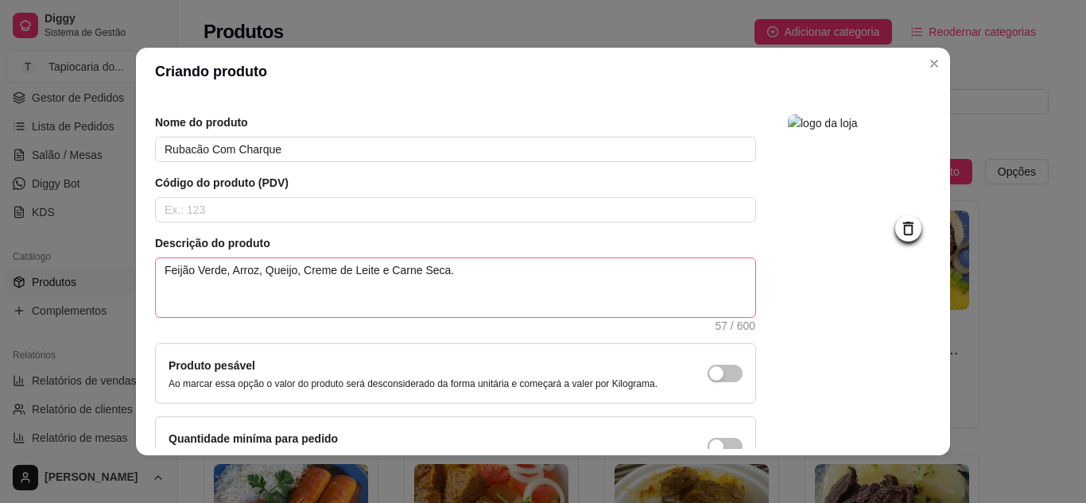
scroll to position [144, 0]
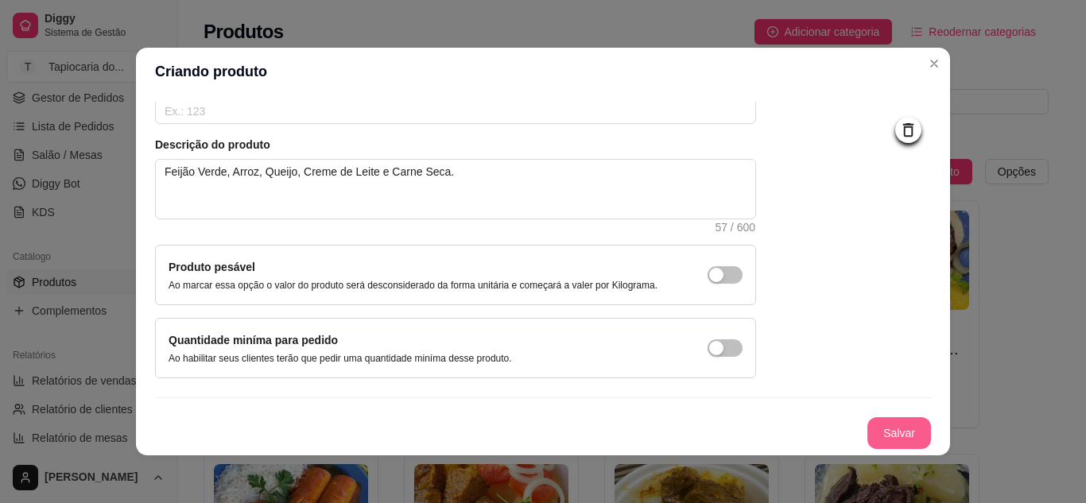
click at [867, 424] on button "Salvar" at bounding box center [899, 433] width 64 height 32
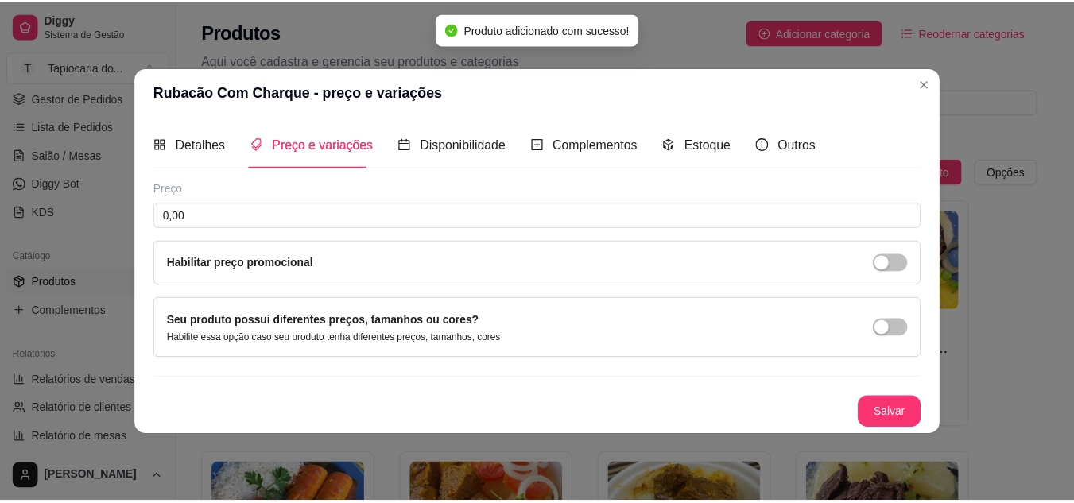
scroll to position [0, 0]
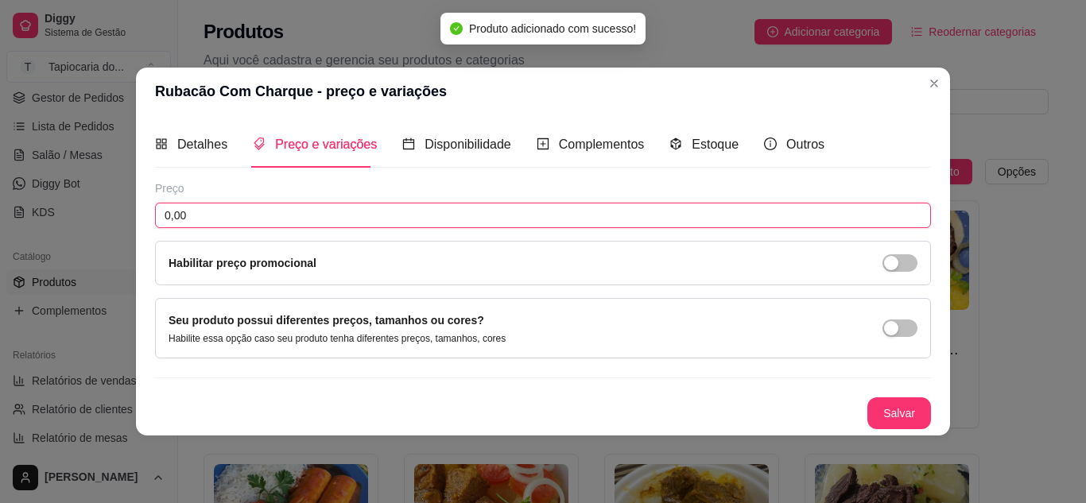
click at [333, 203] on input "0,00" at bounding box center [543, 215] width 776 height 25
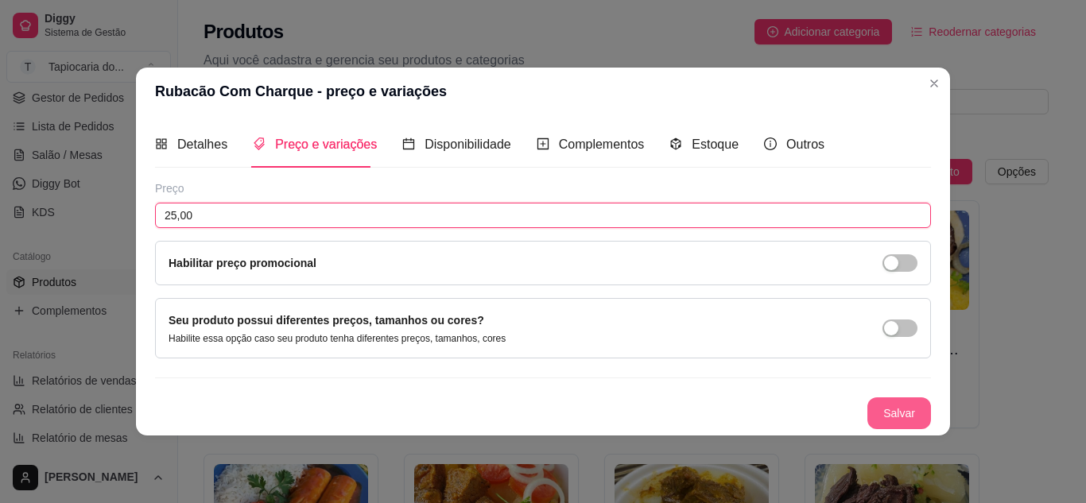
type input "25,00"
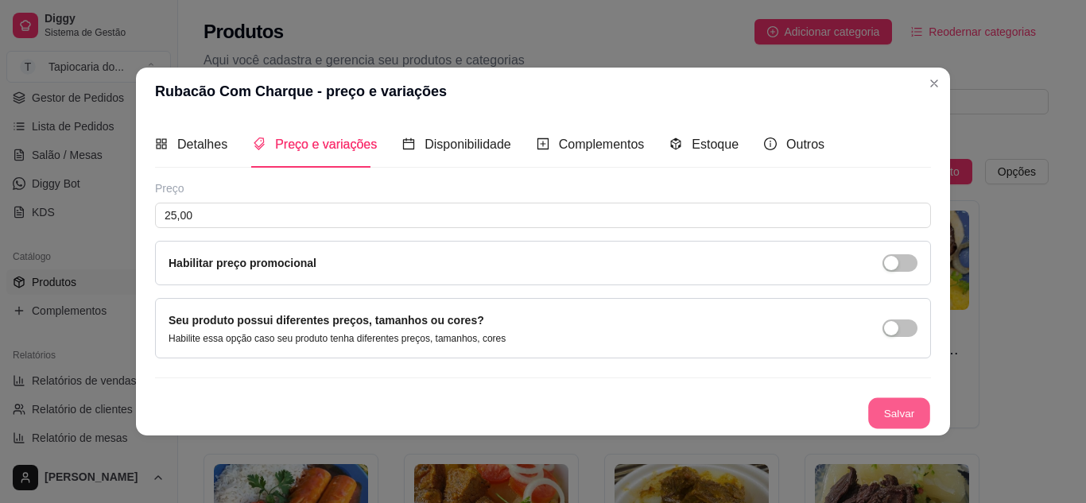
click at [917, 412] on button "Salvar" at bounding box center [899, 412] width 62 height 31
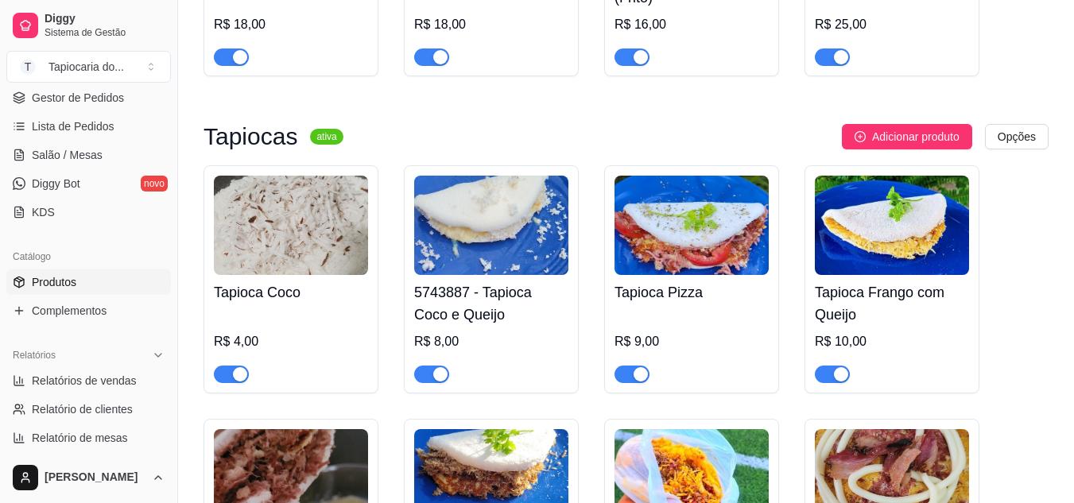
scroll to position [795, 0]
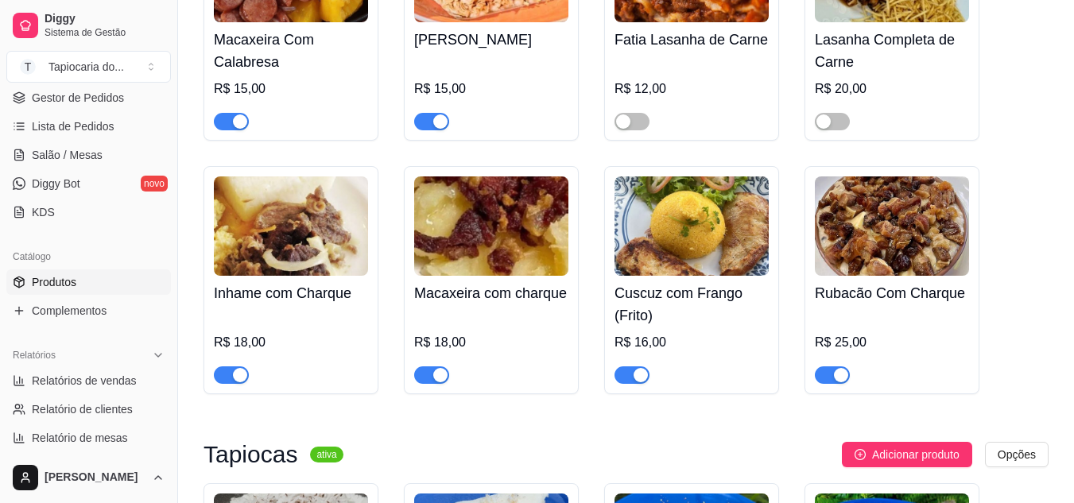
click at [847, 369] on div at bounding box center [832, 374] width 35 height 19
click at [831, 378] on button "button" at bounding box center [832, 374] width 35 height 17
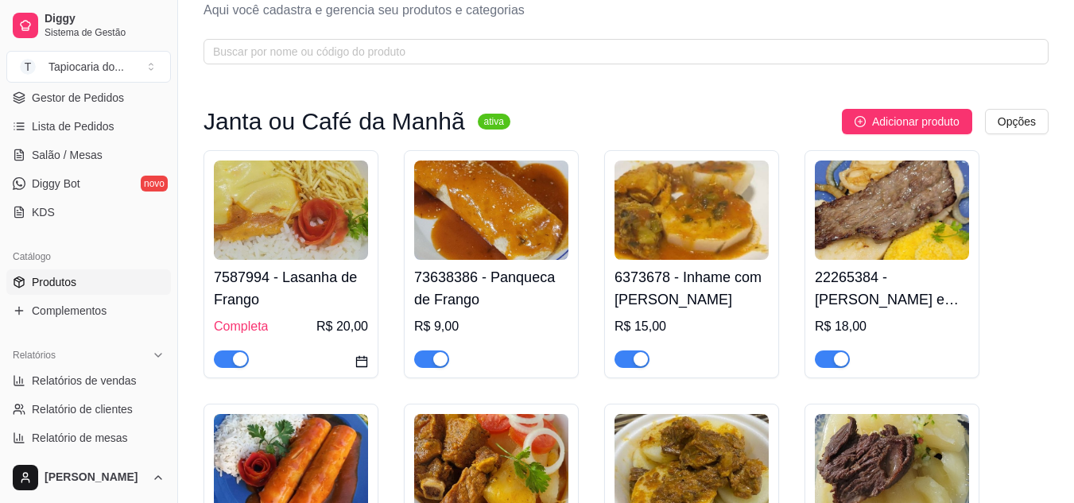
scroll to position [0, 0]
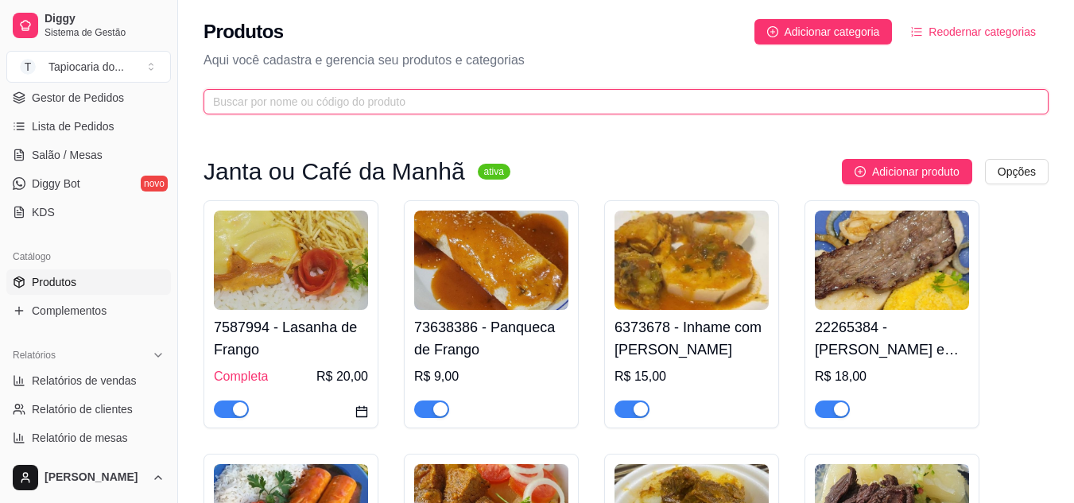
click at [564, 104] on input "text" at bounding box center [619, 101] width 813 height 17
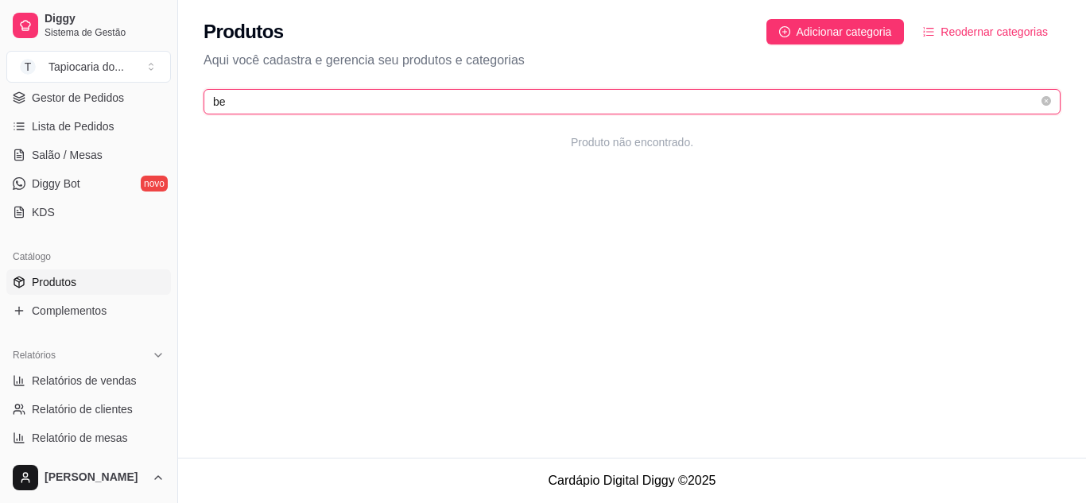
type input "b"
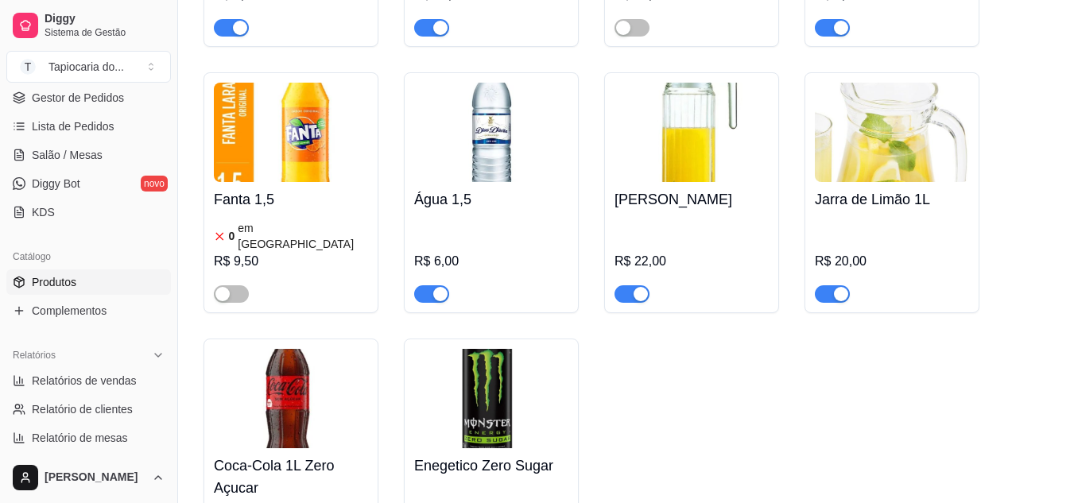
scroll to position [7868, 0]
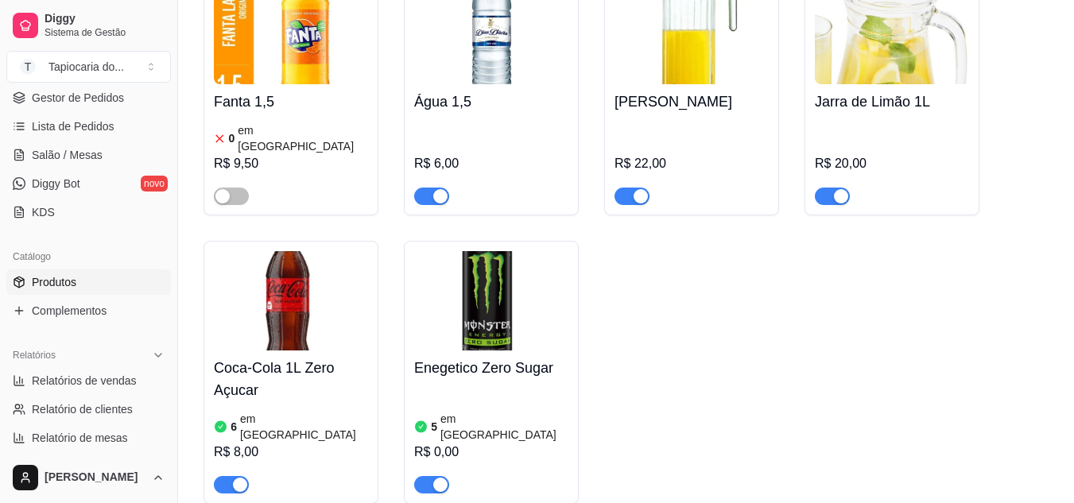
click at [491, 251] on img at bounding box center [491, 300] width 154 height 99
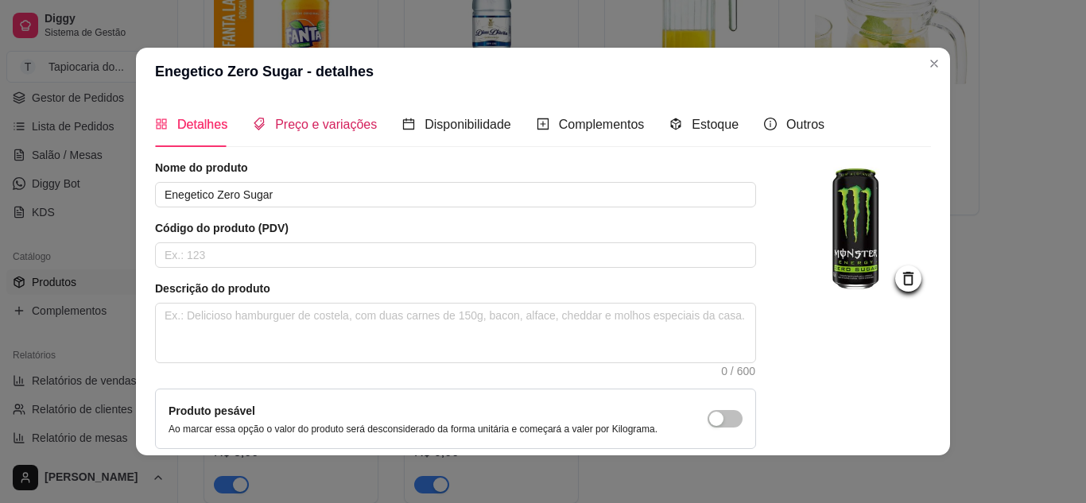
click at [343, 114] on div "Preço e variações" at bounding box center [315, 124] width 124 height 20
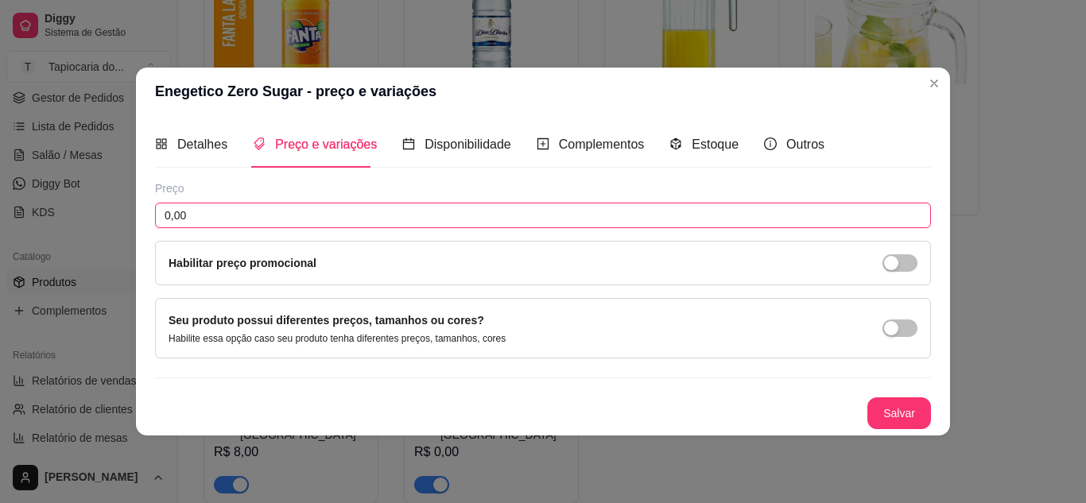
click at [374, 217] on input "0,00" at bounding box center [543, 215] width 776 height 25
type input "11,00"
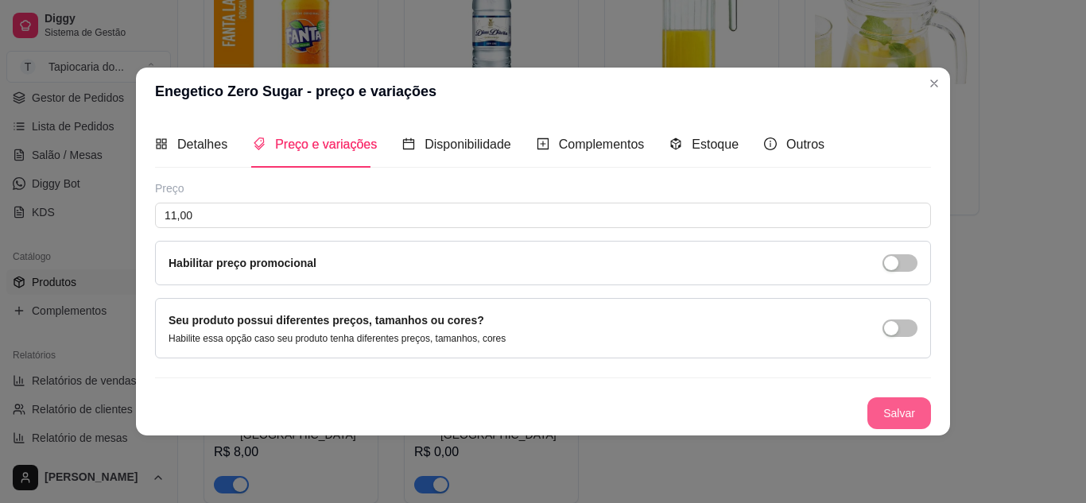
click at [893, 409] on button "Salvar" at bounding box center [899, 413] width 64 height 32
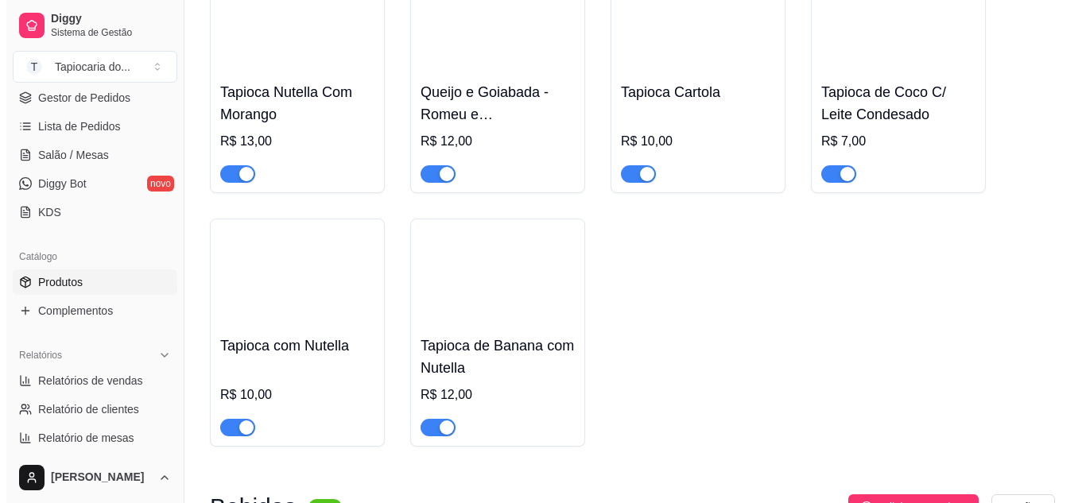
scroll to position [5961, 0]
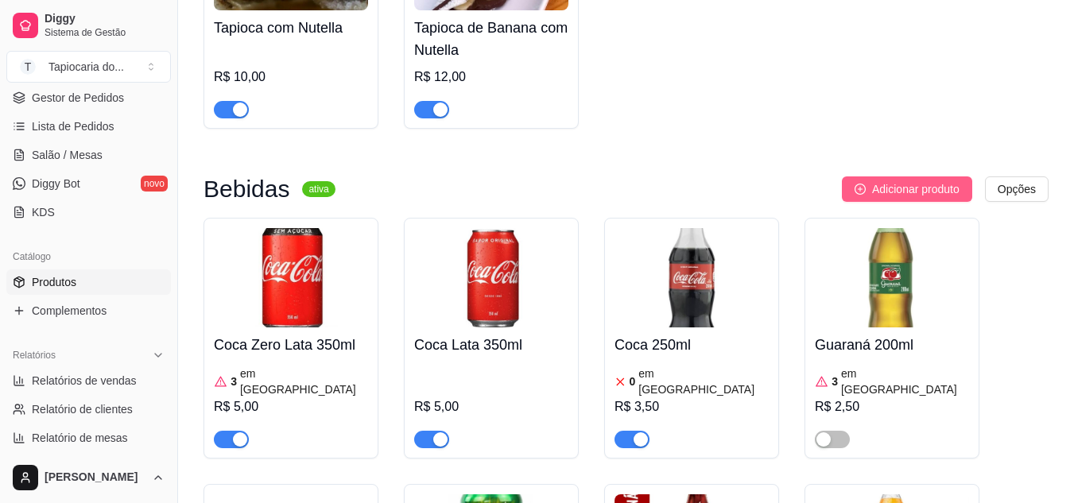
click at [912, 198] on span "Adicionar produto" at bounding box center [915, 188] width 87 height 17
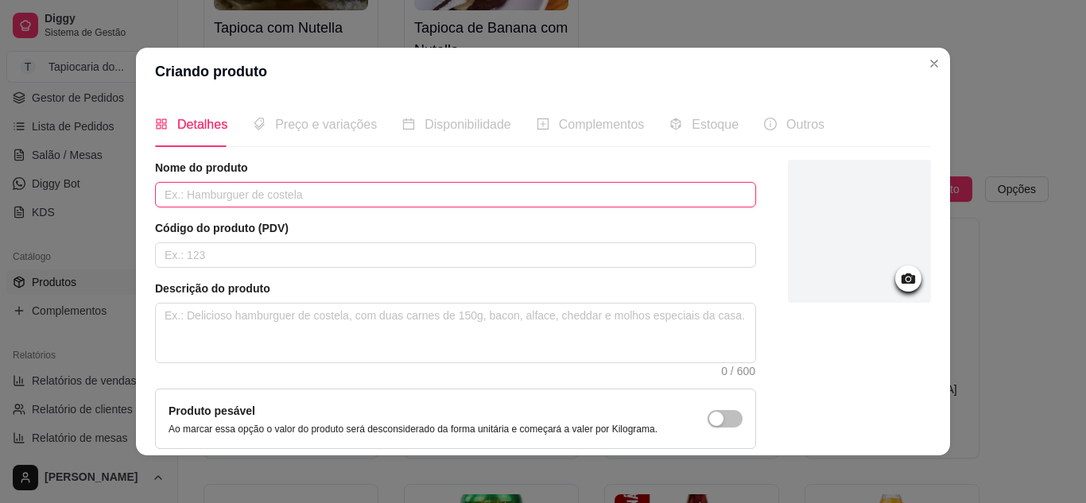
click at [212, 188] on input "text" at bounding box center [455, 194] width 601 height 25
type input "Energetico Monster 269ml"
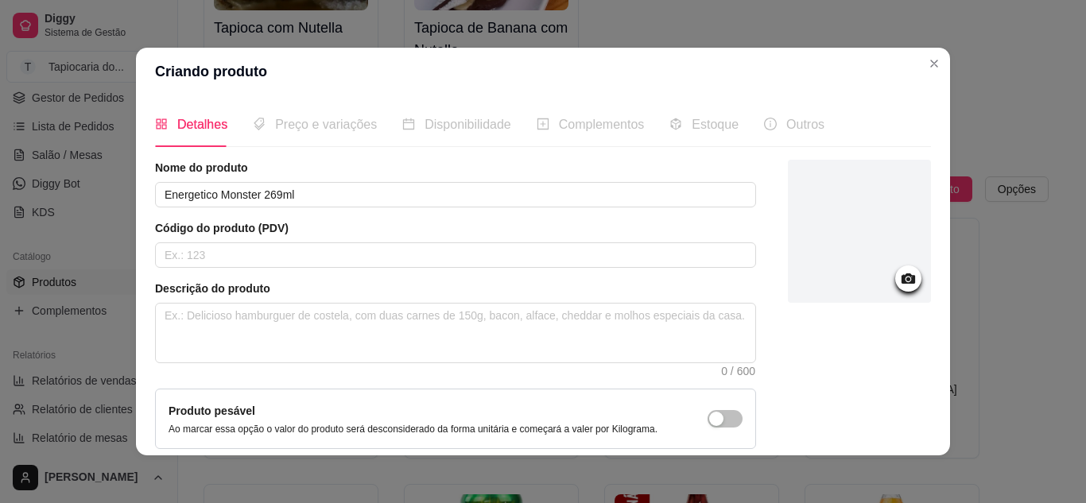
click at [884, 294] on div at bounding box center [859, 231] width 143 height 143
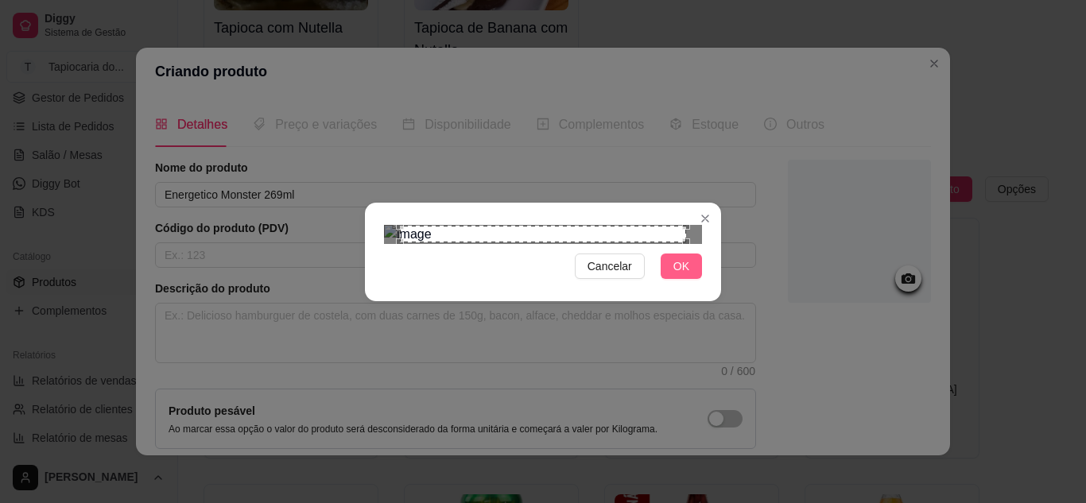
click at [680, 279] on button "OK" at bounding box center [680, 266] width 41 height 25
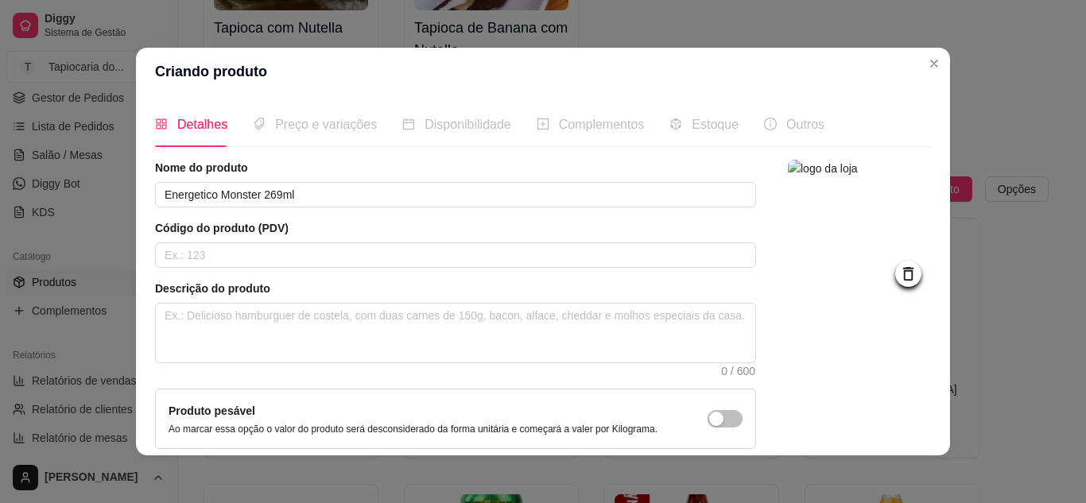
click at [313, 131] on span "Preço e variações" at bounding box center [326, 125] width 102 height 14
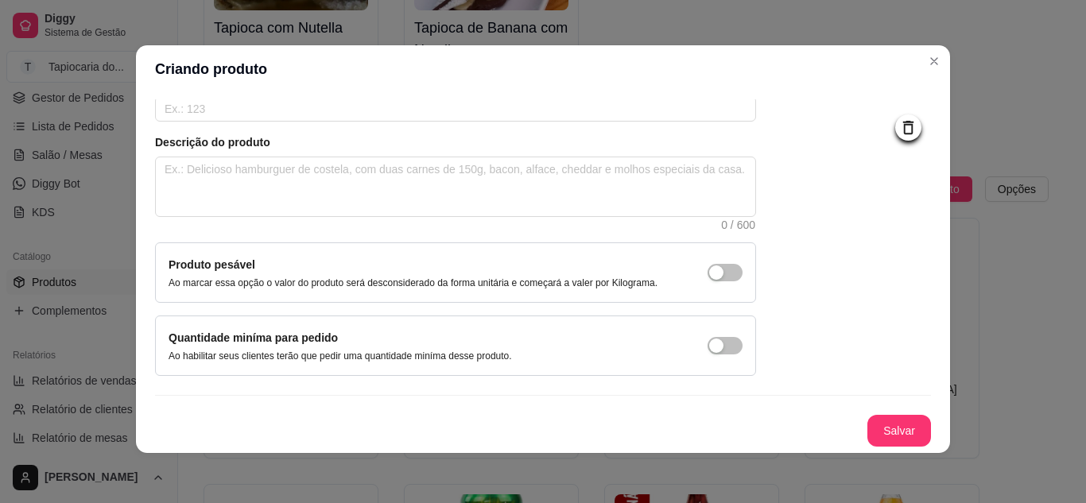
scroll to position [3, 0]
click at [868, 427] on button "Salvar" at bounding box center [899, 430] width 62 height 31
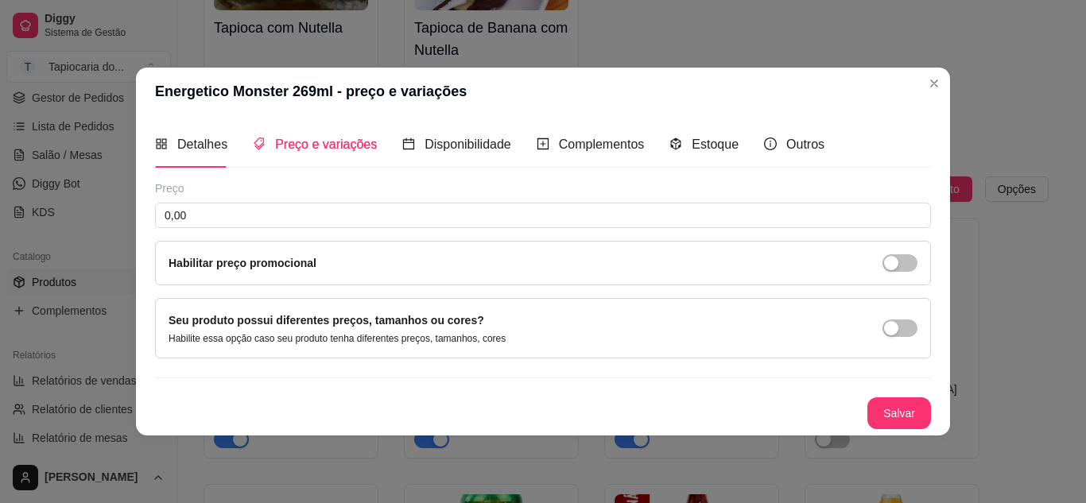
scroll to position [0, 0]
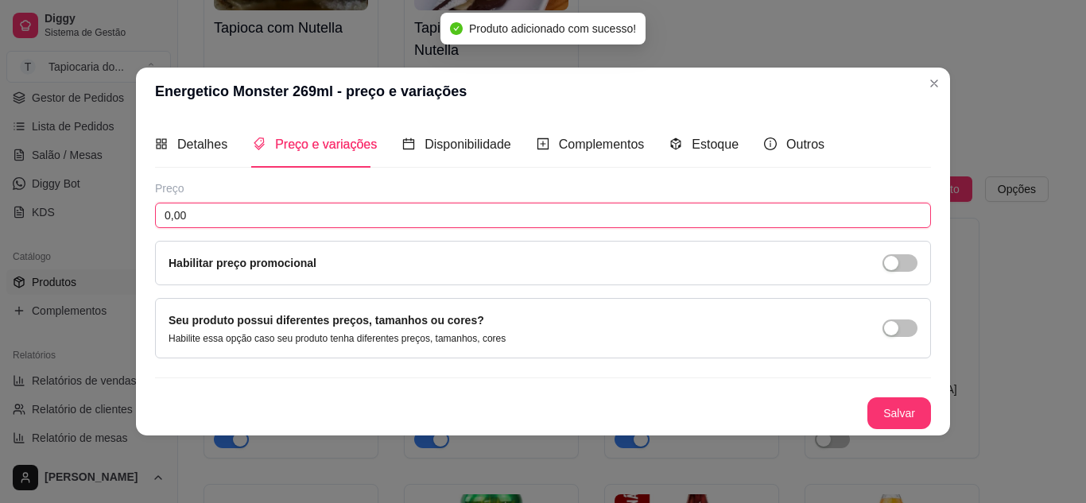
click at [412, 217] on input "0,00" at bounding box center [543, 215] width 776 height 25
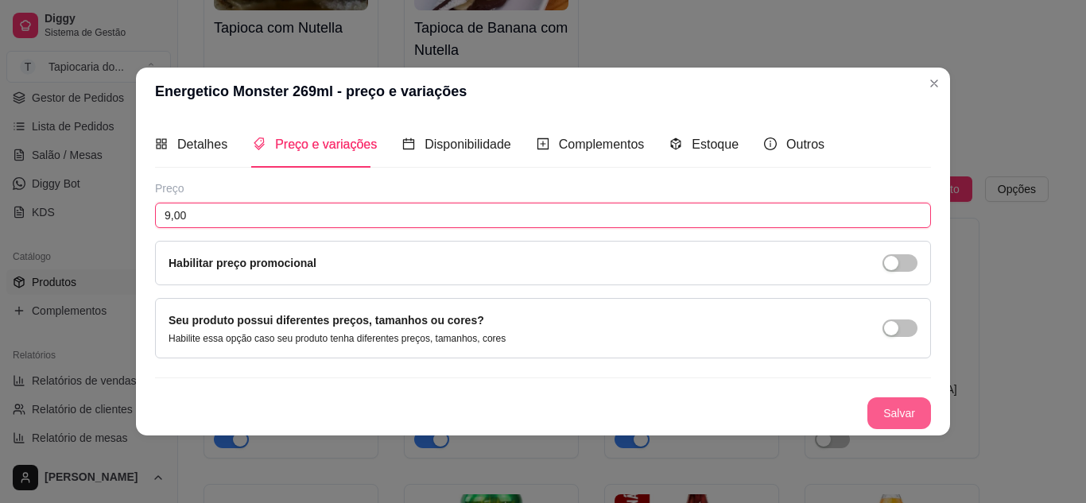
type input "9,00"
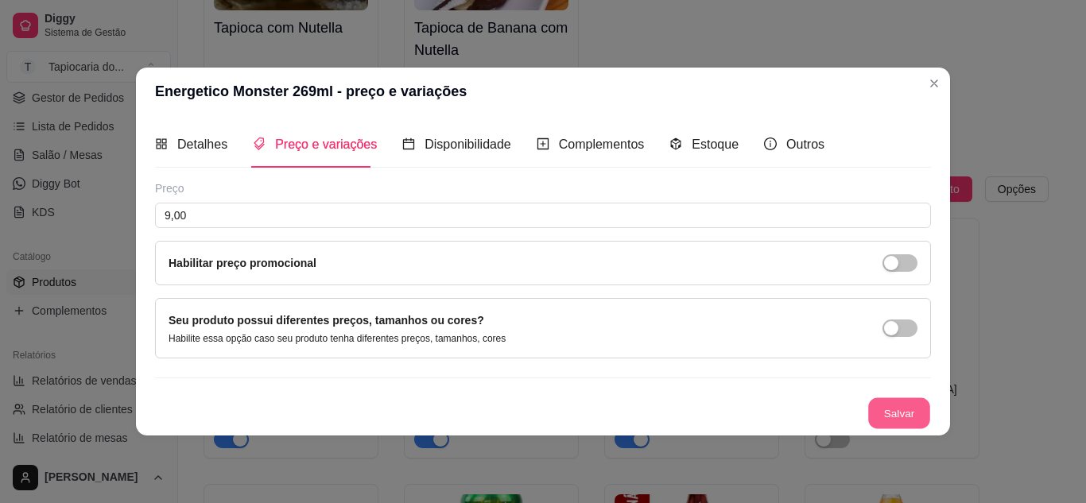
click at [895, 401] on button "Salvar" at bounding box center [899, 412] width 62 height 31
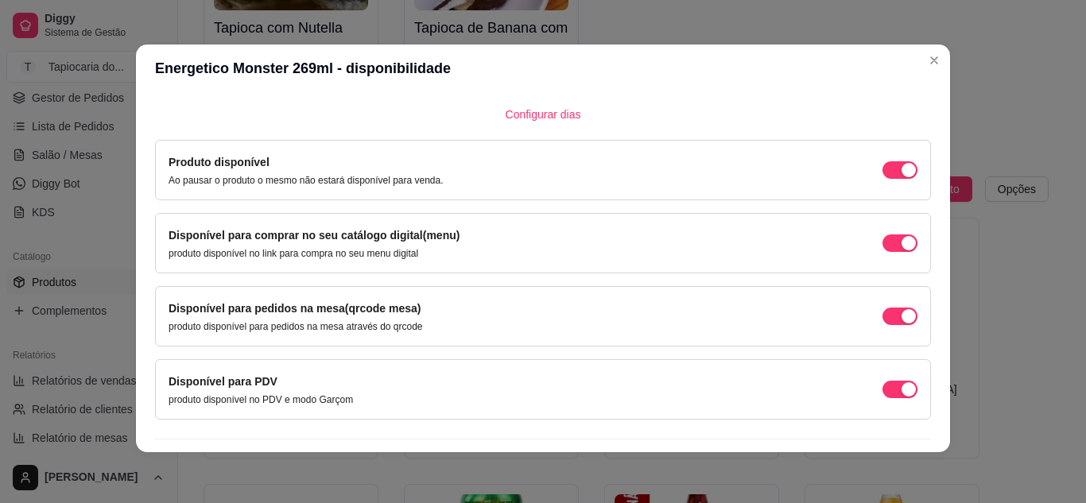
scroll to position [150, 0]
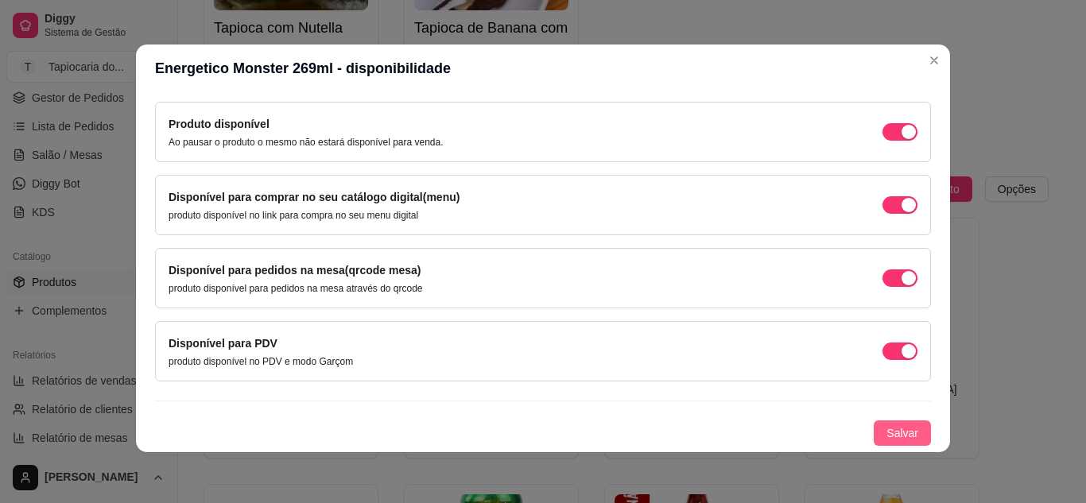
click at [896, 430] on span "Salvar" at bounding box center [902, 432] width 32 height 17
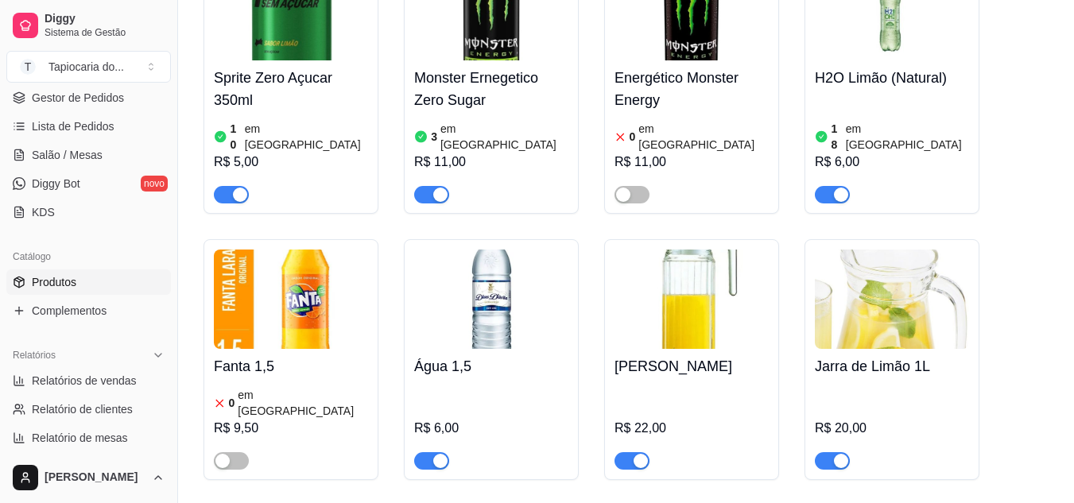
scroll to position [7471, 0]
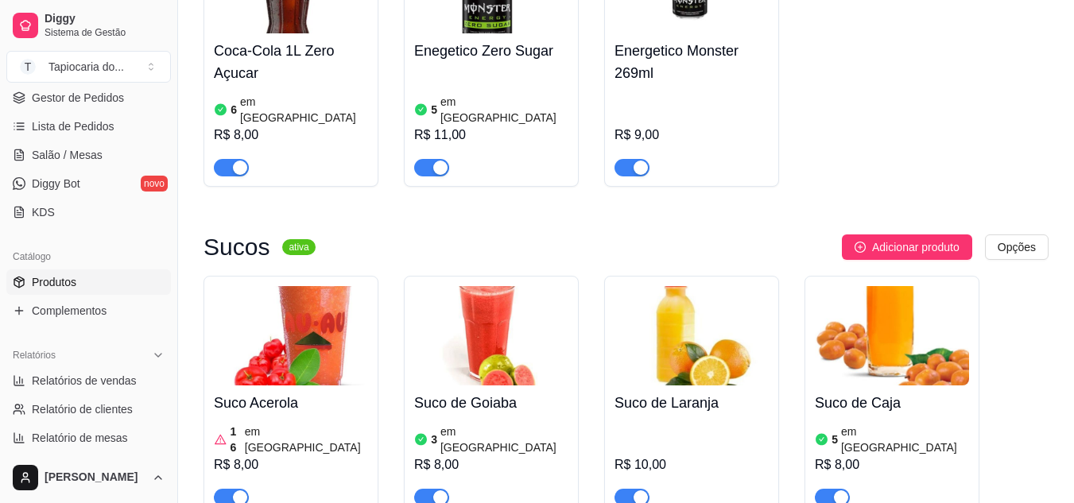
scroll to position [8186, 0]
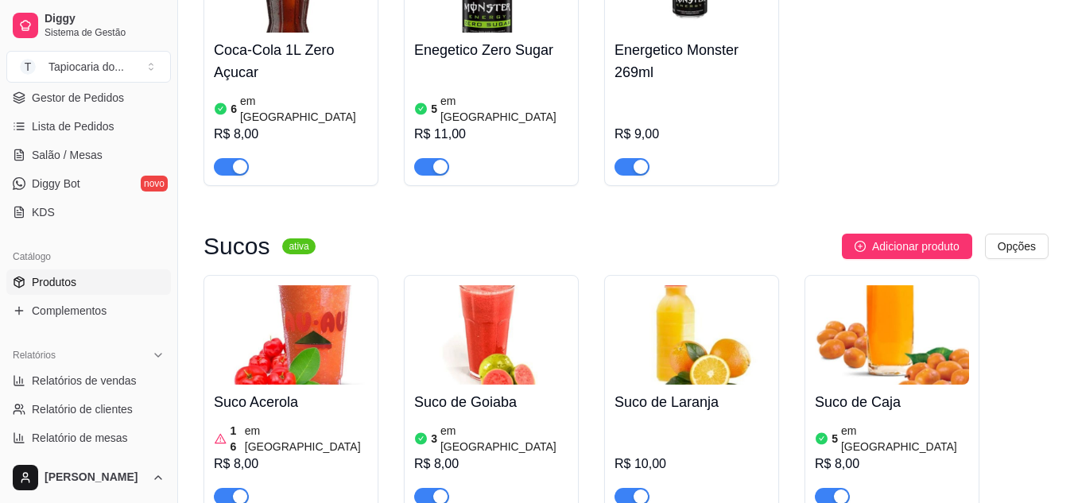
click at [264, 285] on img at bounding box center [291, 334] width 154 height 99
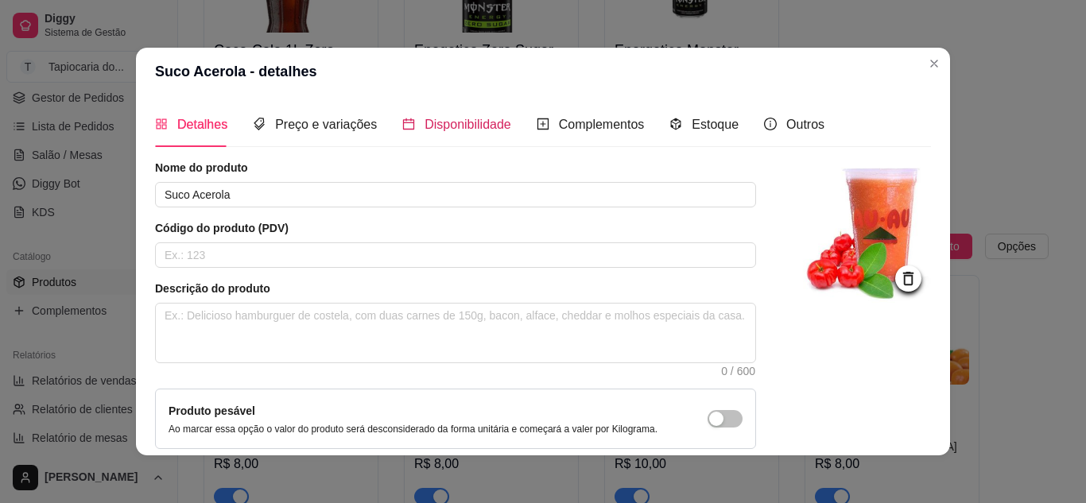
click at [459, 122] on span "Disponibilidade" at bounding box center [467, 125] width 87 height 14
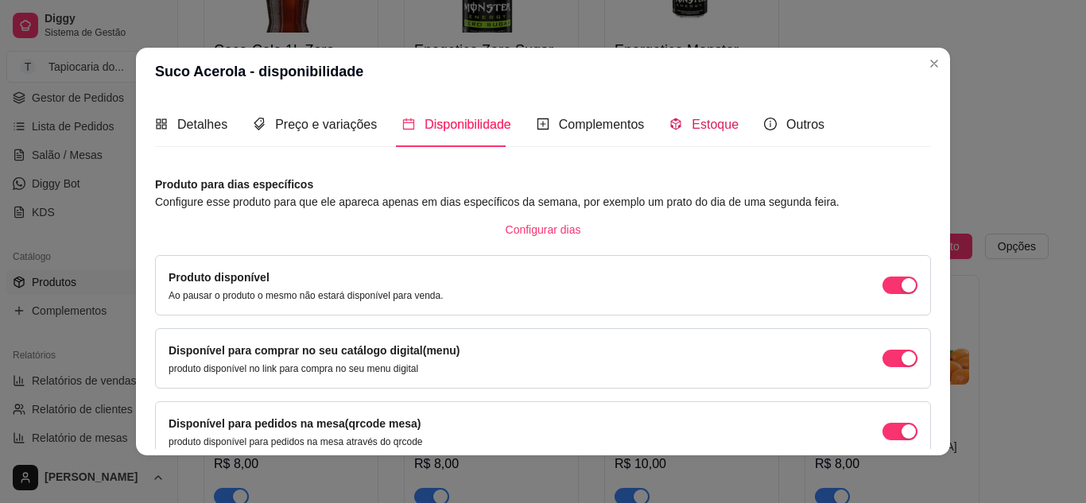
click at [691, 129] on span "Estoque" at bounding box center [714, 125] width 47 height 14
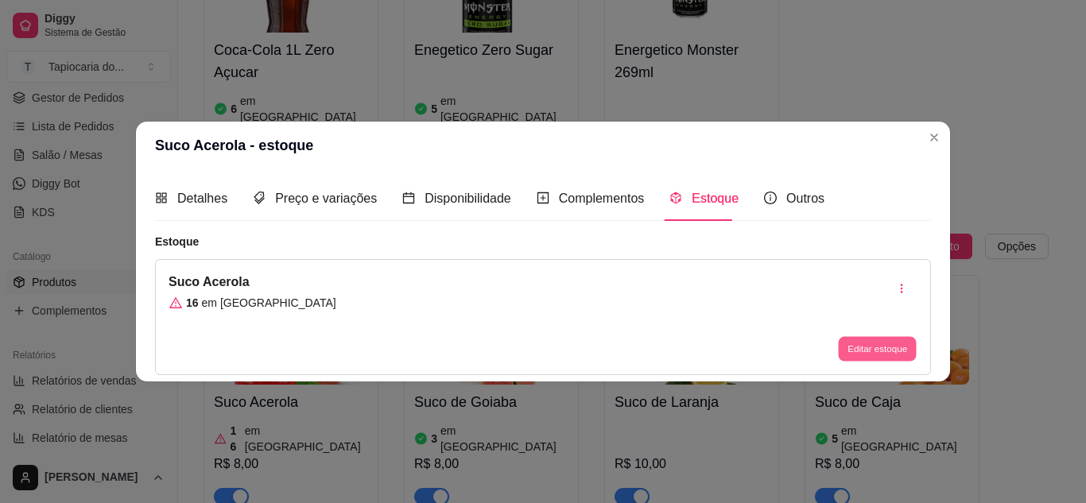
click at [887, 347] on button "Editar estoque" at bounding box center [877, 349] width 78 height 25
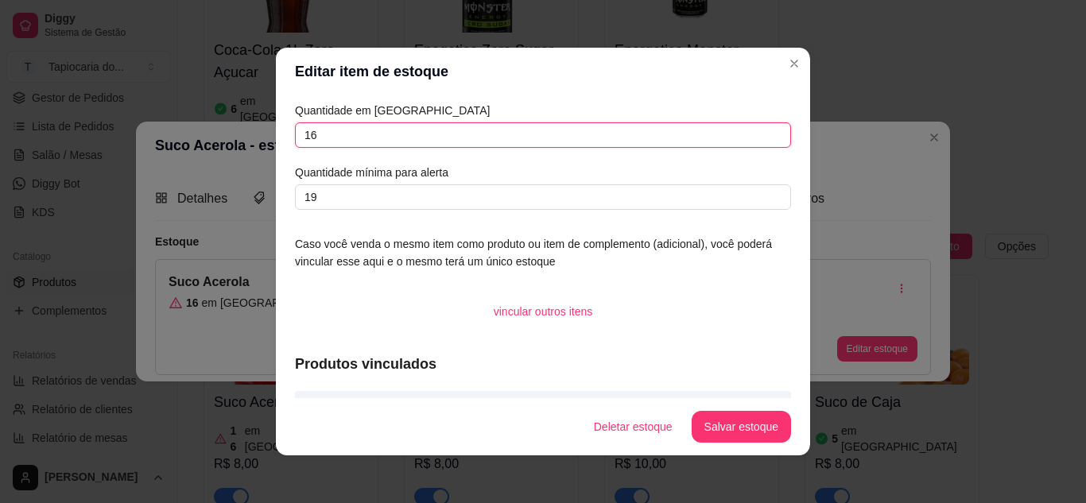
drag, startPoint x: 411, startPoint y: 134, endPoint x: 264, endPoint y: 160, distance: 149.2
click at [264, 160] on div "Editar item de estoque Quantidade em estoque 16 Quantidade mínima para alerta 1…" at bounding box center [543, 251] width 1086 height 503
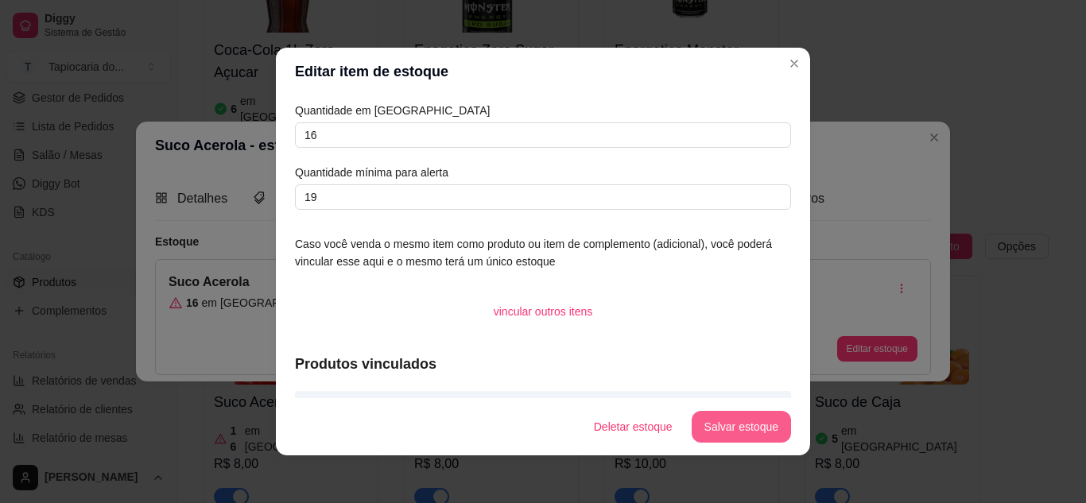
click at [759, 431] on button "Salvar estoque" at bounding box center [740, 427] width 99 height 32
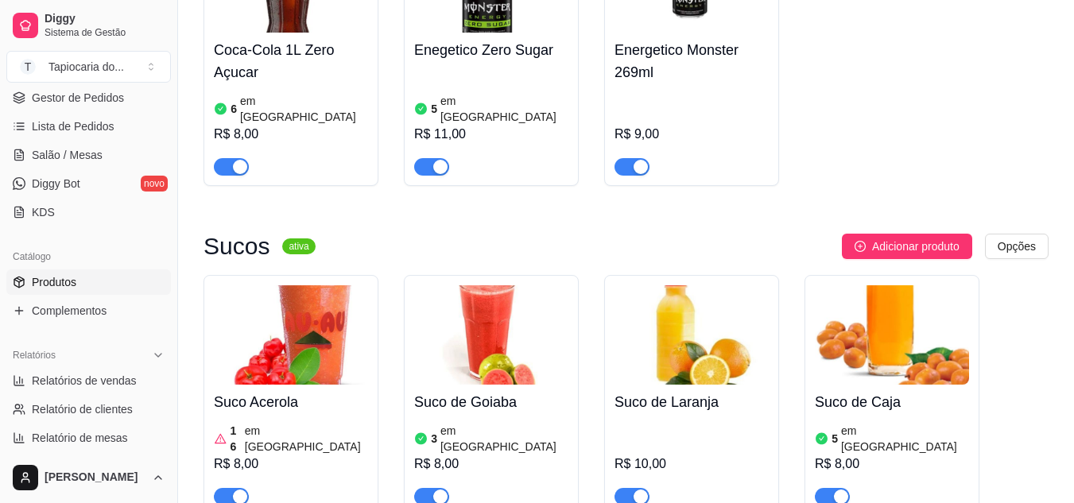
click at [489, 285] on img at bounding box center [491, 334] width 154 height 99
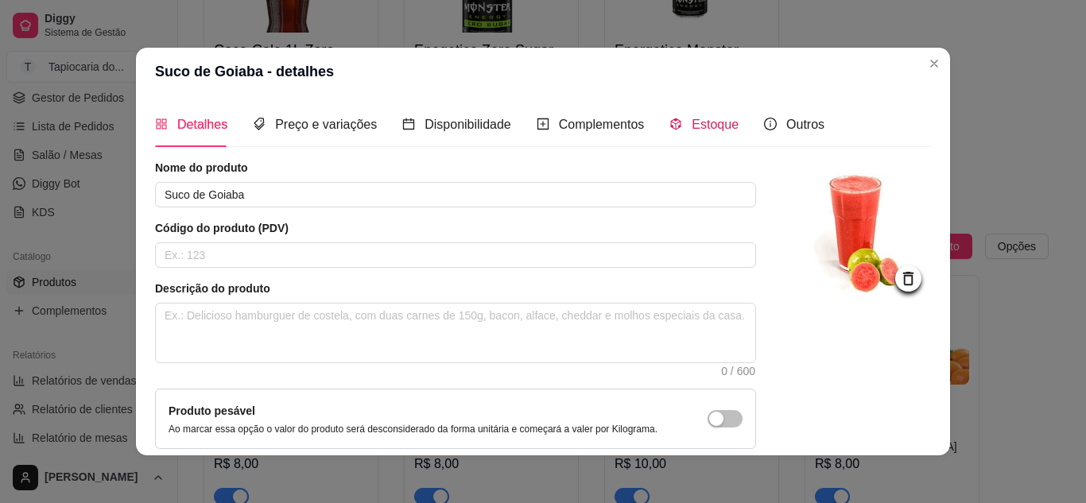
click at [700, 125] on span "Estoque" at bounding box center [714, 125] width 47 height 14
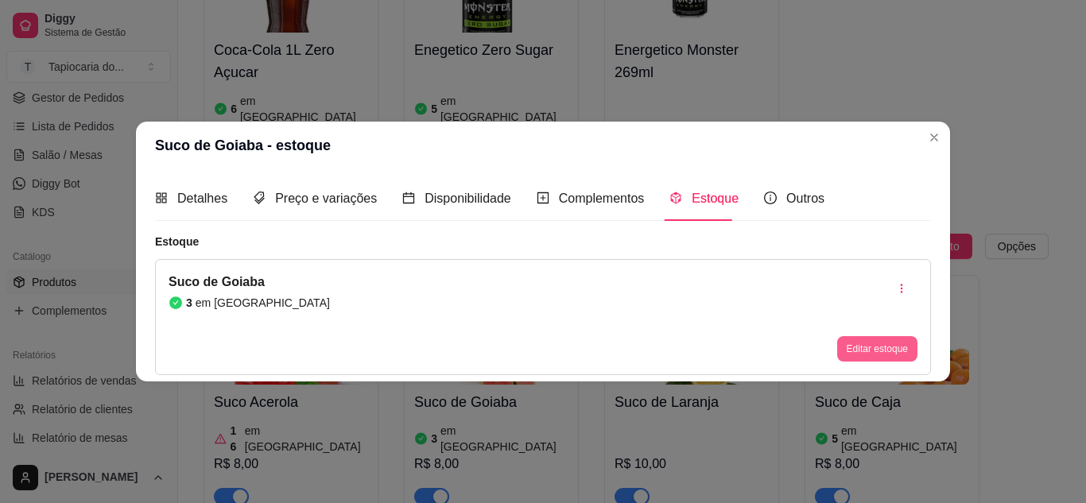
click at [856, 343] on button "Editar estoque" at bounding box center [877, 348] width 80 height 25
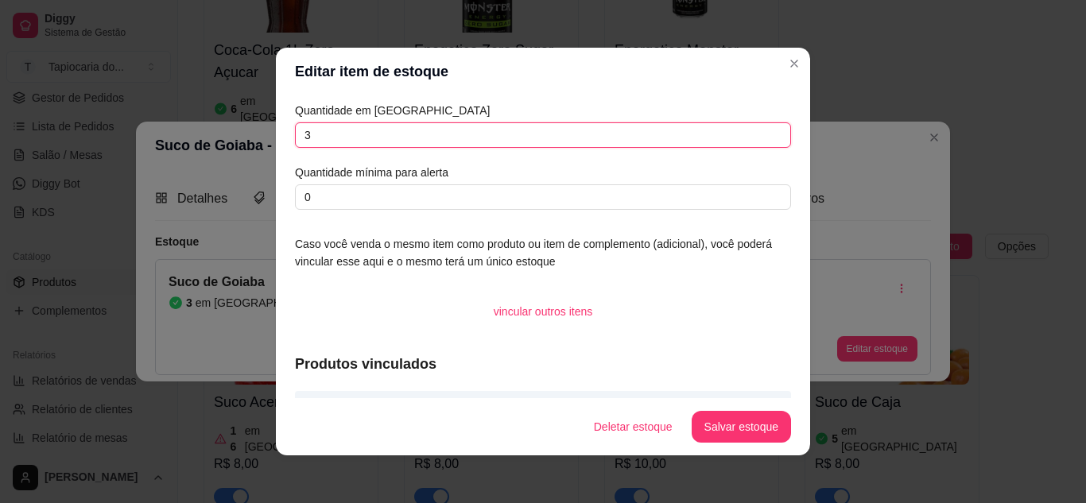
drag, startPoint x: 480, startPoint y: 142, endPoint x: 168, endPoint y: 122, distance: 312.2
click at [172, 126] on div "Editar item de estoque Quantidade em estoque 3 Quantidade mínima para alerta 0 …" at bounding box center [543, 251] width 1086 height 503
type input "10"
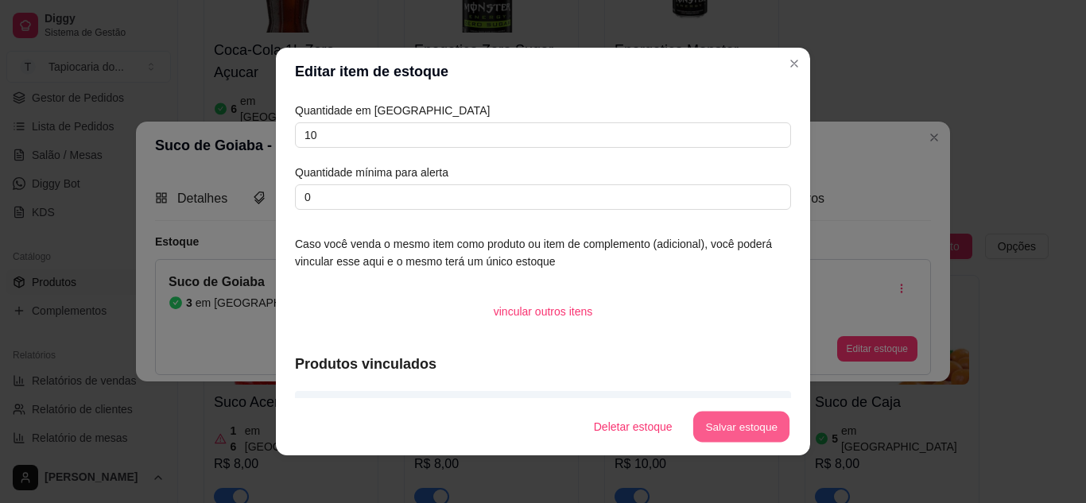
click at [741, 425] on button "Salvar estoque" at bounding box center [740, 427] width 97 height 31
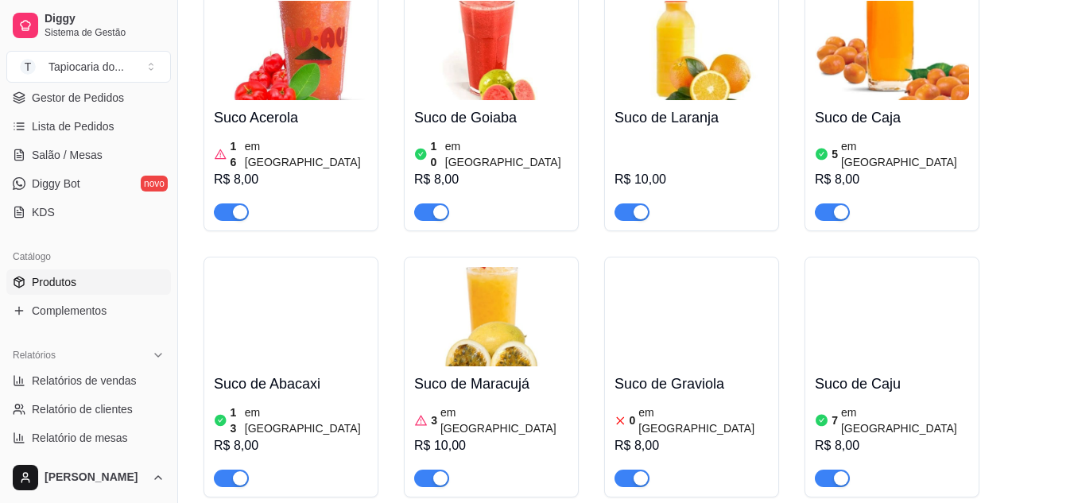
scroll to position [8504, 0]
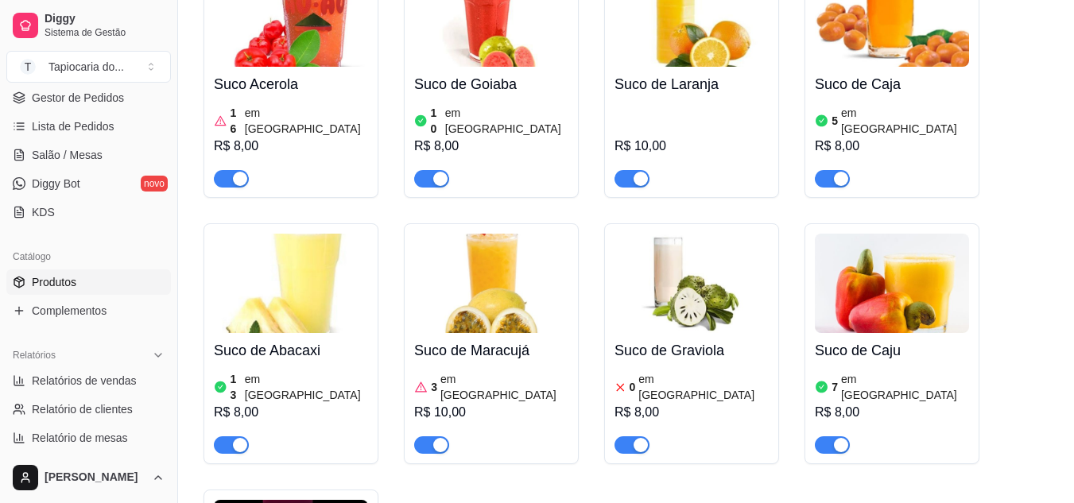
click at [523, 234] on img at bounding box center [491, 283] width 154 height 99
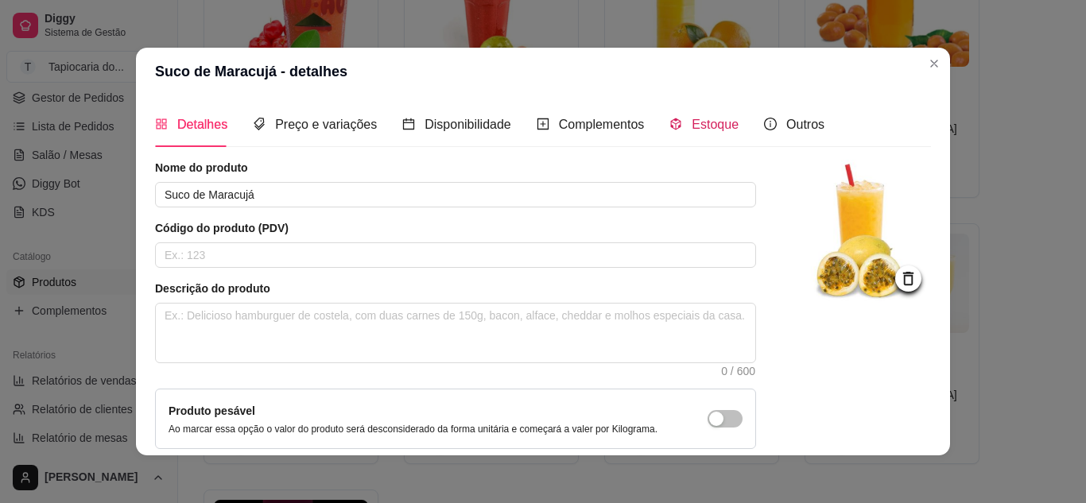
click at [691, 123] on span "Estoque" at bounding box center [714, 125] width 47 height 14
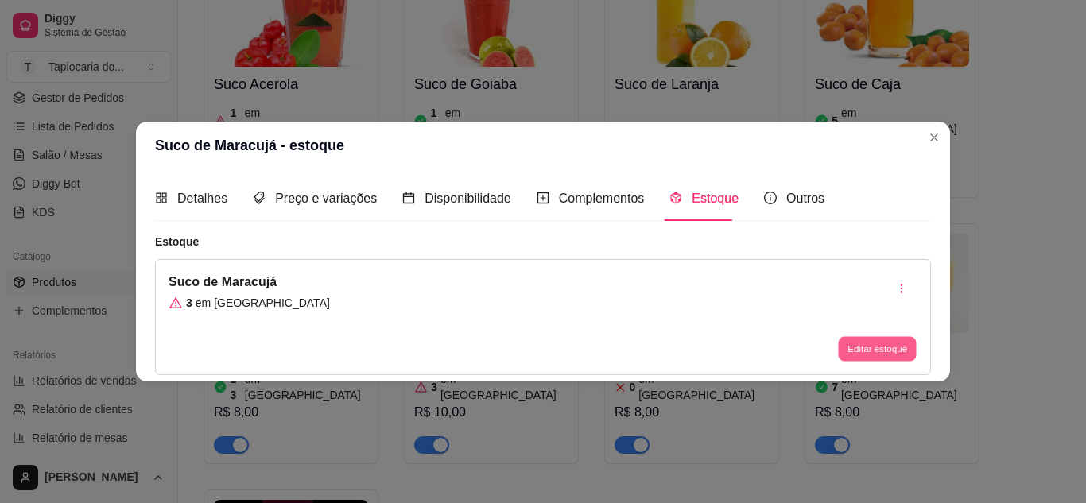
click at [889, 350] on button "Editar estoque" at bounding box center [877, 349] width 78 height 25
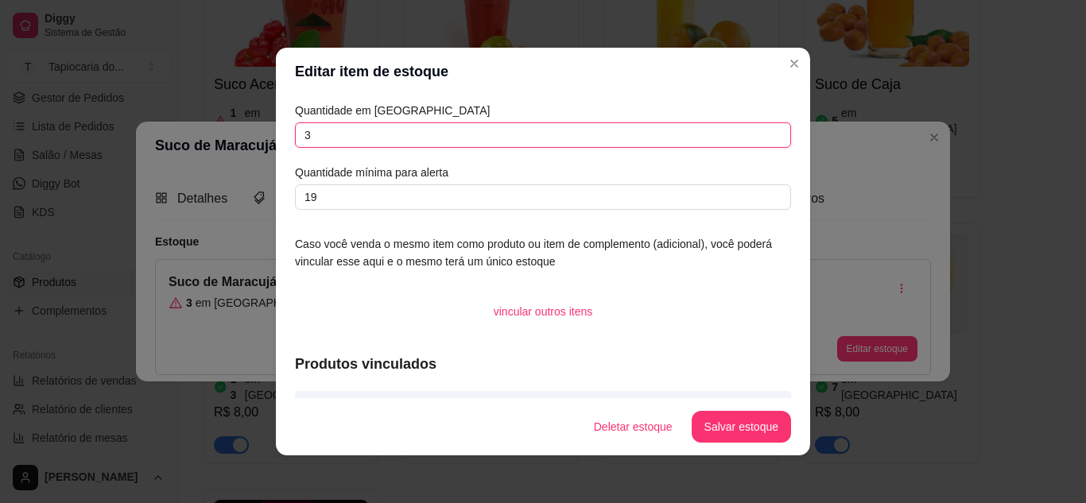
click at [515, 145] on input "3" at bounding box center [543, 134] width 496 height 25
type input "12"
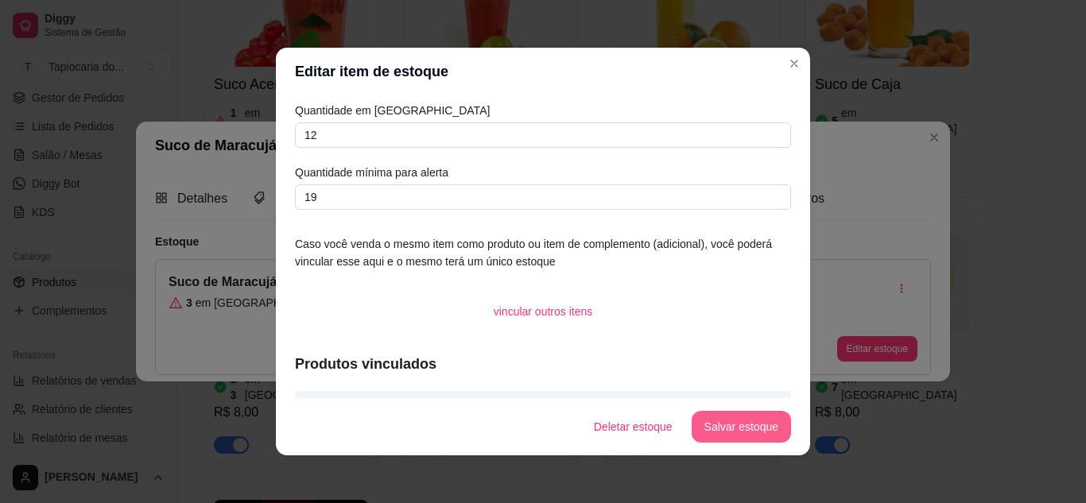
click at [733, 422] on button "Salvar estoque" at bounding box center [740, 427] width 99 height 32
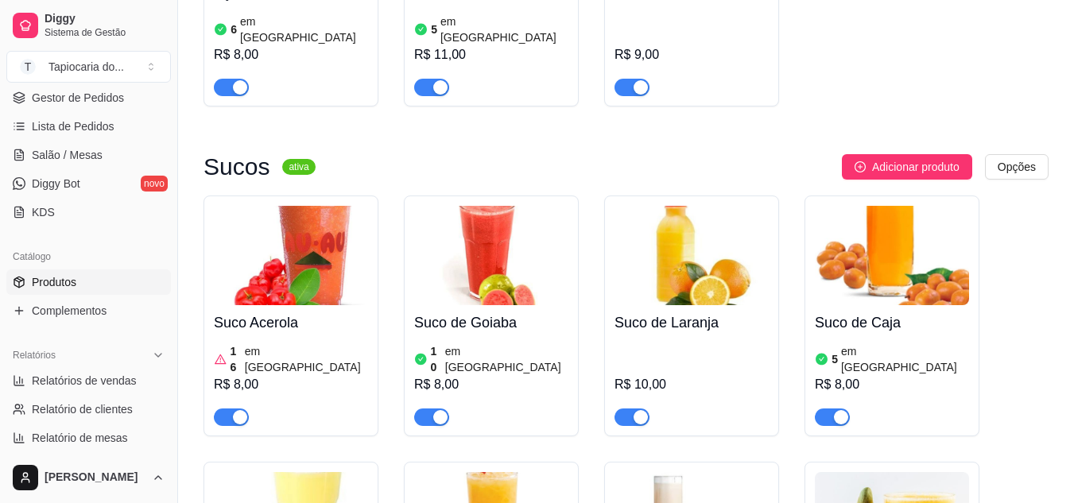
scroll to position [8424, 0]
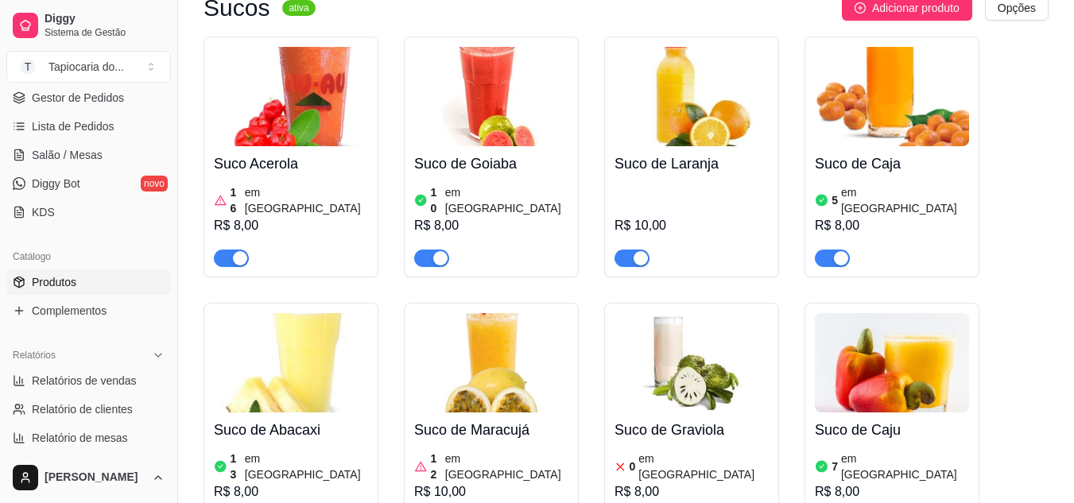
click at [684, 313] on img at bounding box center [691, 362] width 154 height 99
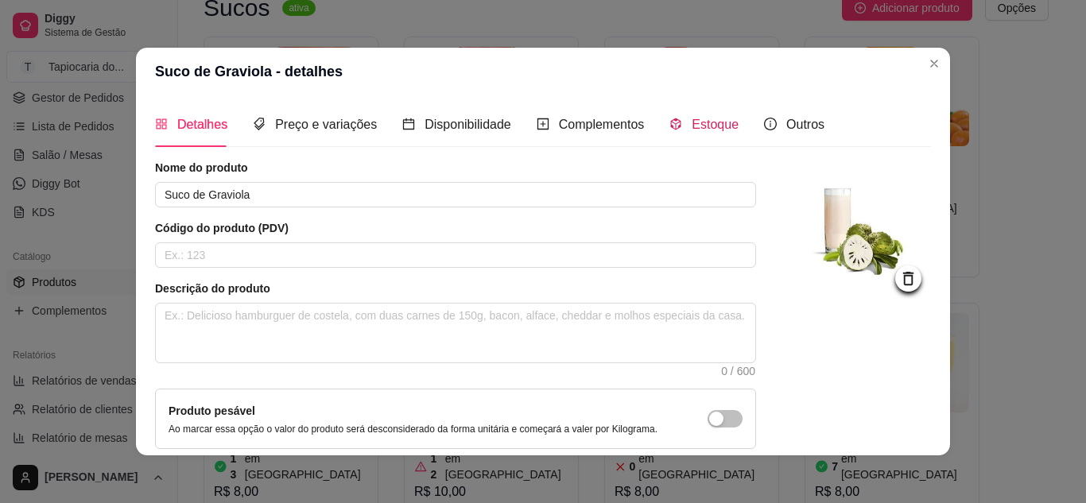
click at [691, 121] on span "Estoque" at bounding box center [714, 125] width 47 height 14
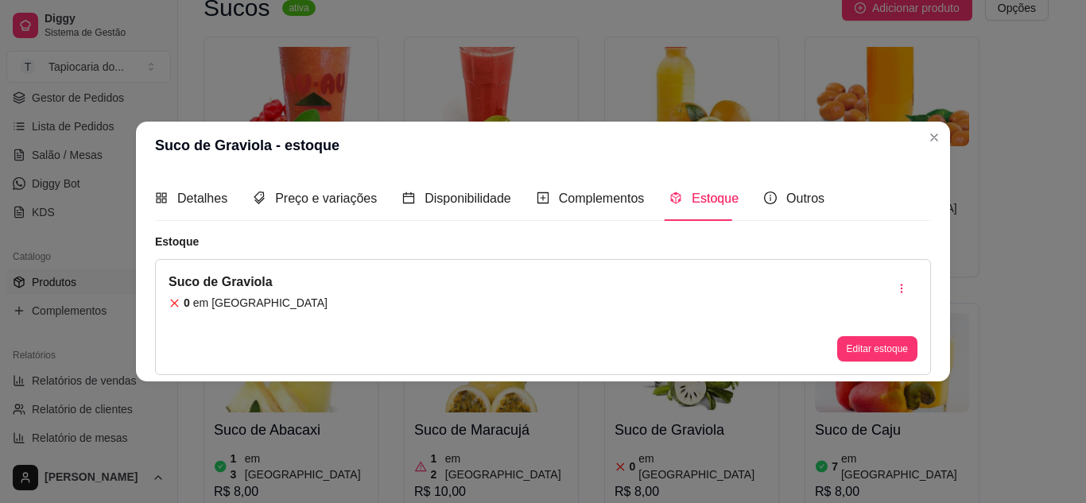
drag, startPoint x: 676, startPoint y: 192, endPoint x: 684, endPoint y: 193, distance: 8.0
click at [678, 192] on div "Estoque" at bounding box center [703, 198] width 69 height 20
click at [905, 345] on button "Editar estoque" at bounding box center [877, 348] width 80 height 25
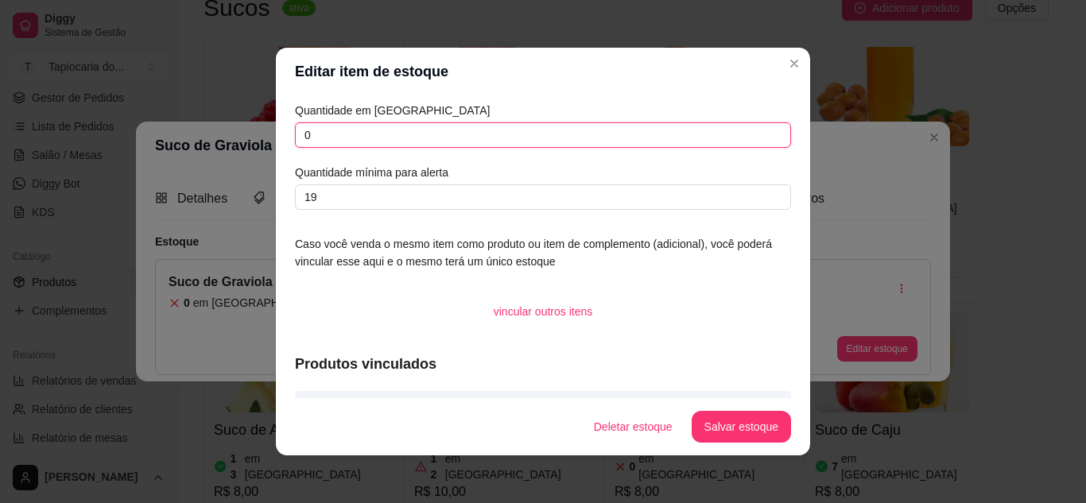
click at [521, 145] on input "0" at bounding box center [543, 134] width 496 height 25
type input "010"
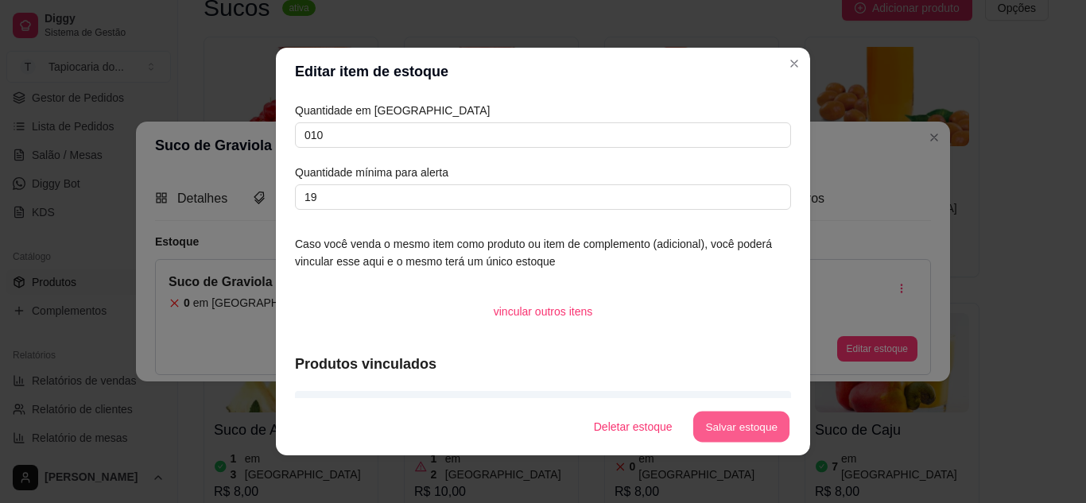
click at [735, 424] on button "Salvar estoque" at bounding box center [740, 427] width 97 height 31
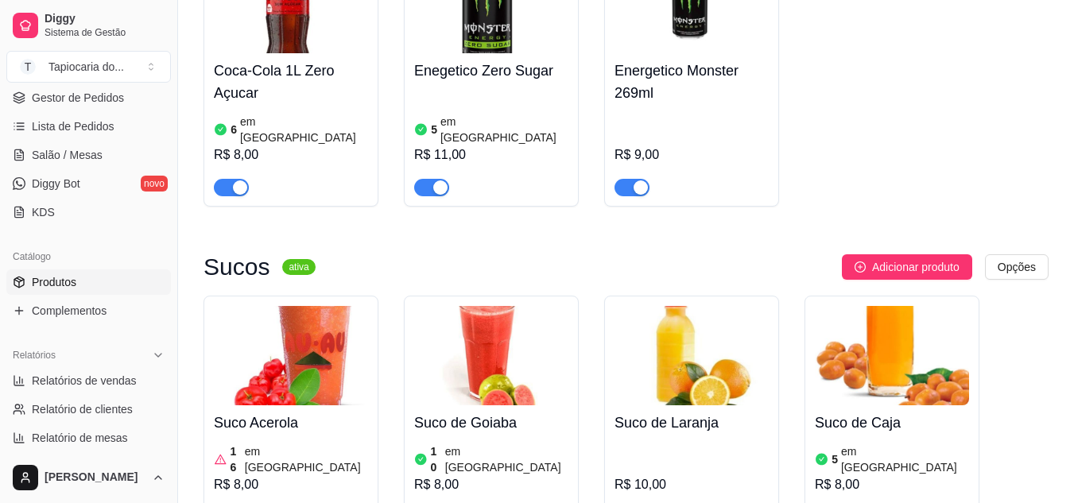
scroll to position [8186, 0]
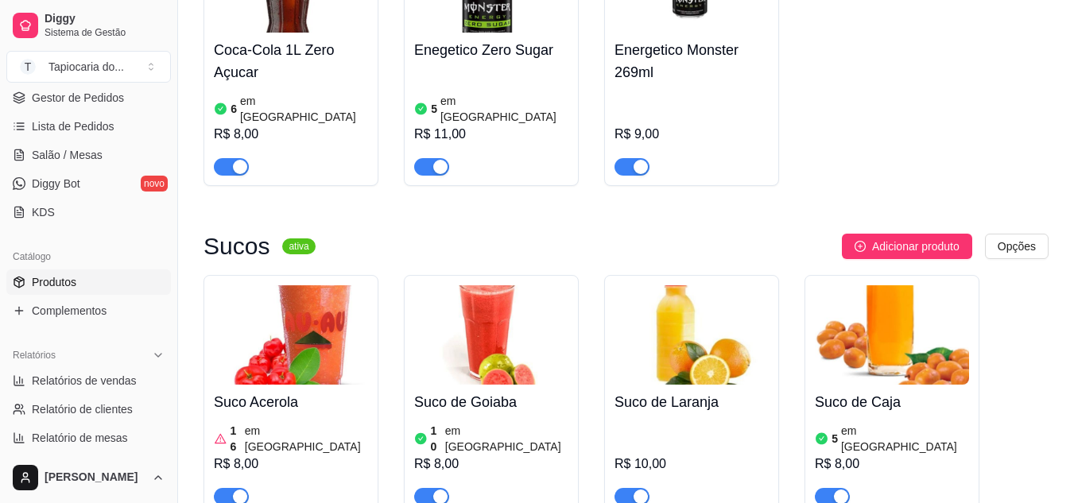
click at [879, 285] on img at bounding box center [892, 334] width 154 height 99
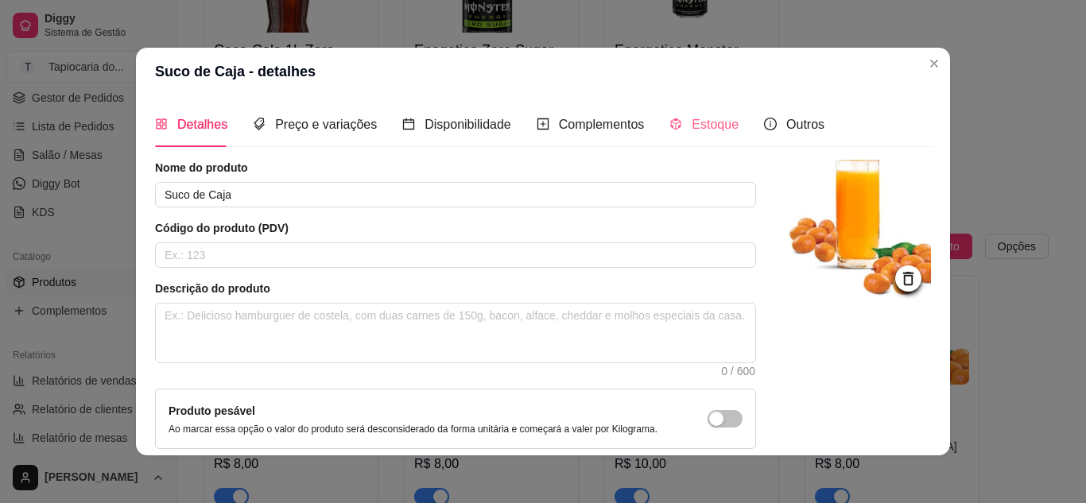
click at [699, 136] on div "Estoque" at bounding box center [703, 124] width 69 height 45
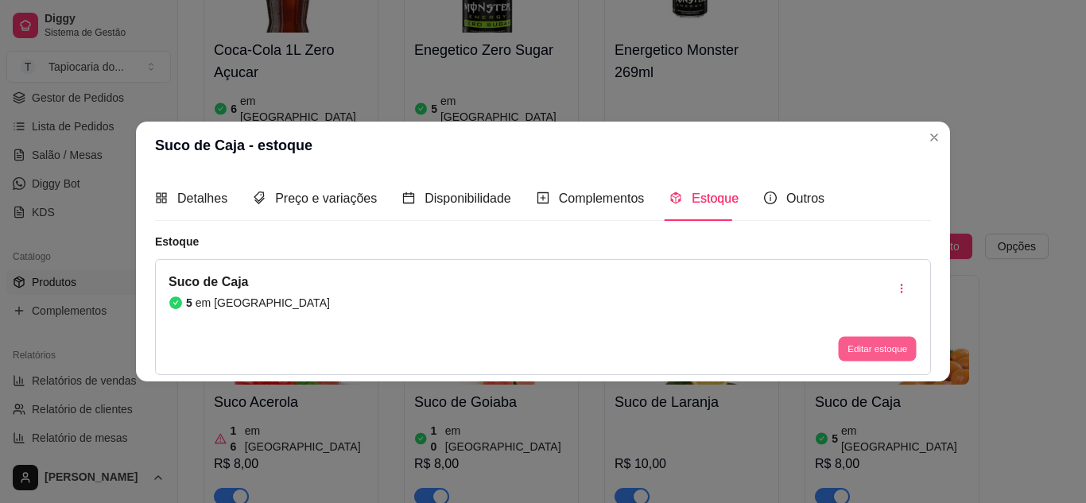
click at [881, 358] on button "Editar estoque" at bounding box center [877, 349] width 78 height 25
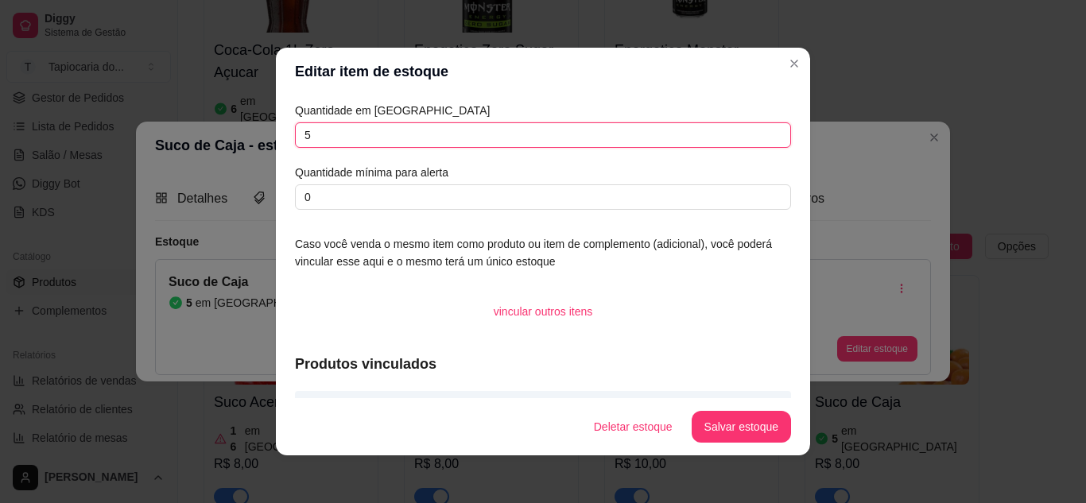
click at [384, 138] on input "5" at bounding box center [543, 134] width 496 height 25
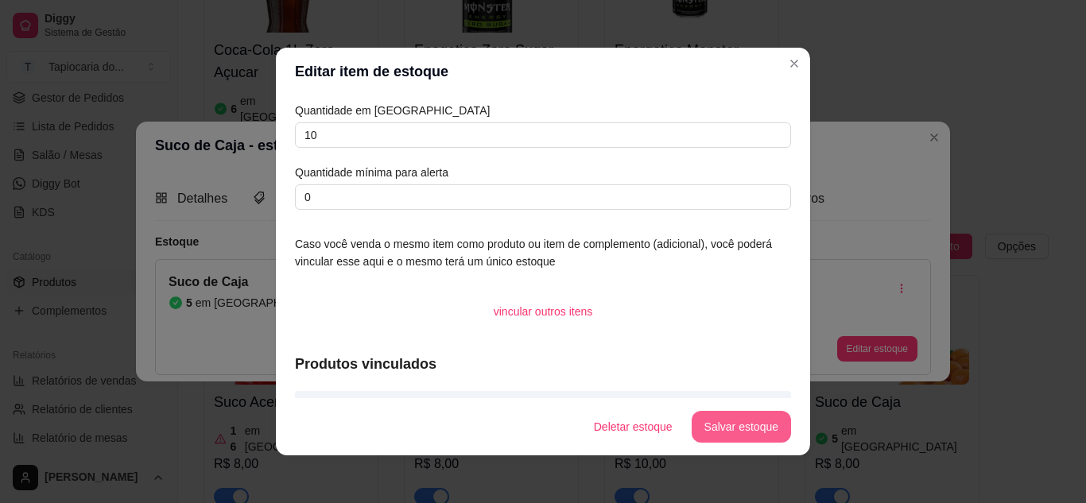
click at [714, 430] on button "Salvar estoque" at bounding box center [740, 427] width 99 height 32
click at [718, 408] on footer "Deletar estoque Salvar estoque" at bounding box center [543, 426] width 534 height 57
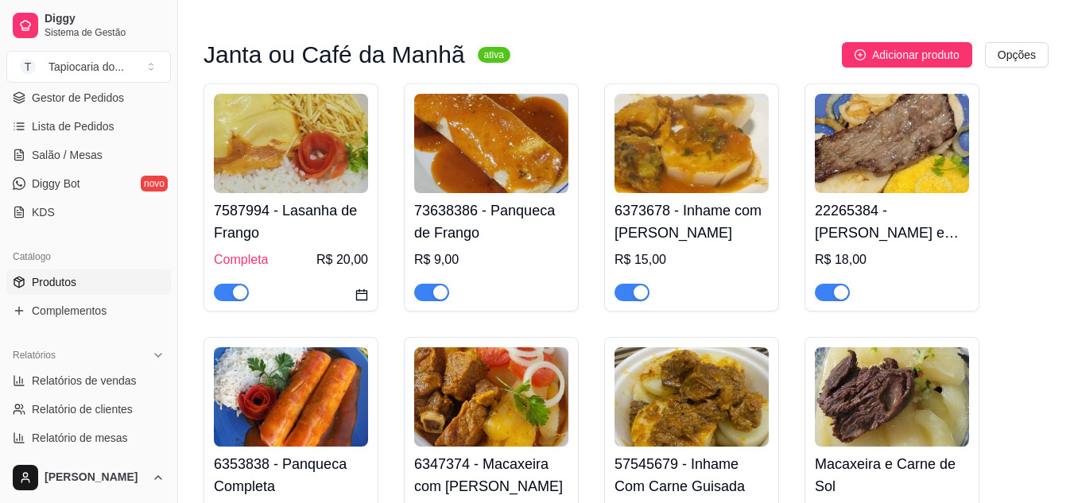
scroll to position [0, 0]
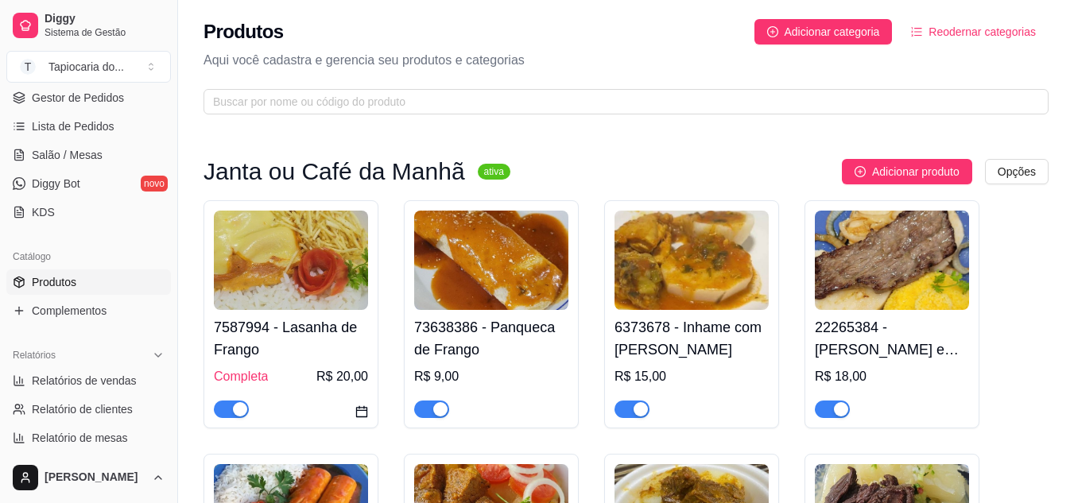
click at [652, 47] on div "Produtos Adicionar categoria Reodernar categorias Aqui você cadastra e gerencia…" at bounding box center [626, 62] width 896 height 124
